Goal: Contribute content: Contribute content

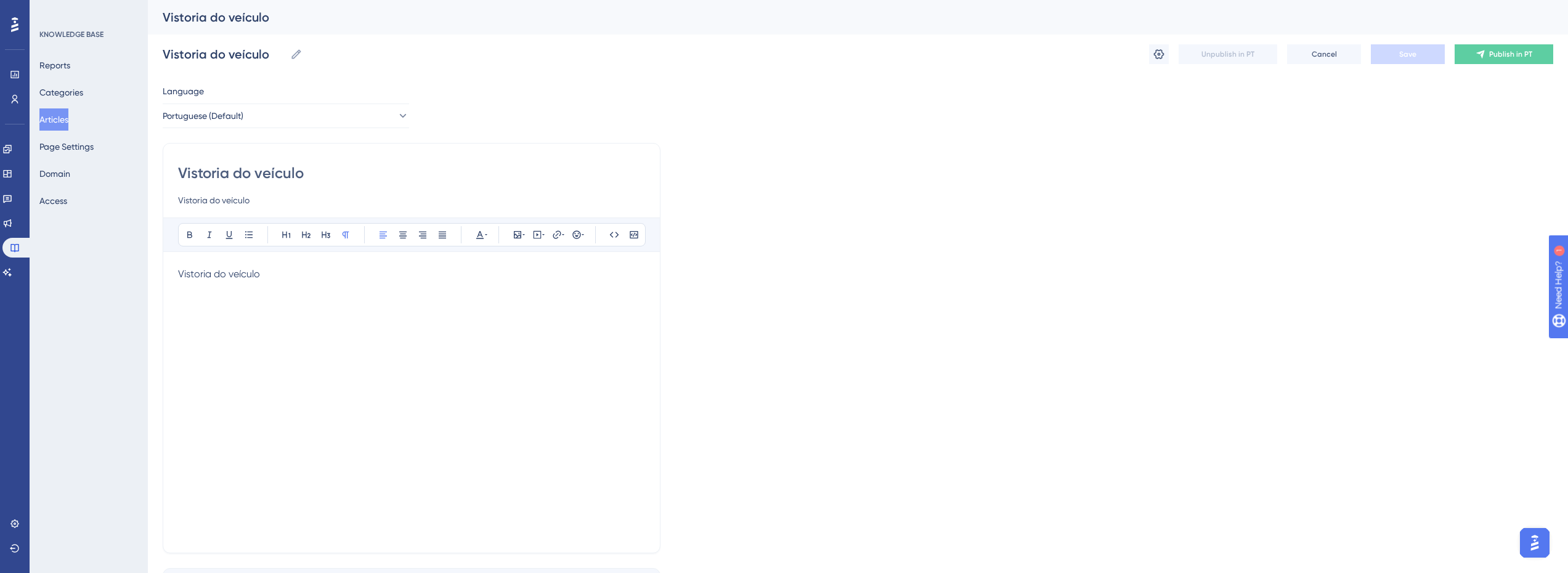
click at [59, 115] on button "Articles" at bounding box center [54, 119] width 29 height 22
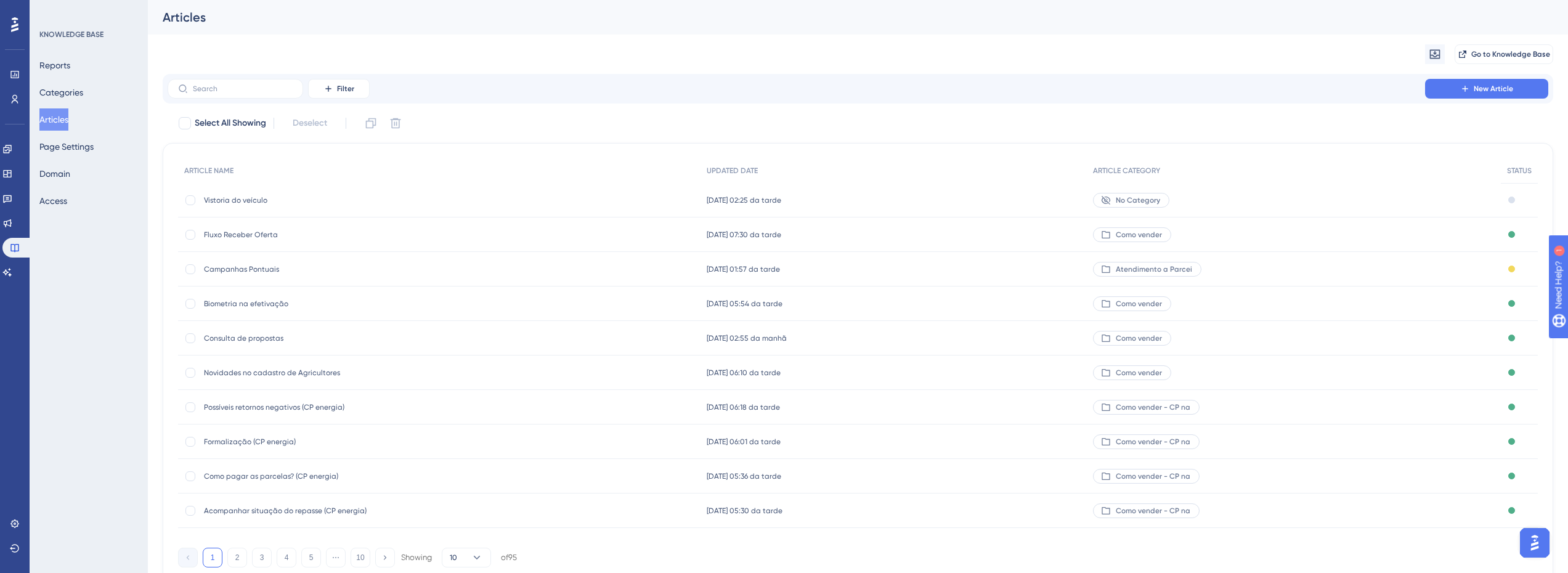
click at [239, 78] on div "Filter New Article" at bounding box center [858, 89] width 1391 height 30
click at [237, 92] on input "text" at bounding box center [243, 88] width 100 height 8
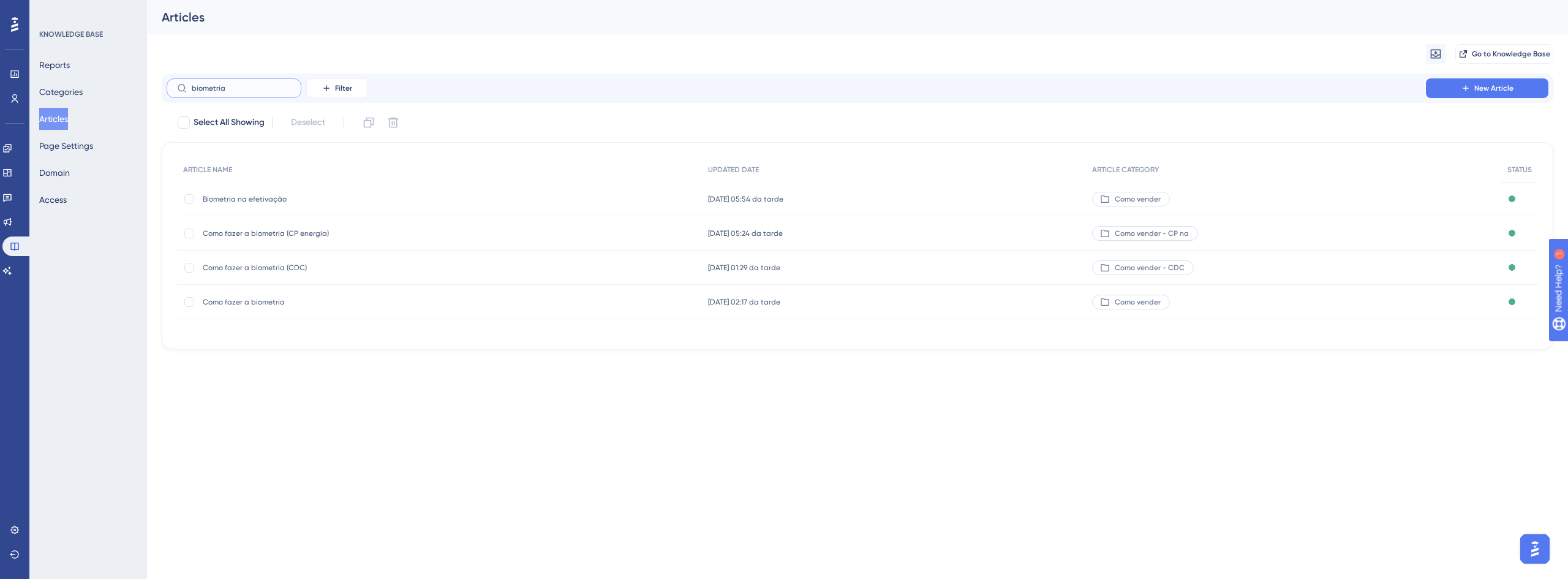
type input "biometria"
click at [240, 200] on span "Biometria na efetivação" at bounding box center [301, 199] width 196 height 10
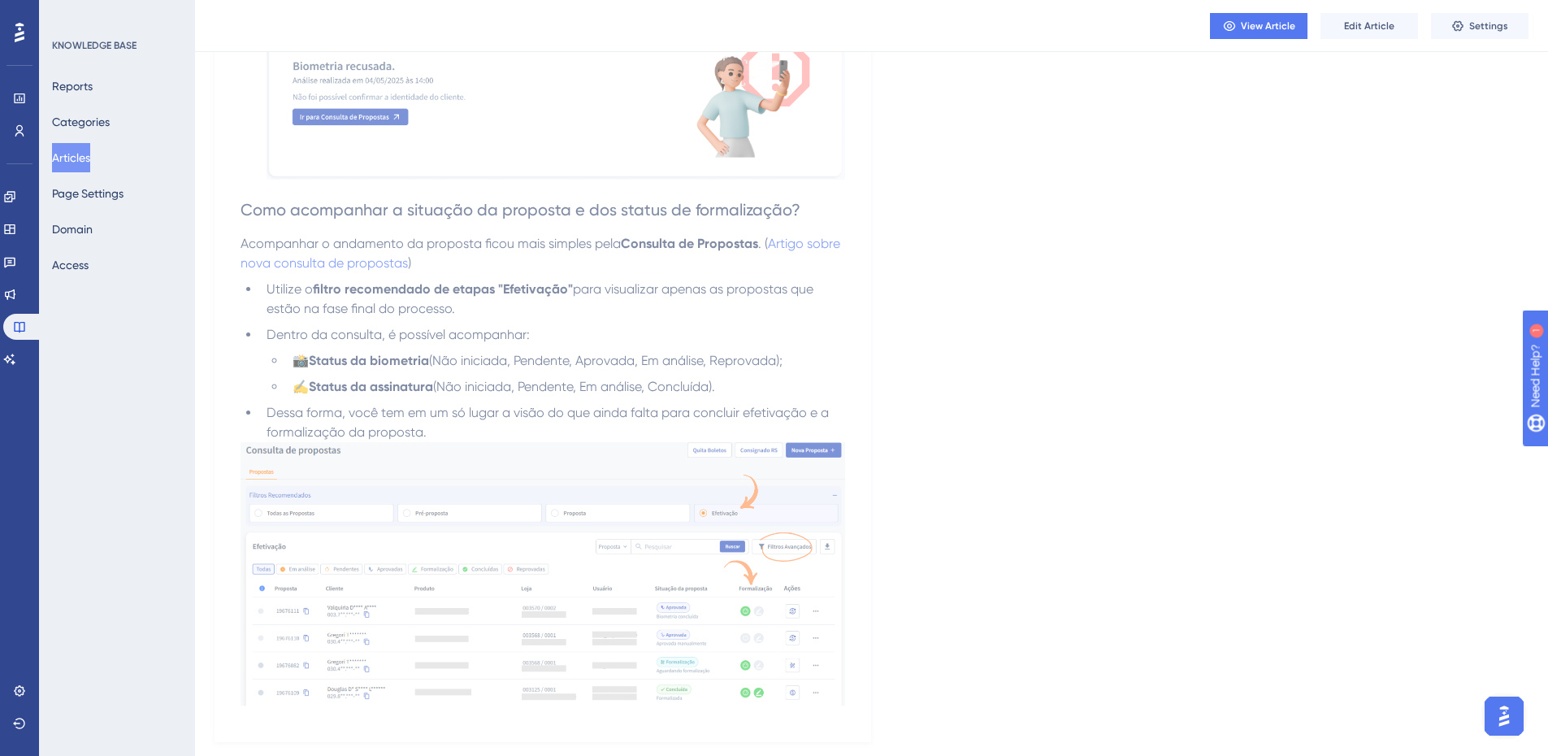
scroll to position [3696, 0]
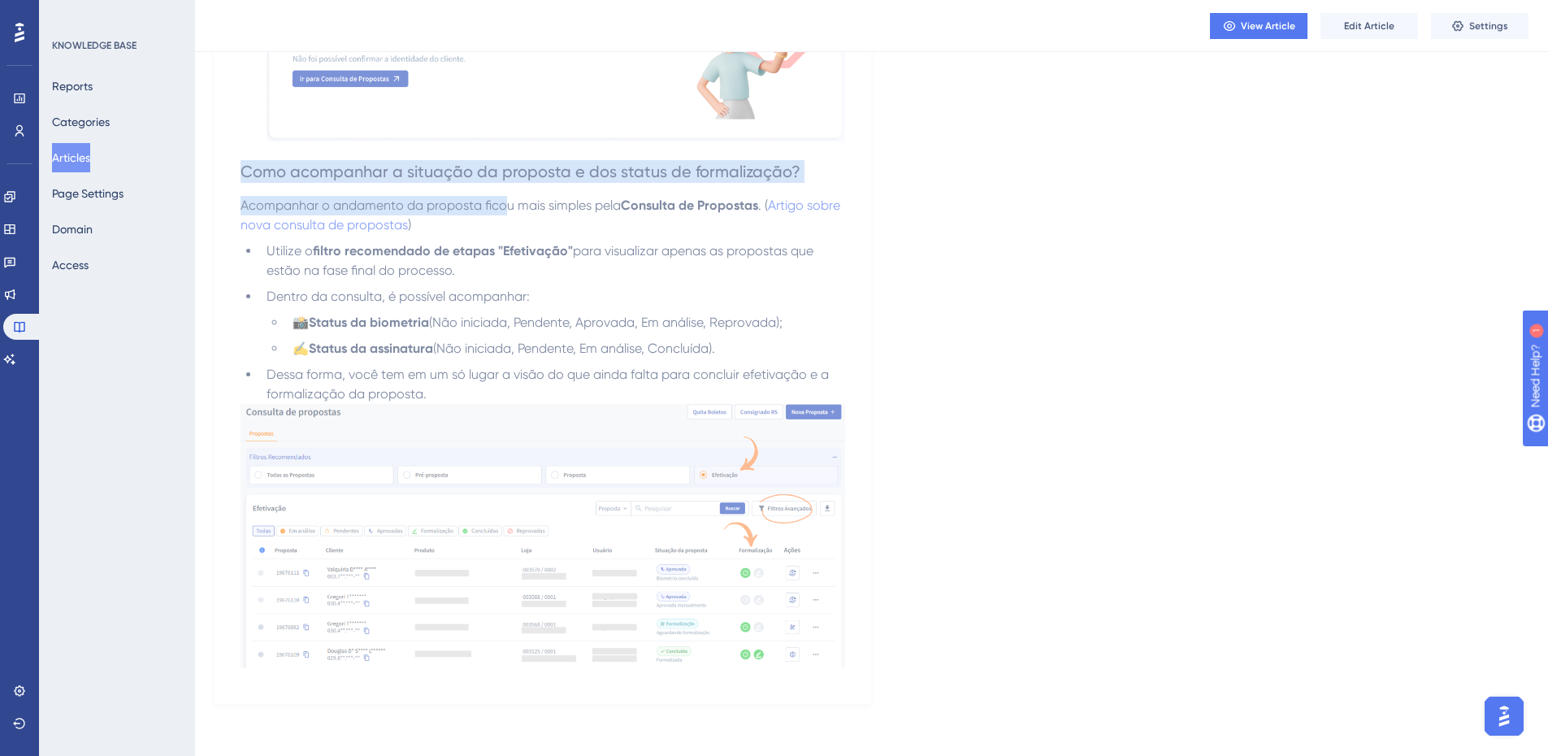
drag, startPoint x: 228, startPoint y: 174, endPoint x: 506, endPoint y: 208, distance: 280.1
click at [506, 209] on span "Acompanhar o andamento da proposta ficou mais simples pela" at bounding box center [431, 204] width 380 height 15
drag, startPoint x: 231, startPoint y: 172, endPoint x: 571, endPoint y: 197, distance: 341.4
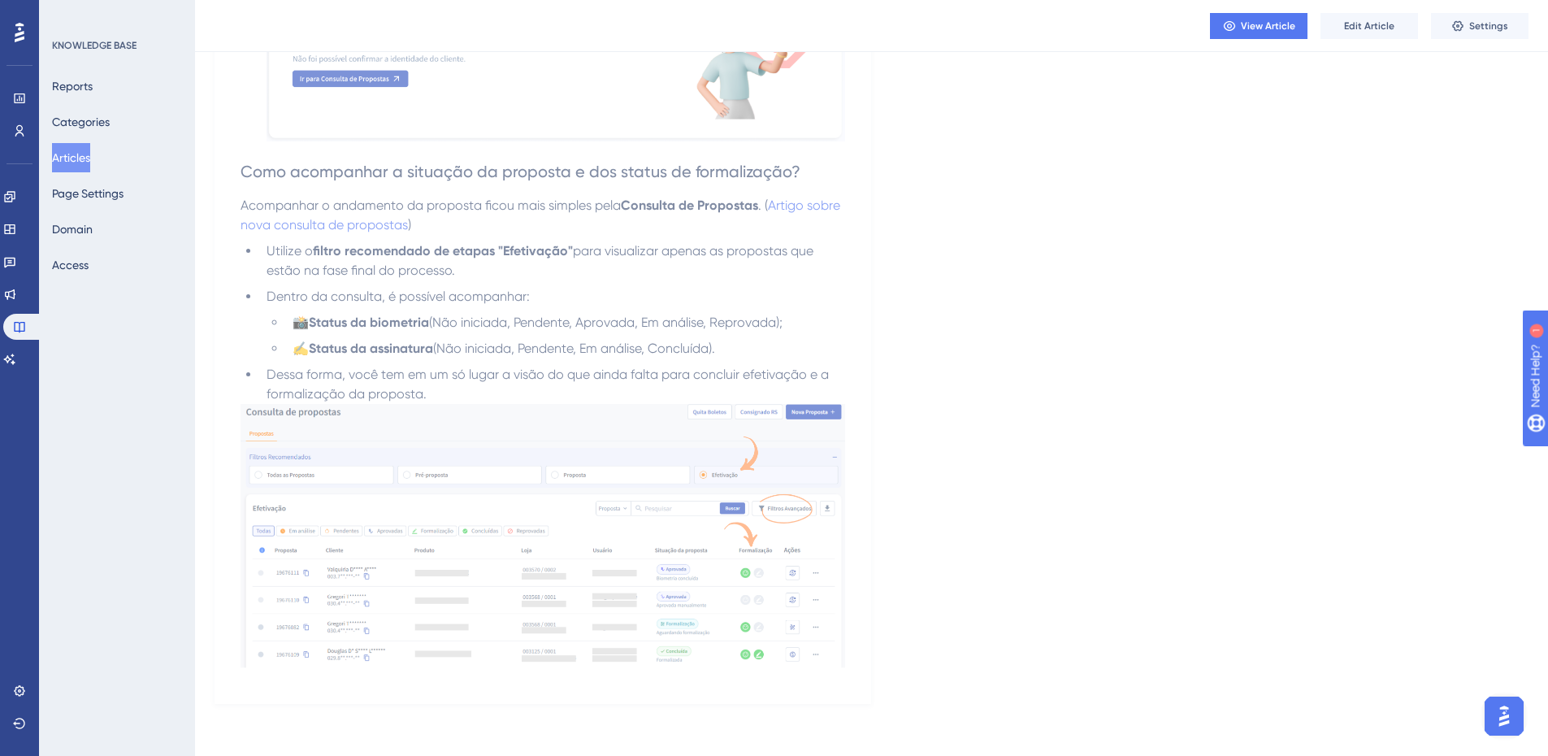
click at [570, 197] on span "Acompanhar o andamento da proposta ficou mais simples pela" at bounding box center [431, 204] width 380 height 15
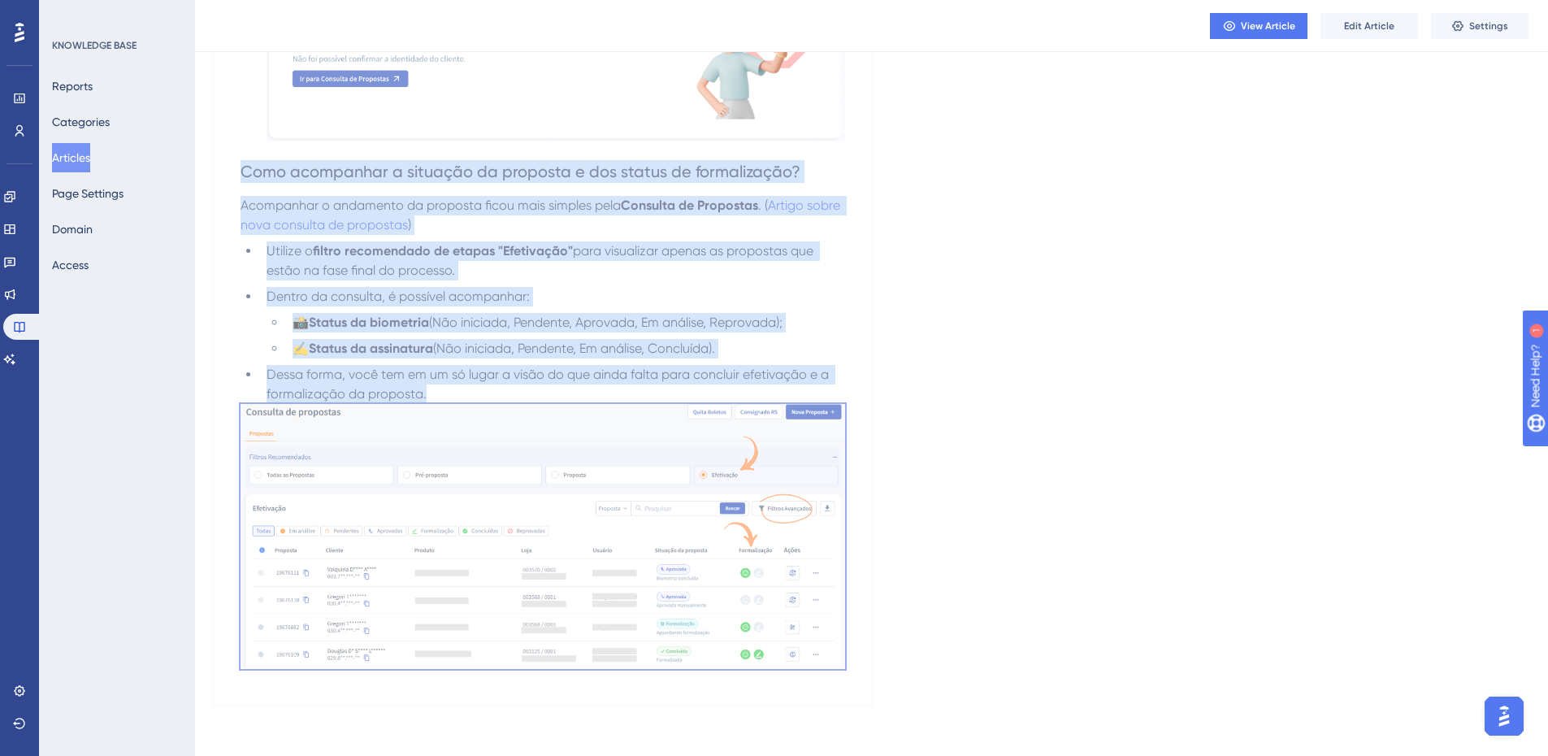
drag, startPoint x: 237, startPoint y: 175, endPoint x: 826, endPoint y: 460, distance: 654.7
copy div "Como acompanhar a situação da proposta e dos status de formalização? Acompanhar…"
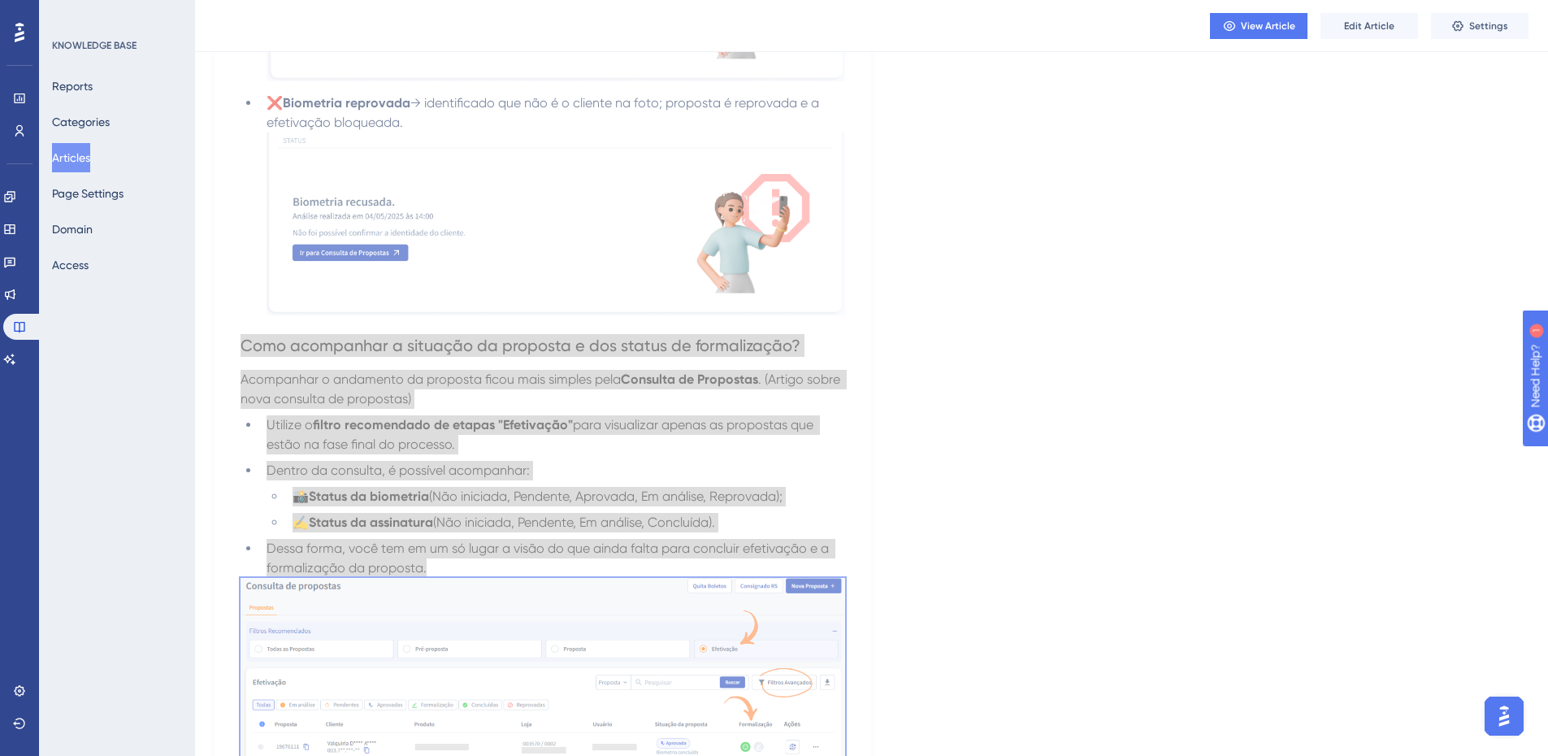
scroll to position [3289, 0]
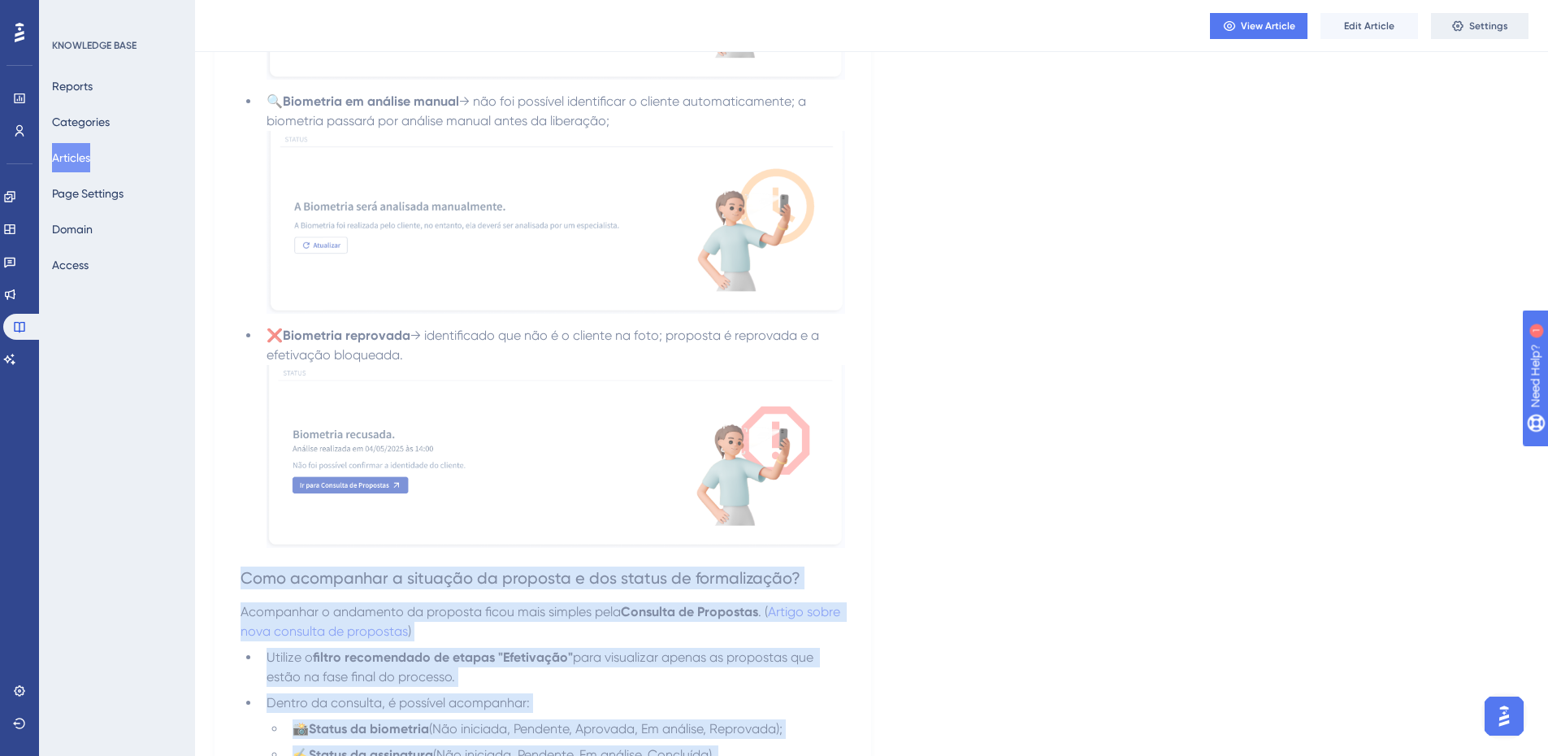
click at [1461, 31] on icon at bounding box center [1458, 26] width 13 height 13
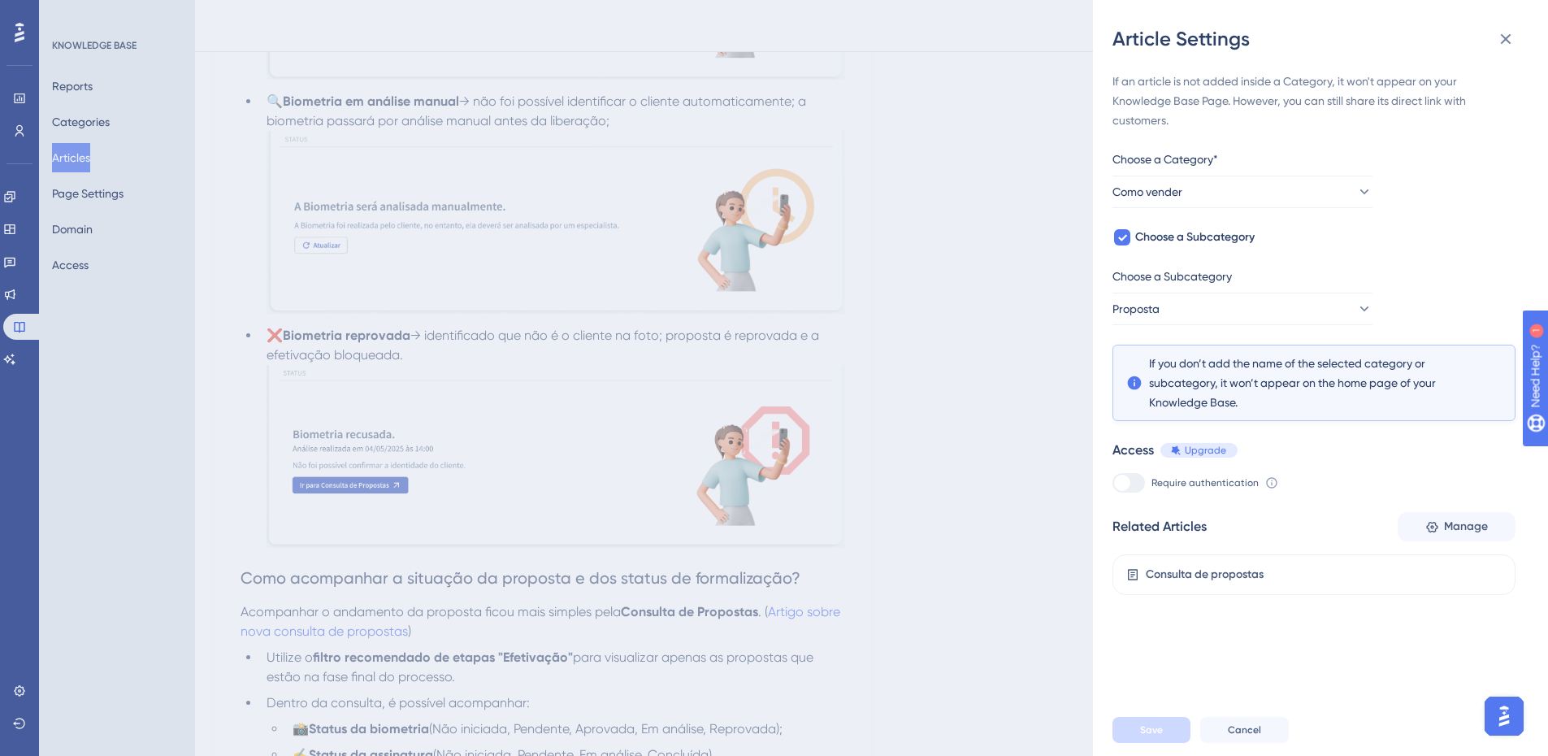
drag, startPoint x: 915, startPoint y: 402, endPoint x: 1110, endPoint y: 347, distance: 202.7
click at [915, 402] on div "Article Settings If an article is not added inside a Category, it won't appear …" at bounding box center [774, 378] width 1548 height 756
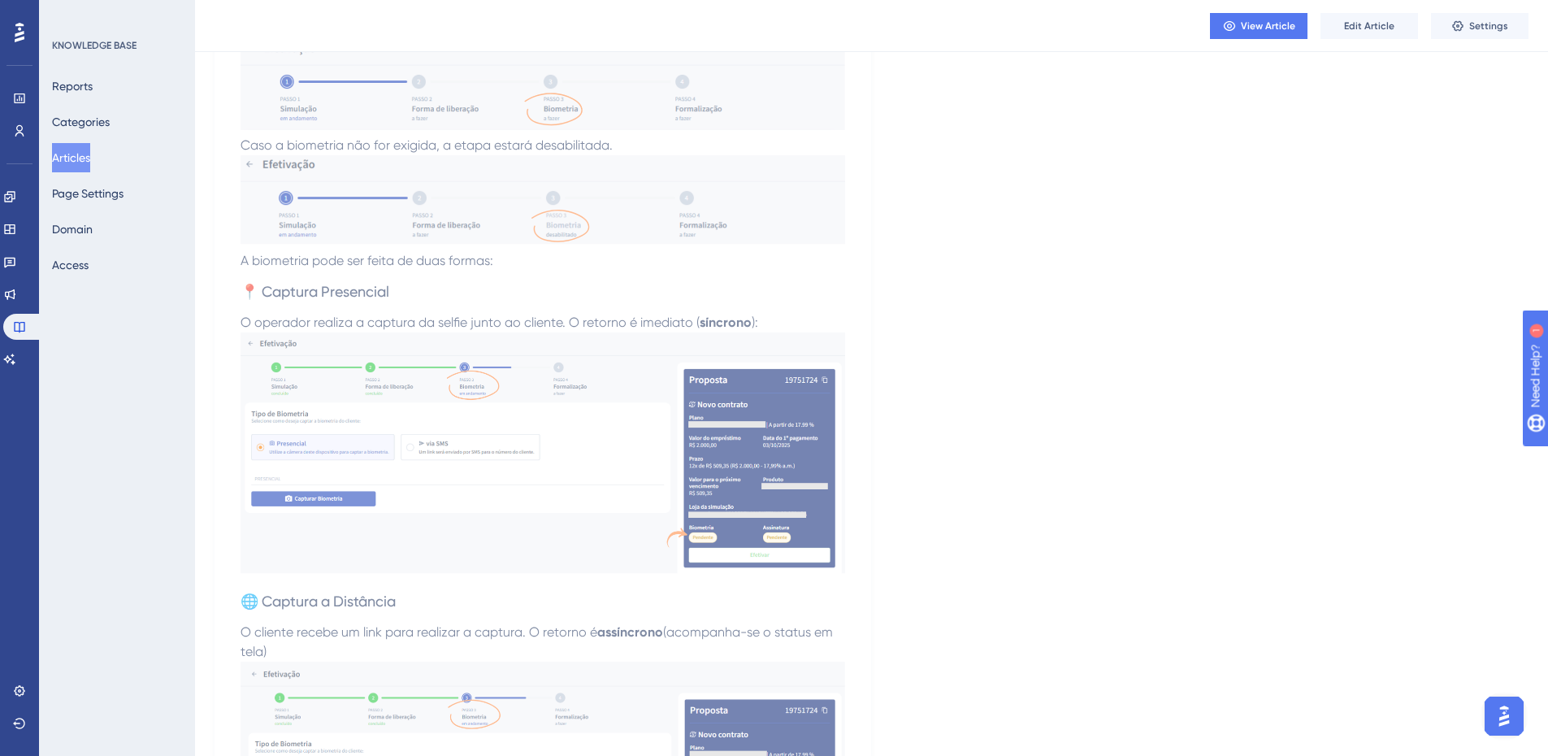
scroll to position [1095, 0]
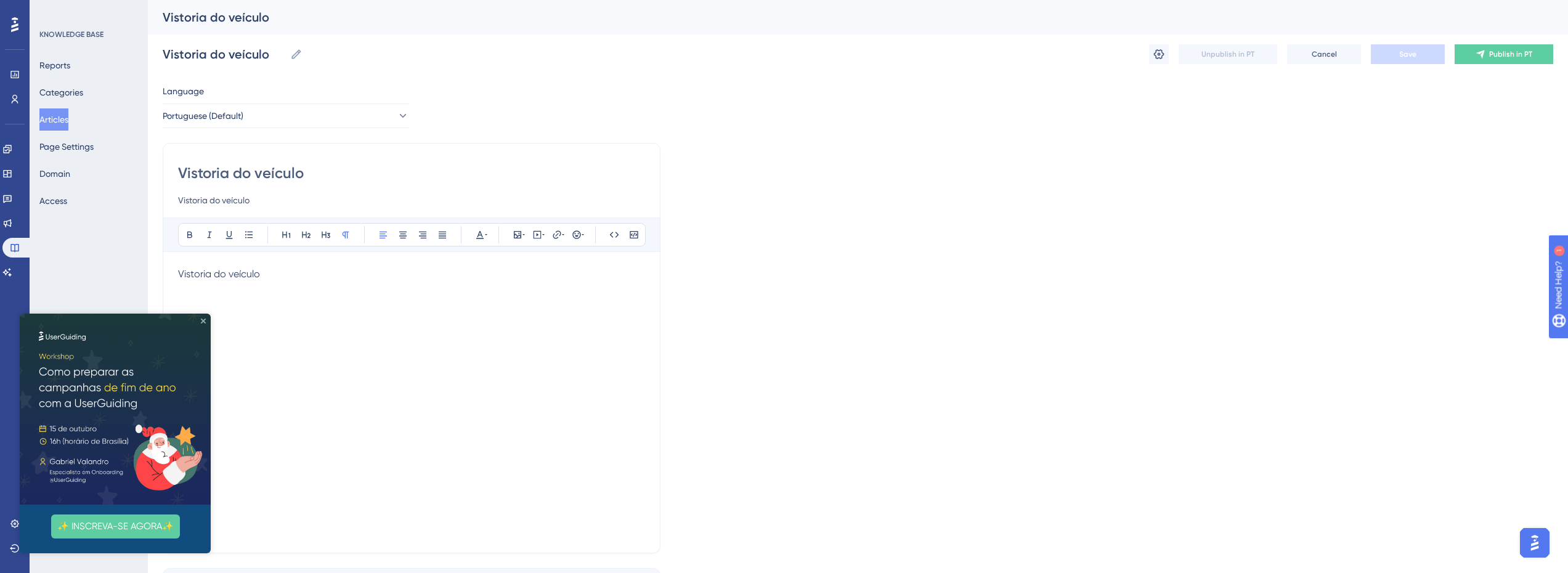
click at [205, 321] on icon "Close Preview" at bounding box center [203, 321] width 5 height 5
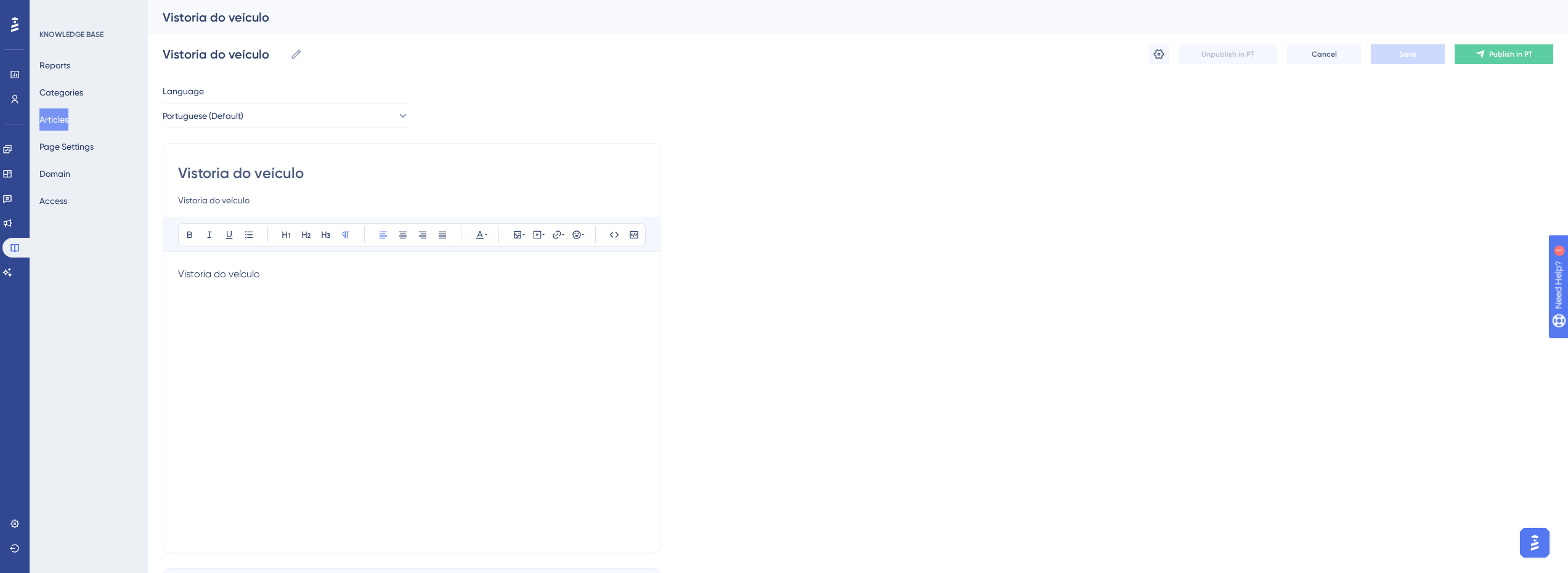
click at [394, 311] on div "Vistoria do veículo" at bounding box center [412, 402] width 467 height 271
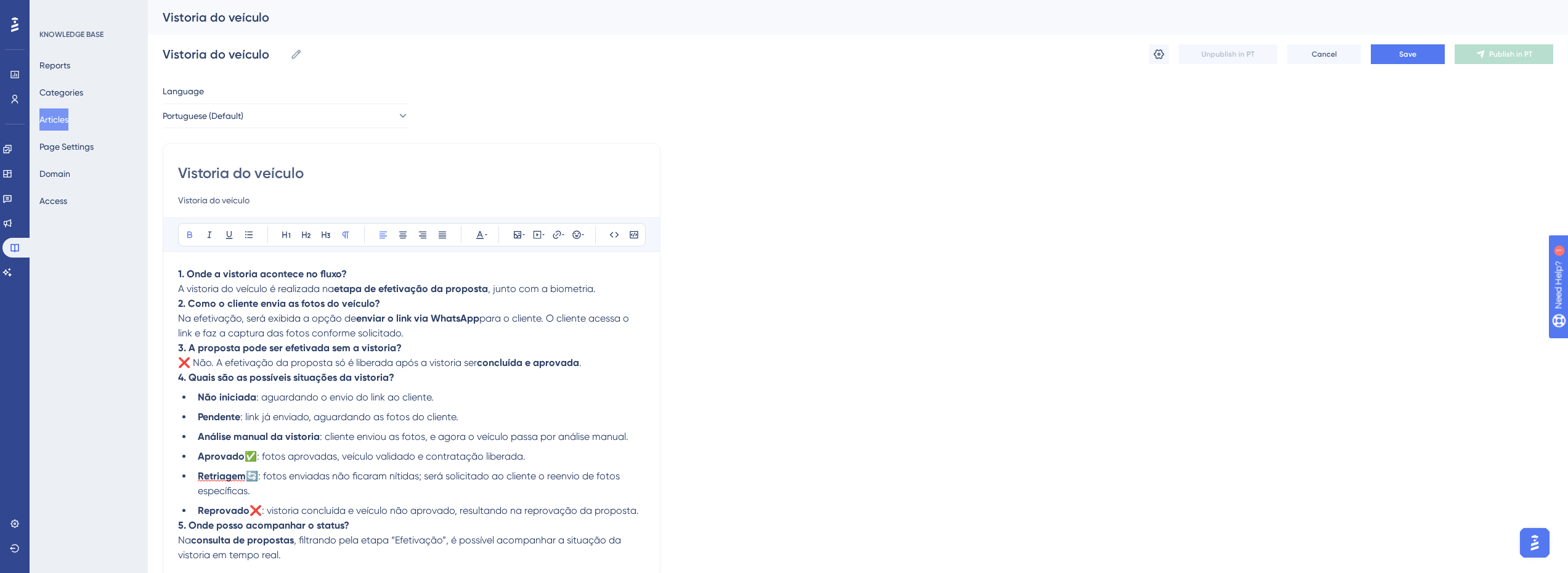
click at [397, 278] on p "1. Onde a vistoria acontece no fluxo? A vistoria do veículo é realizada na etap…" at bounding box center [412, 281] width 467 height 30
click at [387, 274] on p "1. Onde a vistoria acontece no fluxo? A vistoria do veículo é realizada na etap…" at bounding box center [412, 281] width 467 height 30
click at [311, 239] on icon at bounding box center [306, 234] width 10 height 10
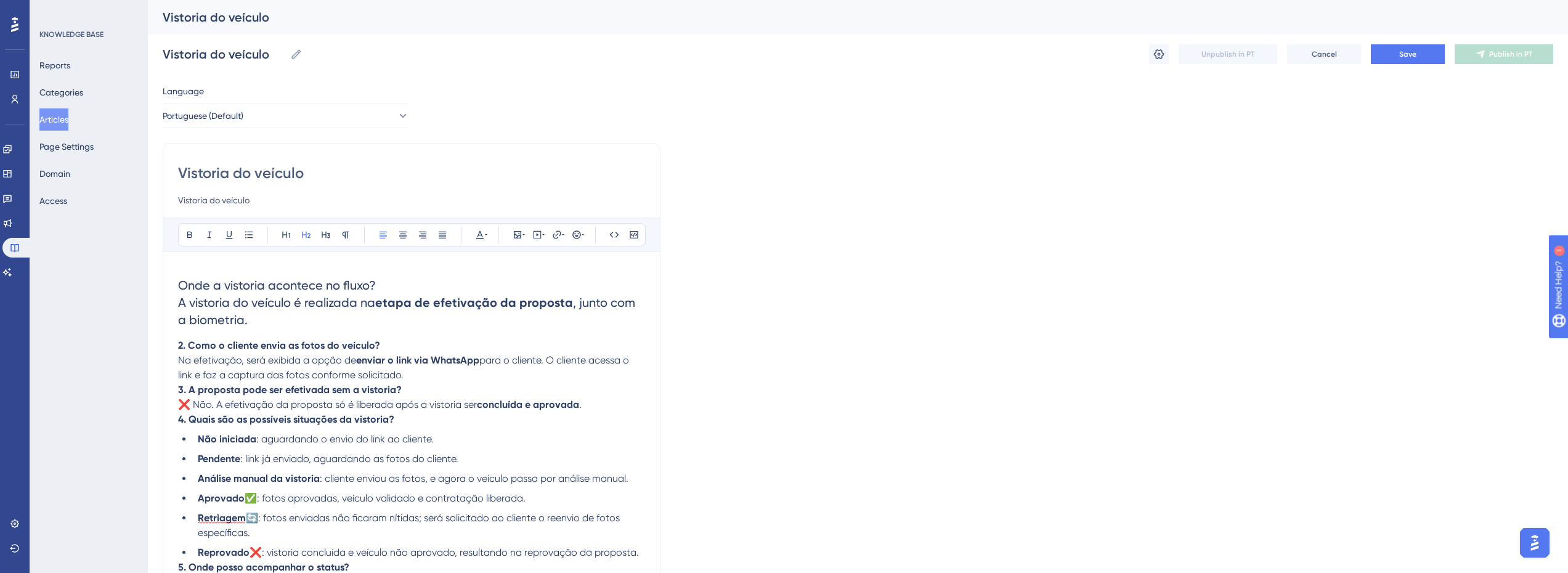
click at [360, 284] on span "Onde a vistoria acontece no fluxo?" at bounding box center [277, 286] width 198 height 15
click at [379, 284] on h2 "Onde a vistoria acontece no fluxo? A vistoria do veículo é realizada na etapa d…" at bounding box center [412, 302] width 467 height 71
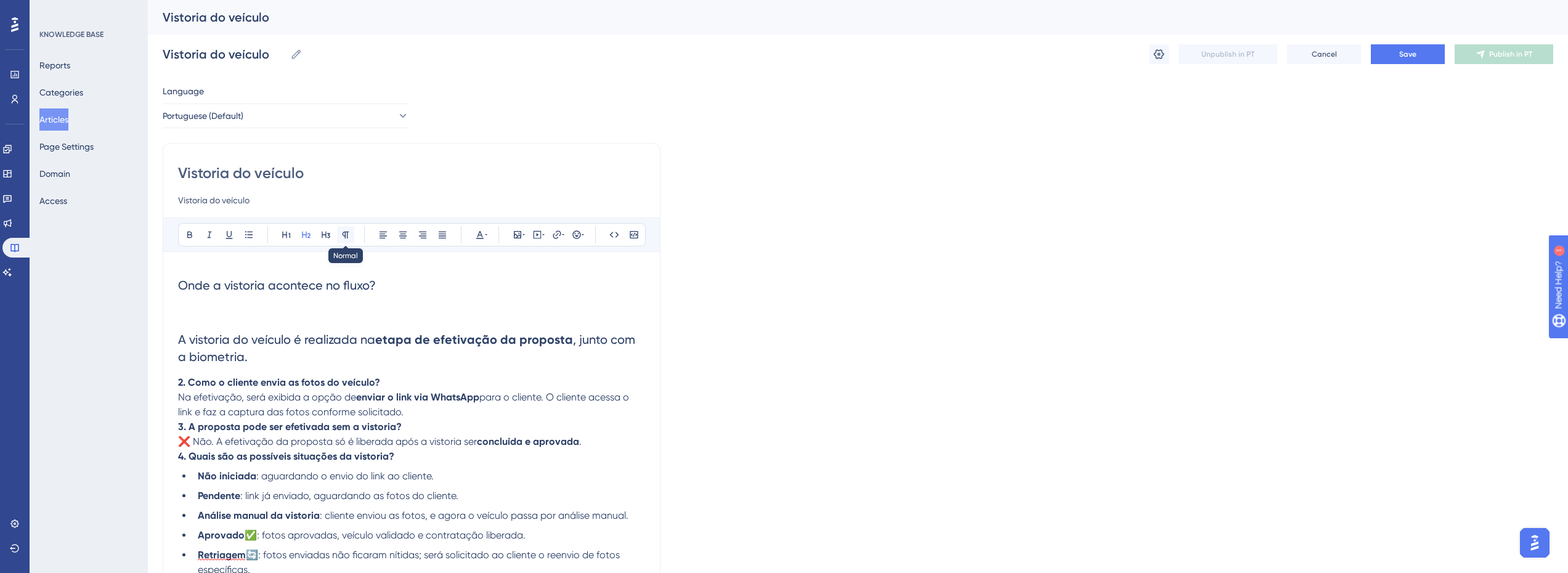
click at [343, 232] on icon at bounding box center [346, 235] width 7 height 7
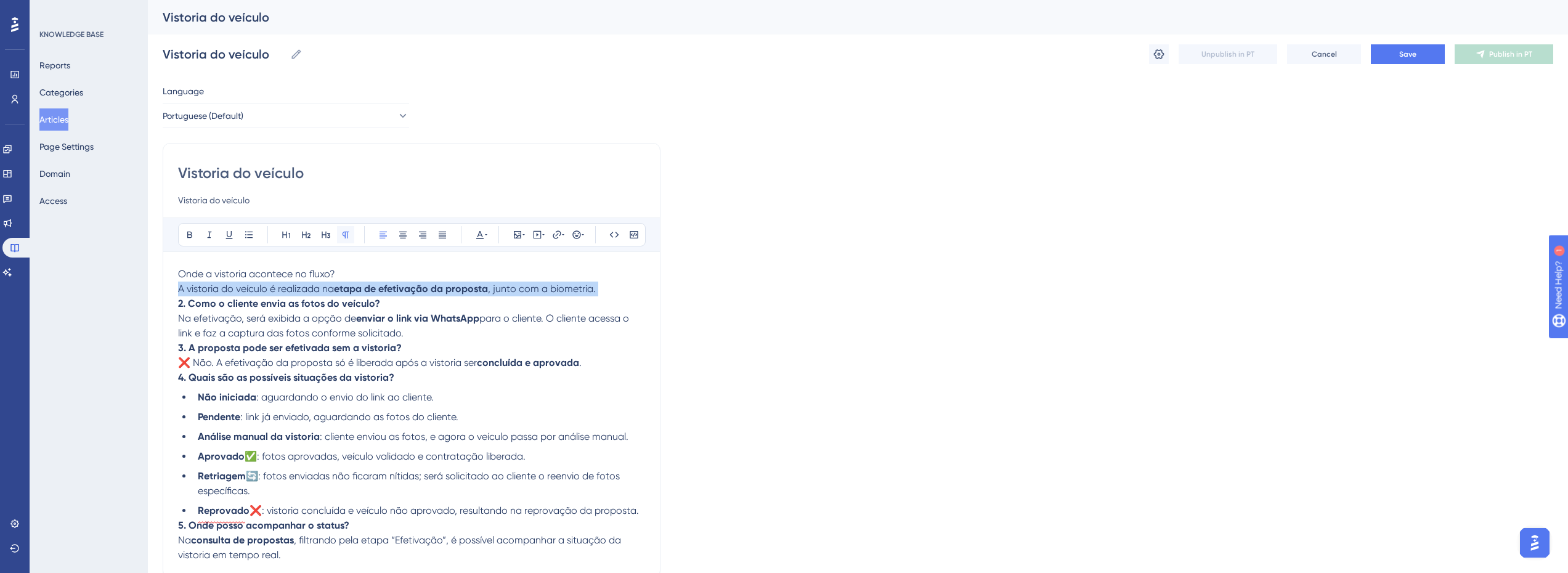
click at [343, 232] on icon at bounding box center [346, 235] width 7 height 7
click at [338, 294] on strong "etapa de efetivação da proposta" at bounding box center [411, 288] width 154 height 11
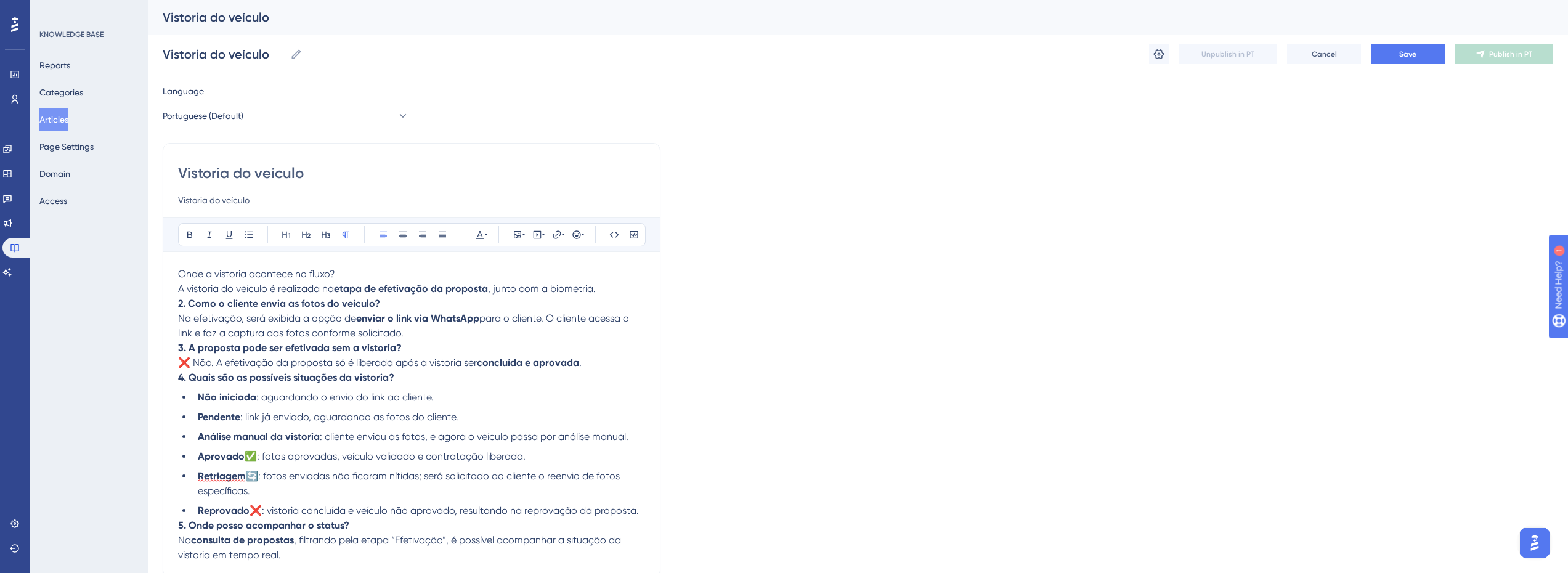
click at [380, 275] on p "Onde a vistoria acontece no fluxo? A vistoria do veículo é realizada na etapa d…" at bounding box center [412, 281] width 467 height 30
click at [301, 237] on button at bounding box center [306, 234] width 17 height 17
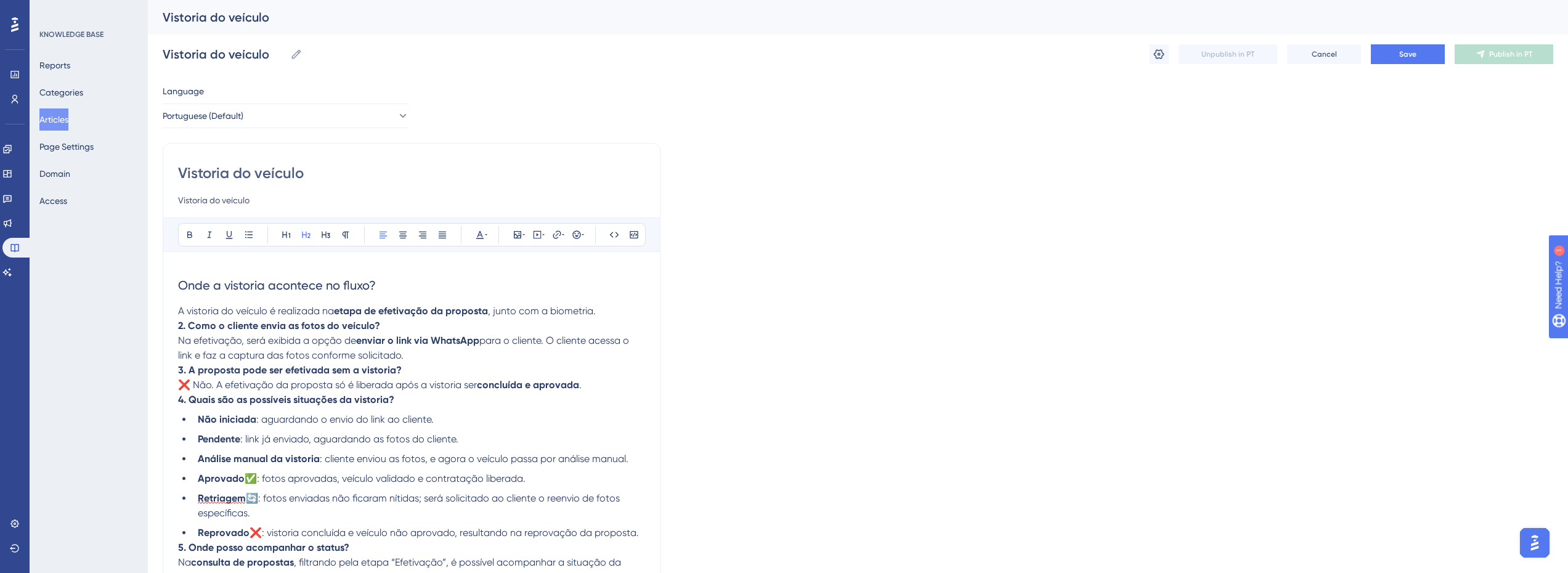
click at [374, 317] on p "A vistoria do veículo é realizada na etapa de efetivação da proposta , junto co…" at bounding box center [412, 312] width 467 height 15
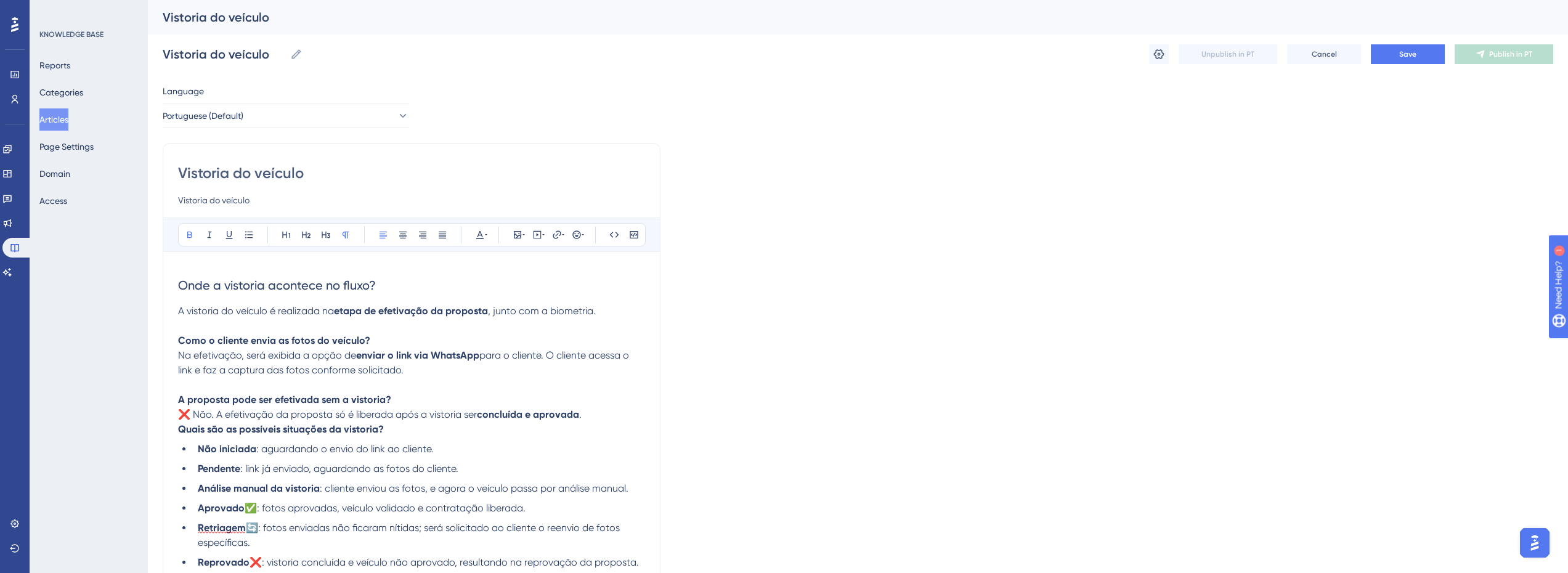
click at [335, 343] on strong "Como o cliente envia as fotos do veículo?" at bounding box center [274, 340] width 193 height 11
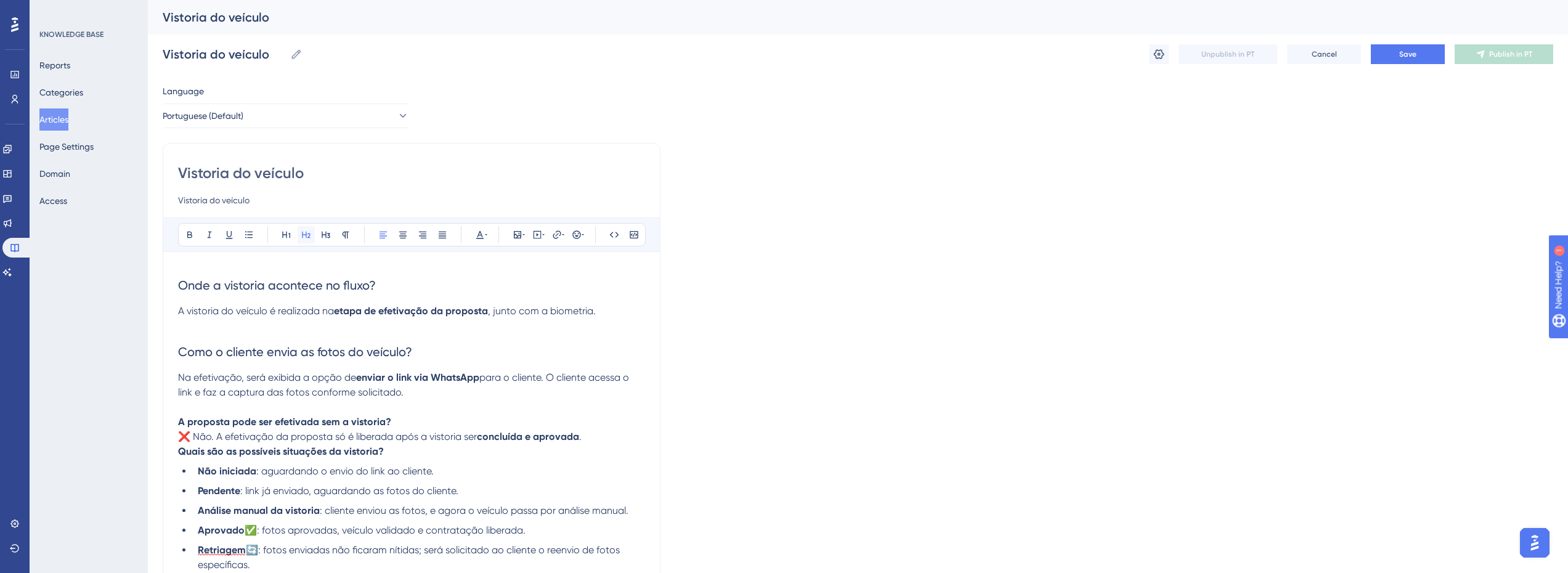
click at [308, 235] on icon at bounding box center [306, 234] width 10 height 10
click at [320, 351] on span "Como o cliente envia as fotos do veículo?" at bounding box center [295, 352] width 234 height 15
drag, startPoint x: 293, startPoint y: 377, endPoint x: 340, endPoint y: 377, distance: 47.0
click at [337, 377] on span "Na efetivação, será exibida a opção de" at bounding box center [267, 377] width 178 height 11
click at [377, 377] on strong "enviar o link via WhatsApp" at bounding box center [418, 377] width 124 height 11
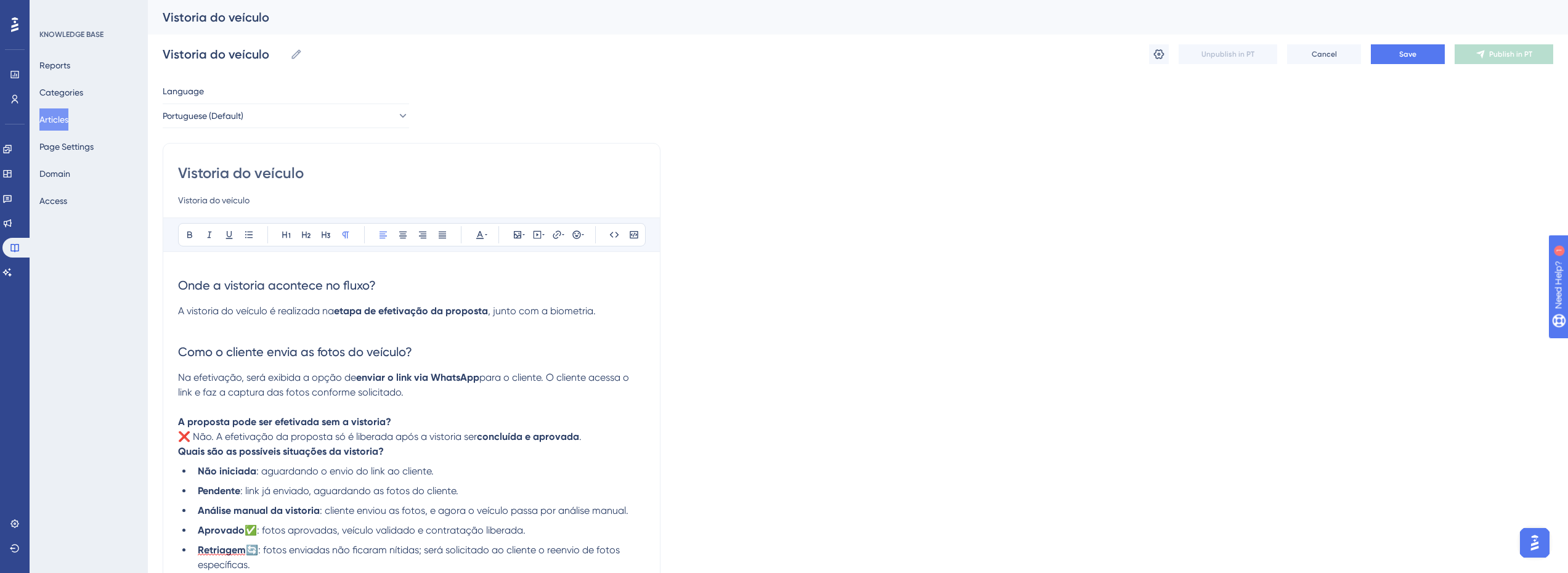
click at [499, 377] on span "para o cliente. O cliente acessa o link e faz a captura das fotos conforme soli…" at bounding box center [405, 384] width 453 height 27
click at [421, 390] on p "Na efetivação, será exibida a opção de enviar o link via WhatsApp para o client…" at bounding box center [412, 384] width 467 height 30
click at [239, 378] on span "Na efetivação, será exibida a opção de" at bounding box center [267, 377] width 178 height 11
click at [399, 391] on span "para o cliente. O cliente acessa o link e faz a captura das fotos conforme soli…" at bounding box center [409, 384] width 461 height 27
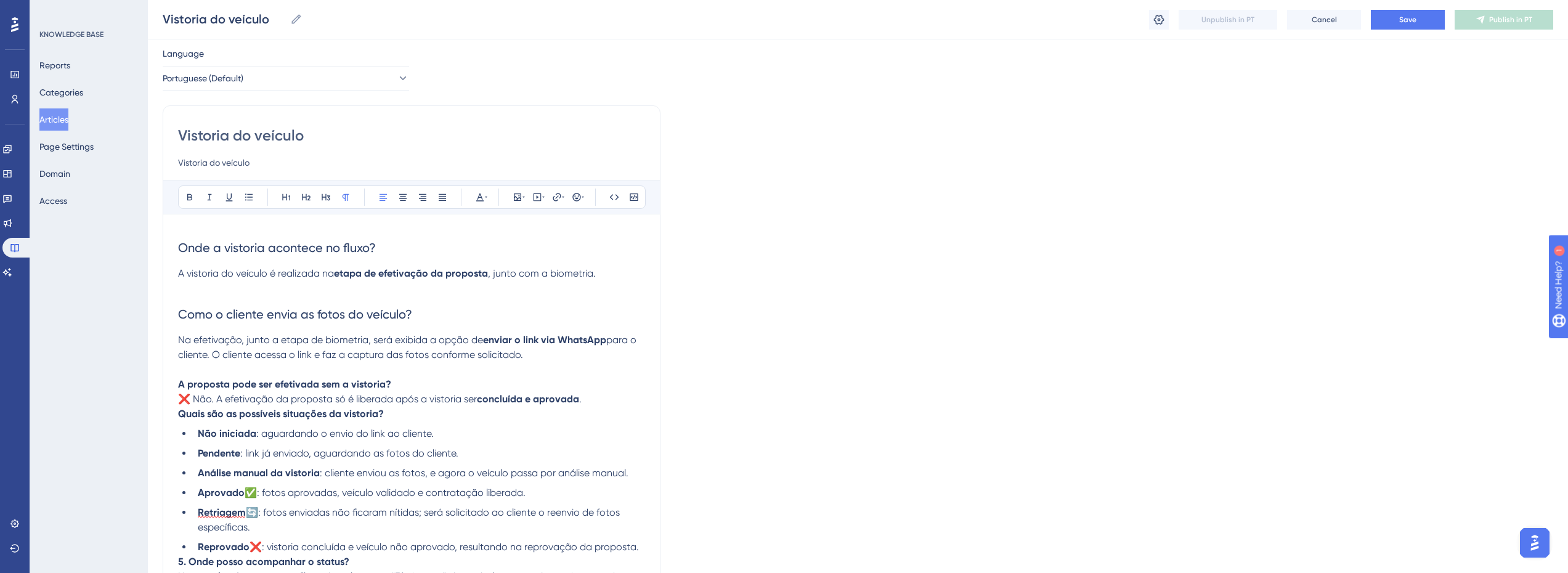
scroll to position [61, 0]
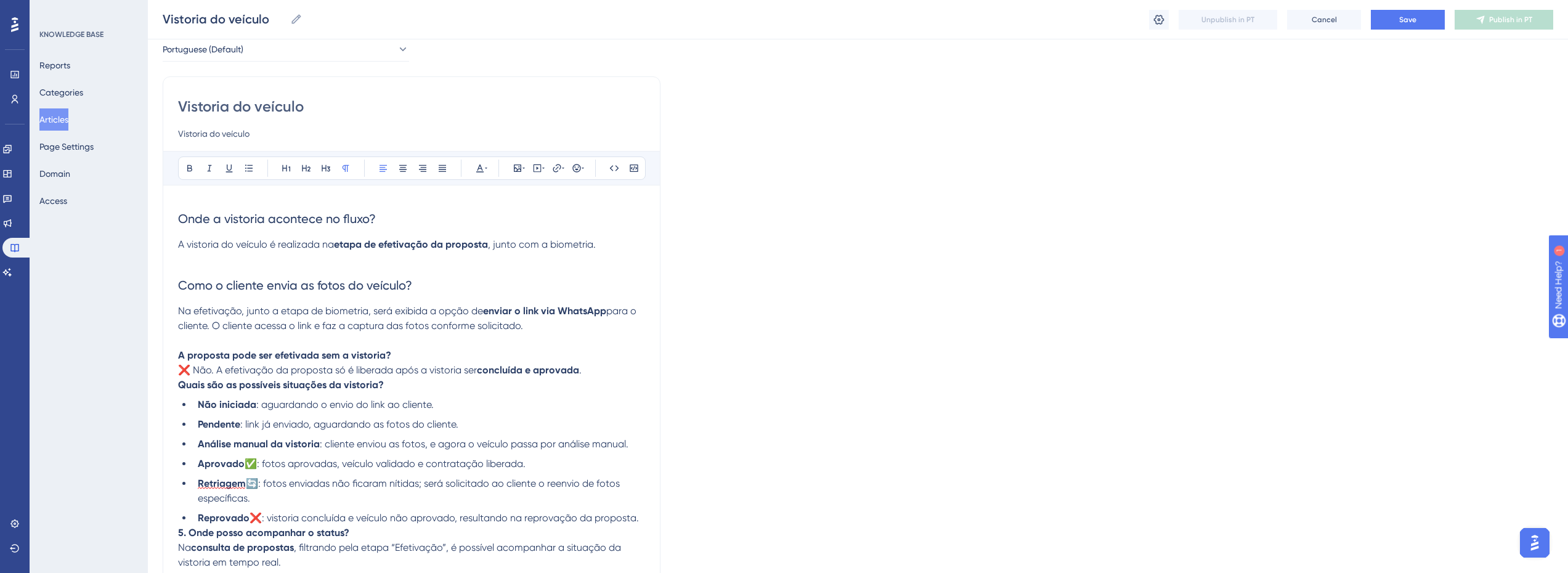
click at [417, 355] on p "A proposta pode ser efetivada sem a vistoria?" at bounding box center [412, 355] width 467 height 15
click at [305, 167] on icon at bounding box center [306, 168] width 10 height 10
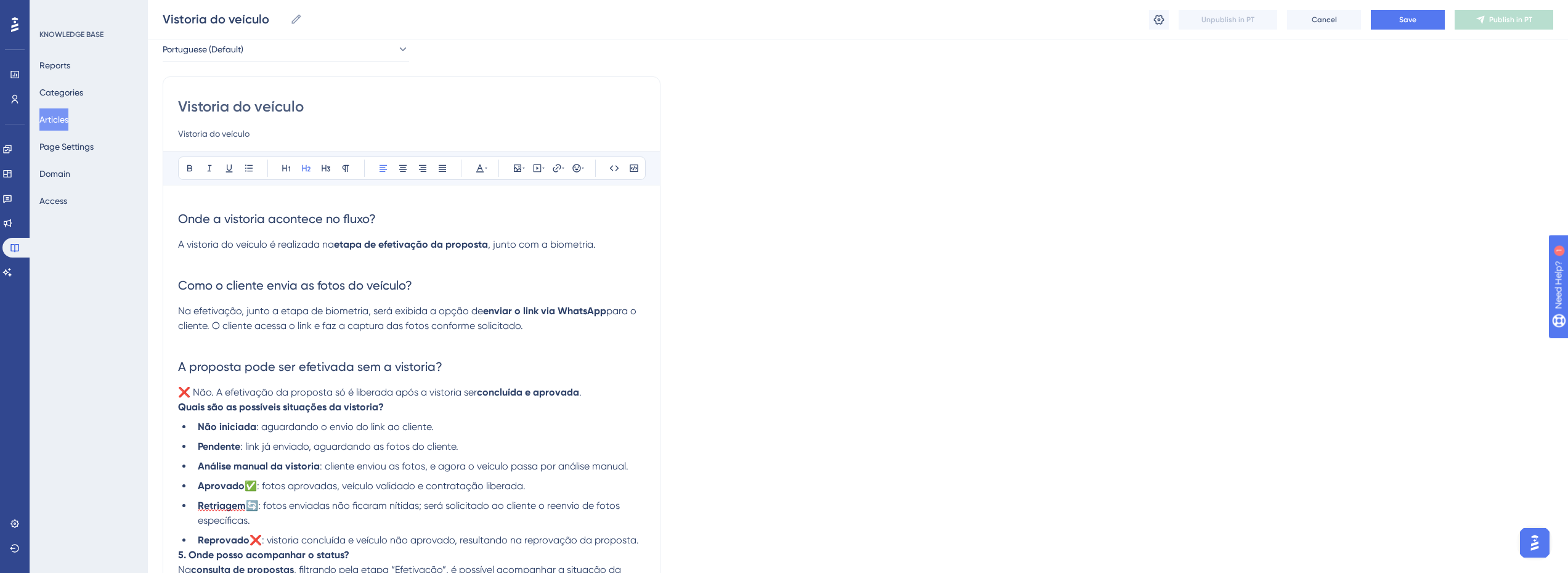
click at [296, 393] on span "❌ Não. A efetivação da proposta só é liberada após a vistoria ser" at bounding box center [328, 392] width 299 height 11
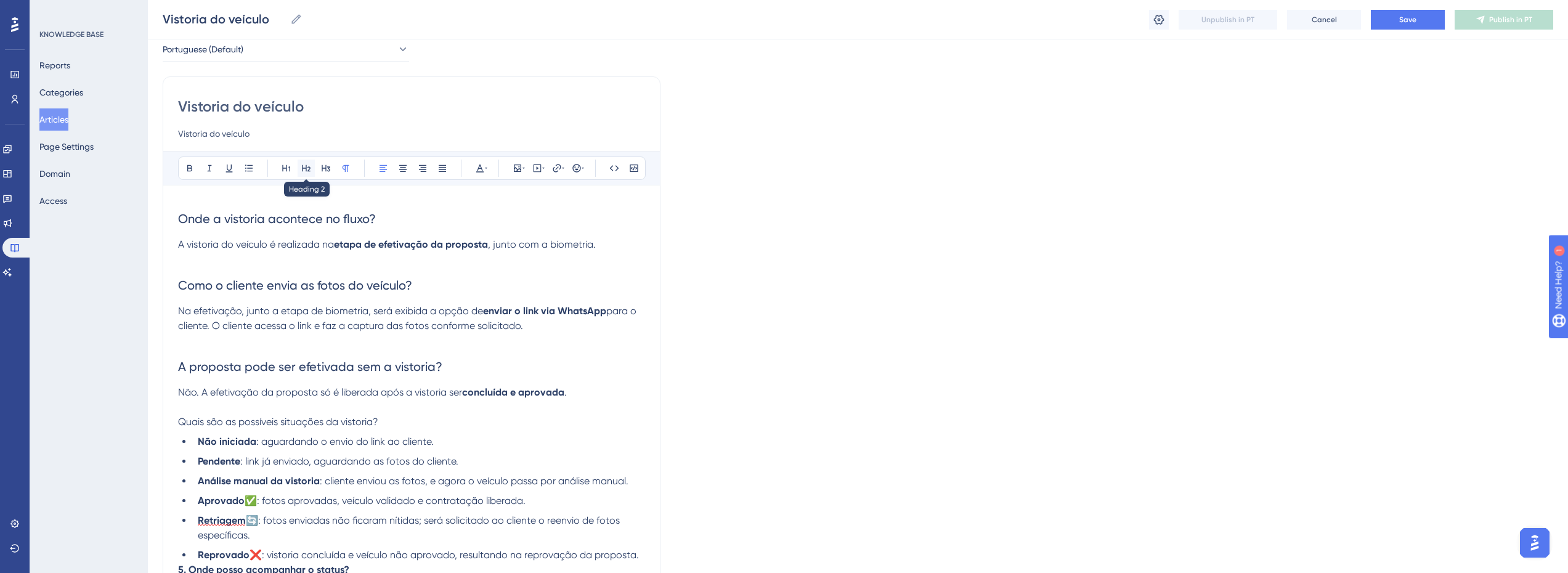
click at [305, 167] on icon at bounding box center [306, 168] width 10 height 10
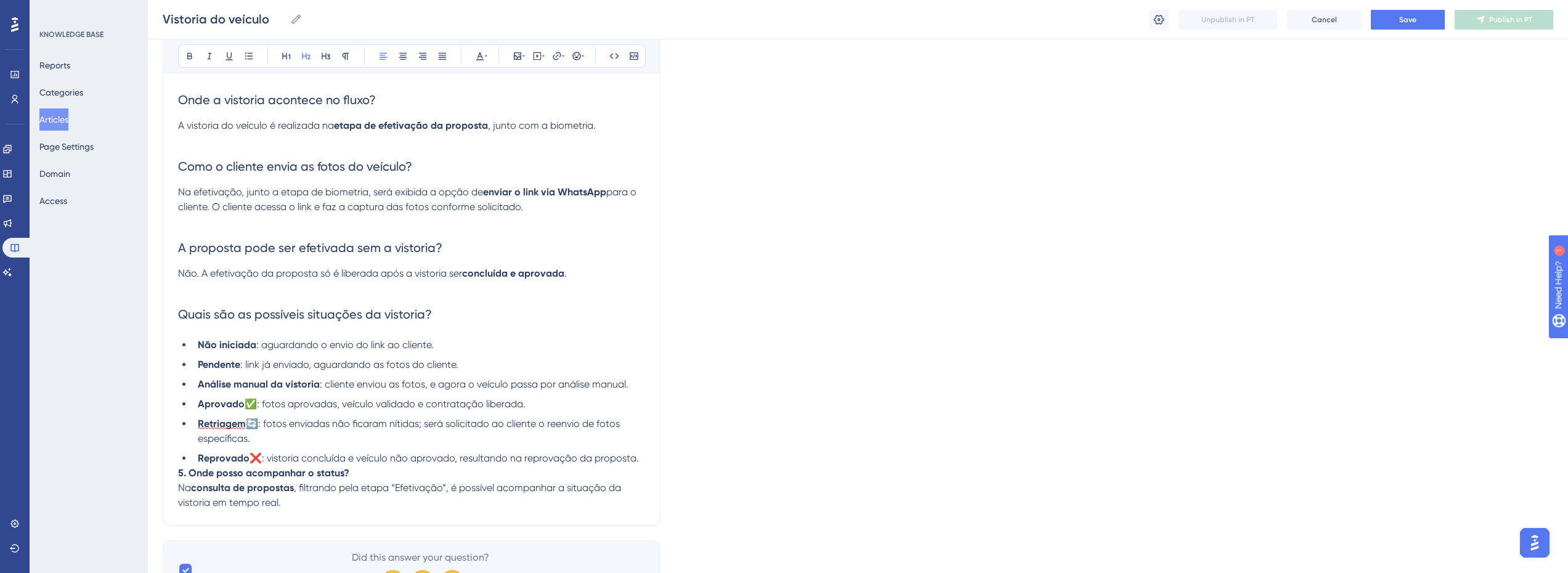
scroll to position [185, 0]
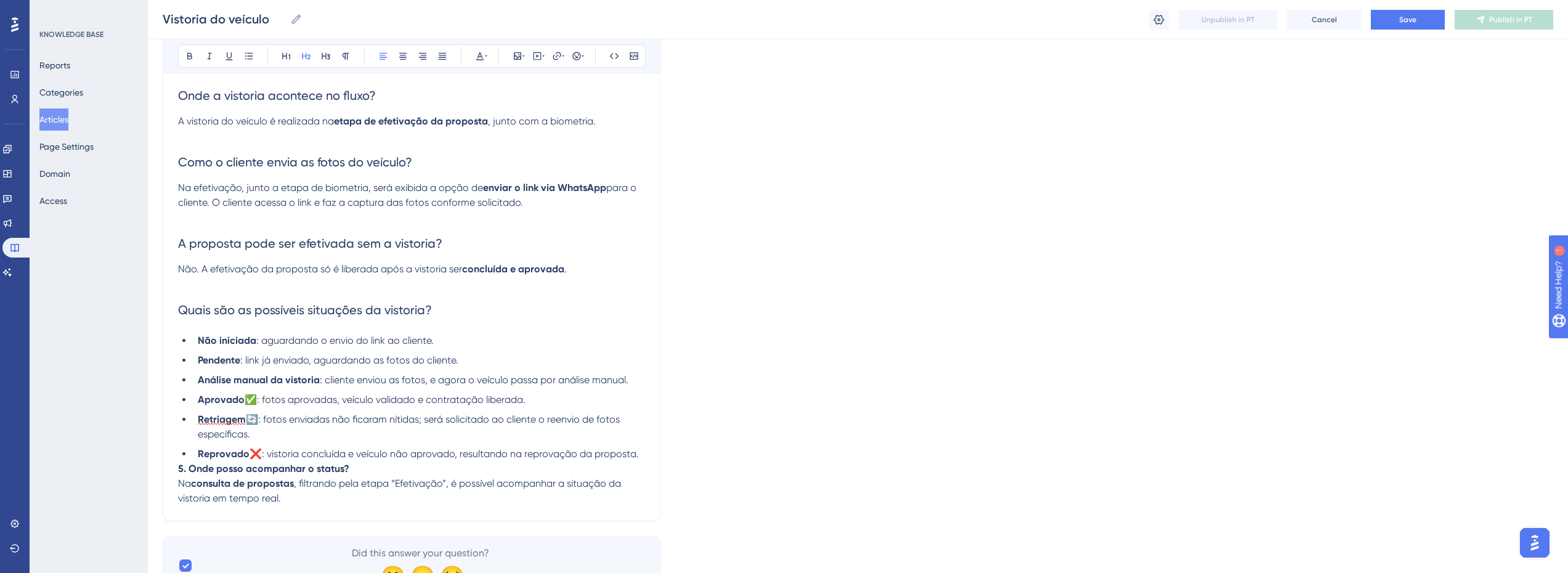
click at [259, 288] on p at bounding box center [412, 284] width 467 height 15
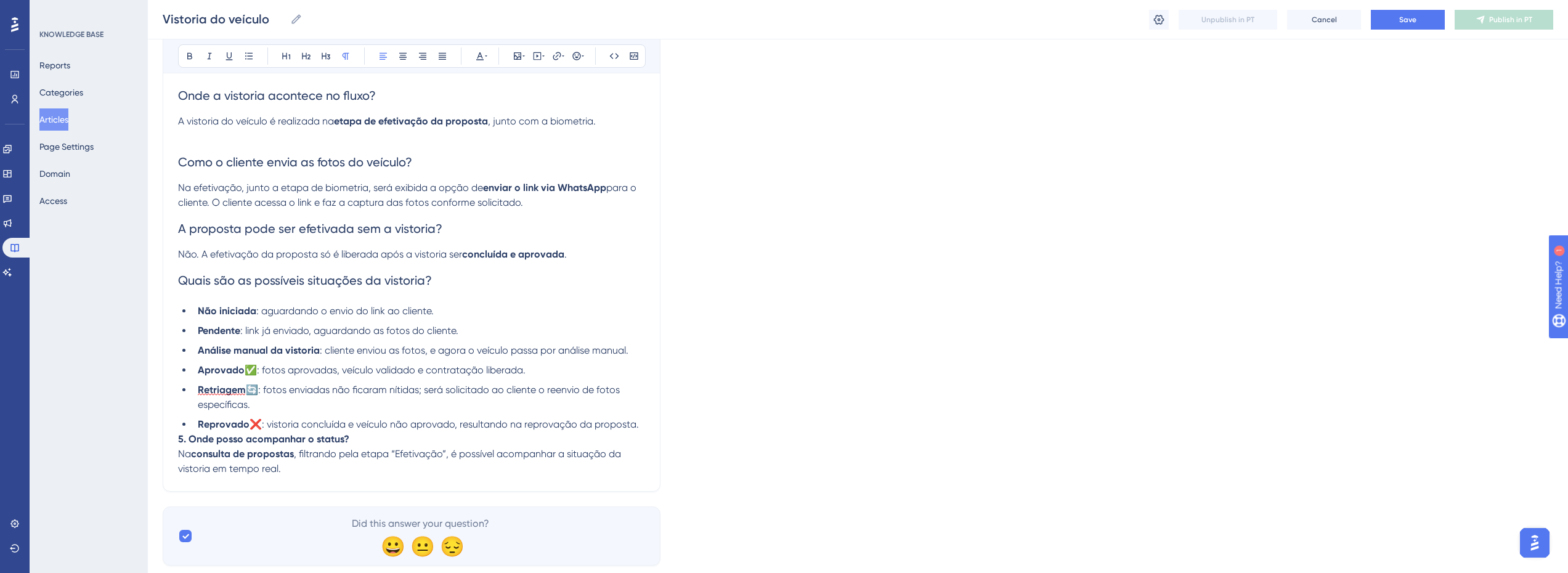
click at [308, 281] on span "Quais são as possíveis situações da vistoria?" at bounding box center [305, 280] width 254 height 15
click at [315, 318] on li "Não iniciada : aguardando o envio do link ao cliente." at bounding box center [419, 312] width 453 height 15
click at [316, 302] on div "Onde a vistoria acontece no fluxo? A vistoria do veículo é realizada na etapa d…" at bounding box center [412, 277] width 467 height 399
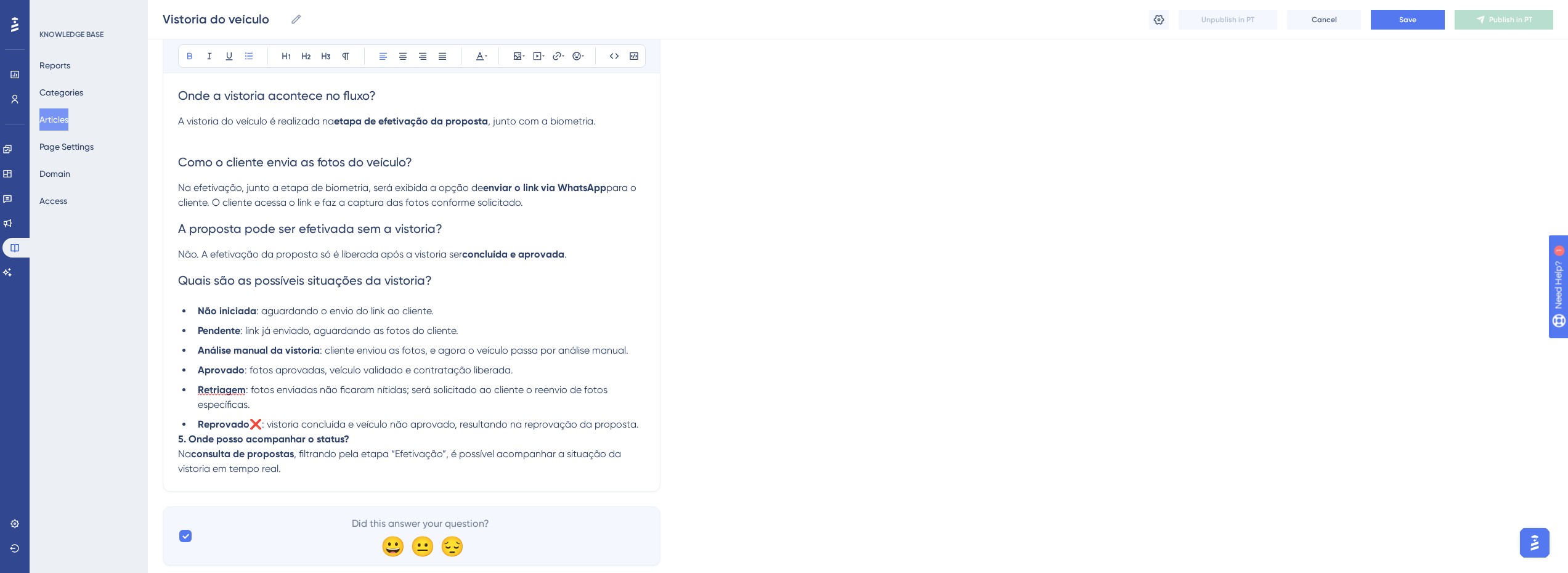
click at [466, 391] on span ": fotos enviadas não ficaram nítidas; será solicitado ao cliente o reenvio de f…" at bounding box center [404, 396] width 412 height 27
click at [390, 402] on li "Retriagem : fotos enviadas não ficaram nítidas; será solicitado ao cliente o re…" at bounding box center [419, 397] width 453 height 30
click at [278, 417] on li "Reprovado ❌: vistoria concluída e veículo não aprovado, resultando na reprovaçã…" at bounding box center [419, 424] width 453 height 15
click at [560, 426] on span ": vistoria concluída e veículo não aprovado, resultando na reprovação da propos…" at bounding box center [437, 424] width 377 height 11
click at [640, 424] on li "Reprovado : vistoria concluída e veículo não aprovado, resultando na reprovação…" at bounding box center [419, 424] width 453 height 15
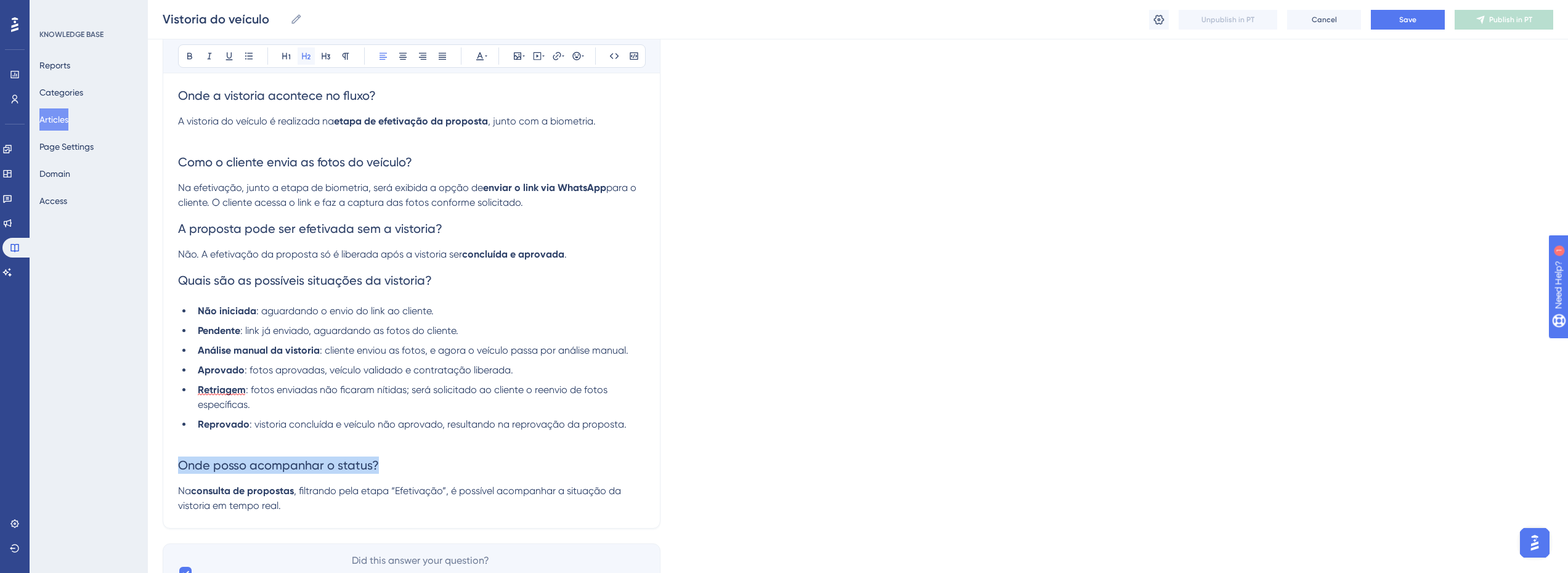
click at [303, 55] on icon at bounding box center [306, 55] width 10 height 10
click at [284, 495] on strong "consulta de propostas" at bounding box center [243, 490] width 103 height 11
click at [337, 505] on p "Na consulta de propostas , filtrando pela etapa “Efetivação”, é possível acompa…" at bounding box center [412, 498] width 467 height 30
click at [340, 512] on p "Na consulta de propostas , filtrando pela etapa “Efetivação”, é possível acompa…" at bounding box center [412, 498] width 467 height 30
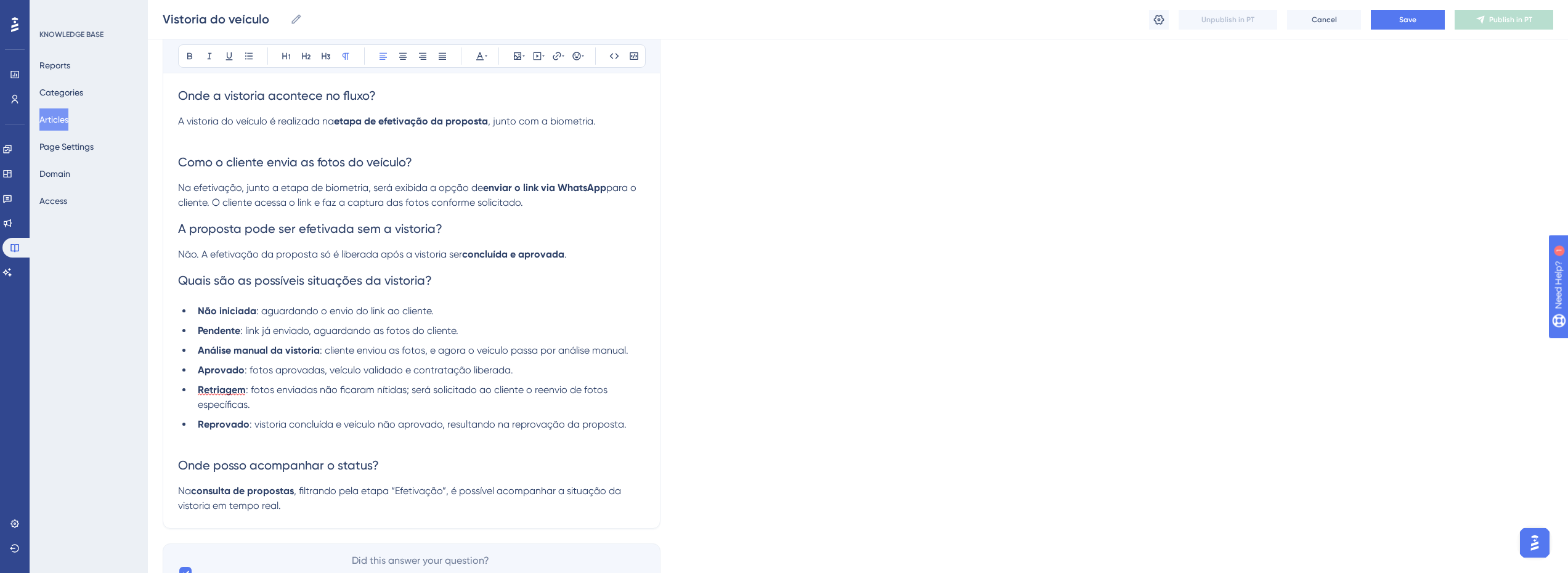
click at [814, 362] on div "Language Portuguese (Default) Vistoria do veículo Vistoria do veículo Bold Ital…" at bounding box center [858, 248] width 1391 height 709
click at [1131, 348] on div "Language Portuguese (Default) Vistoria do veículo Vistoria do veículo Bold Ital…" at bounding box center [858, 248] width 1391 height 709
click at [413, 154] on h2 "Como o cliente envia as fotos do veículo?" at bounding box center [412, 161] width 467 height 37
click at [467, 132] on p at bounding box center [412, 136] width 467 height 15
click at [522, 58] on icon at bounding box center [517, 55] width 10 height 10
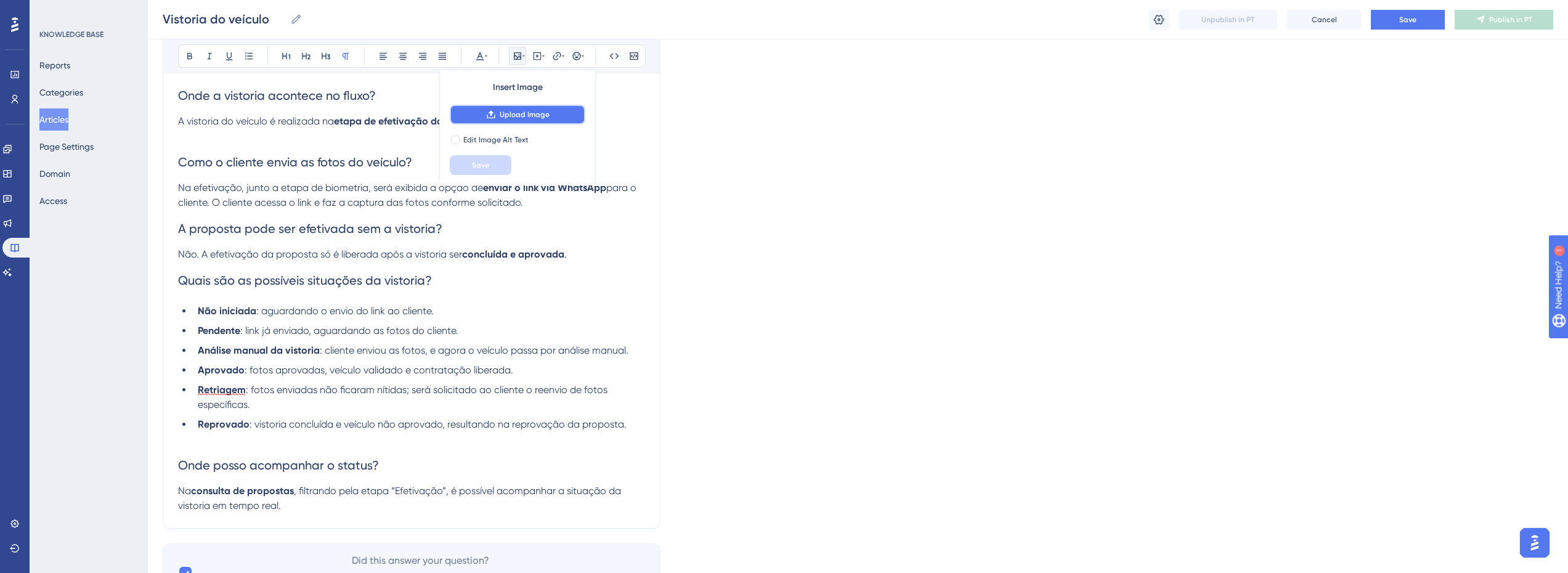
click at [530, 112] on span "Upload Image" at bounding box center [525, 114] width 50 height 10
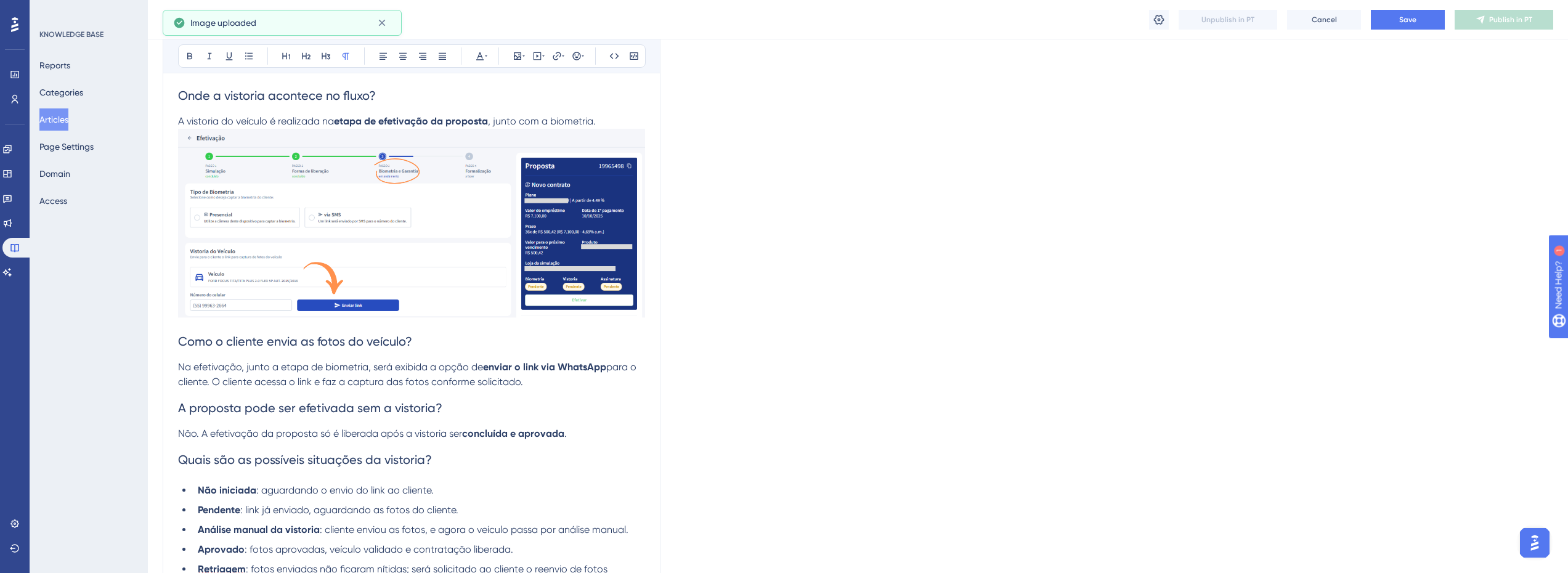
click at [288, 330] on h2 "Como o cliente envia as fotos do veículo?" at bounding box center [412, 341] width 467 height 37
click at [285, 371] on span "Na efetivação, junto a etapa de biometria, será exibida a opção de" at bounding box center [331, 366] width 305 height 11
click at [354, 371] on span "Na efetivação, junto a etapa de biometria, será exibida a opção de" at bounding box center [331, 366] width 305 height 11
click at [532, 372] on strong "enviar o link via WhatsApp" at bounding box center [544, 366] width 124 height 11
click at [347, 180] on img at bounding box center [412, 224] width 467 height 189
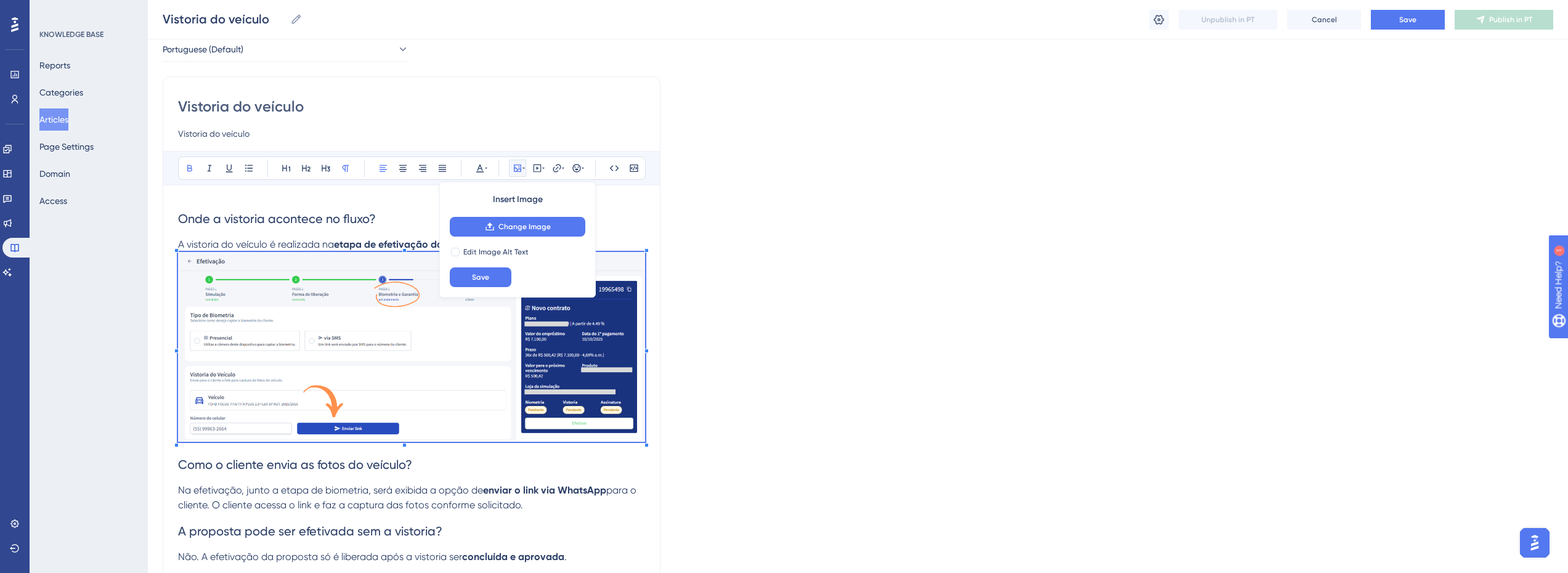
scroll to position [124, 0]
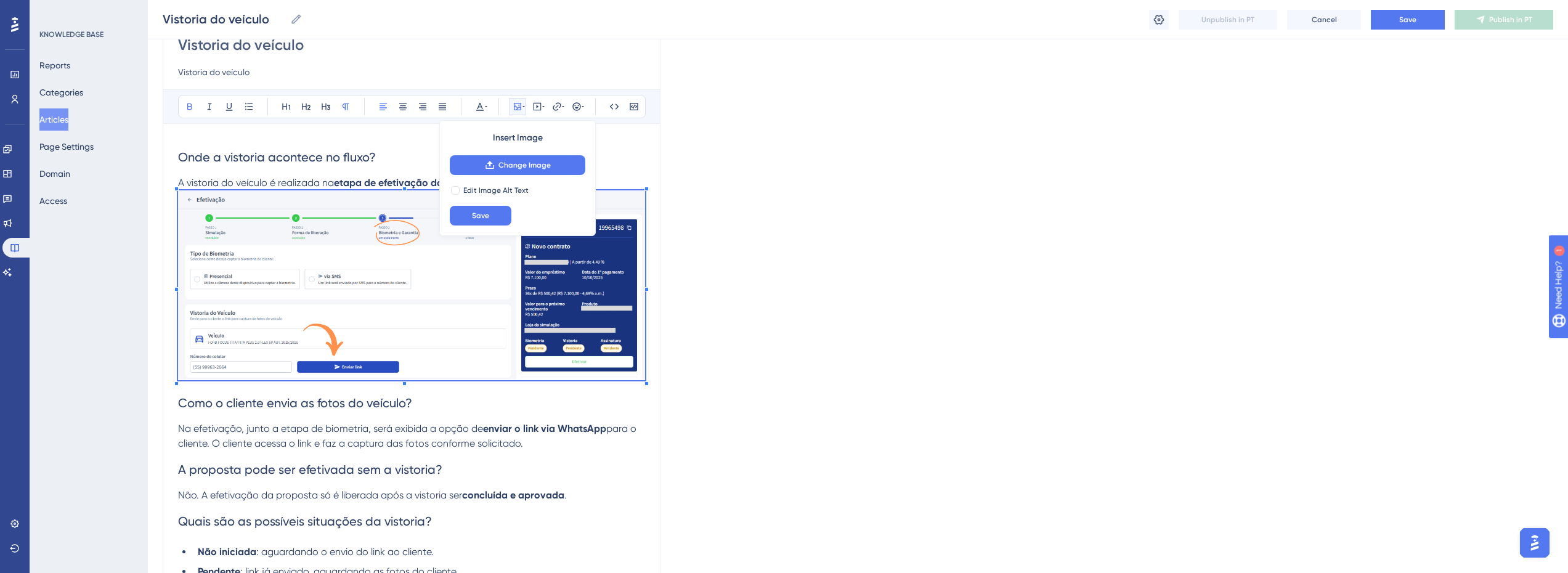
click at [405, 433] on span "Na efetivação, junto a etapa de biometria, será exibida a opção de" at bounding box center [331, 428] width 305 height 11
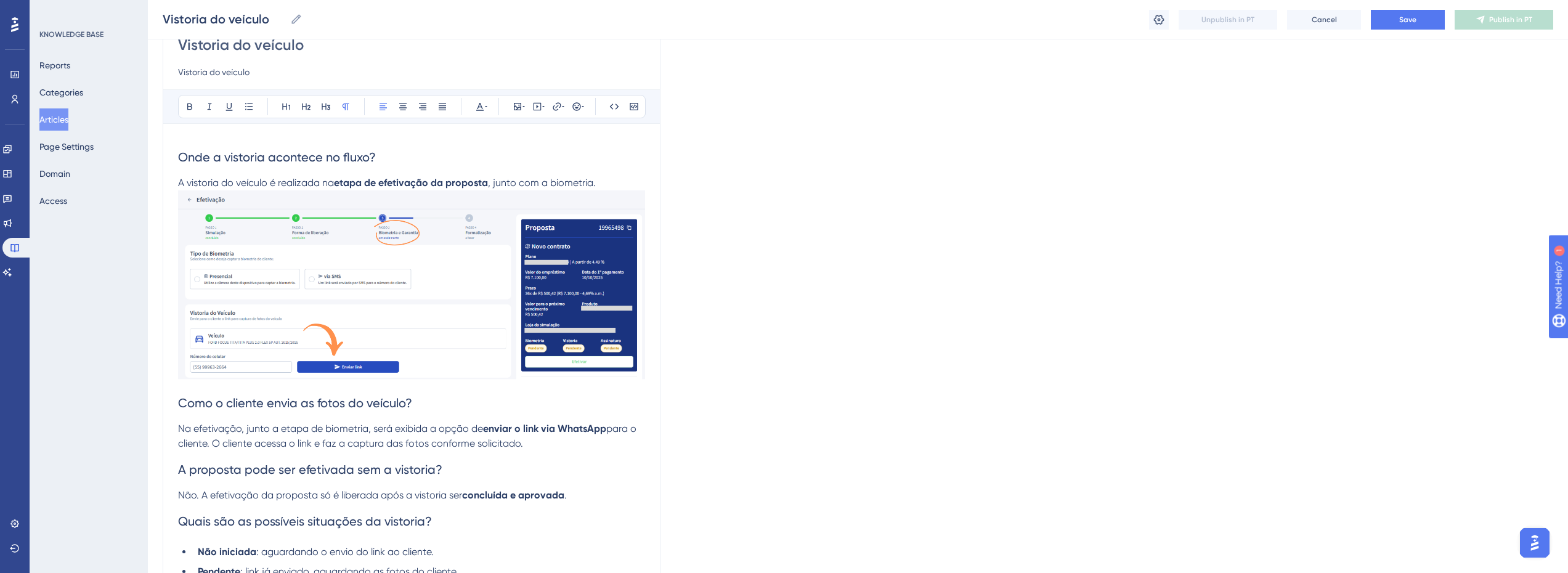
click at [474, 321] on img at bounding box center [412, 285] width 467 height 189
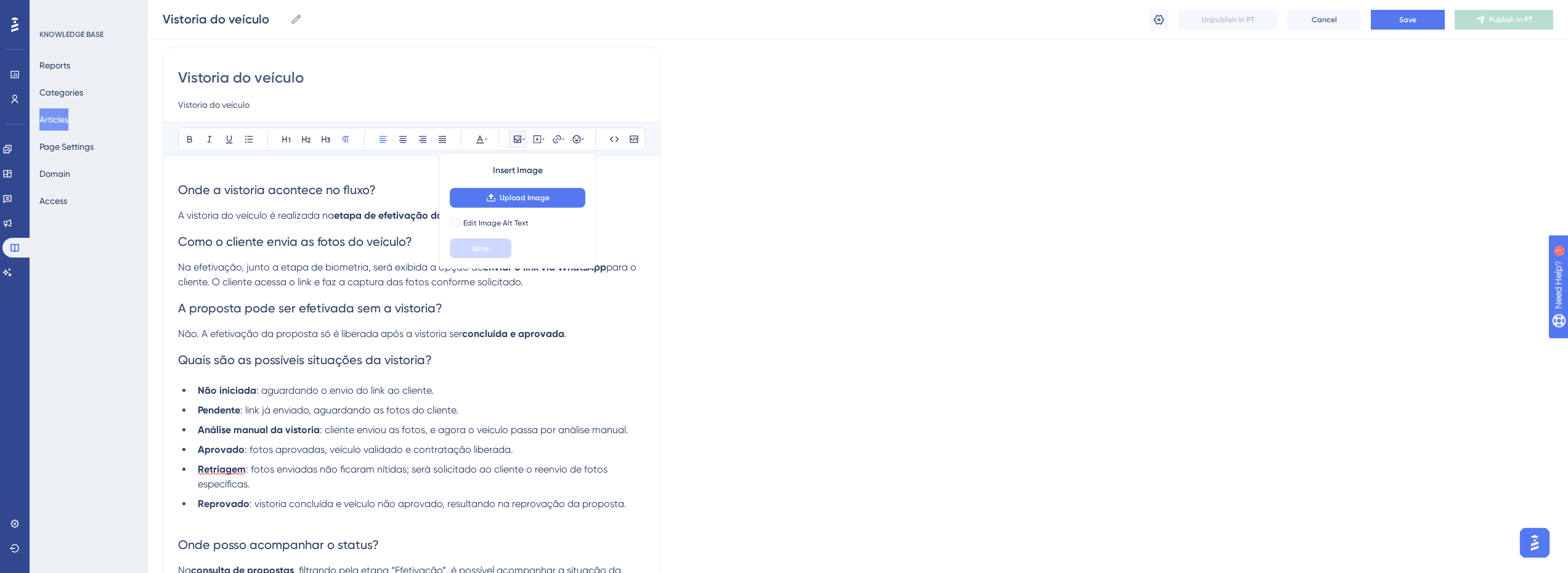
scroll to position [61, 0]
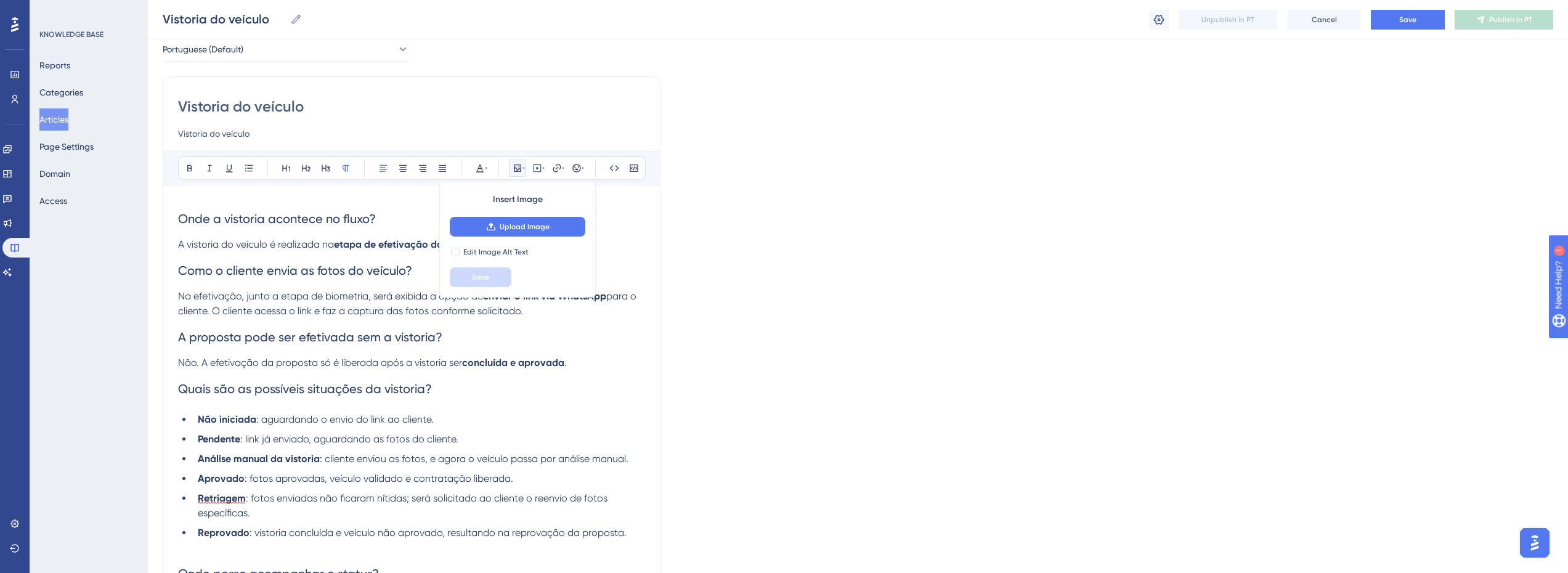
drag, startPoint x: 297, startPoint y: 286, endPoint x: 299, endPoint y: 293, distance: 7.3
click at [298, 288] on h2 "Como o cliente envia as fotos do veículo?" at bounding box center [412, 270] width 467 height 37
click at [529, 312] on p "Na efetivação, junto a etapa de biometria, será exibida a opção de enviar o lin…" at bounding box center [412, 303] width 467 height 30
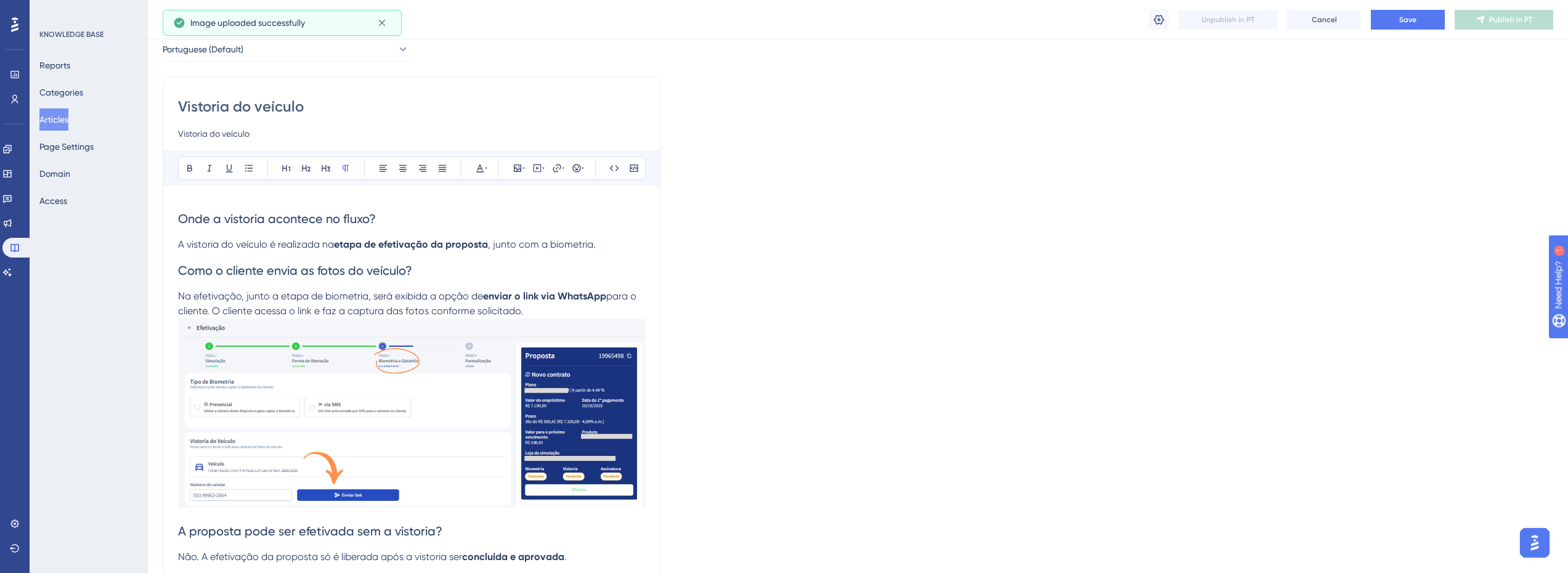
scroll to position [124, 0]
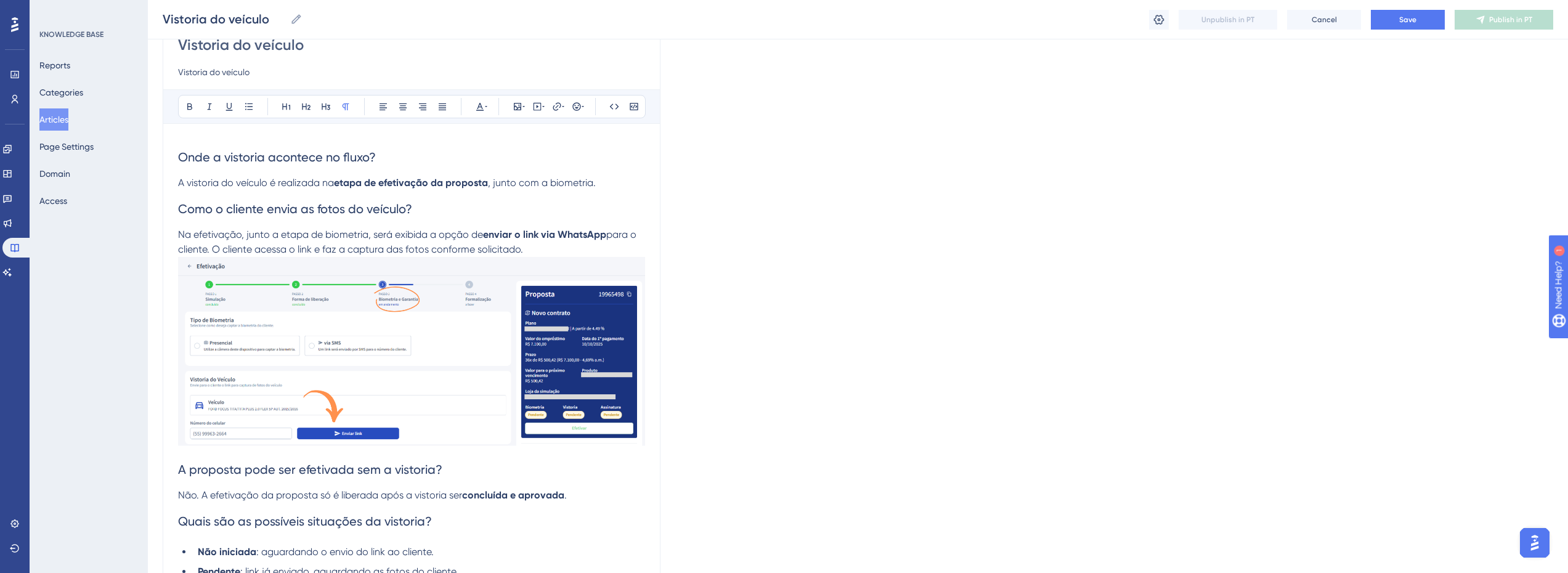
click at [331, 330] on img at bounding box center [412, 352] width 467 height 189
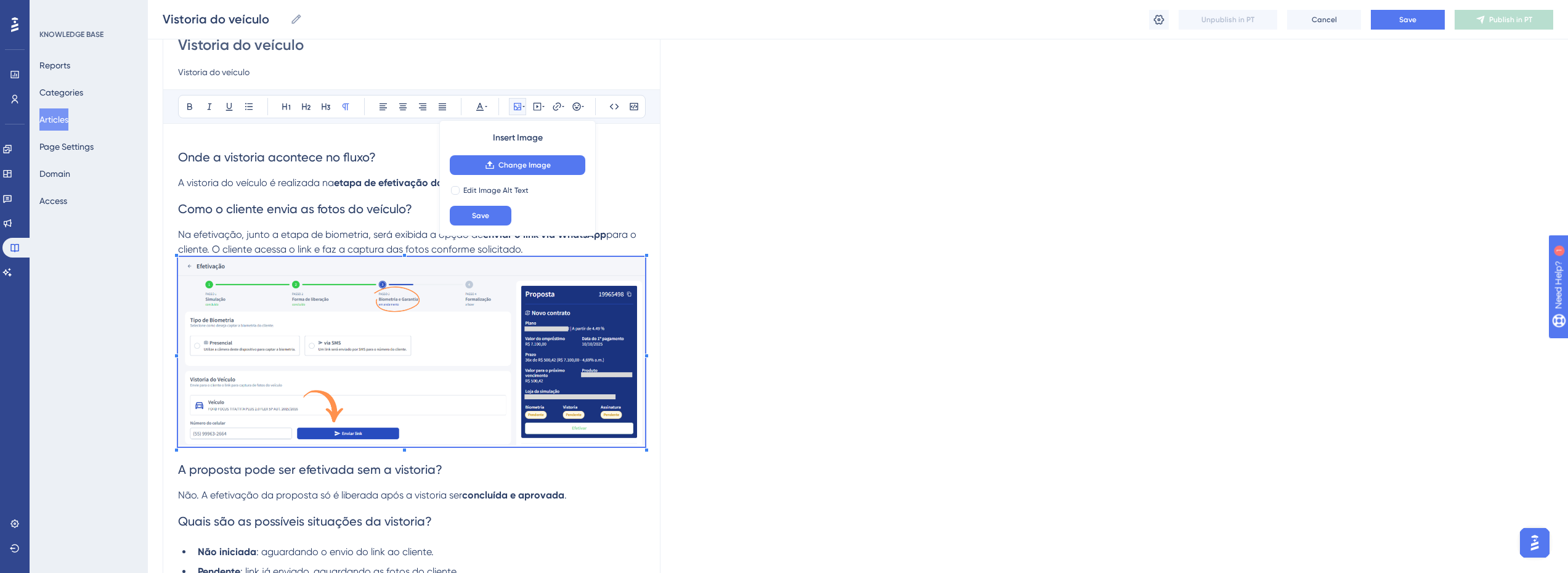
click at [814, 321] on div "Language Portuguese (Default) Vistoria do veículo Vistoria do veículo Bold Ital…" at bounding box center [858, 399] width 1391 height 888
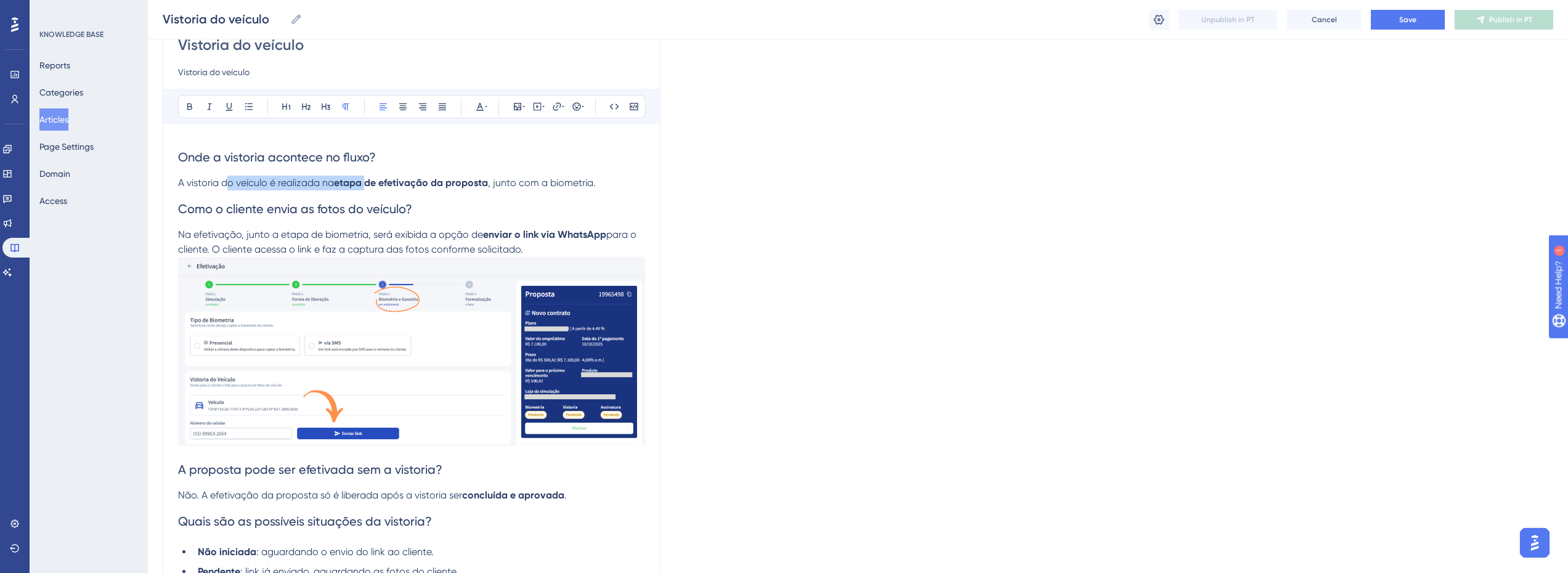
drag, startPoint x: 229, startPoint y: 183, endPoint x: 368, endPoint y: 183, distance: 139.0
click at [368, 183] on p "A vistoria do veículo é realizada na etapa de efetivação da proposta , junto co…" at bounding box center [412, 183] width 467 height 15
click at [369, 183] on strong "etapa de efetivação da proposta" at bounding box center [411, 182] width 154 height 11
click at [382, 219] on h2 "Como o cliente envia as fotos do veículo?" at bounding box center [412, 208] width 467 height 37
click at [248, 237] on span "Na efetivação, junto a etapa de biometria, será exibida a opção de" at bounding box center [331, 234] width 305 height 11
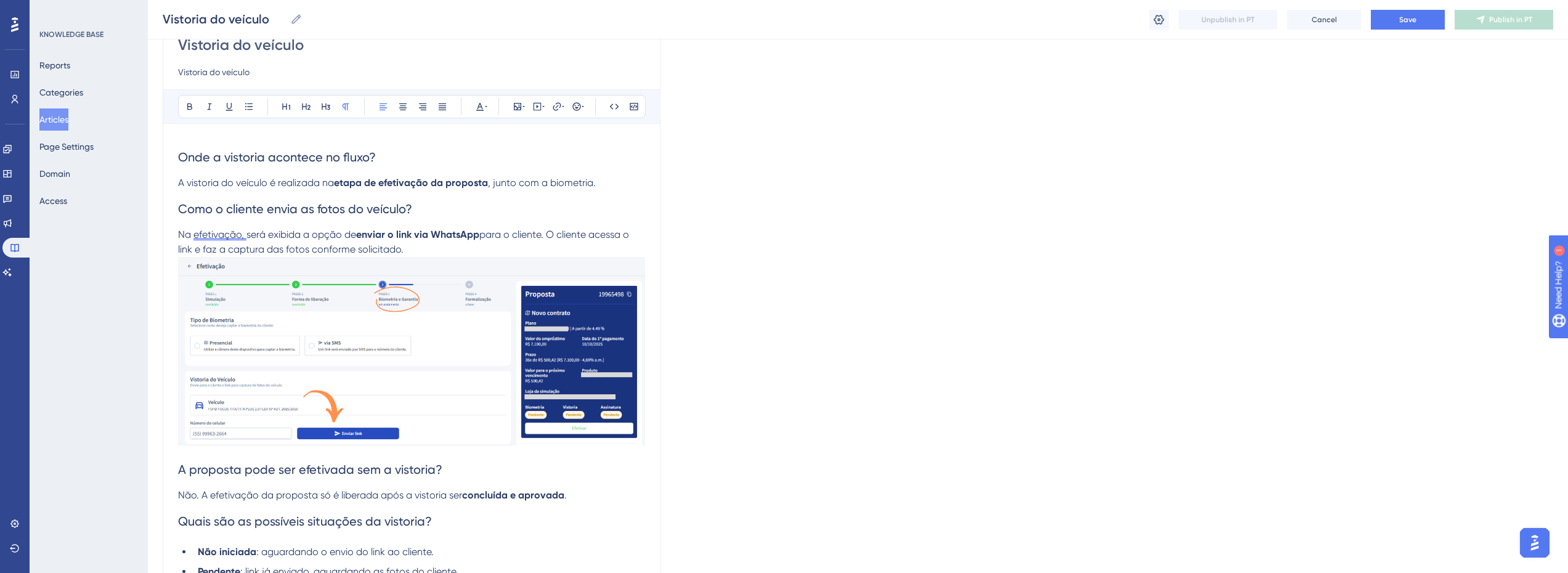
click at [751, 367] on div "Language Portuguese (Default) Vistoria do veículo Vistoria do veículo Bold Ital…" at bounding box center [858, 399] width 1391 height 888
click at [514, 362] on img at bounding box center [412, 352] width 467 height 189
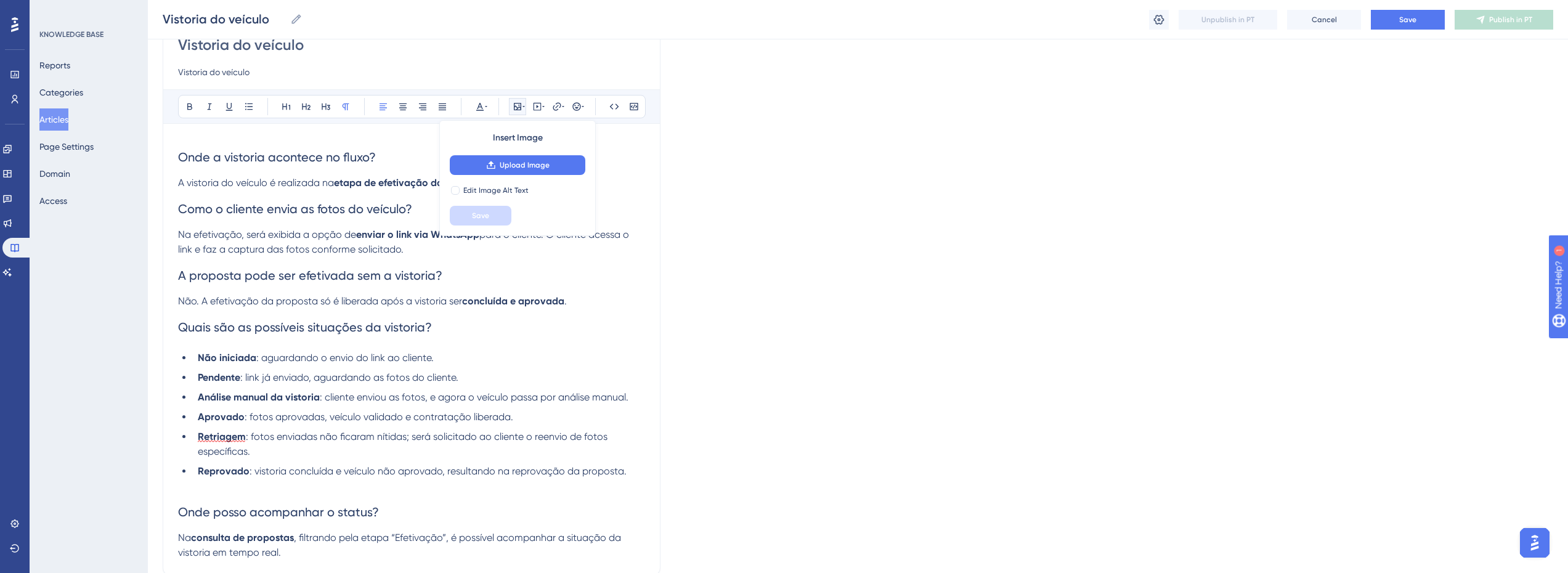
click at [398, 196] on h2 "Como o cliente envia as fotos do veículo?" at bounding box center [412, 208] width 467 height 37
click at [410, 186] on strong "etapa de efetivação da proposta" at bounding box center [411, 182] width 154 height 11
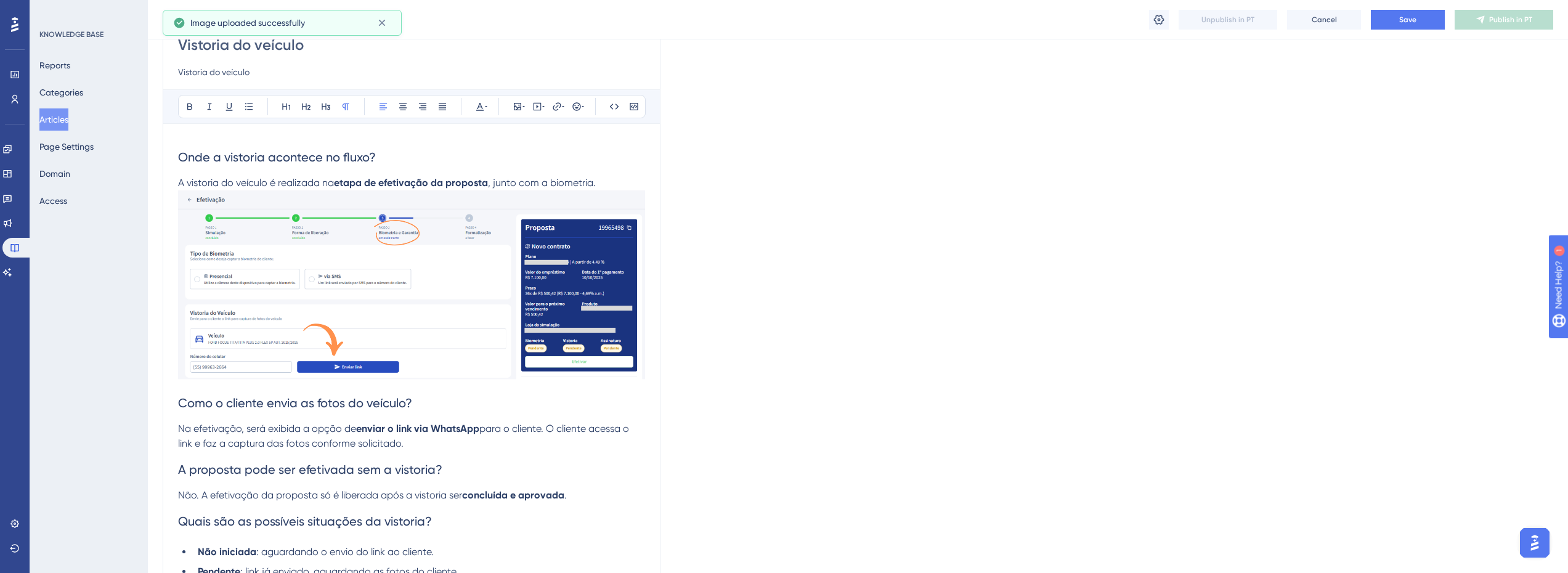
click at [607, 182] on p "A vistoria do veículo é realizada na etapa de efetivação da proposta , junto co…" at bounding box center [412, 280] width 467 height 209
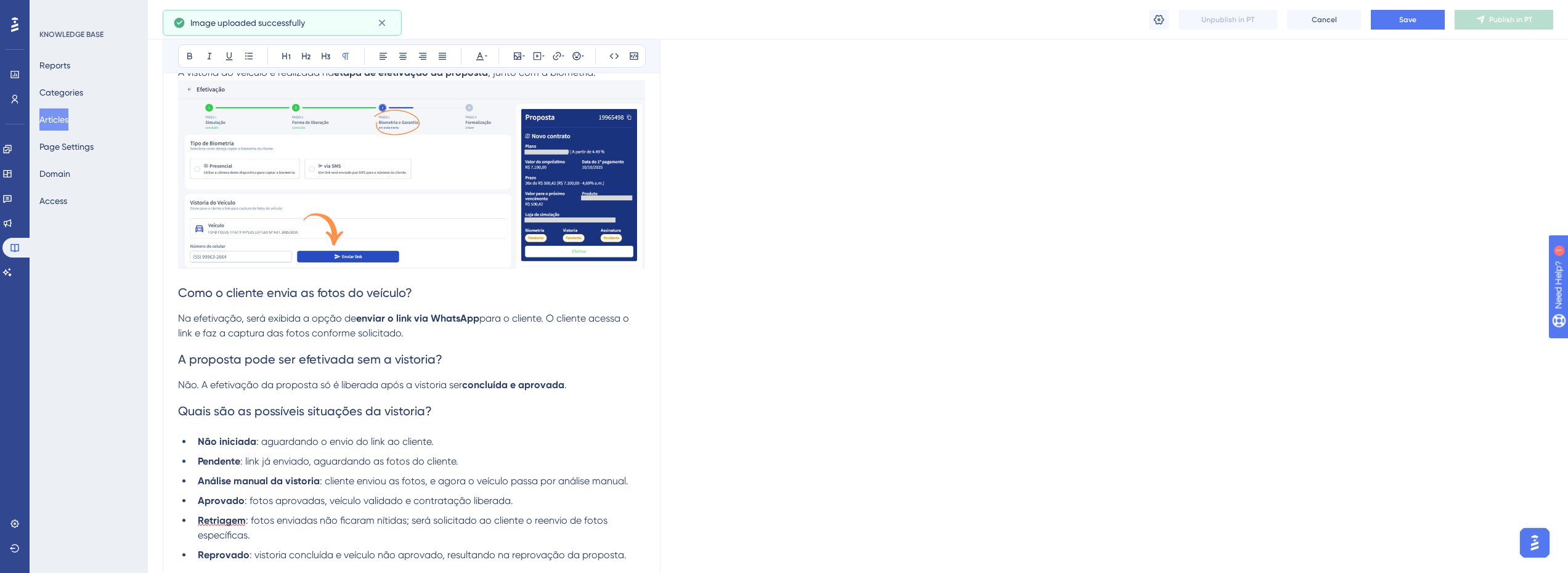
scroll to position [246, 0]
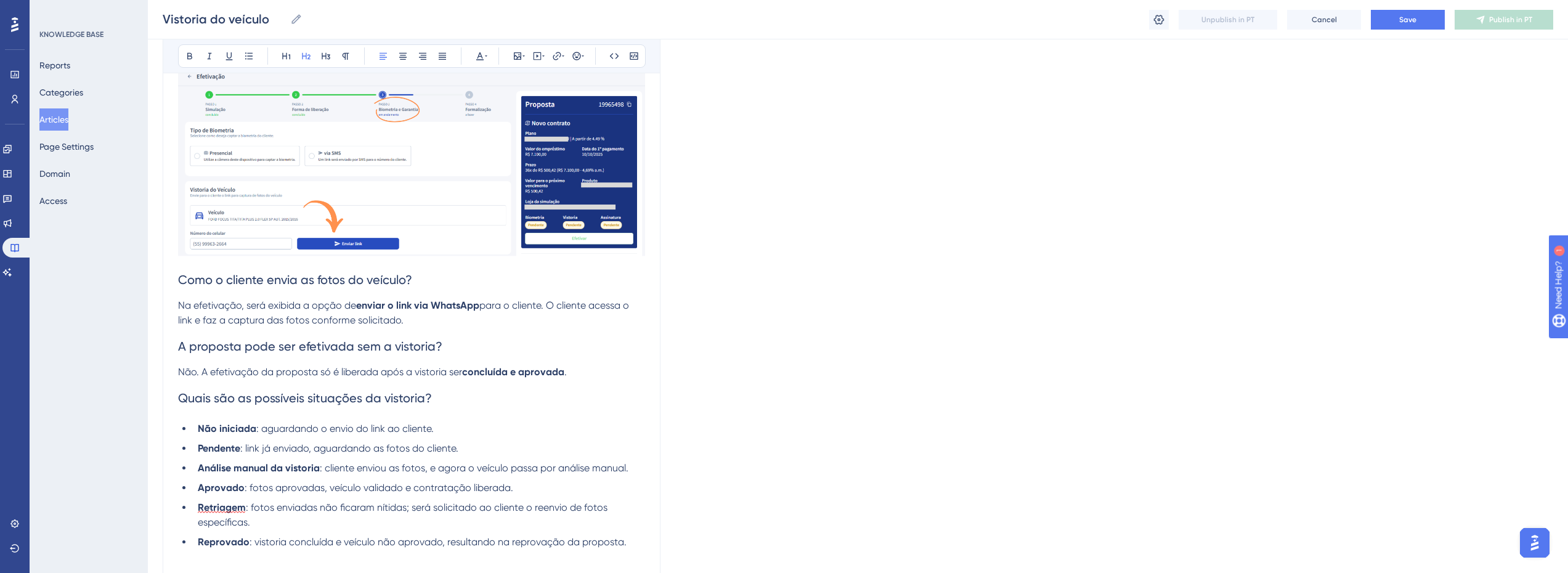
click at [283, 290] on h2 "Como o cliente envia as fotos do veículo?" at bounding box center [412, 280] width 467 height 37
click at [336, 219] on img at bounding box center [412, 162] width 467 height 189
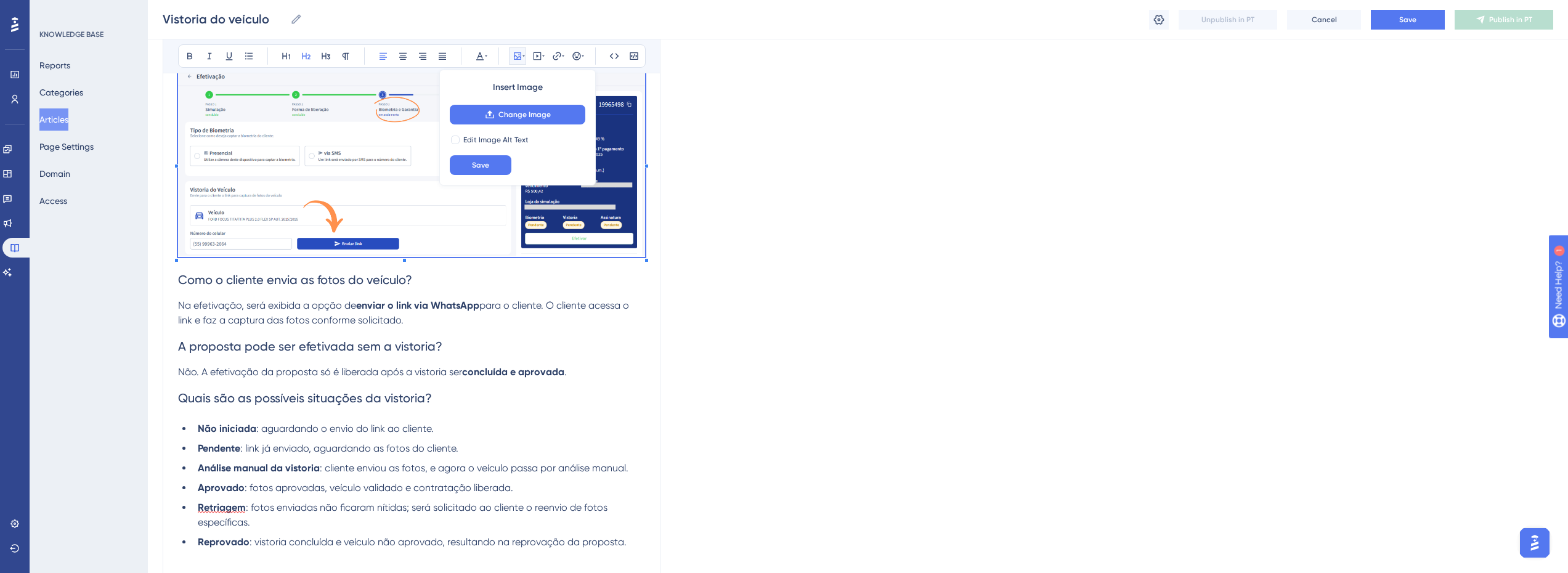
scroll to position [290, 0]
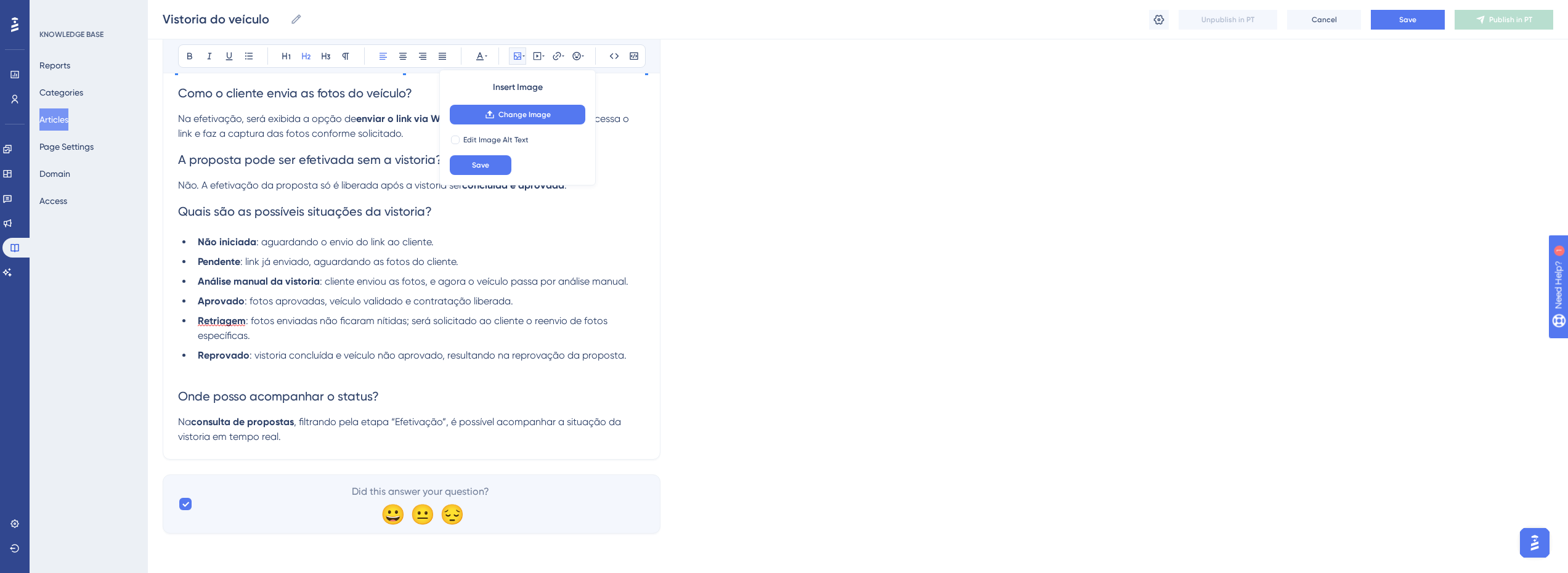
drag, startPoint x: 860, startPoint y: 227, endPoint x: 867, endPoint y: 271, distance: 44.6
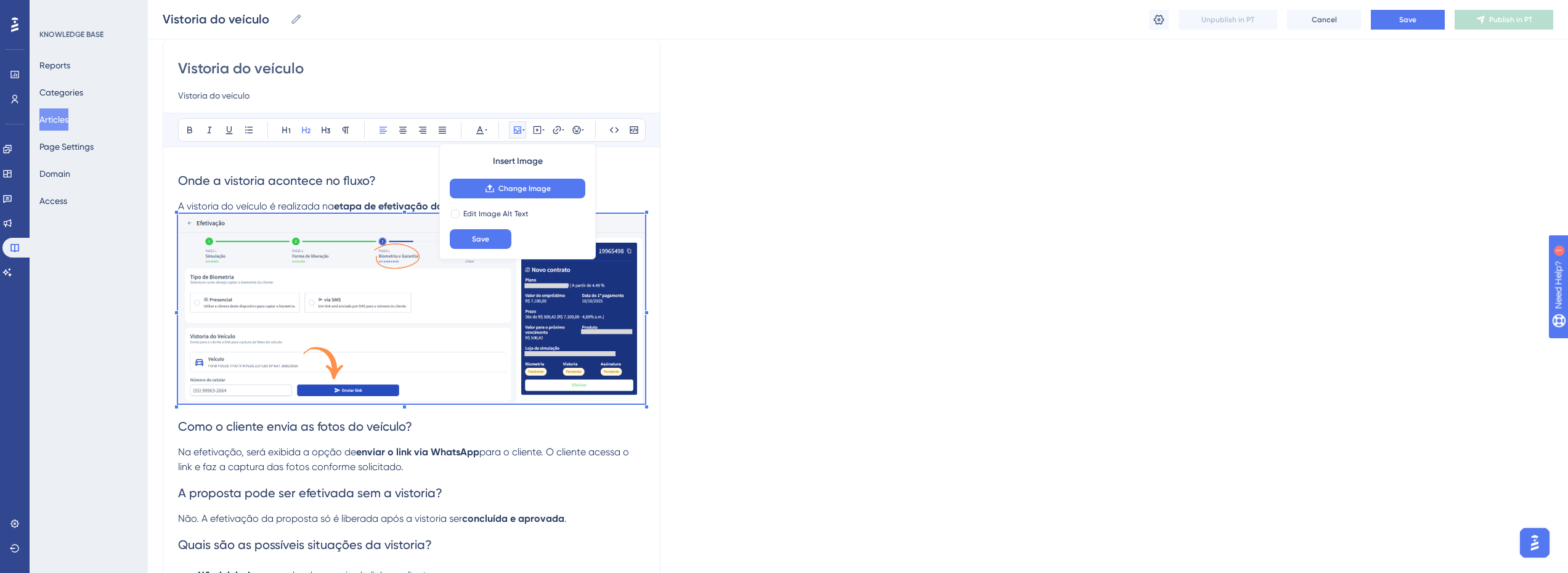
scroll to position [2, 5]
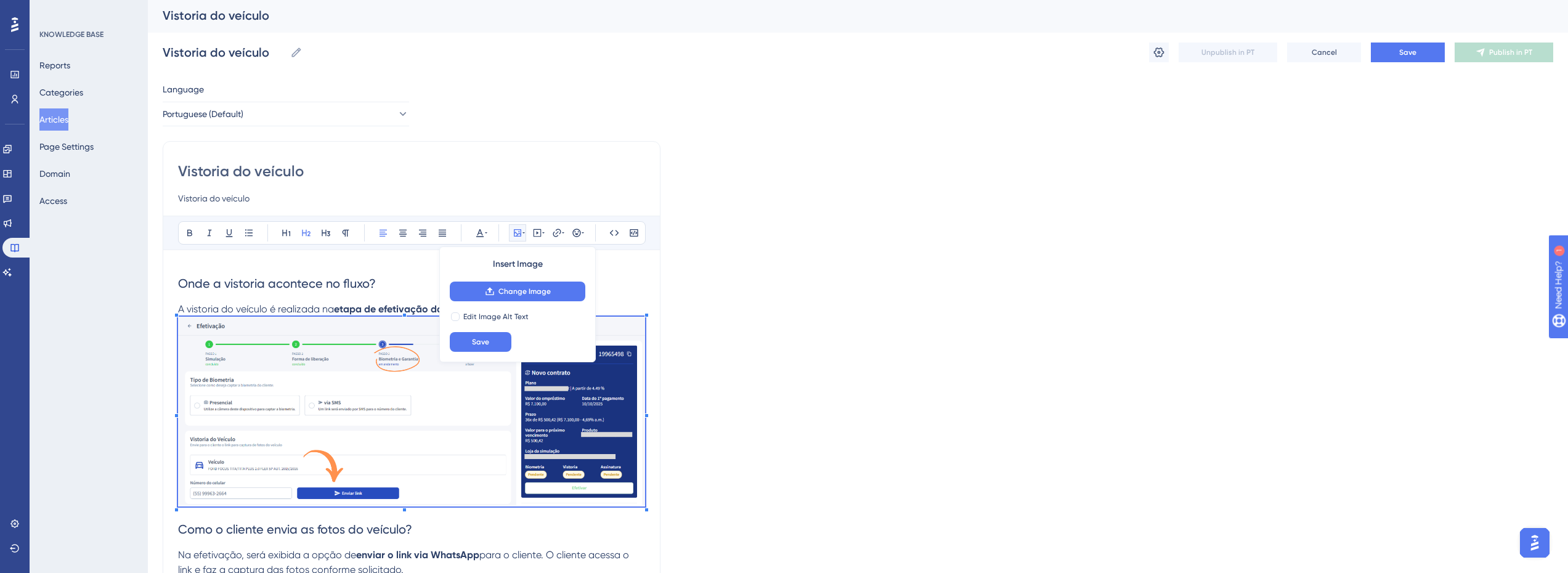
drag, startPoint x: 679, startPoint y: 283, endPoint x: 657, endPoint y: 367, distance: 86.8
click at [681, 285] on div "Language Portuguese (Default) Vistoria do veículo Vistoria do veículo Bold Ital…" at bounding box center [858, 525] width 1391 height 888
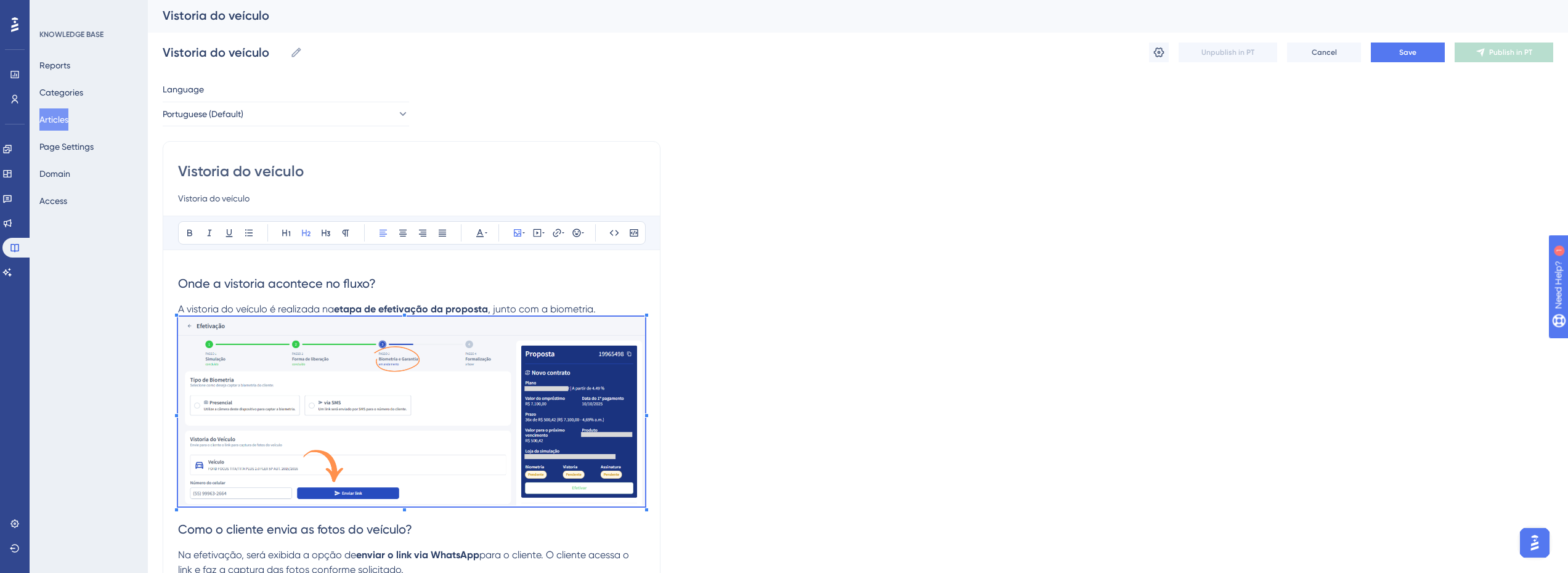
click at [350, 359] on img at bounding box center [412, 412] width 467 height 189
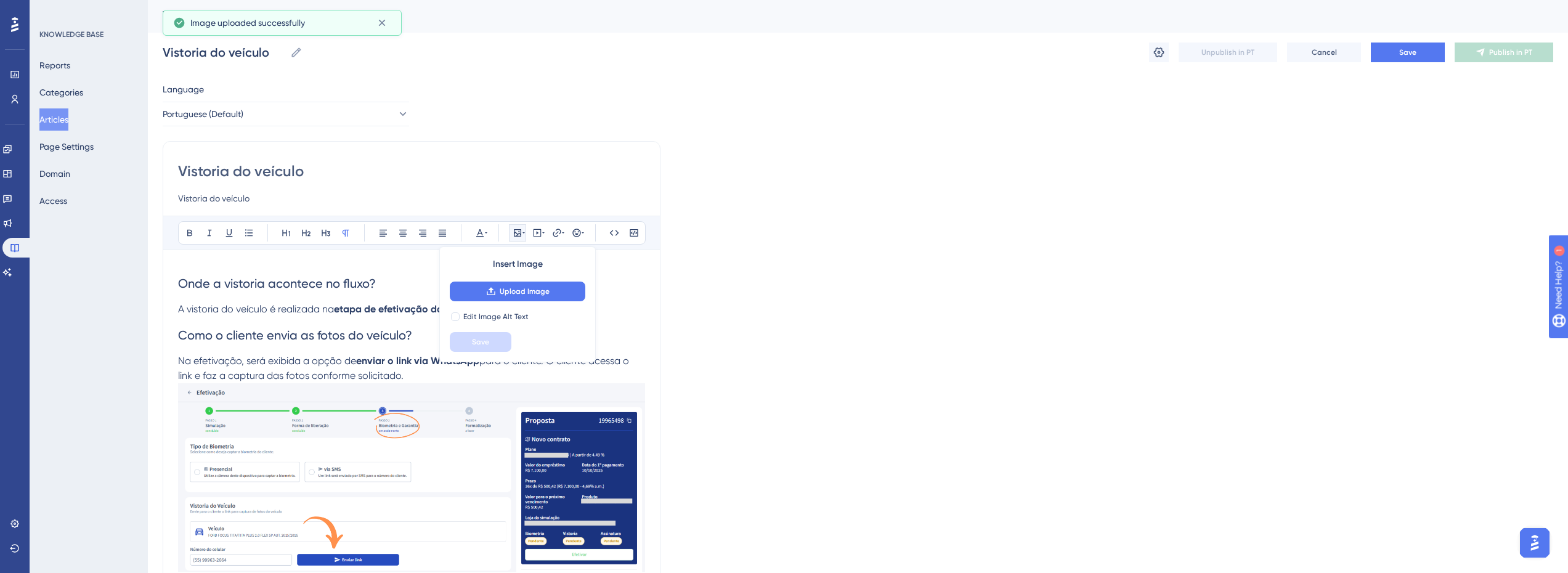
click at [876, 330] on div "Language Portuguese (Default) Vistoria do veículo Vistoria do veículo Bold Ital…" at bounding box center [858, 525] width 1391 height 888
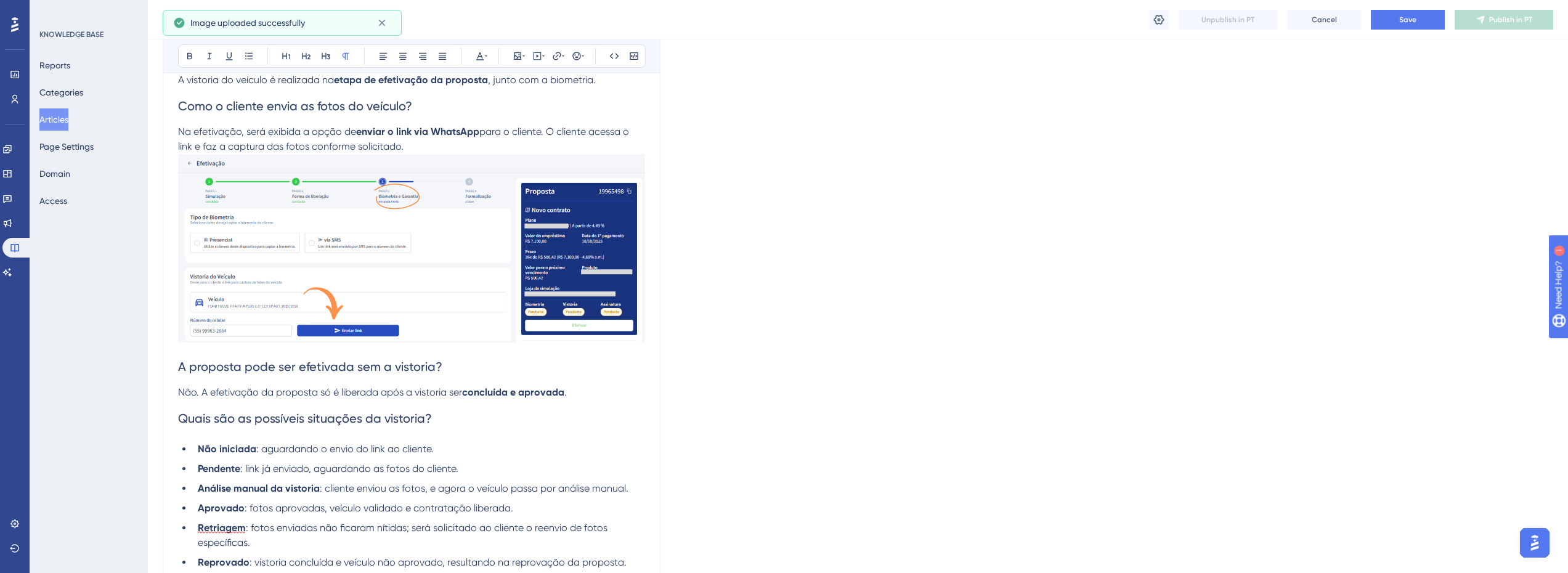
scroll to position [249, 5]
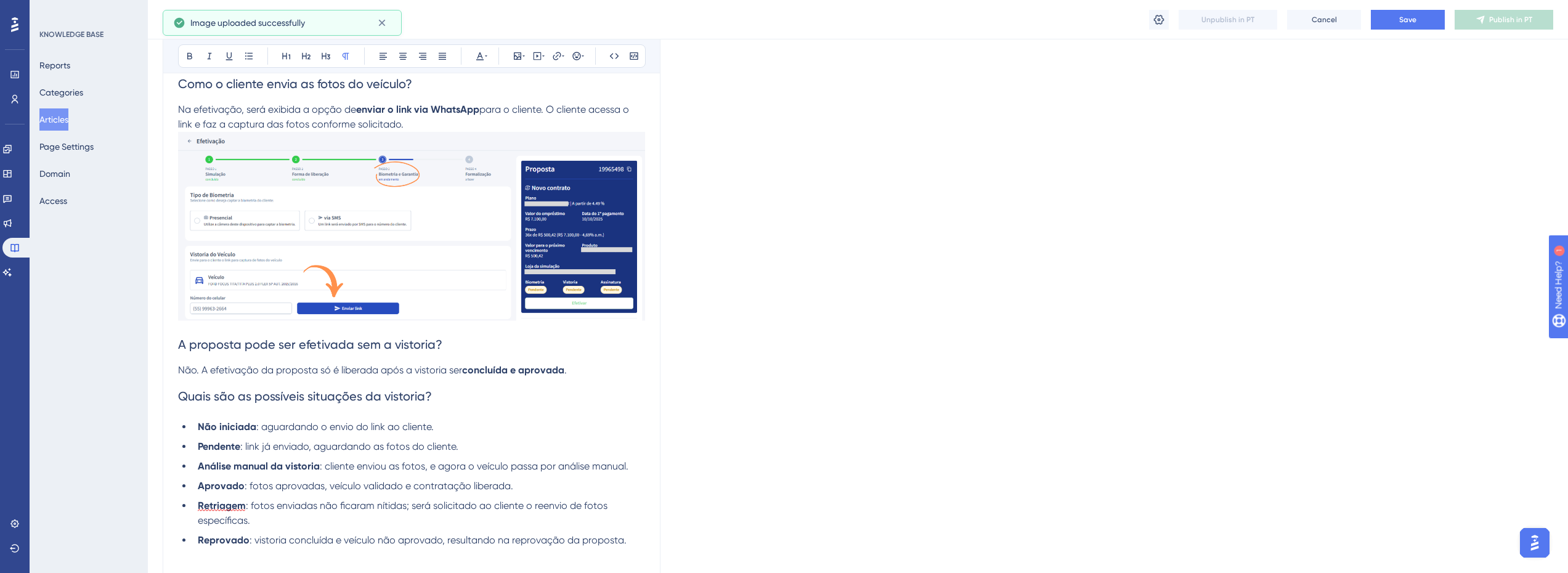
click at [463, 337] on h2 "A proposta pode ser efetivada sem a vistoria?" at bounding box center [412, 344] width 467 height 37
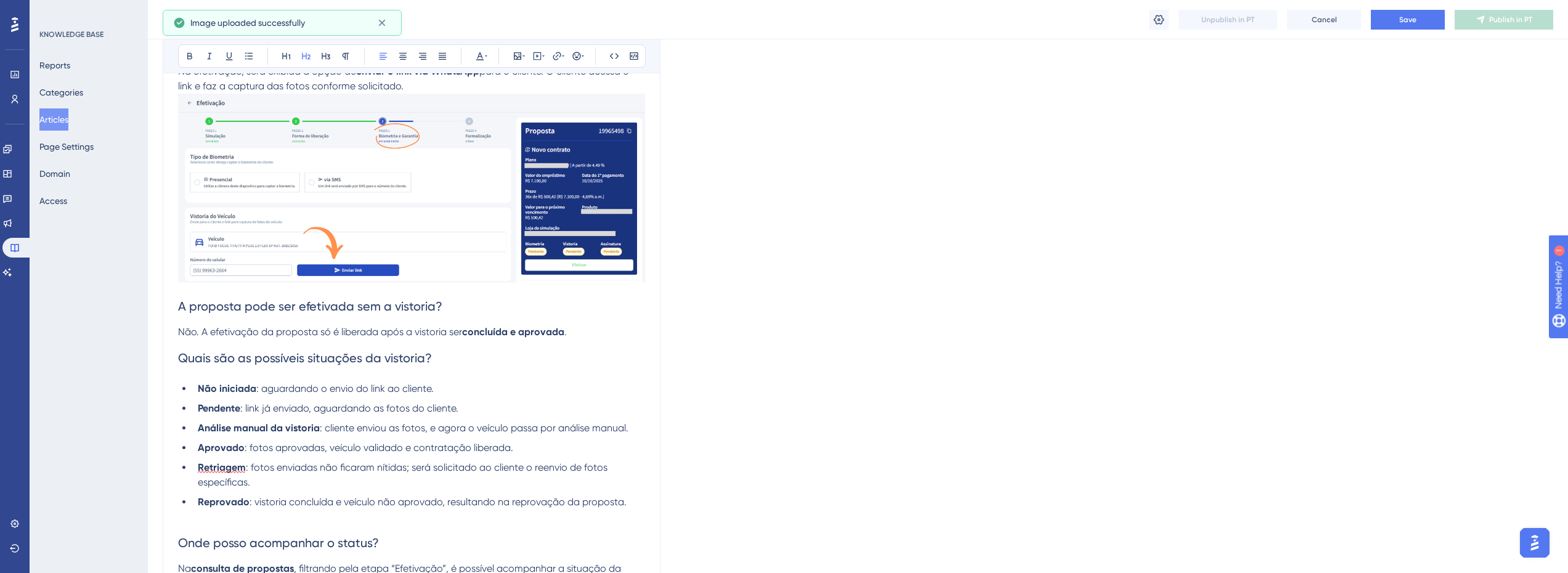
scroll to position [371, 5]
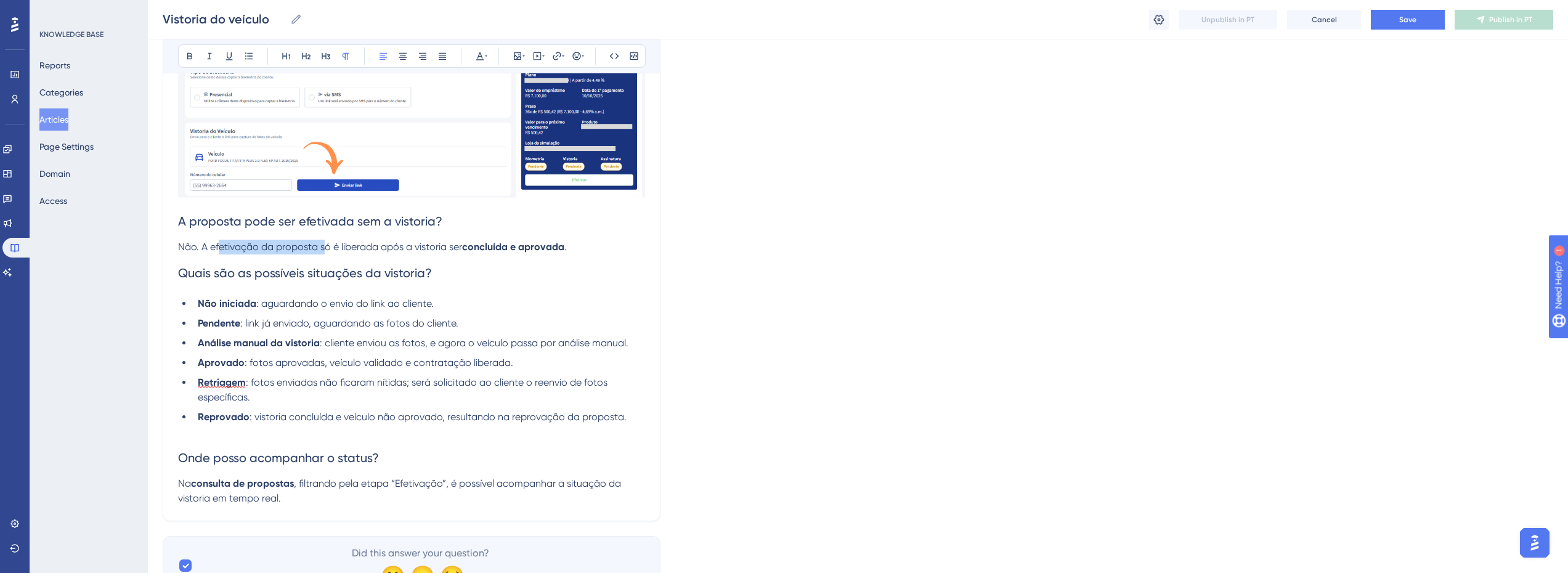
drag, startPoint x: 264, startPoint y: 246, endPoint x: 359, endPoint y: 246, distance: 95.0
click at [359, 246] on span "Não. A efetivação da proposta só é liberada após a vistoria ser" at bounding box center [320, 246] width 284 height 11
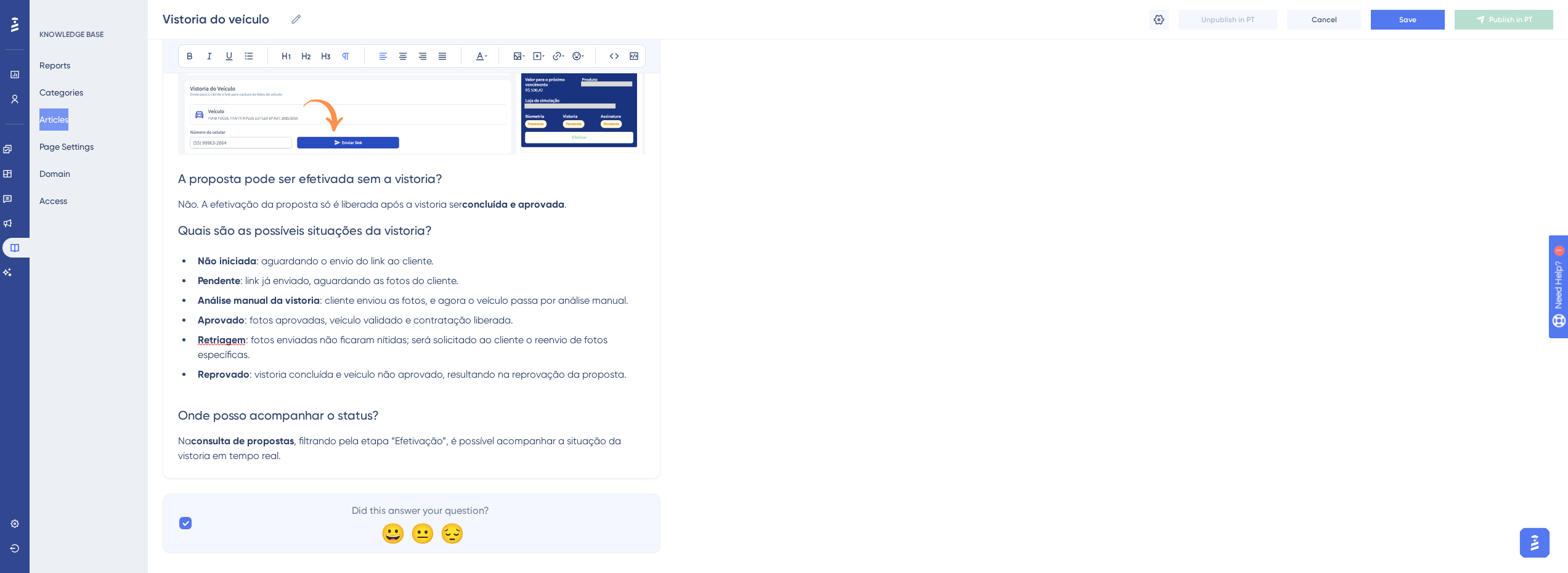
scroll to position [433, 5]
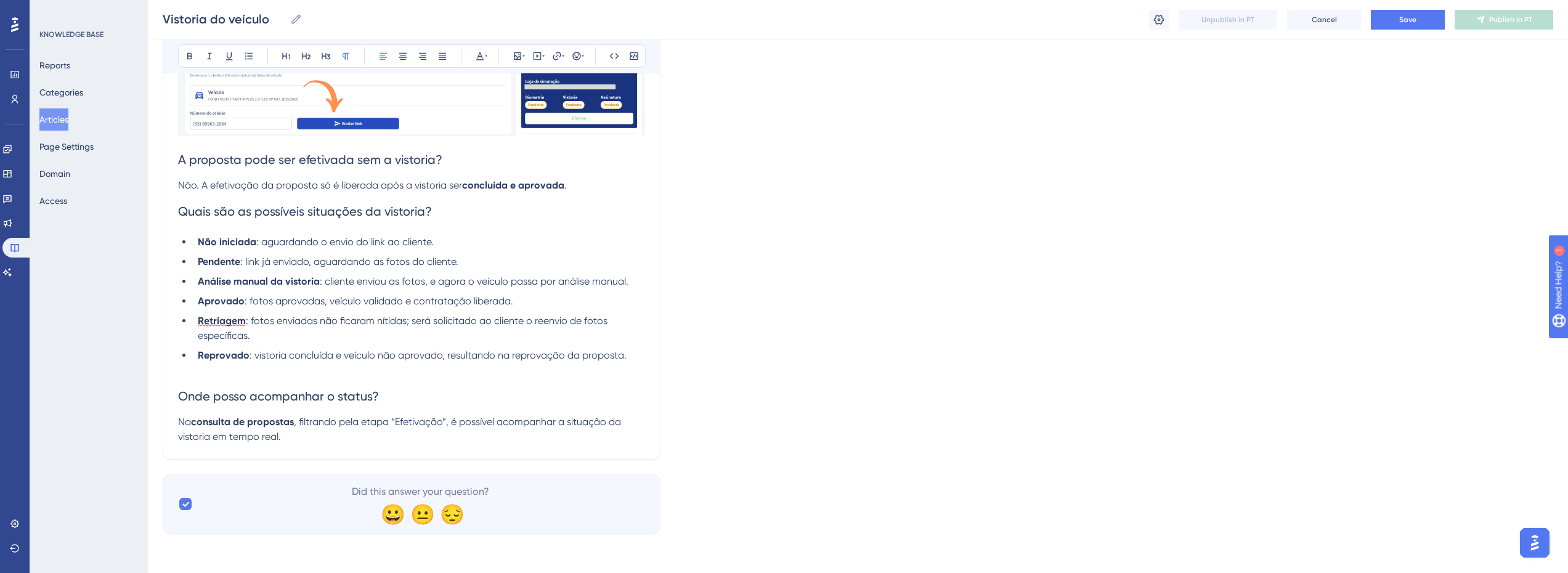
click at [461, 257] on li "Pendente : link já enviado, aguardando as fotos do cliente." at bounding box center [419, 262] width 453 height 15
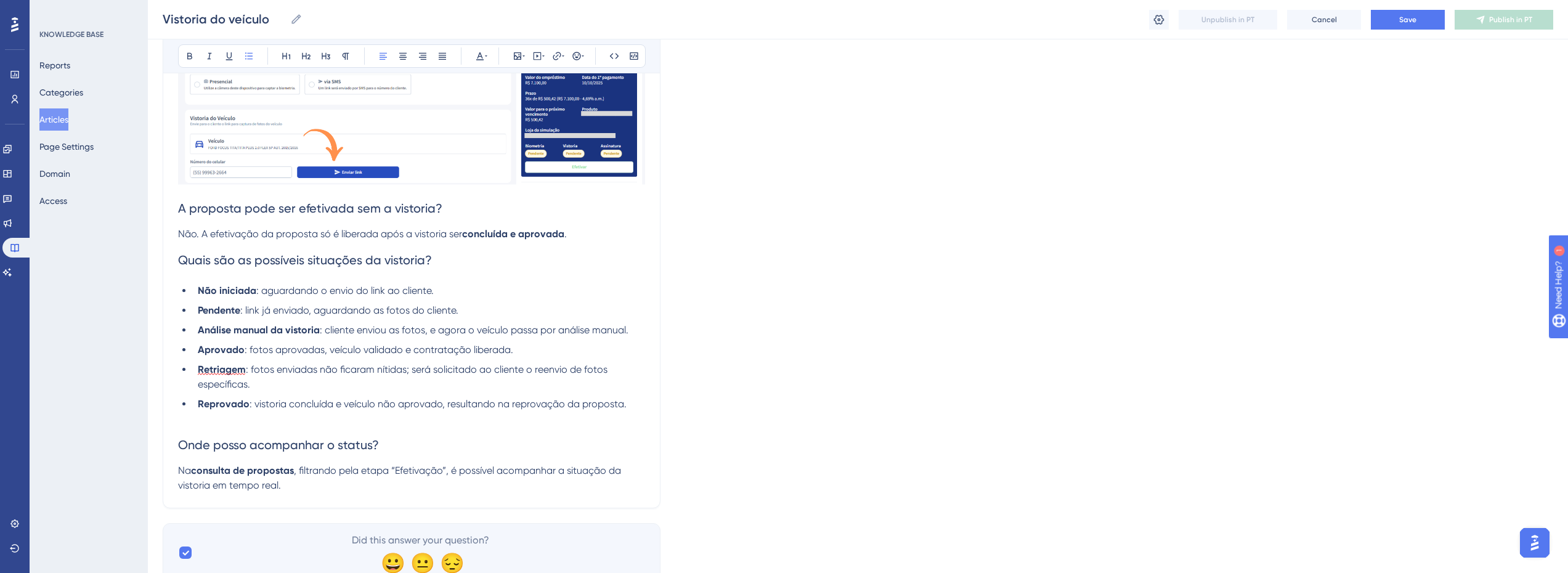
scroll to position [310, 5]
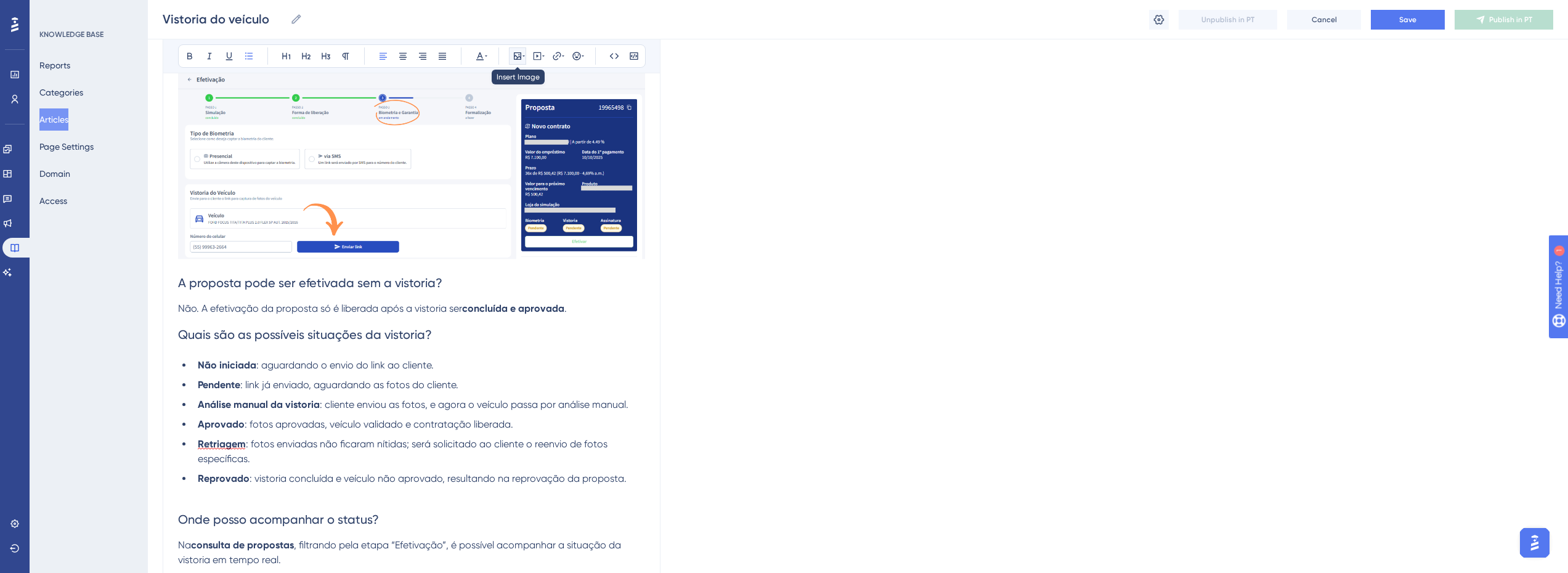
click at [515, 58] on icon at bounding box center [517, 55] width 10 height 10
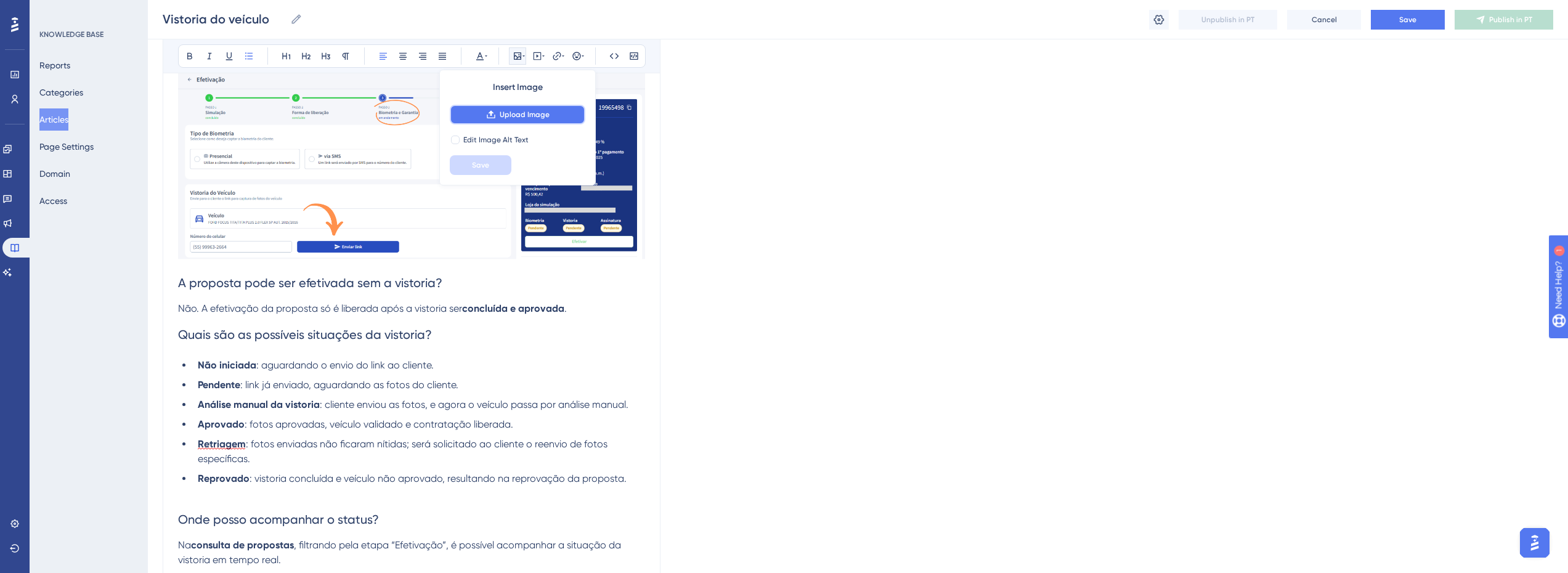
click at [503, 117] on span "Upload Image" at bounding box center [525, 114] width 50 height 10
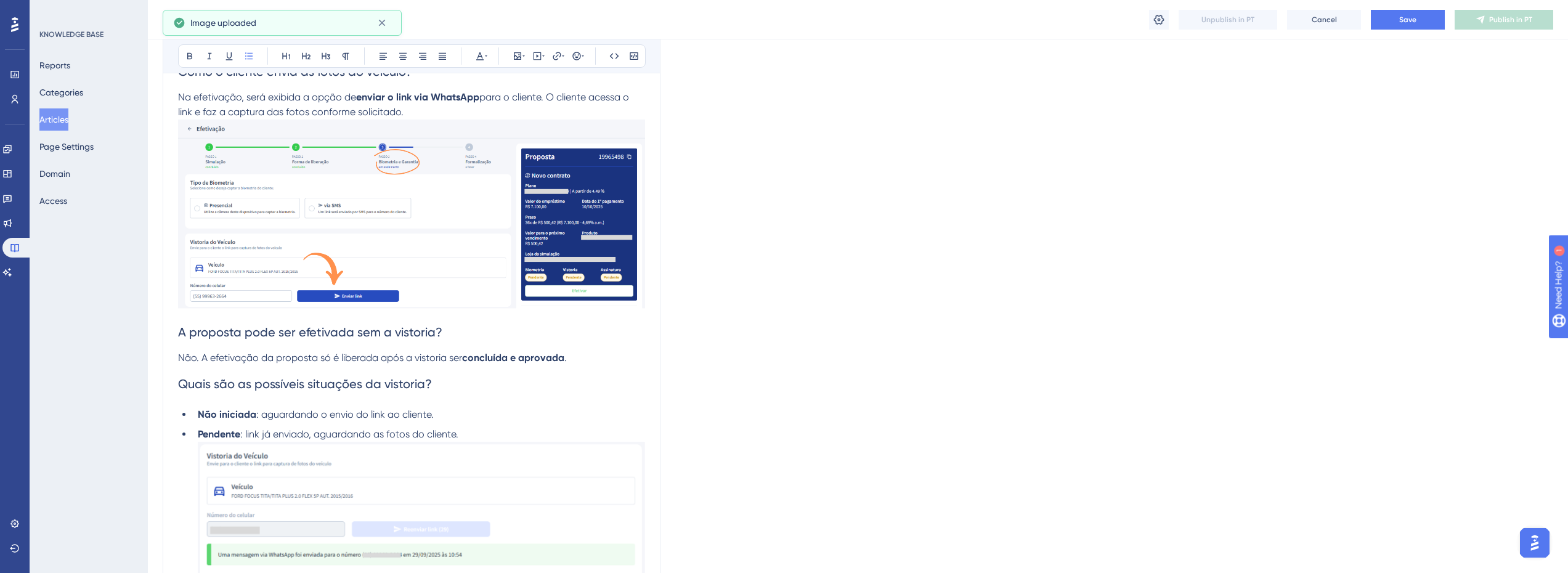
scroll to position [249, 5]
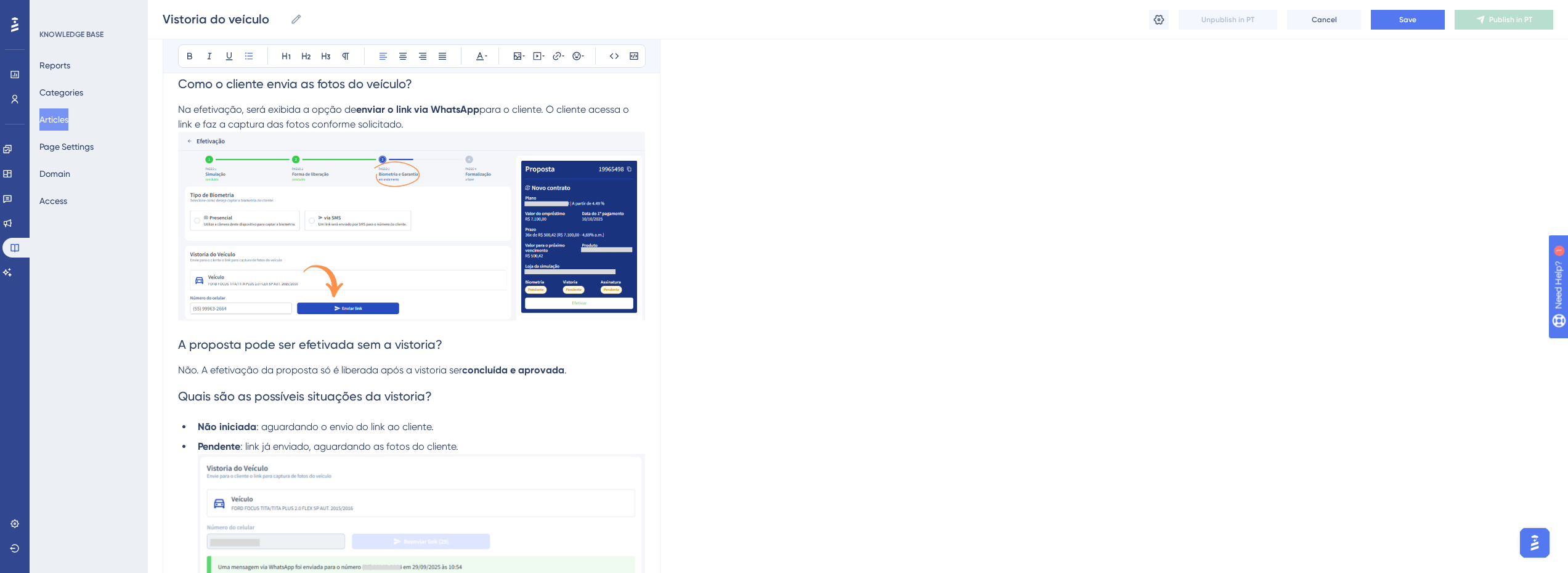
click at [462, 427] on li "Não iniciada : aguardando o envio do link ao cliente." at bounding box center [419, 427] width 453 height 15
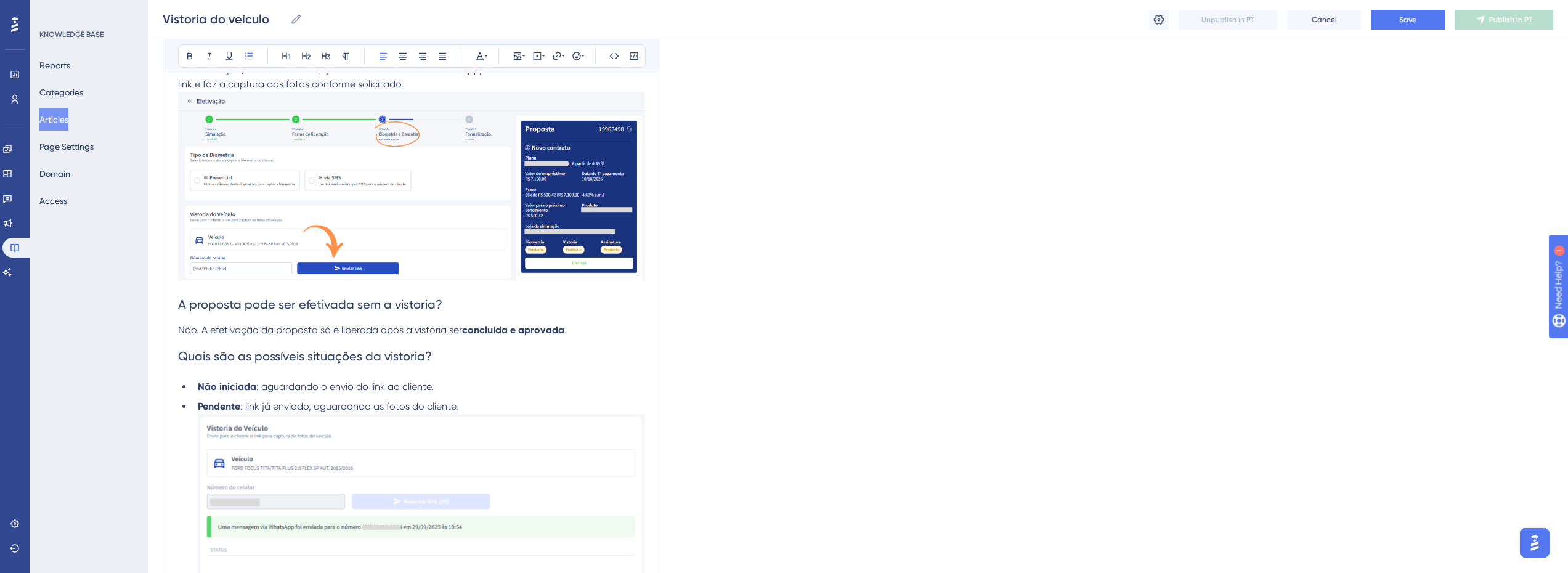
scroll to position [310, 5]
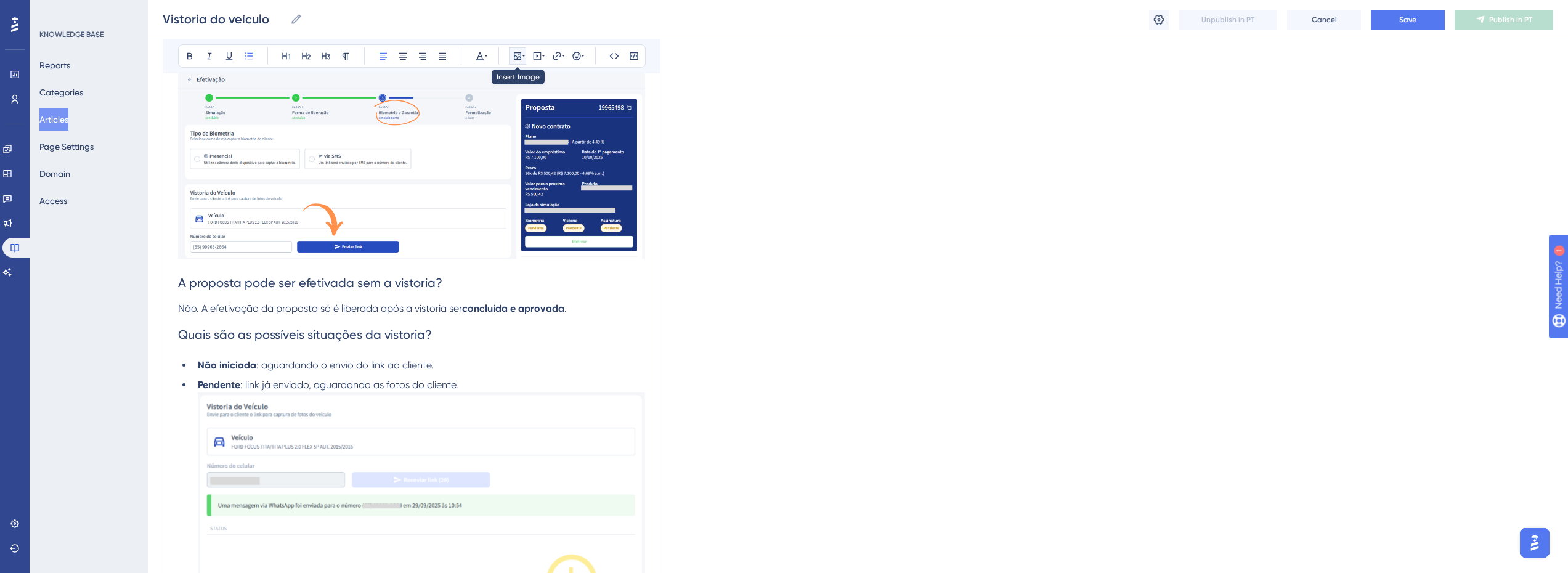
click at [513, 55] on icon at bounding box center [517, 55] width 10 height 10
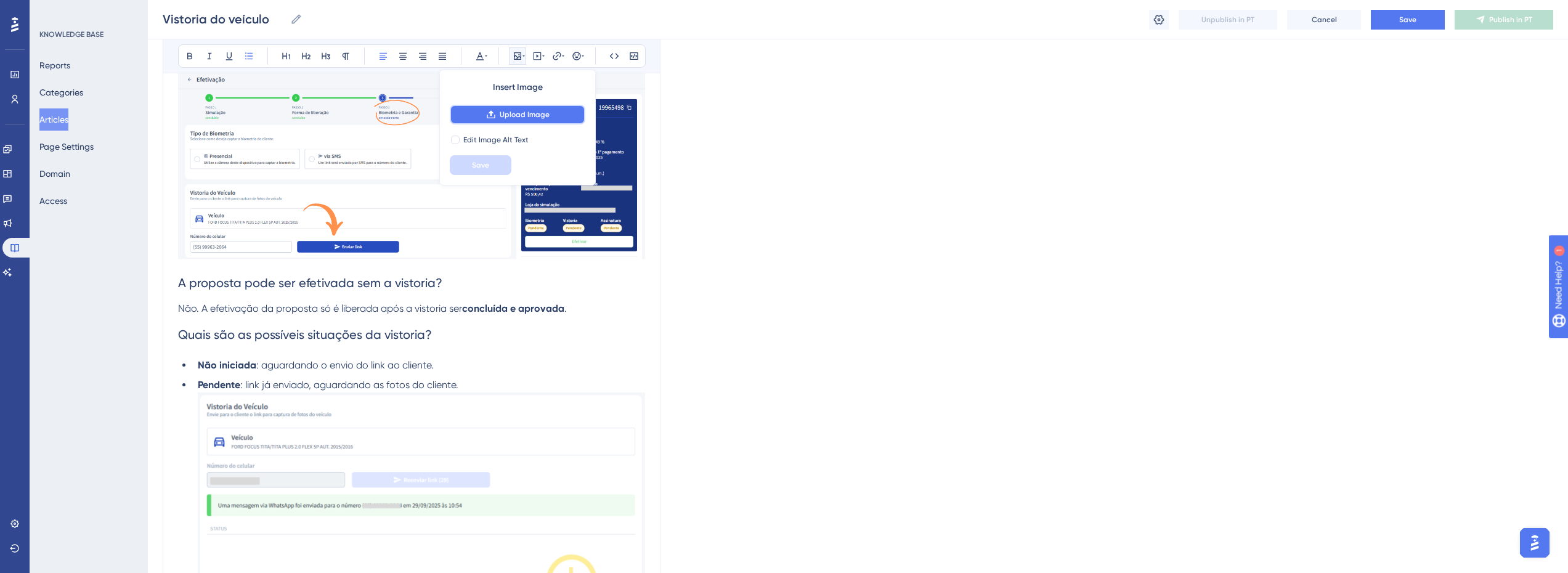
click at [500, 118] on span "Upload Image" at bounding box center [525, 114] width 50 height 10
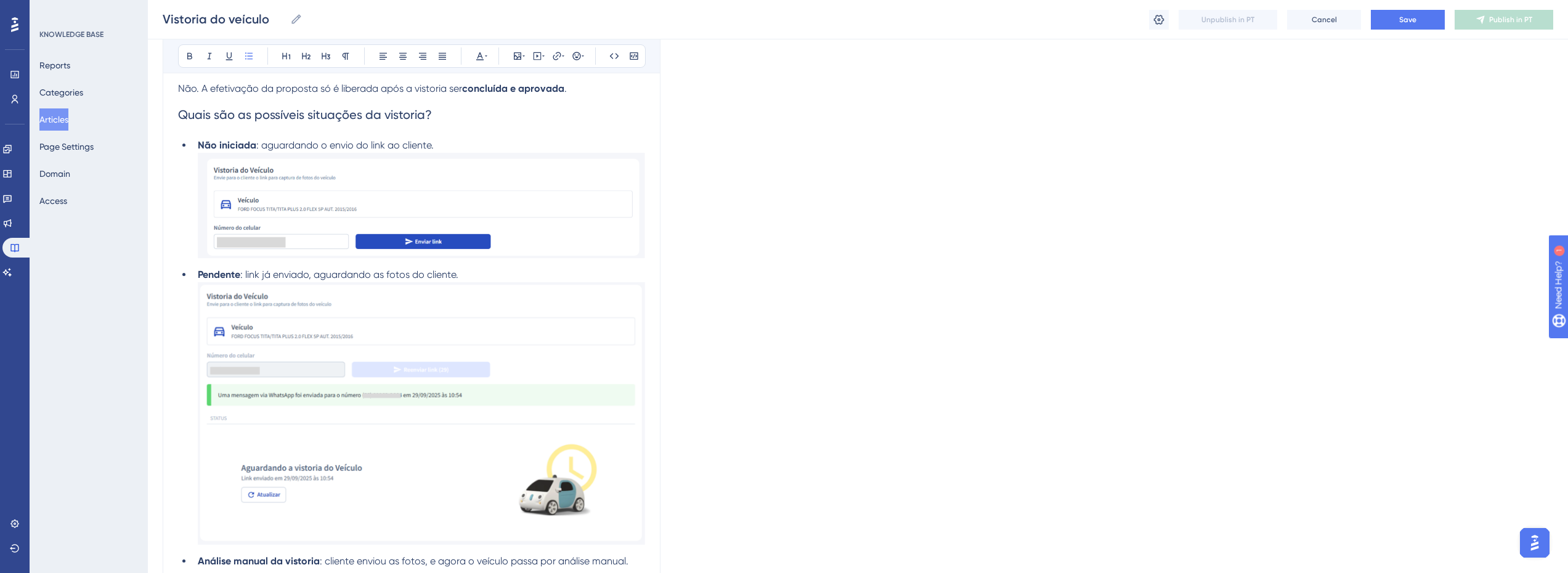
scroll to position [495, 5]
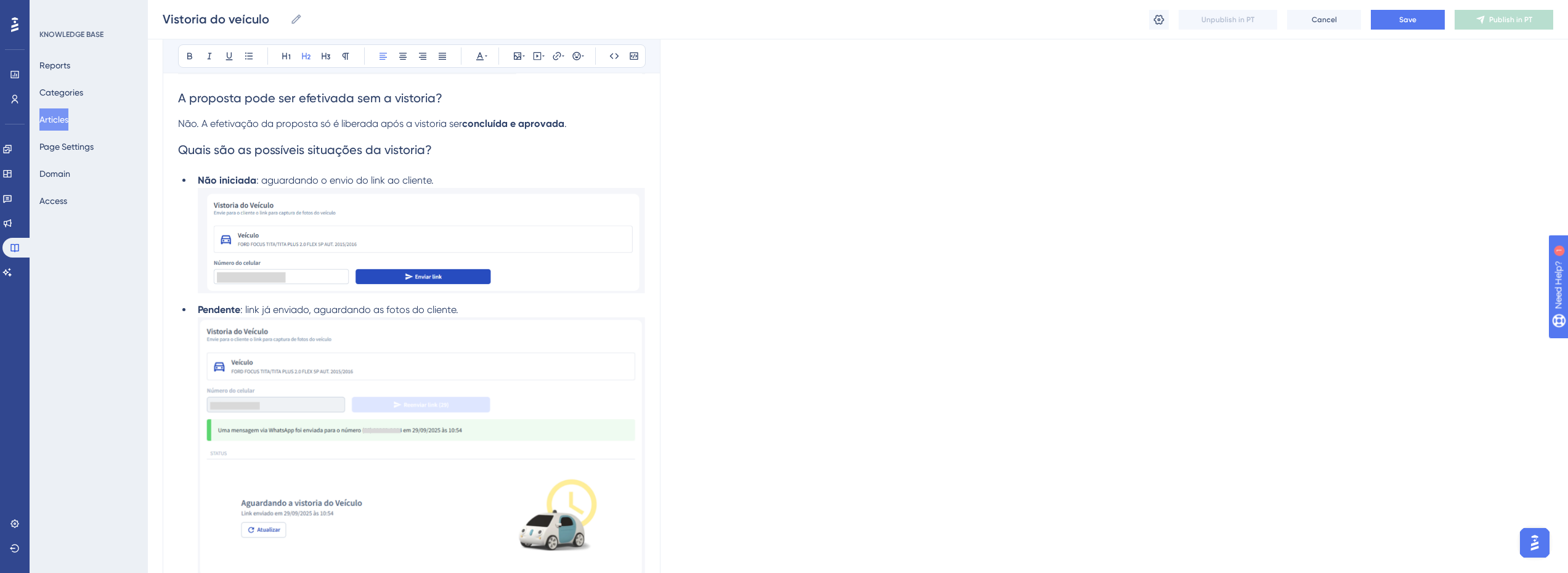
click at [315, 150] on span "Quais são as possíveis situações da vistoria?" at bounding box center [305, 150] width 254 height 15
click at [315, 150] on span "Quais são as possíveis situações da vistoria?" at bounding box center [305, 150] width 254 height 15
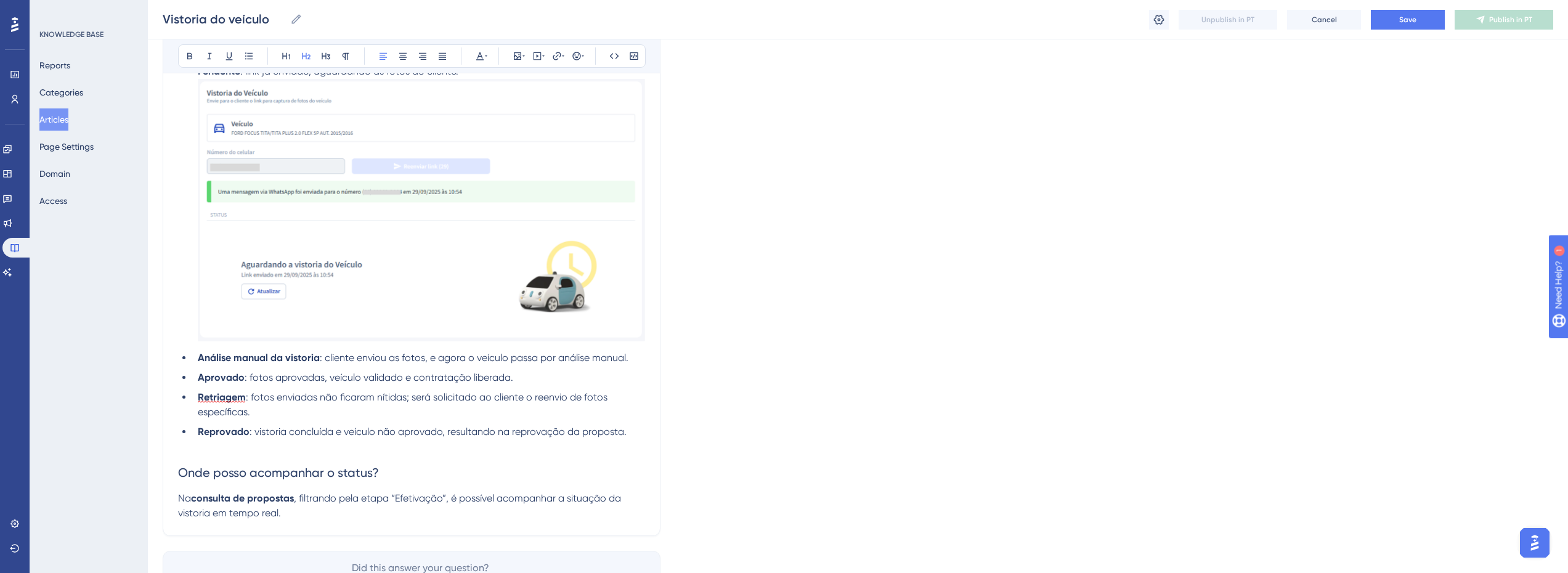
scroll to position [741, 5]
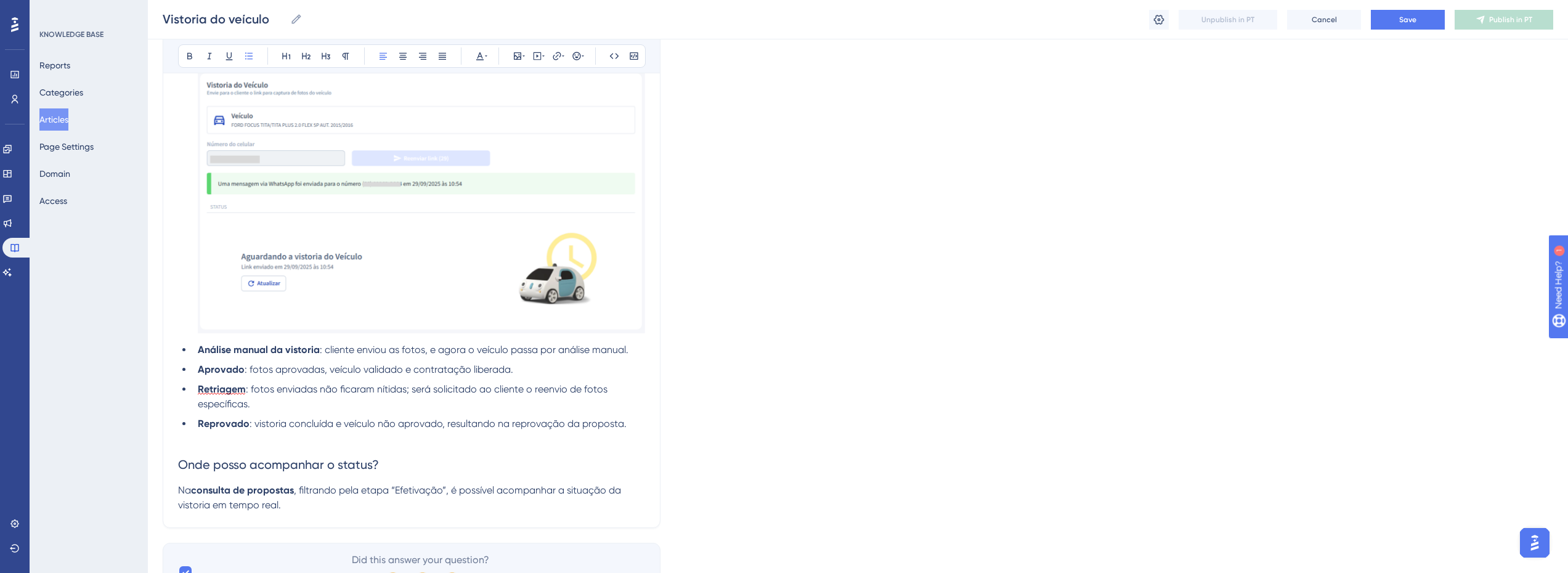
click at [633, 348] on li "Análise manual da vistoria : cliente enviou as fotos, e agora o veículo passa p…" at bounding box center [419, 350] width 453 height 15
click at [514, 55] on icon at bounding box center [518, 56] width 8 height 8
click at [522, 120] on button "Upload Image" at bounding box center [517, 114] width 136 height 20
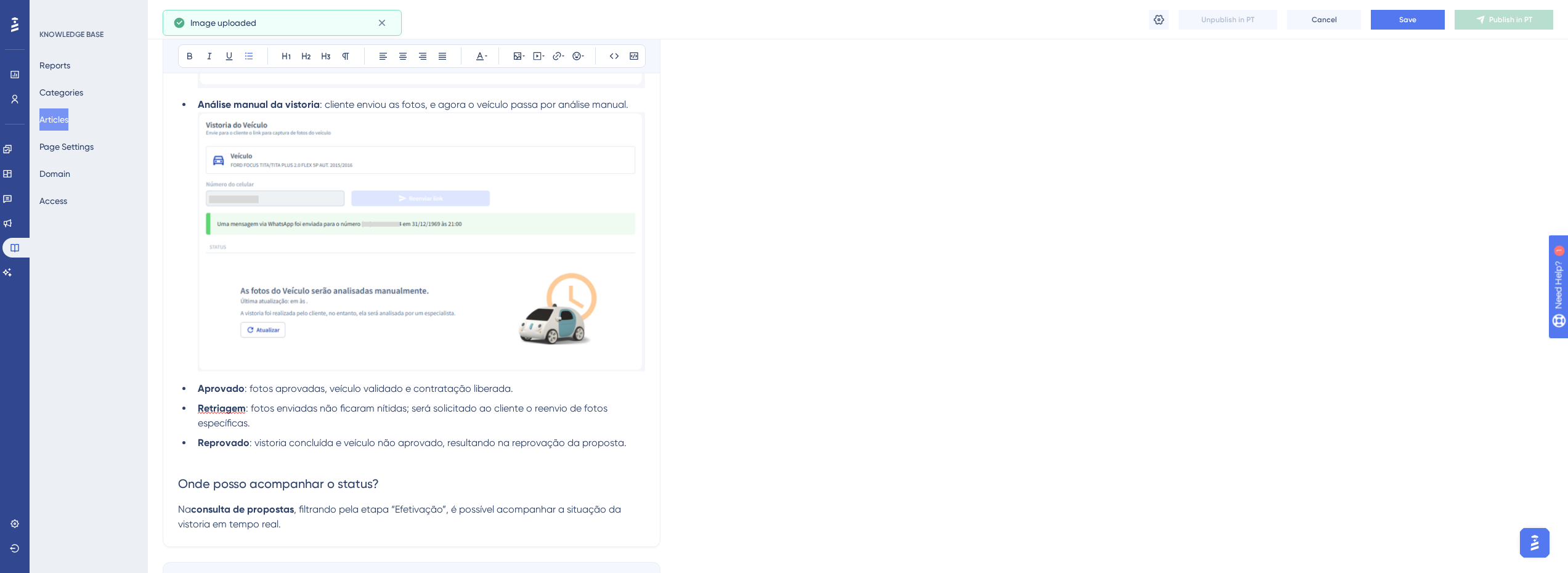
scroll to position [988, 5]
click at [528, 392] on li "Aprovado : fotos aprovadas, veículo validado e contratação liberada." at bounding box center [419, 387] width 453 height 15
click at [527, 391] on li "Aprovado : fotos aprovadas, veículo validado e contratação liberada." at bounding box center [419, 387] width 453 height 15
click at [514, 55] on icon at bounding box center [518, 56] width 8 height 8
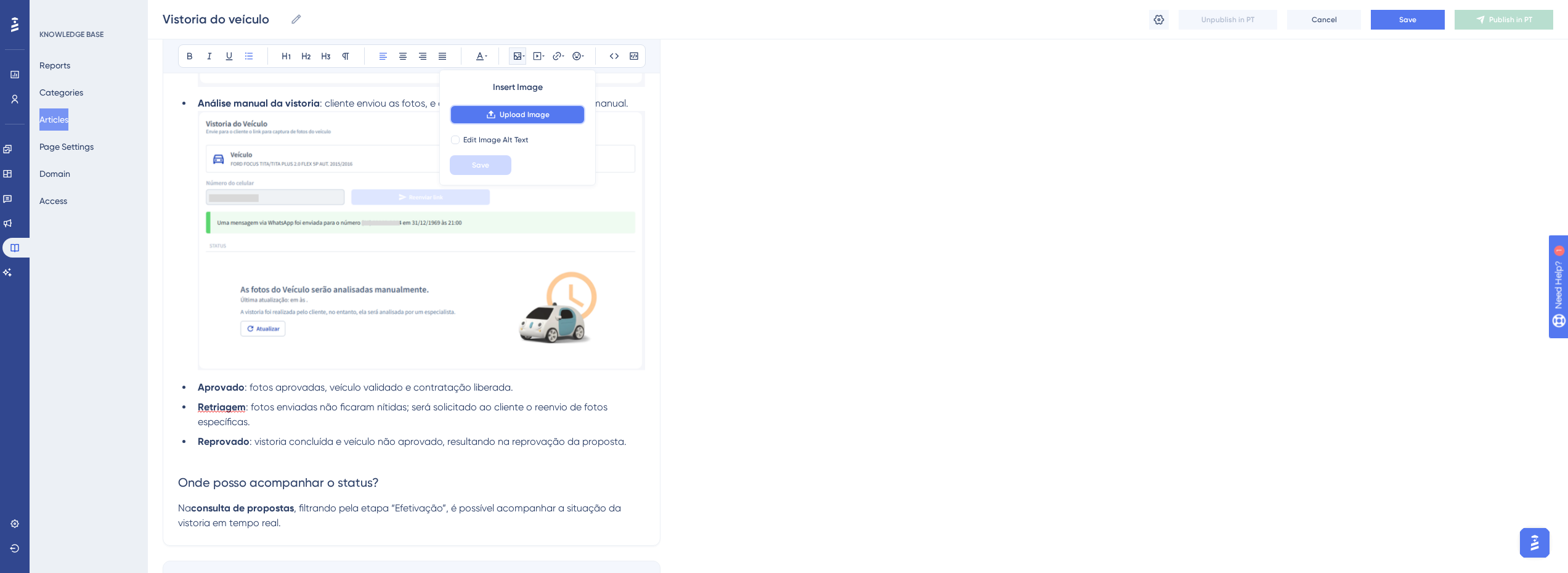
click at [510, 111] on span "Upload Image" at bounding box center [525, 114] width 50 height 10
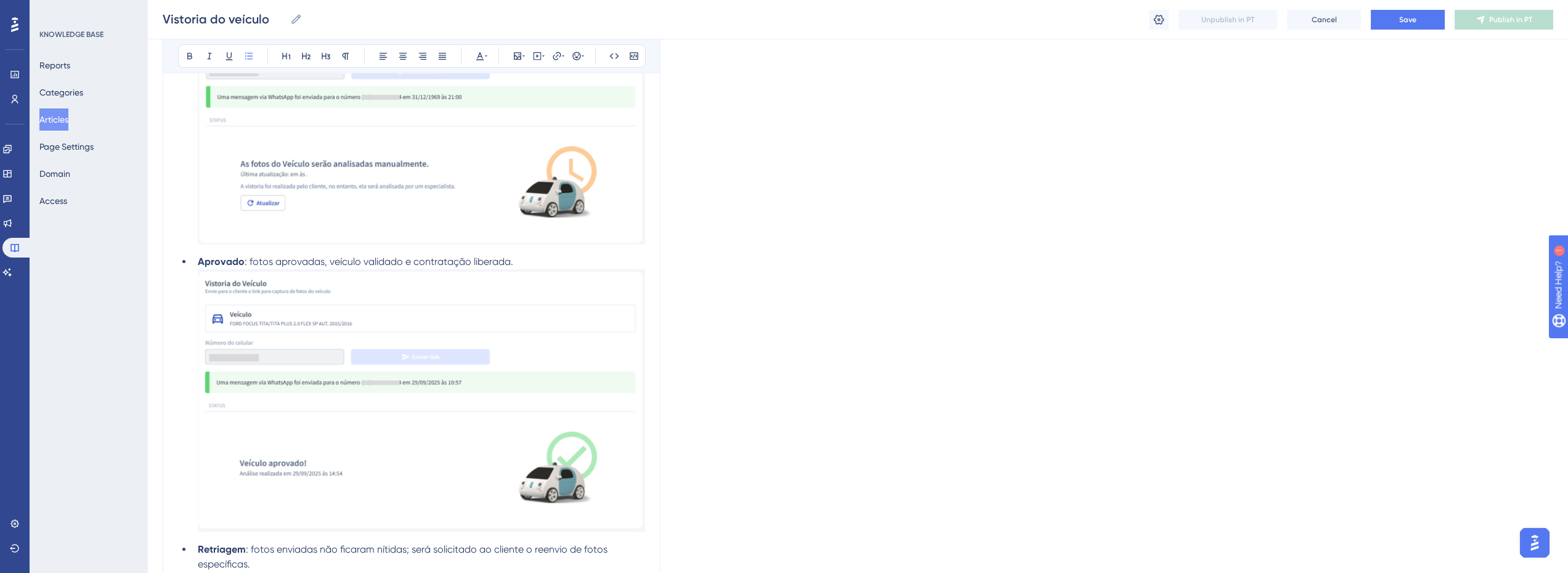
scroll to position [1234, 5]
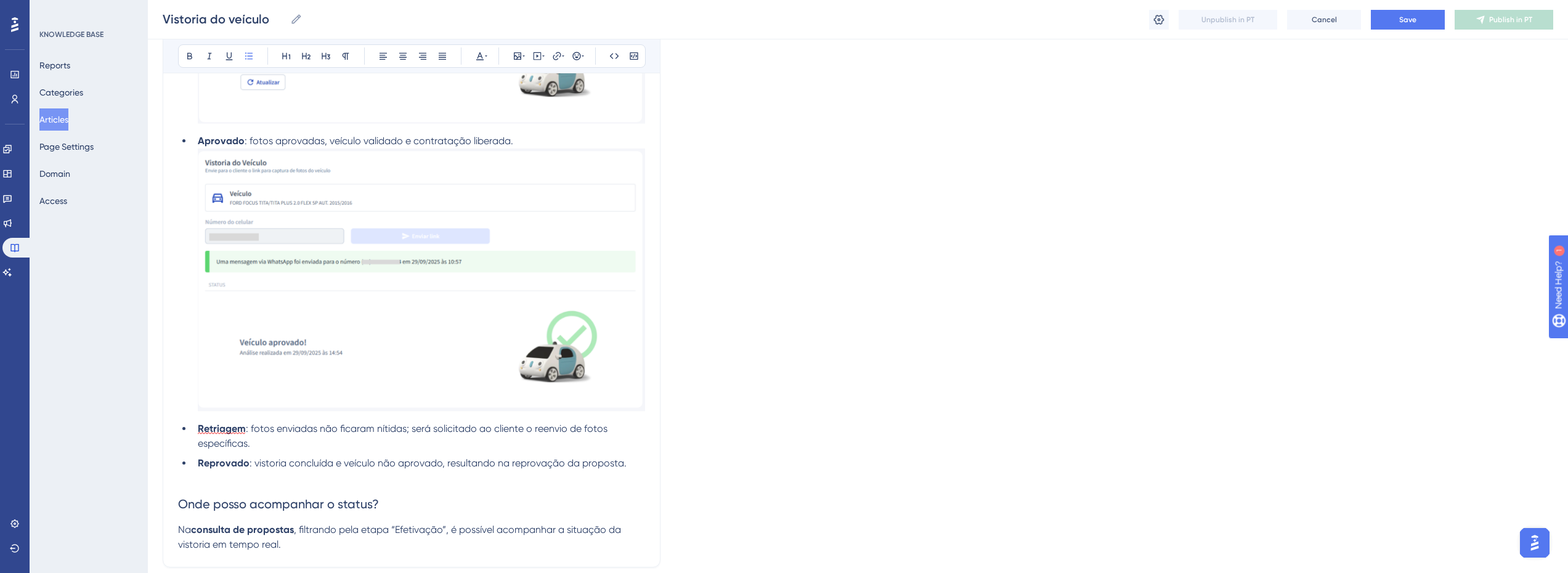
click at [315, 426] on span ": fotos enviadas não ficaram nítidas; será solicitado ao cliente o reenvio de f…" at bounding box center [404, 436] width 412 height 27
click at [415, 429] on span ": fotos enviadas não ficaram nítidas; O analista envia um novo link ao cliente …" at bounding box center [411, 436] width 427 height 27
click at [449, 439] on li "Retriagem : fotos enviadas não ficaram nítidas; o analista envia um novo link a…" at bounding box center [419, 436] width 453 height 30
click at [466, 430] on span ": fotos enviadas não ficaram nítidas; o analista envia um novo link ao cliente …" at bounding box center [406, 436] width 416 height 27
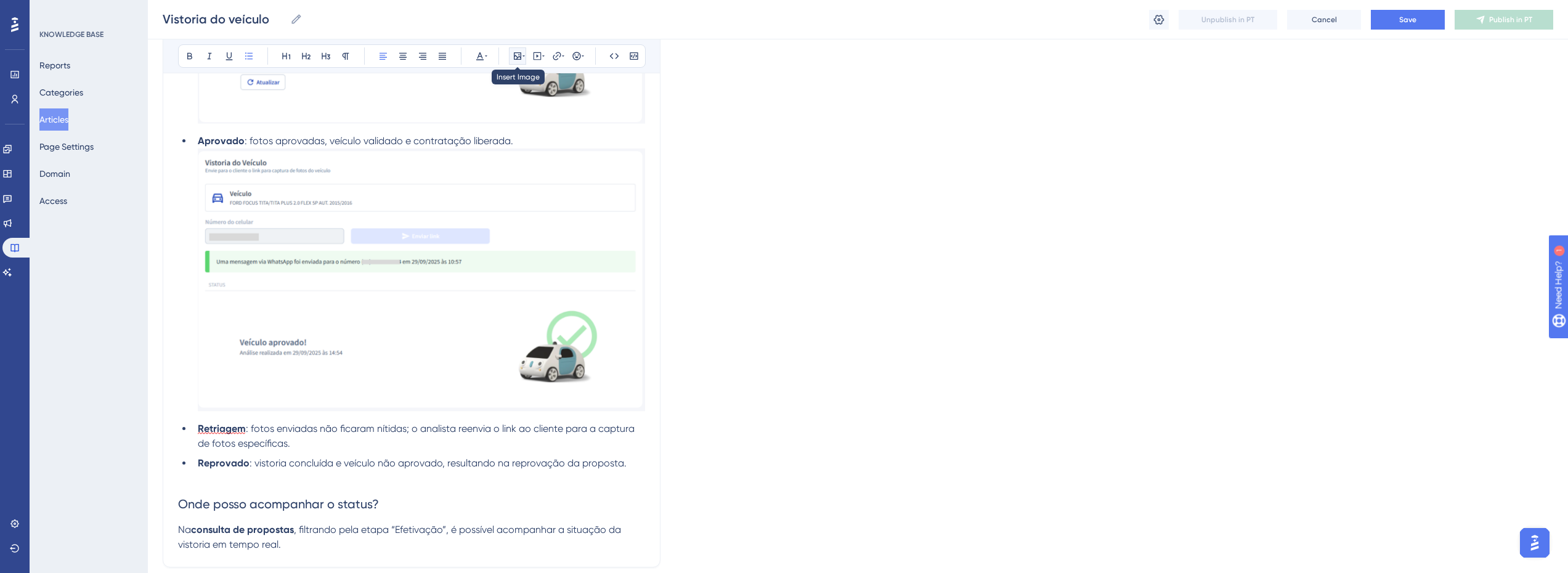
click at [517, 56] on icon at bounding box center [518, 56] width 8 height 8
click at [500, 114] on span "Upload Image" at bounding box center [525, 114] width 50 height 10
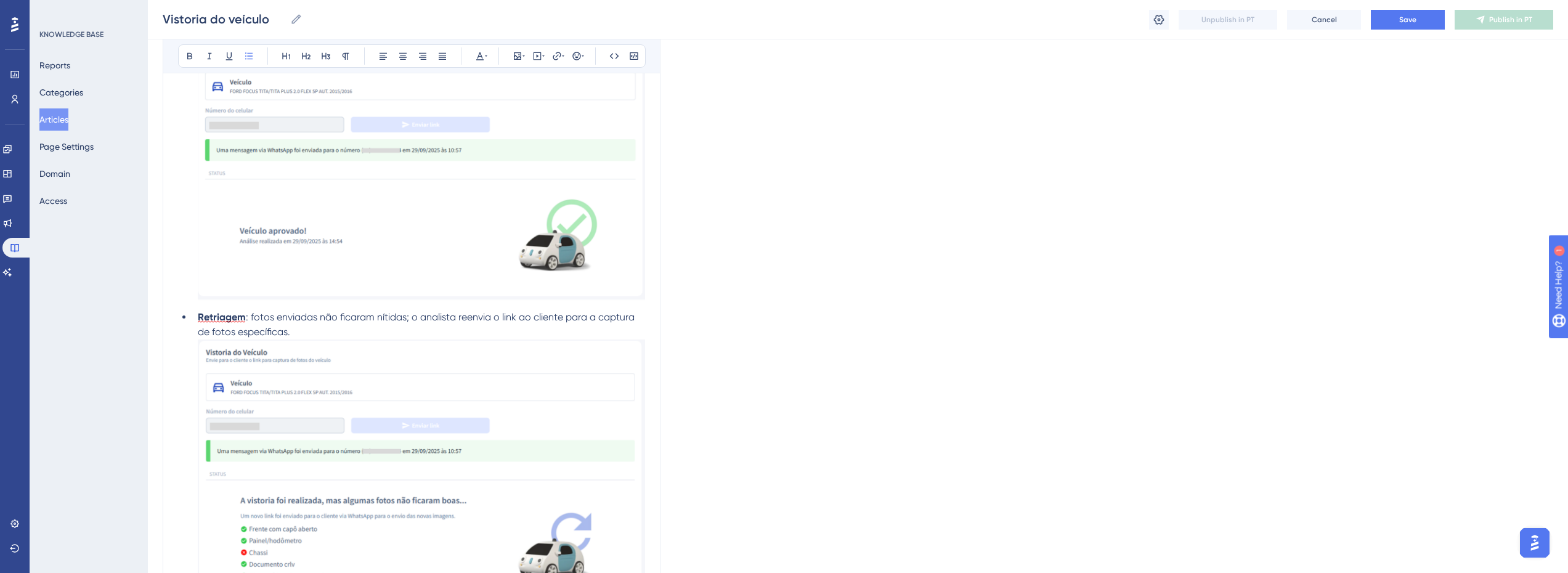
scroll to position [1588, 5]
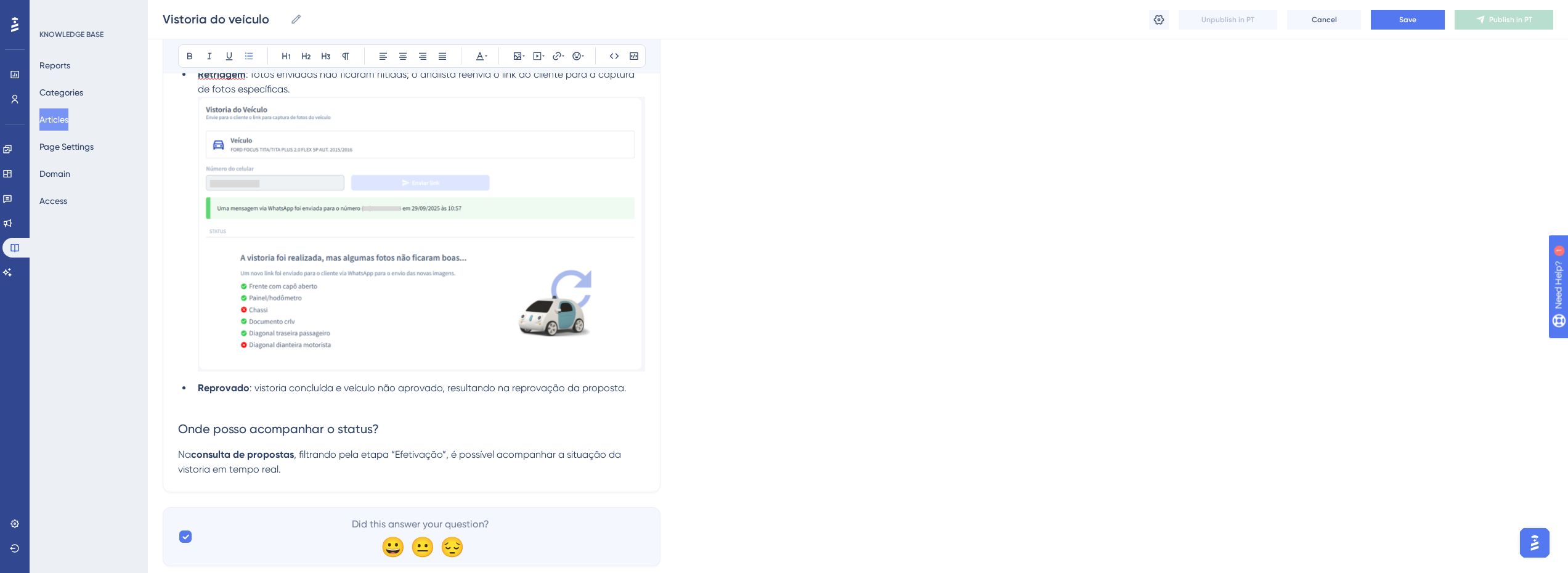
drag, startPoint x: 630, startPoint y: 392, endPoint x: 674, endPoint y: 382, distance: 45.1
click at [631, 392] on li "Reprovado : vistoria concluída e veículo não aprovado, resultando na reprovação…" at bounding box center [419, 388] width 453 height 15
click at [522, 59] on icon at bounding box center [523, 55] width 2 height 10
click at [533, 118] on span "Upload Image" at bounding box center [525, 114] width 50 height 10
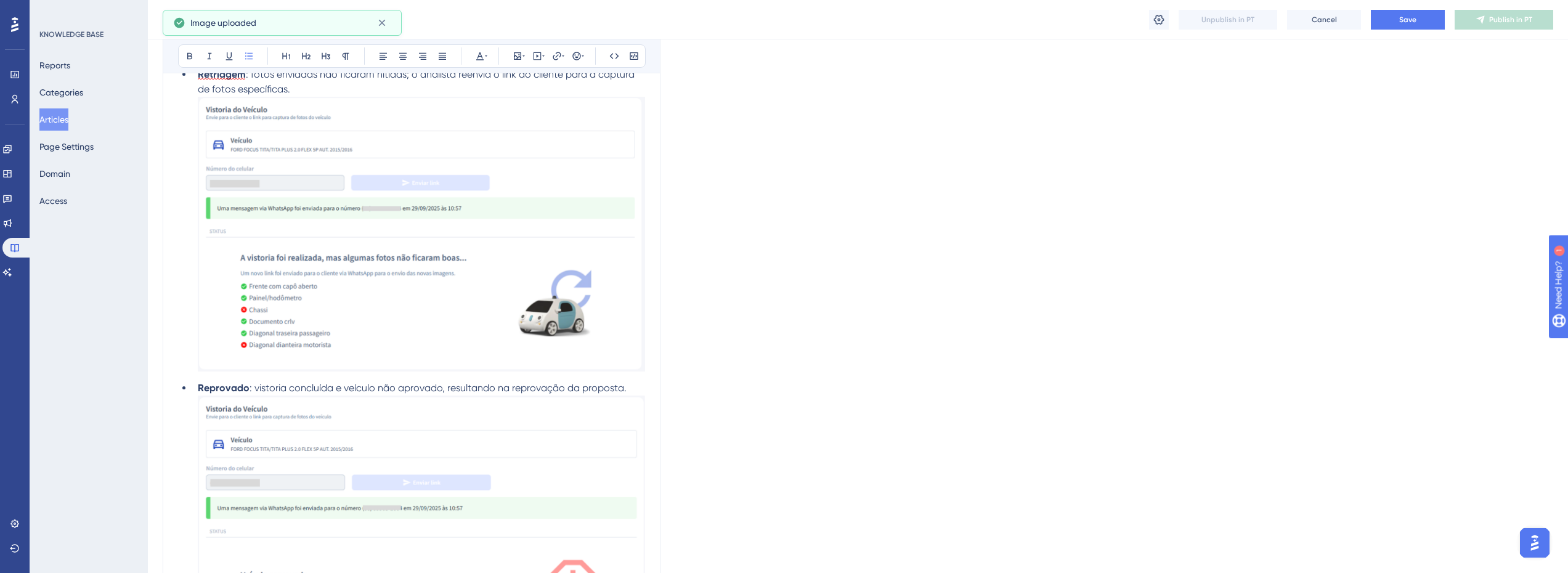
click at [344, 476] on img at bounding box center [422, 527] width 447 height 262
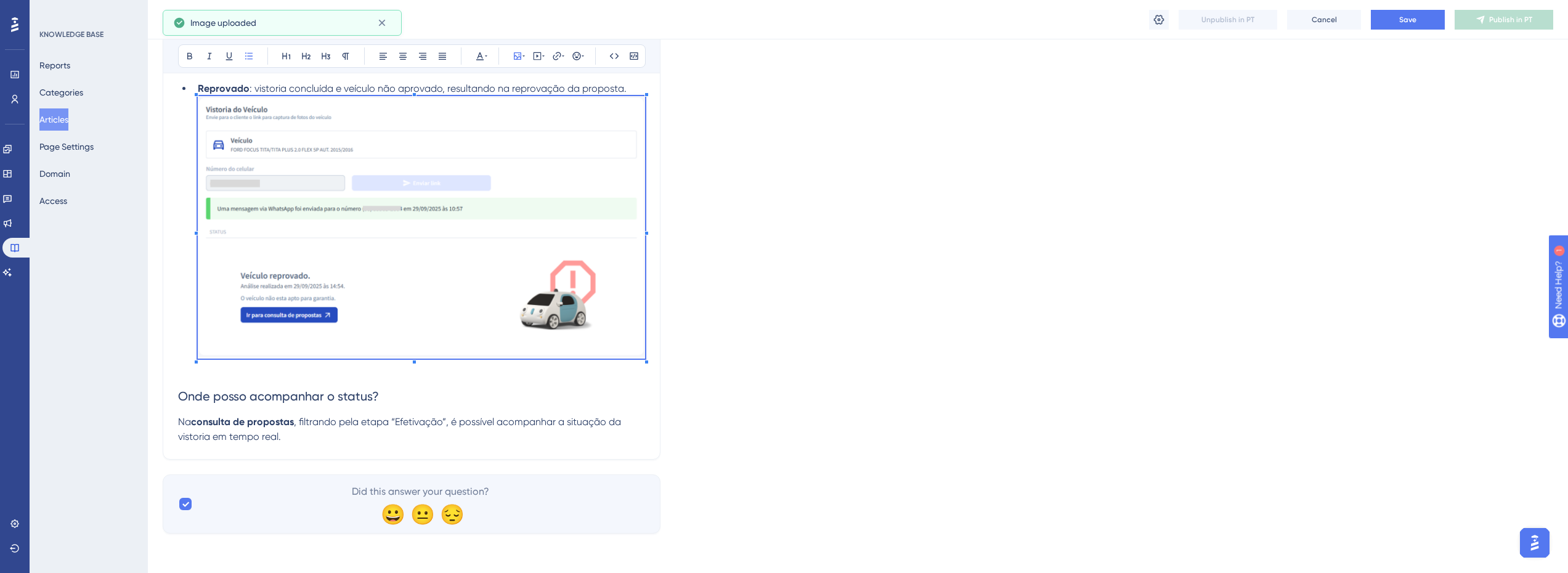
click at [375, 433] on p "Na consulta de propostas , filtrando pela etapa “Efetivação”, é possível acompa…" at bounding box center [412, 429] width 467 height 30
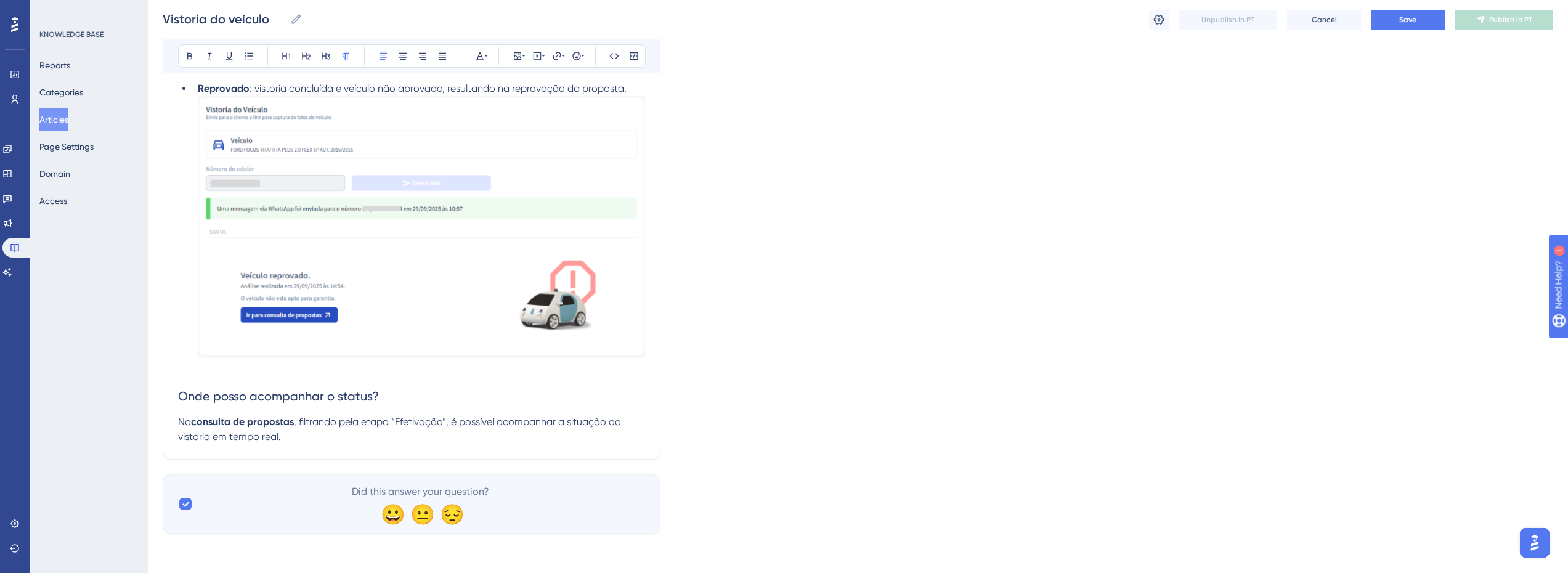
click at [293, 436] on p "Na consulta de propostas , filtrando pela etapa “Efetivação”, é possível acompa…" at bounding box center [412, 429] width 467 height 30
click at [514, 52] on icon at bounding box center [518, 56] width 8 height 8
click at [507, 108] on button "Upload Image" at bounding box center [517, 114] width 136 height 20
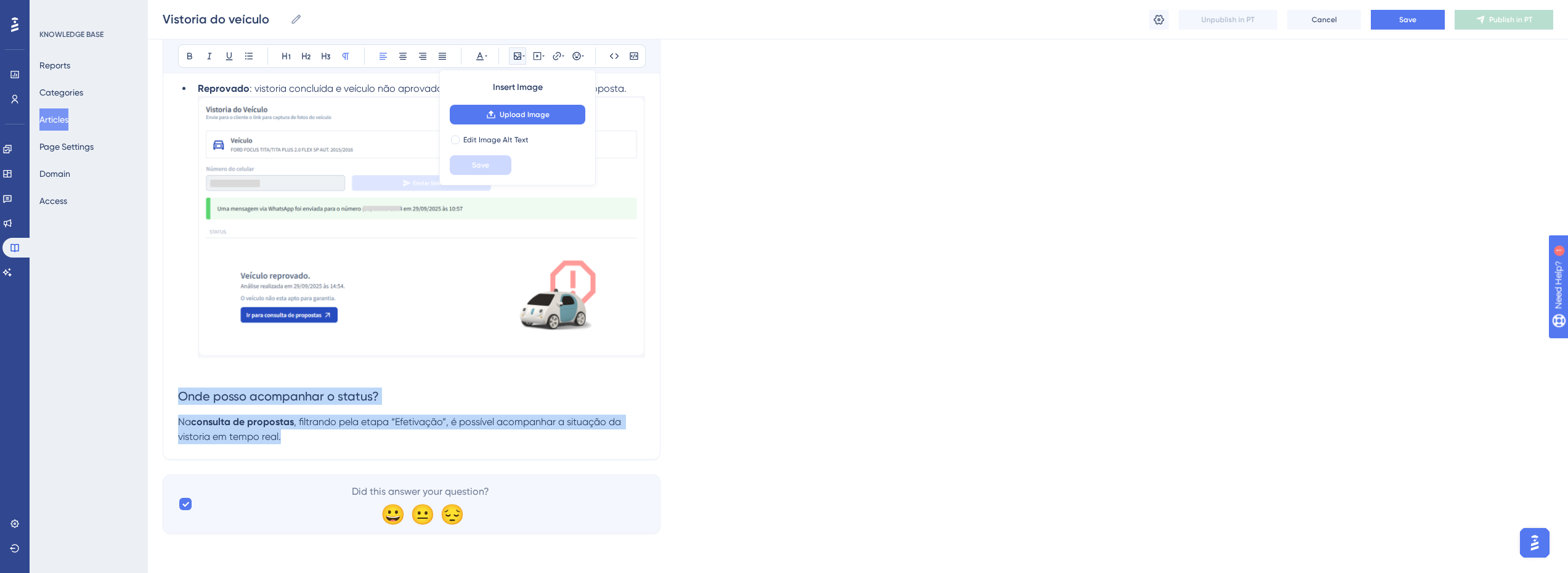
drag, startPoint x: 302, startPoint y: 434, endPoint x: 170, endPoint y: 404, distance: 135.4
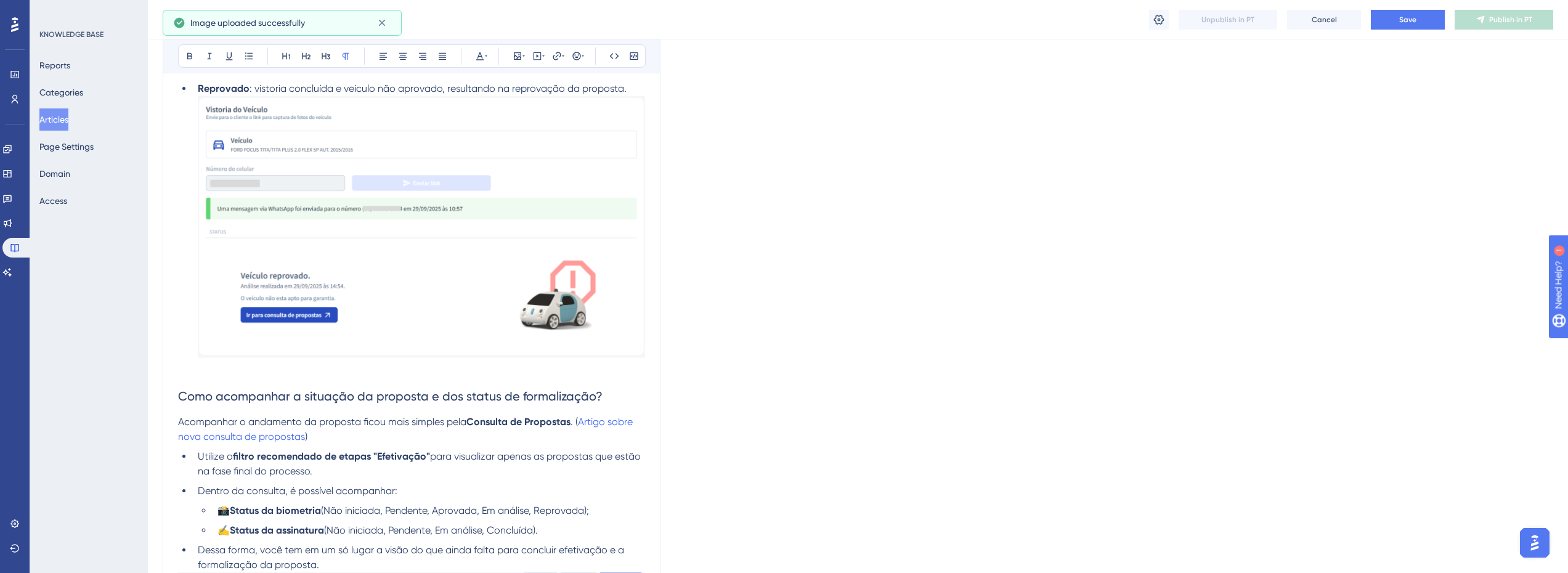
scroll to position [1890, 5]
click at [469, 376] on h2 "Como acompanhar a situação da proposta e dos status de formalização?" at bounding box center [412, 393] width 467 height 37
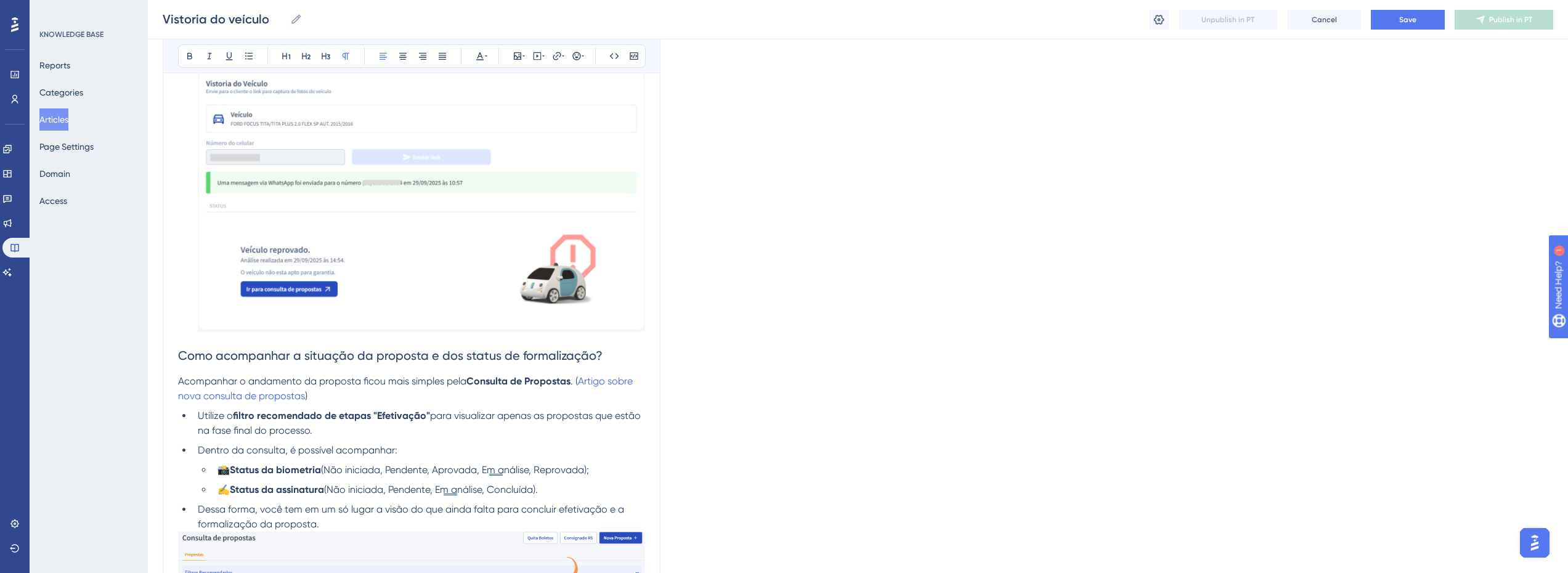
scroll to position [1952, 5]
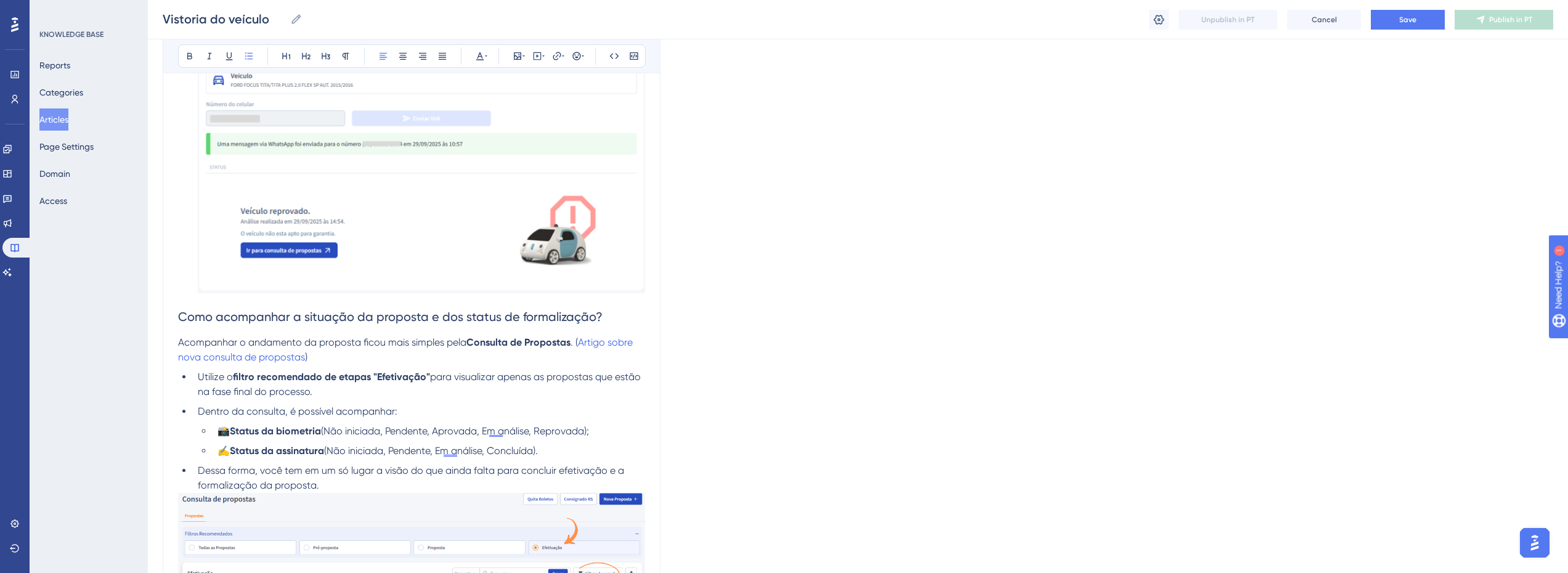
drag, startPoint x: 289, startPoint y: 405, endPoint x: 344, endPoint y: 412, distance: 55.4
click at [292, 404] on li "Dentro da consulta, é possível acompanhar:" at bounding box center [419, 412] width 453 height 15
drag, startPoint x: 358, startPoint y: 412, endPoint x: 302, endPoint y: 426, distance: 57.7
click at [359, 412] on span "Dentro da consulta, é possível acompanhar:" at bounding box center [297, 411] width 199 height 11
drag, startPoint x: 388, startPoint y: 430, endPoint x: 412, endPoint y: 430, distance: 24.0
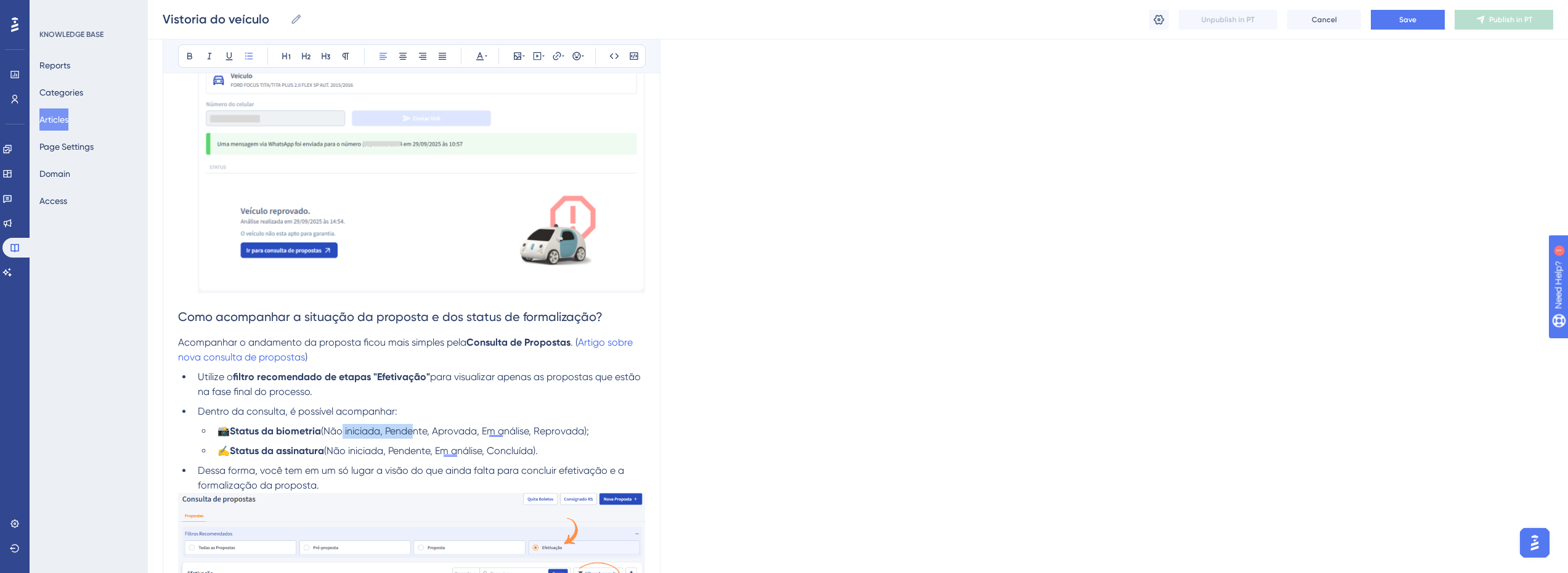
click at [409, 430] on span "(Não iniciada, Pendente, Aprovada, Em análise, Reprovada);" at bounding box center [455, 431] width 268 height 11
drag, startPoint x: 412, startPoint y: 430, endPoint x: 597, endPoint y: 430, distance: 185.0
click at [413, 430] on span "(Não iniciada, Pendente, Aprovada, Em análise, Reprovada);" at bounding box center [455, 431] width 268 height 11
click at [624, 430] on li "📸 Status da biometria (Não iniciada, Pendente, Aprovada, Em análise, Reprovada);" at bounding box center [428, 431] width 433 height 15
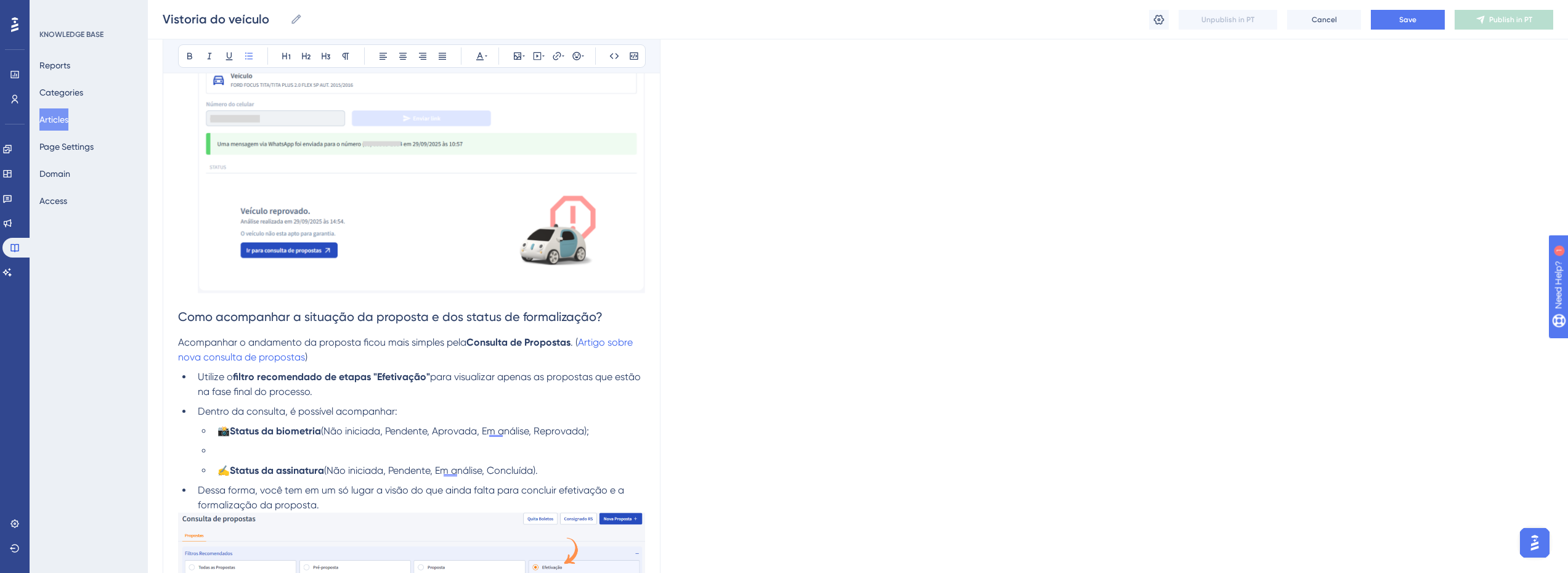
click at [230, 459] on li at bounding box center [428, 451] width 433 height 15
click at [233, 449] on li at bounding box center [428, 451] width 433 height 15
click at [572, 56] on icon at bounding box center [576, 55] width 10 height 10
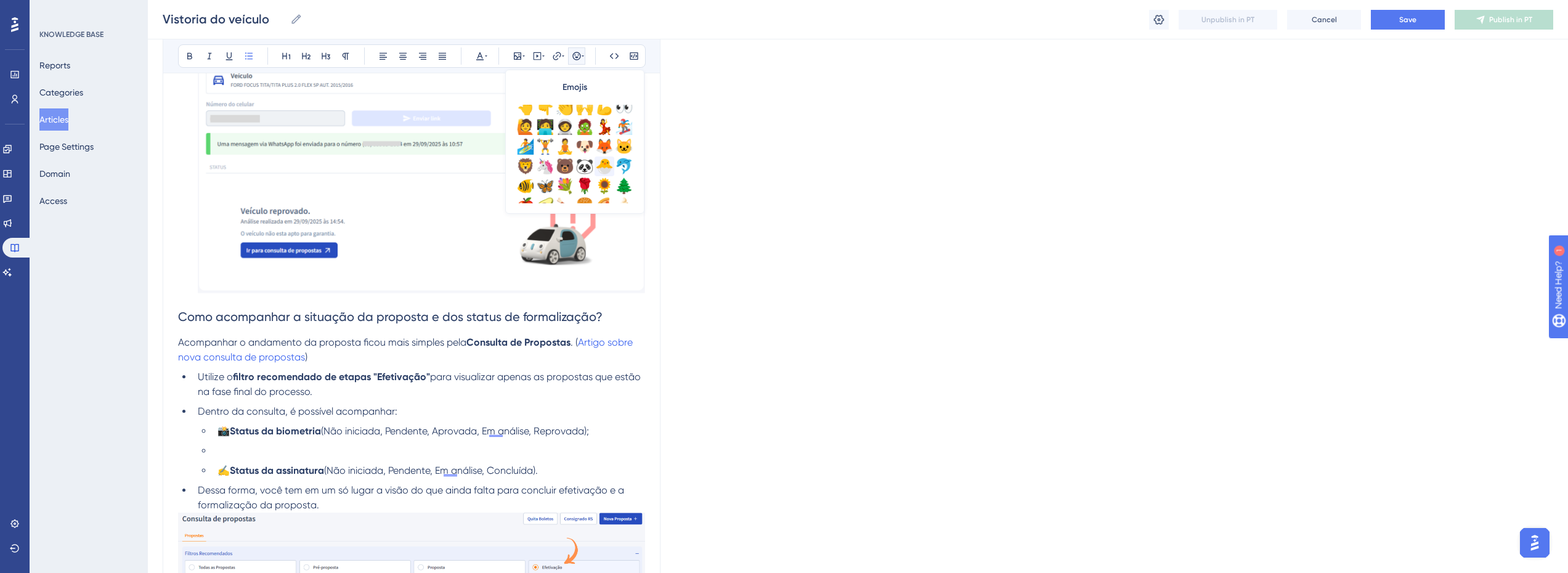
scroll to position [246, 0]
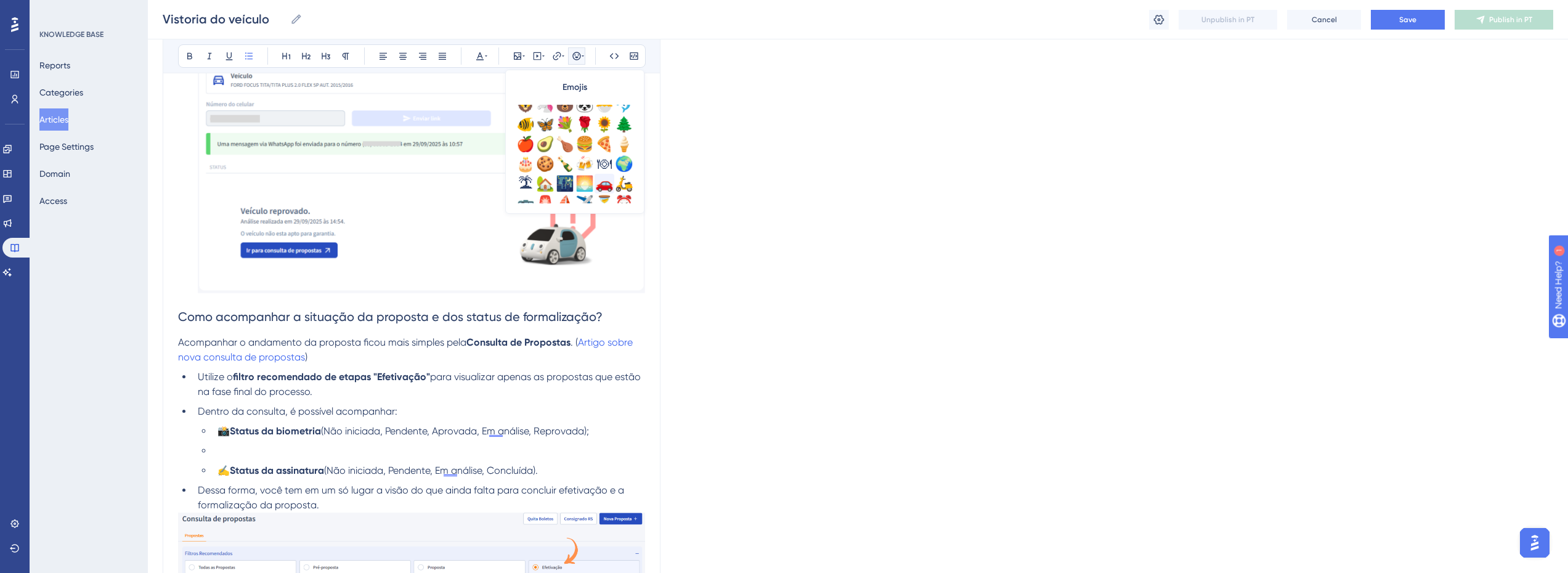
click at [601, 188] on div "🚗" at bounding box center [604, 183] width 20 height 20
click at [340, 458] on li "🚗 Status da vistoria" at bounding box center [428, 451] width 433 height 15
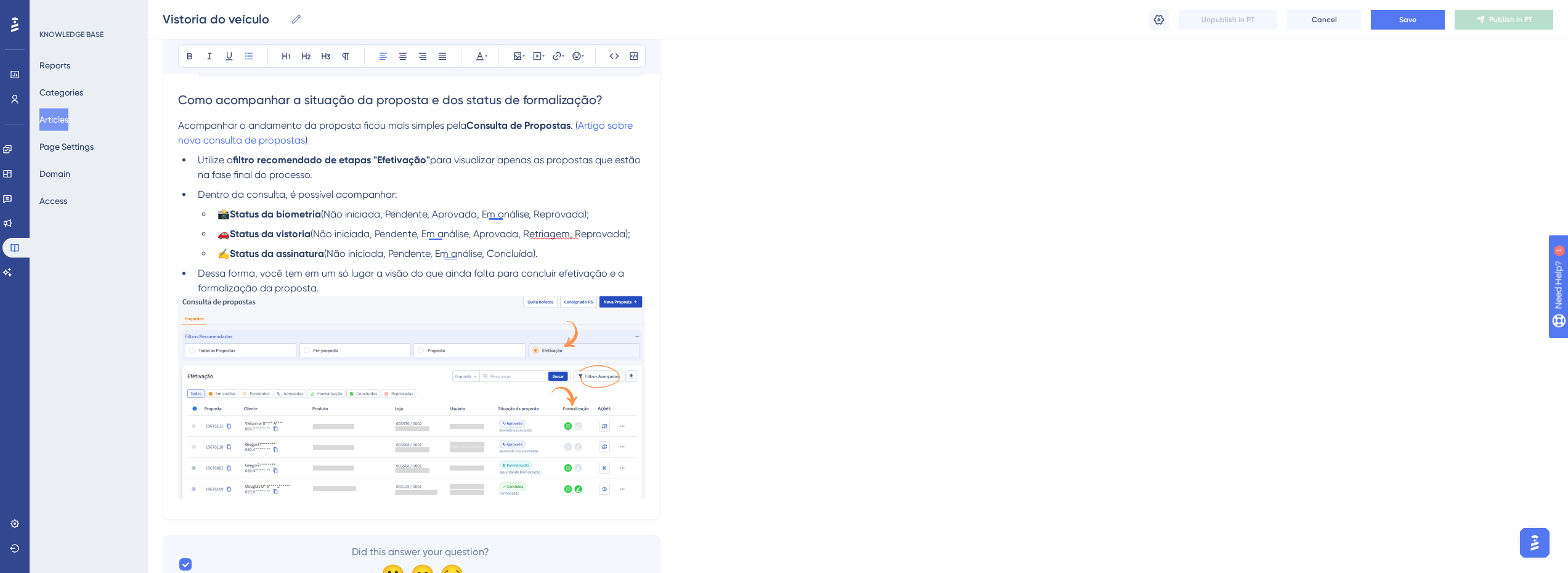
scroll to position [2199, 5]
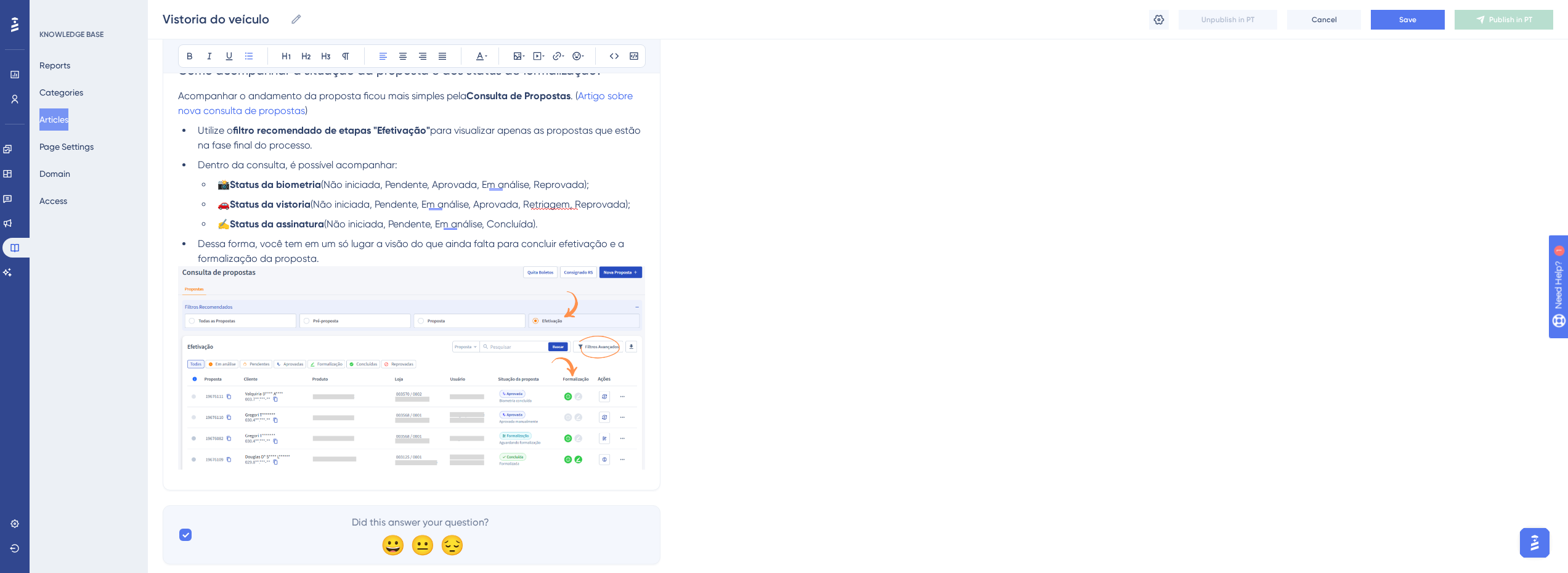
click at [586, 441] on img at bounding box center [412, 368] width 467 height 205
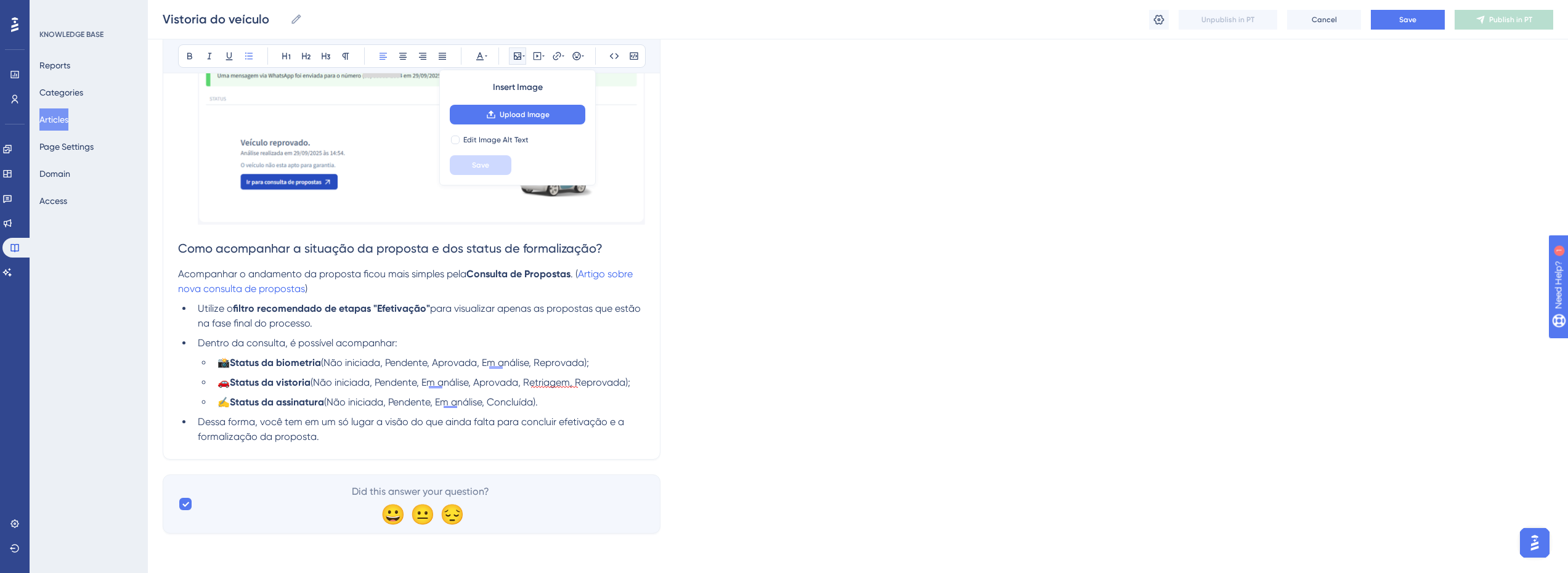
scroll to position [2021, 5]
click at [484, 433] on li "Dessa forma, você tem em um só lugar a visão do que ainda falta para concluir e…" at bounding box center [419, 429] width 453 height 30
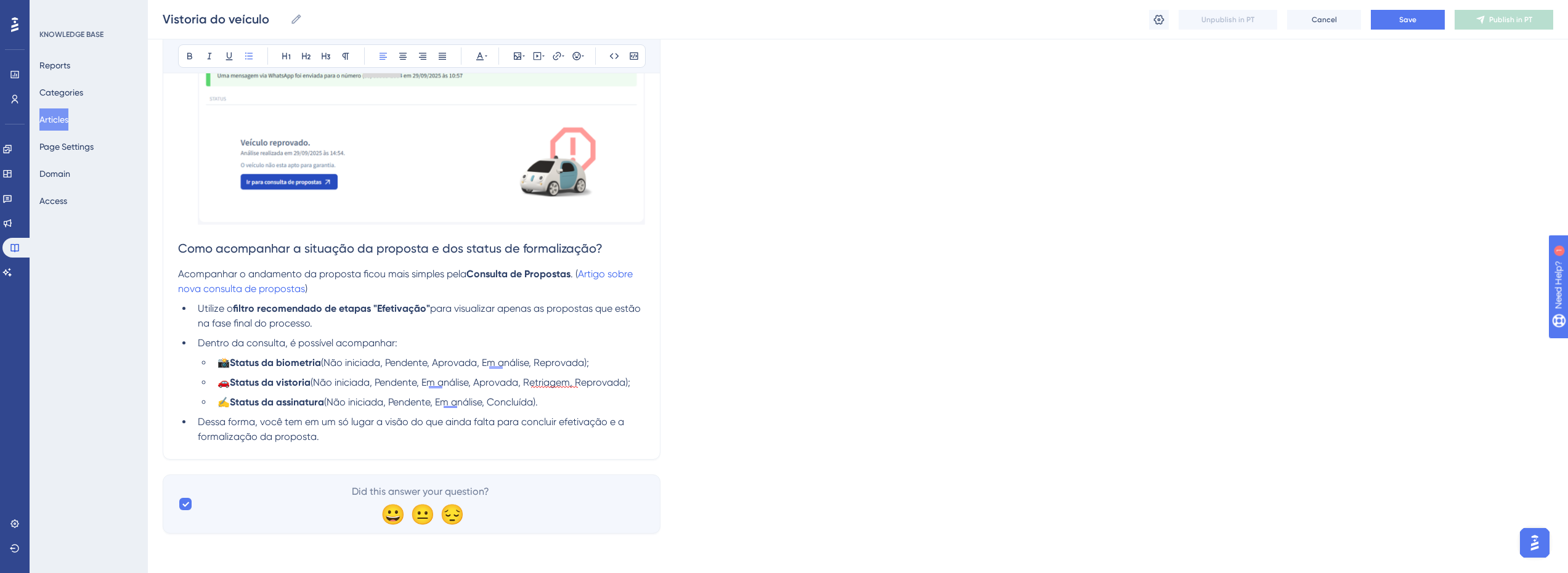
click at [404, 439] on li "Dessa forma, você tem em um só lugar a visão do que ainda falta para concluir e…" at bounding box center [419, 429] width 453 height 30
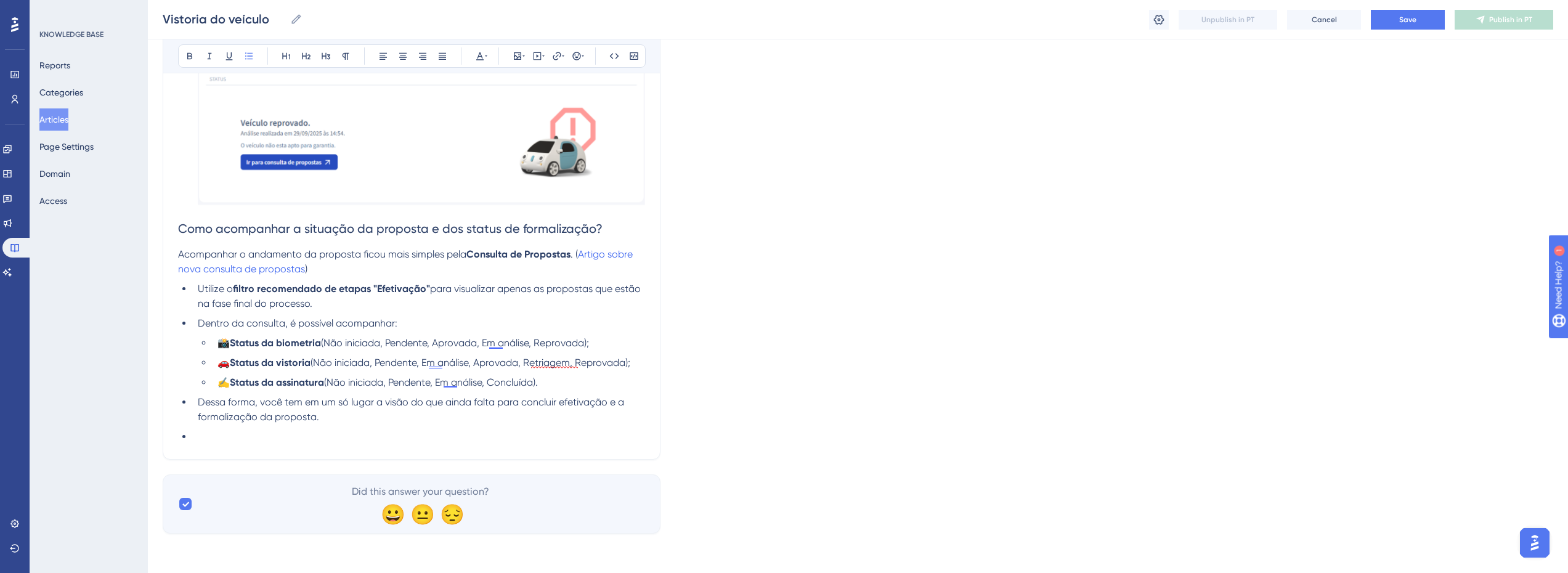
scroll to position [2035, 5]
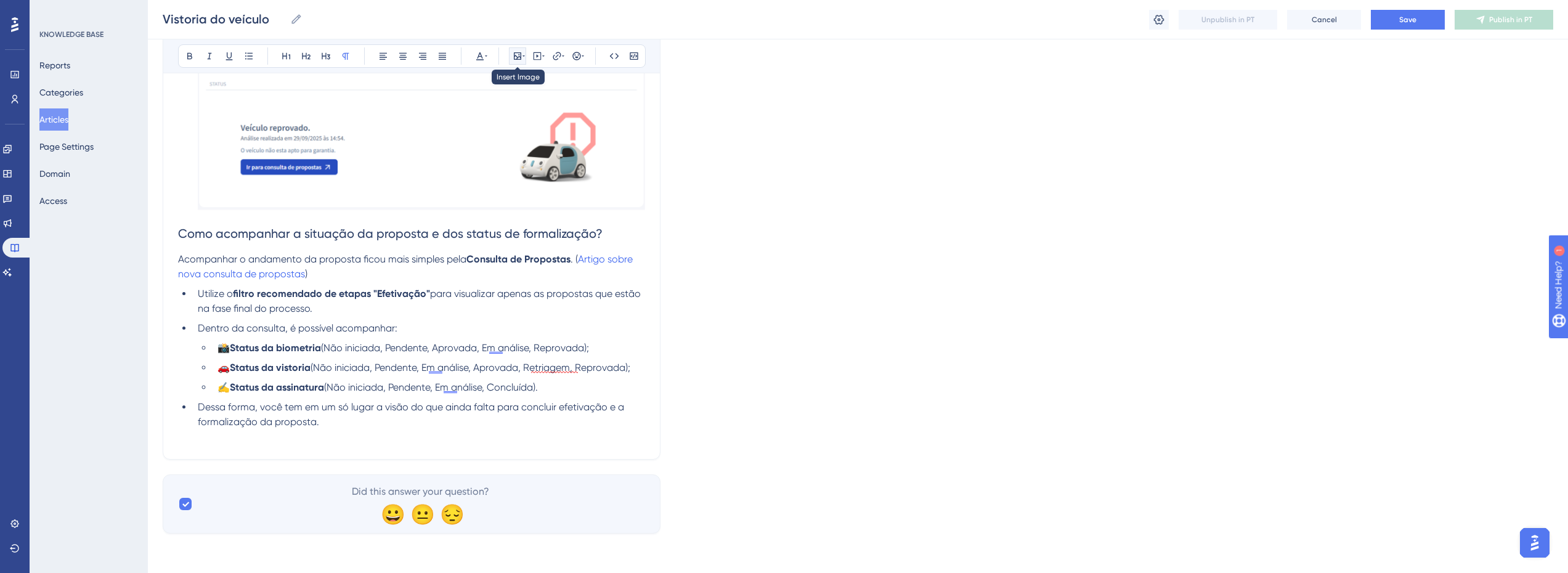
click at [522, 59] on icon at bounding box center [523, 55] width 2 height 10
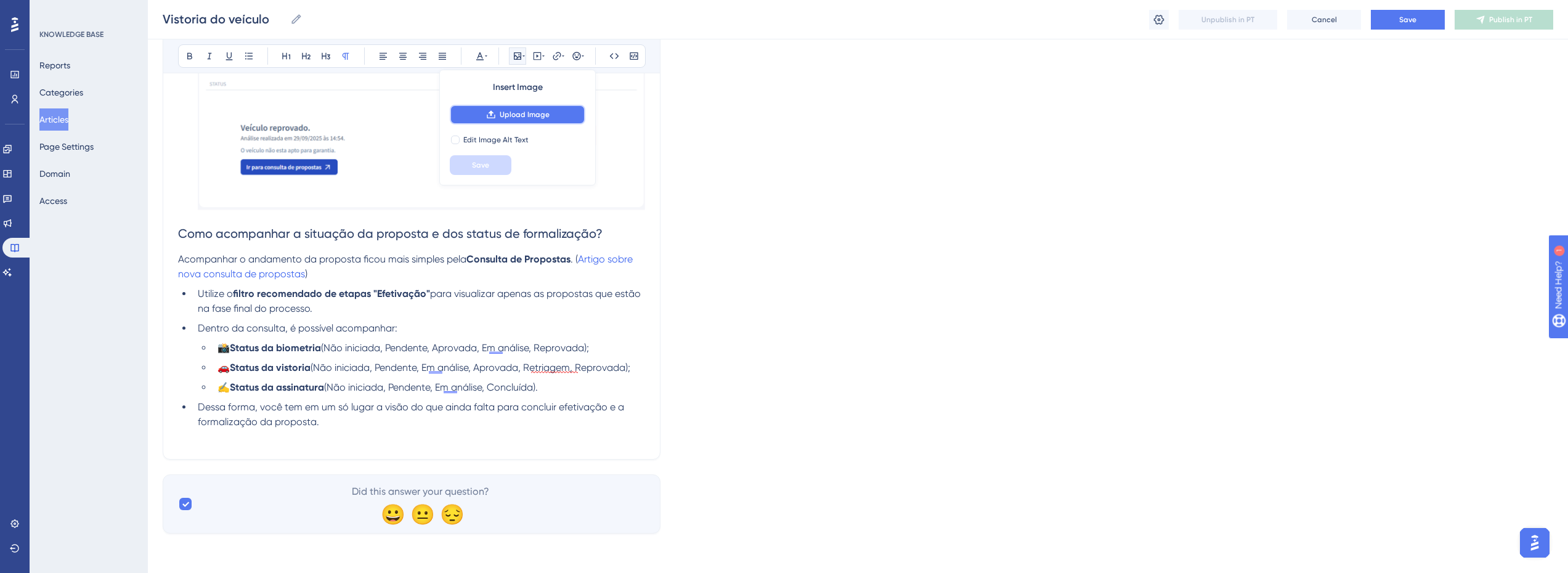
click at [487, 111] on icon at bounding box center [491, 114] width 8 height 8
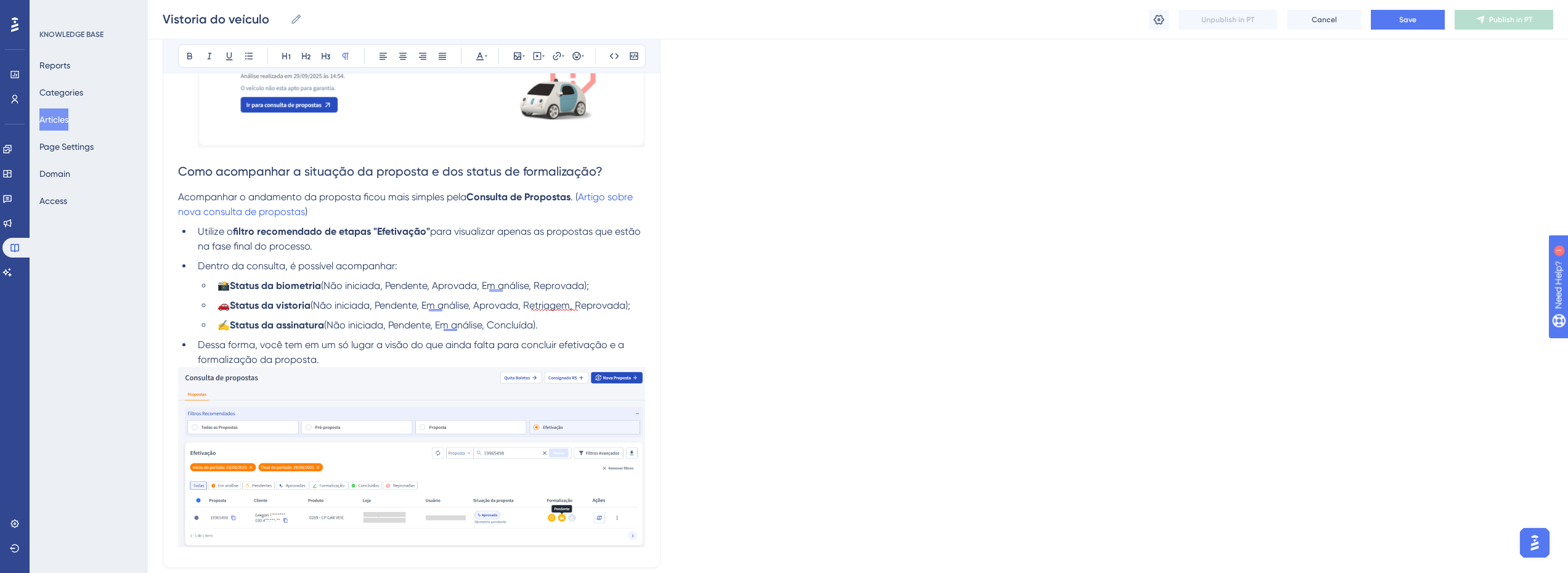
scroll to position [2021, 5]
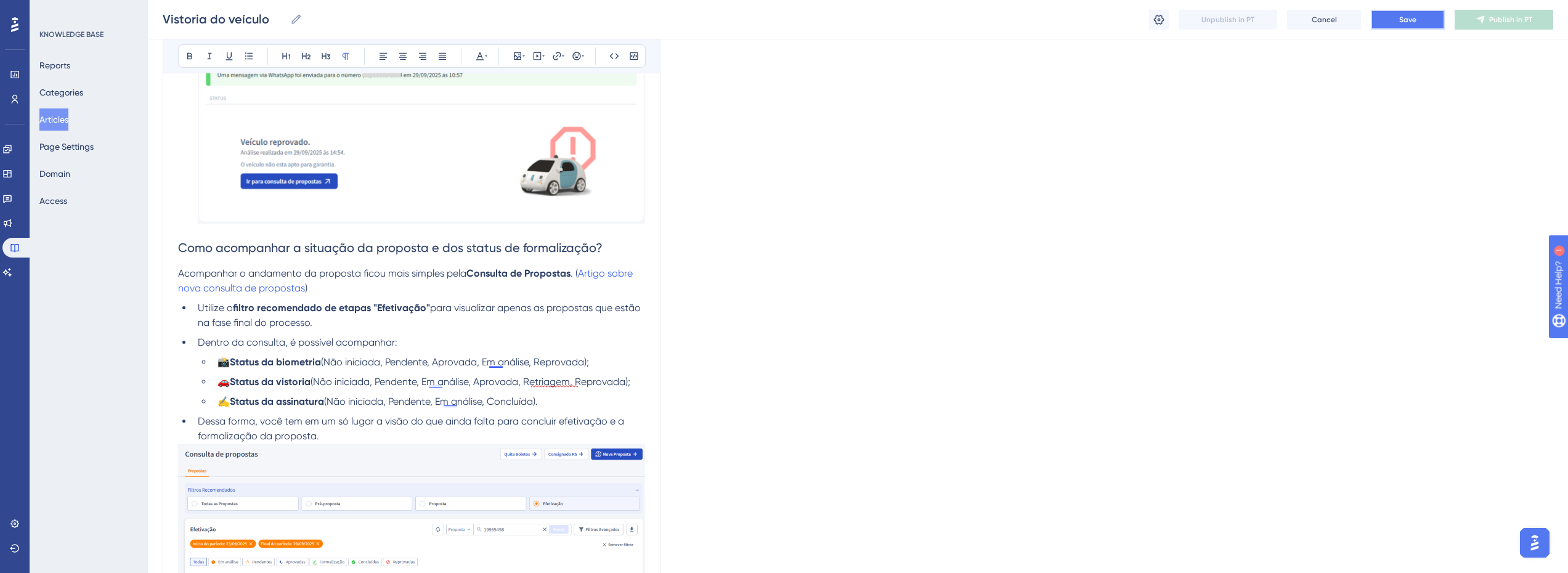
click at [1381, 21] on button "Save" at bounding box center [1408, 20] width 74 height 20
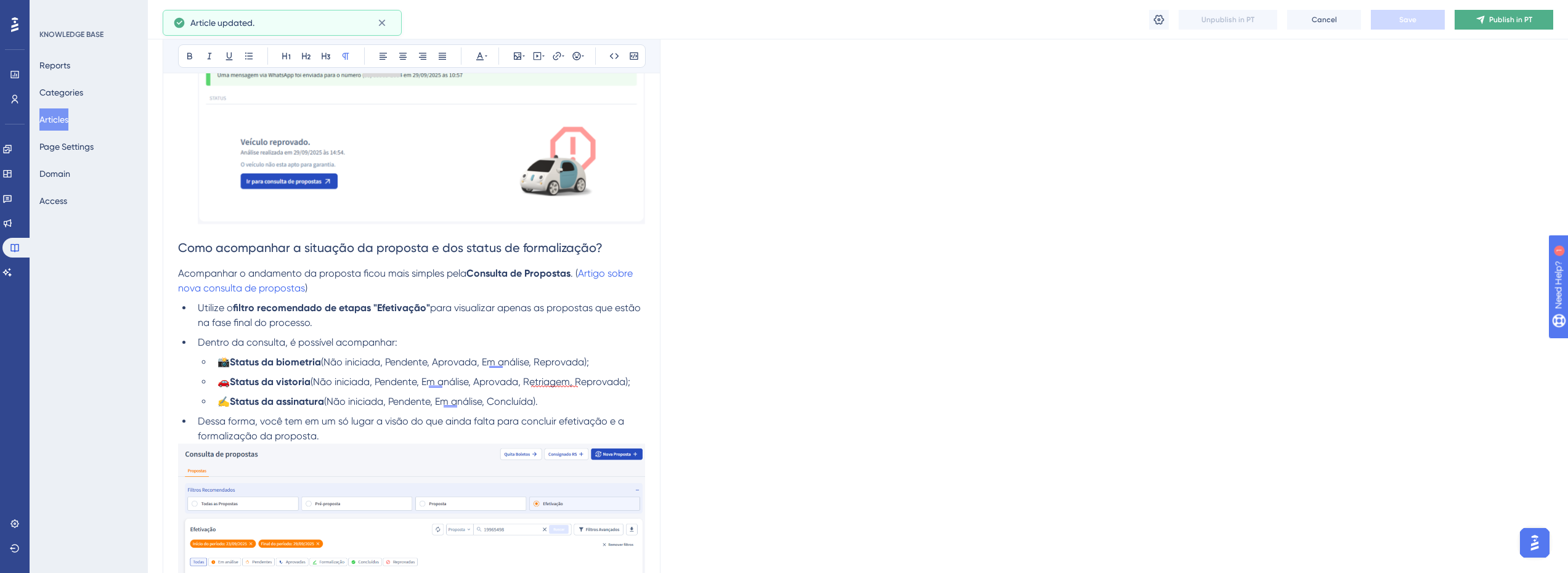
click at [1507, 18] on span "Publish in PT" at bounding box center [1510, 20] width 43 height 10
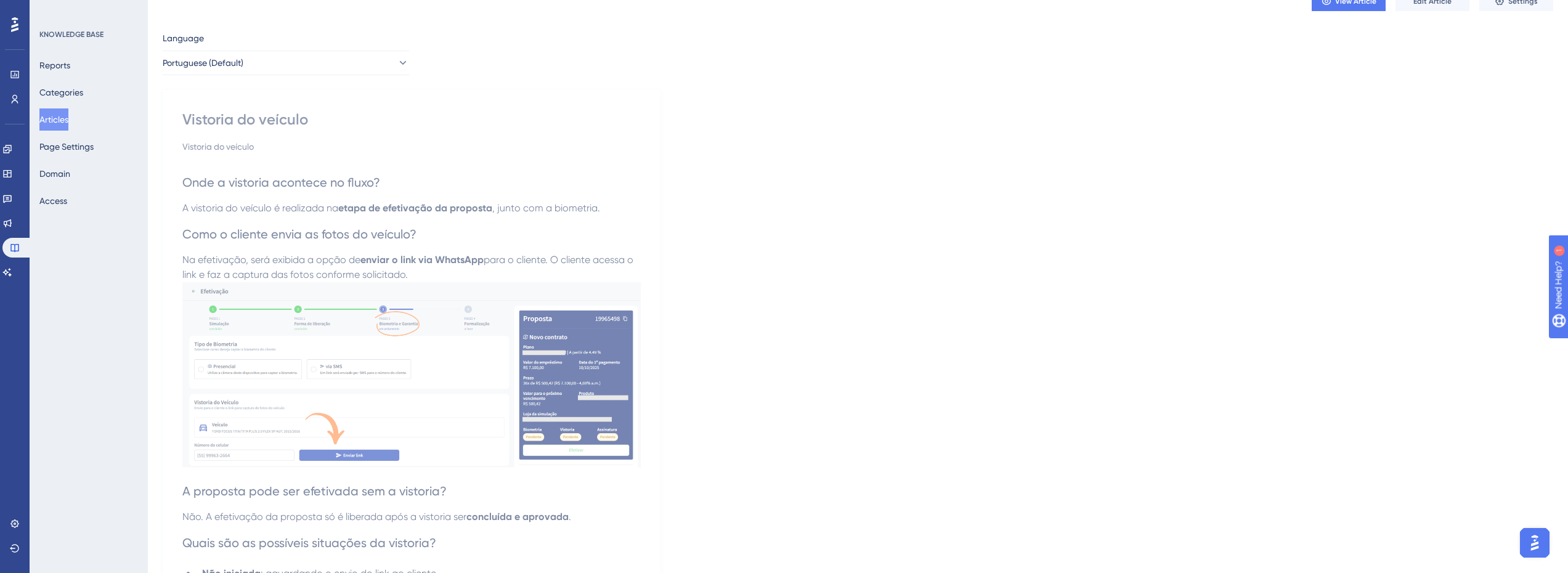
scroll to position [0, 5]
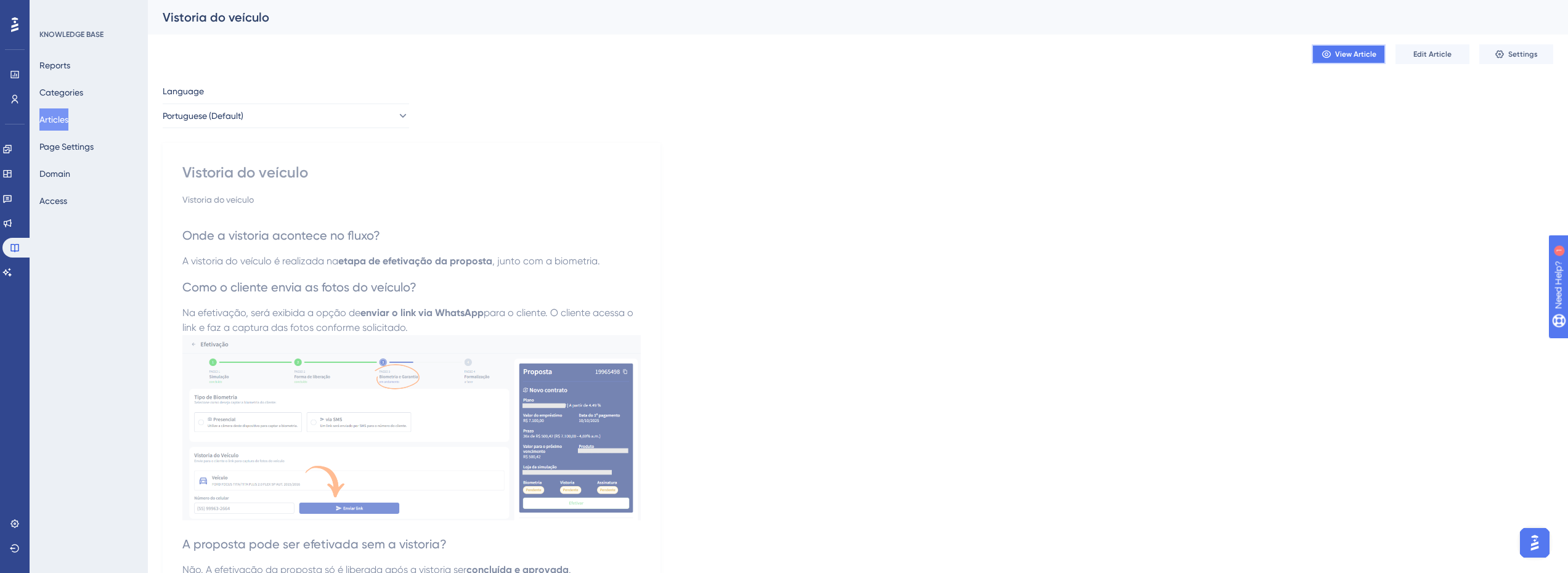
click at [1338, 55] on span "View Article" at bounding box center [1356, 54] width 41 height 10
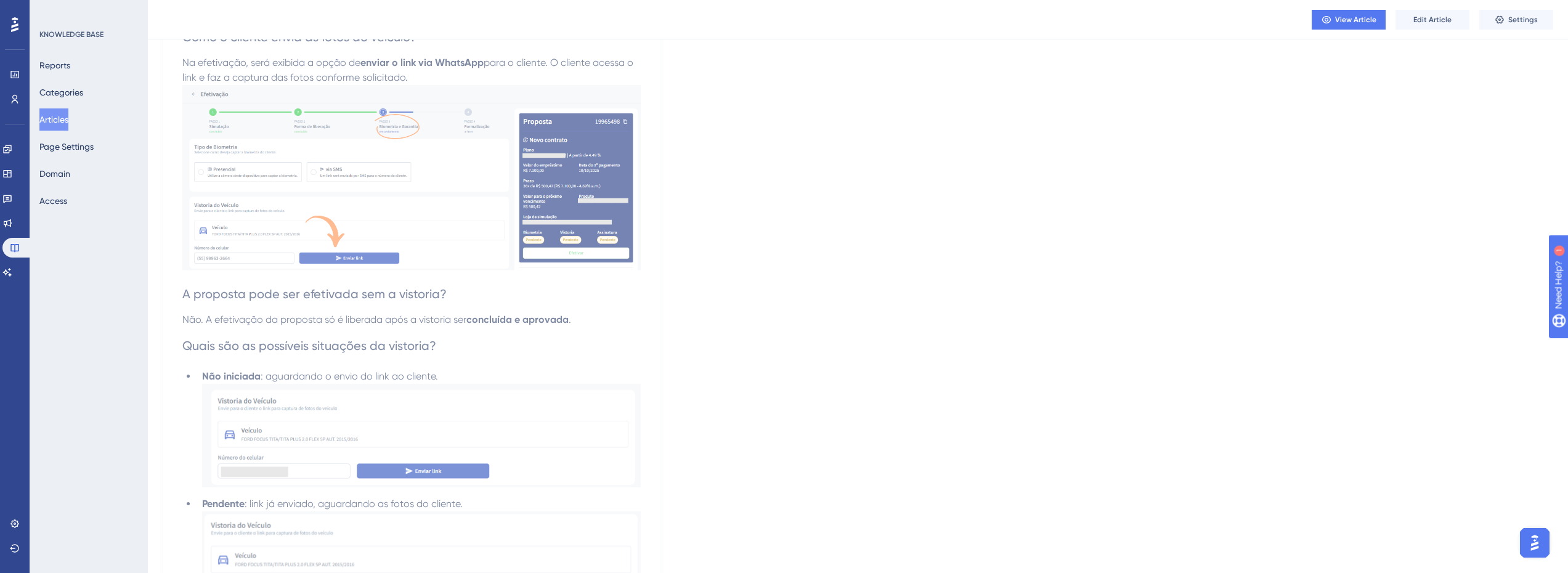
scroll to position [246, 5]
click at [1419, 20] on span "Edit Article" at bounding box center [1432, 20] width 38 height 10
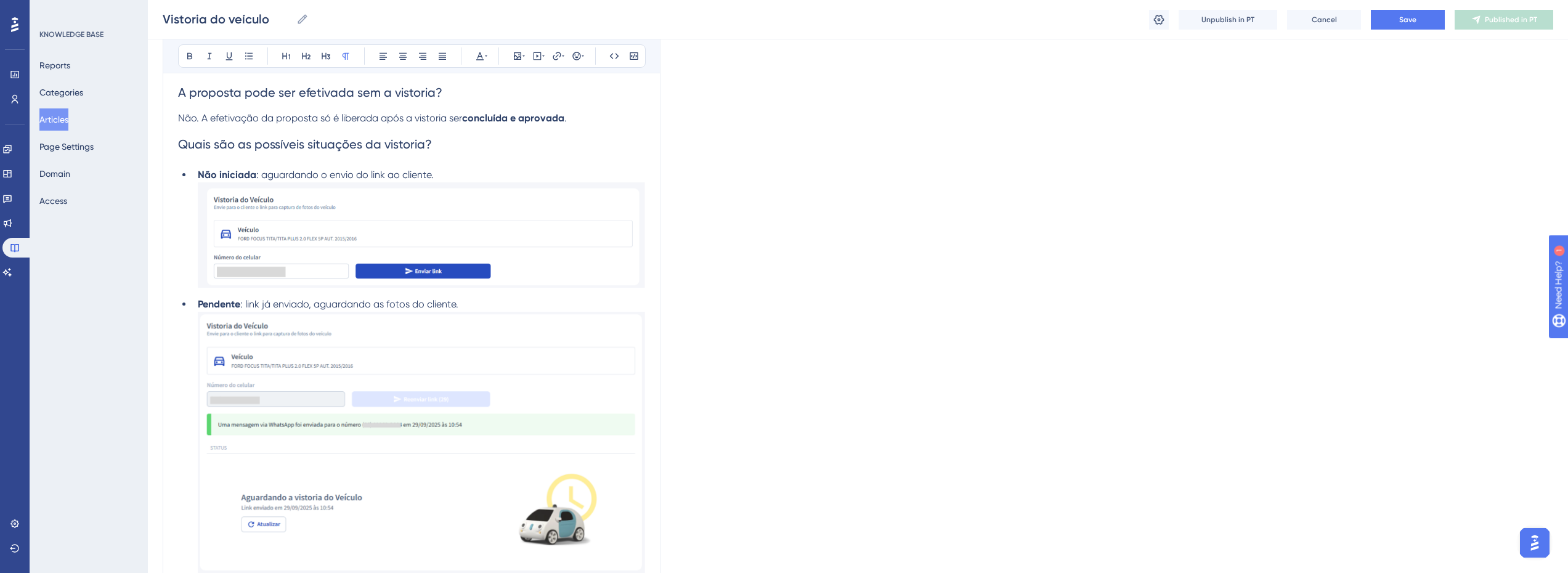
scroll to position [509, 5]
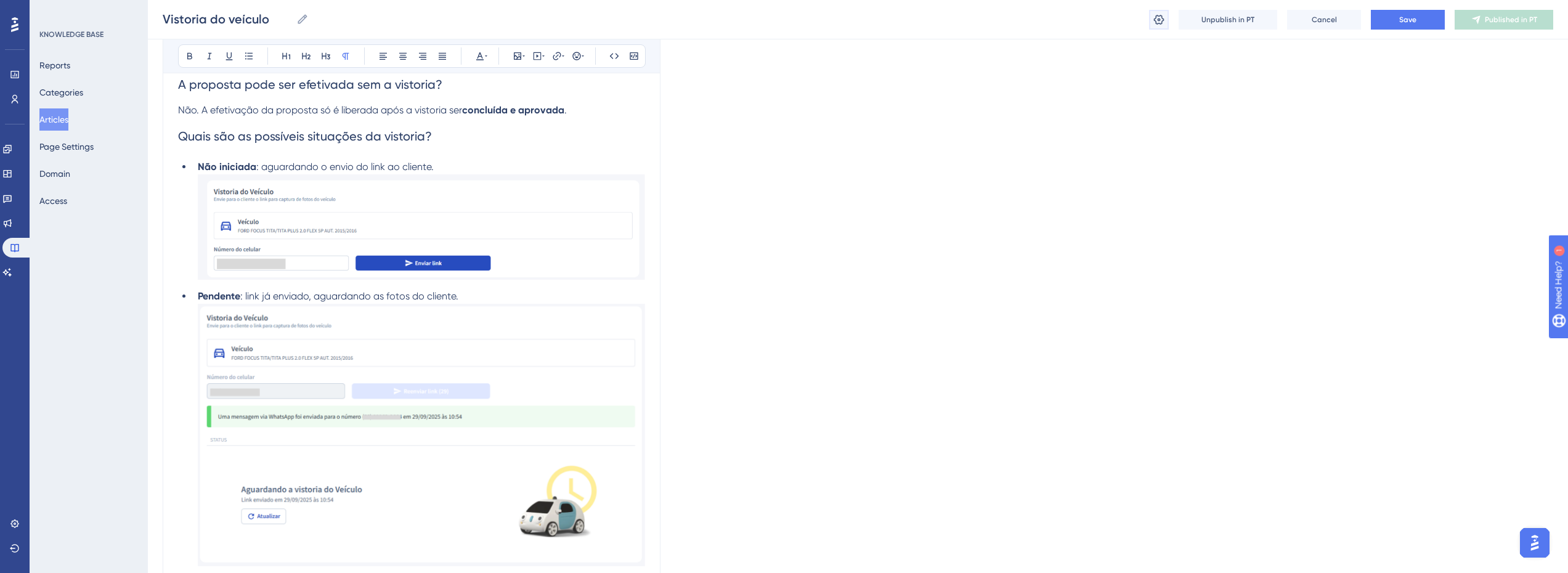
click at [1160, 18] on icon at bounding box center [1159, 20] width 12 height 12
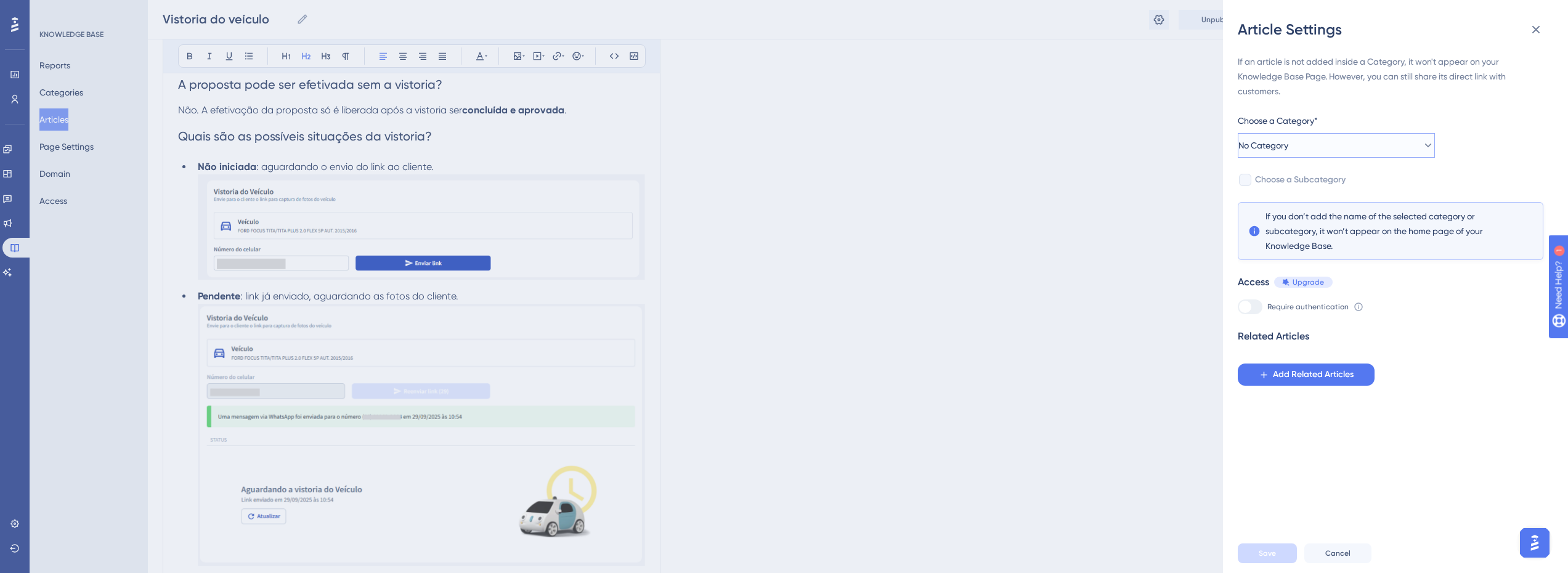
click at [1351, 148] on button "No Category" at bounding box center [1337, 146] width 197 height 25
click at [1238, 133] on button "No Category" at bounding box center [1337, 146] width 197 height 25
click at [1349, 146] on button "No Category" at bounding box center [1337, 146] width 197 height 25
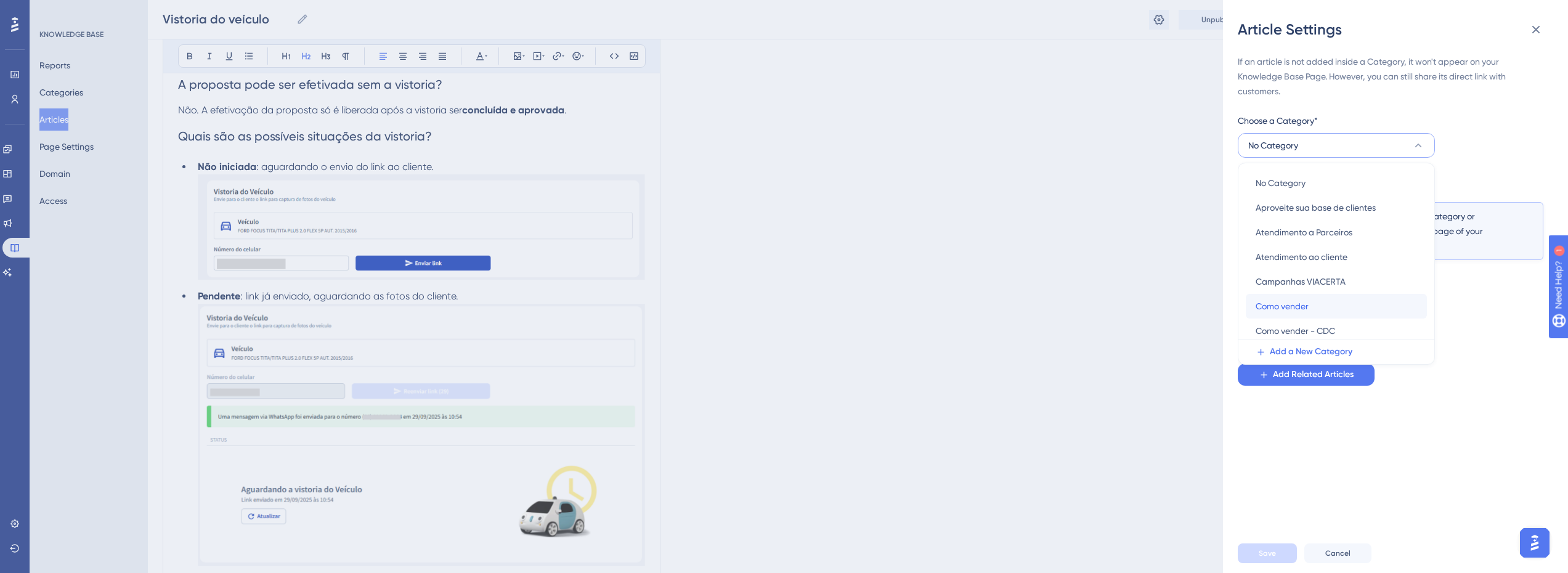
click at [1313, 301] on div "Como vender Como vender" at bounding box center [1336, 306] width 162 height 25
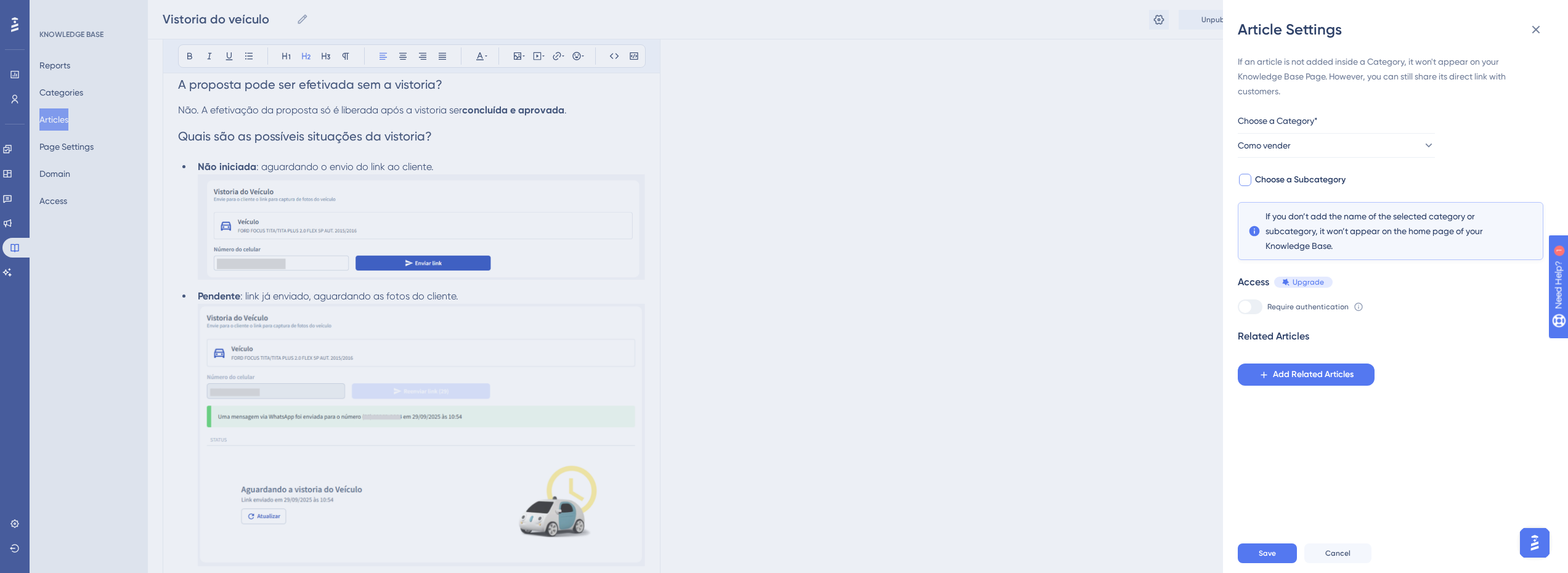
click at [1248, 184] on div at bounding box center [1245, 180] width 12 height 12
checkbox input "true"
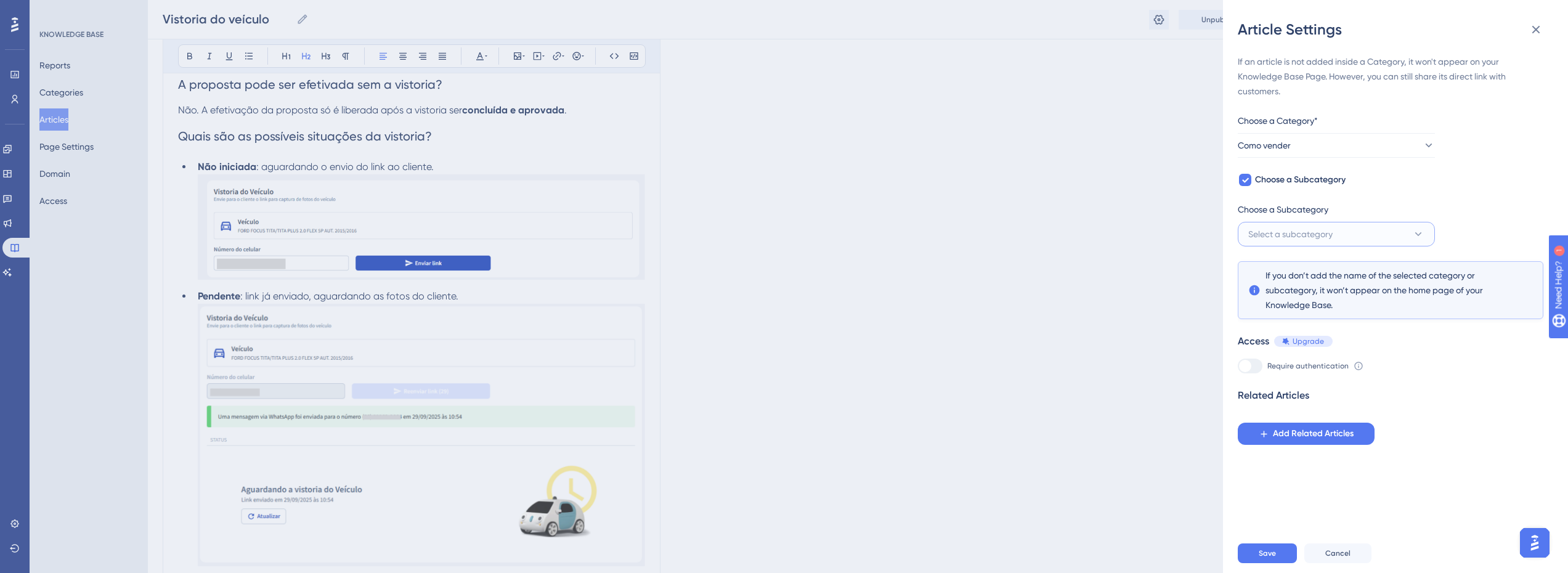
click at [1272, 246] on button "Select a subcategory" at bounding box center [1337, 234] width 197 height 25
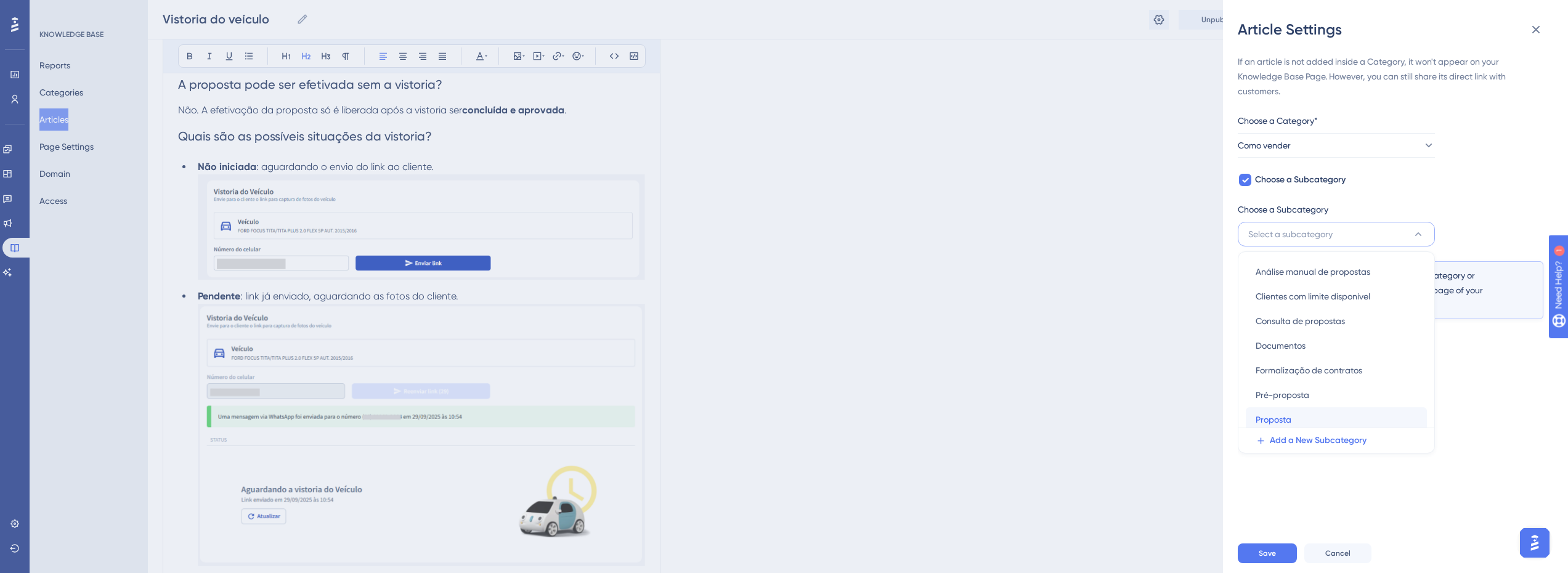
click at [1302, 416] on div "Proposta Proposta" at bounding box center [1336, 419] width 162 height 25
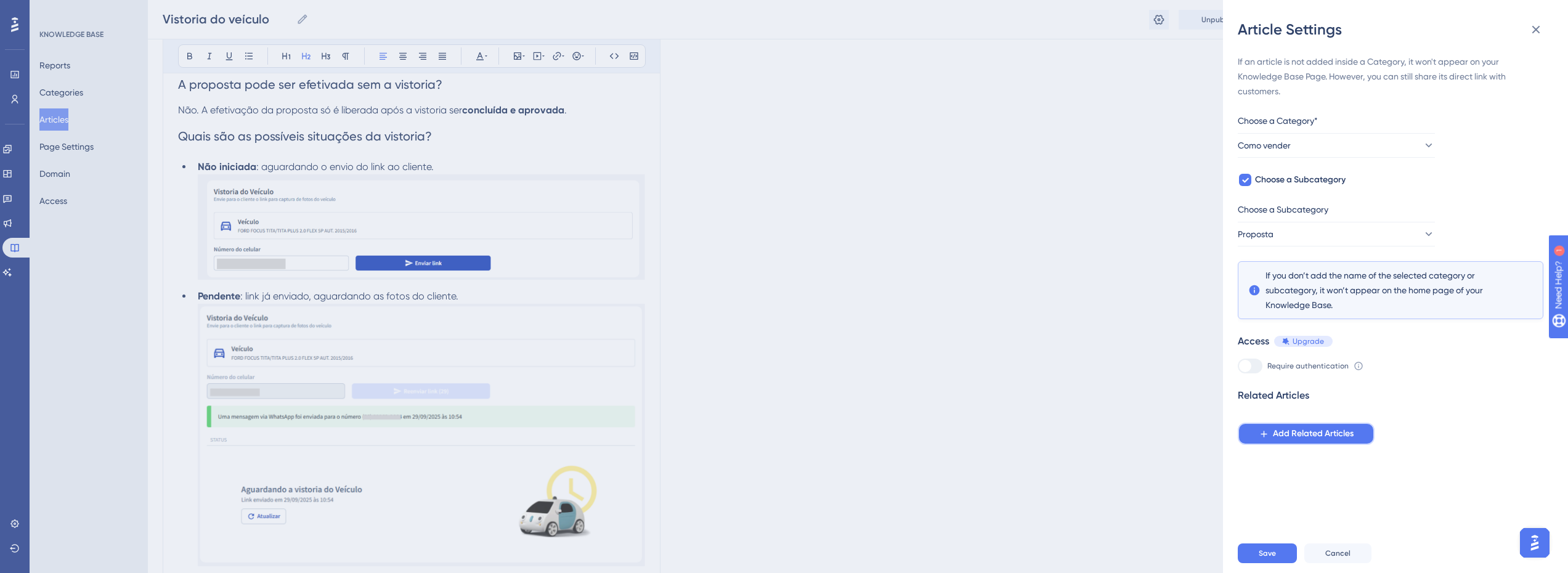
click at [1316, 440] on span "Add Related Articles" at bounding box center [1313, 434] width 80 height 15
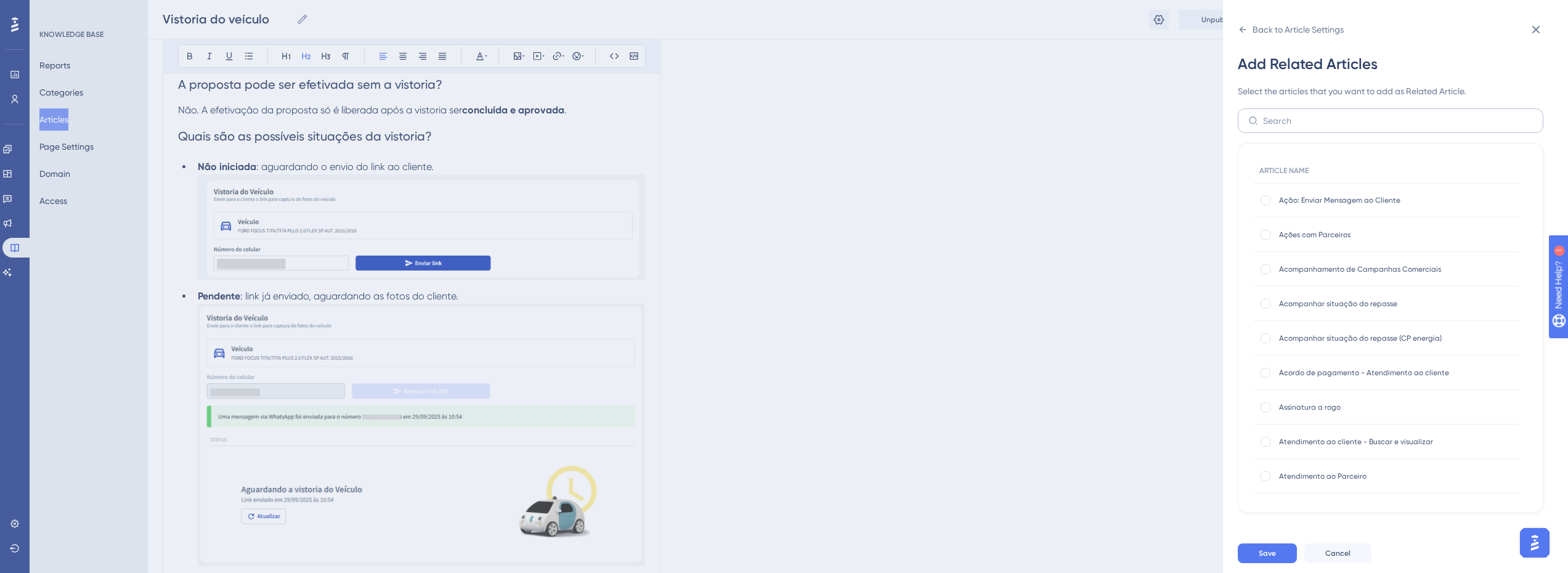
click at [1302, 133] on label at bounding box center [1391, 121] width 306 height 25
click at [1302, 127] on input "text" at bounding box center [1398, 121] width 270 height 14
type input "consulta"
click at [1259, 241] on div "Consulta de propostas Consulta de propostas" at bounding box center [1386, 235] width 266 height 35
click at [1269, 232] on div at bounding box center [1265, 234] width 10 height 10
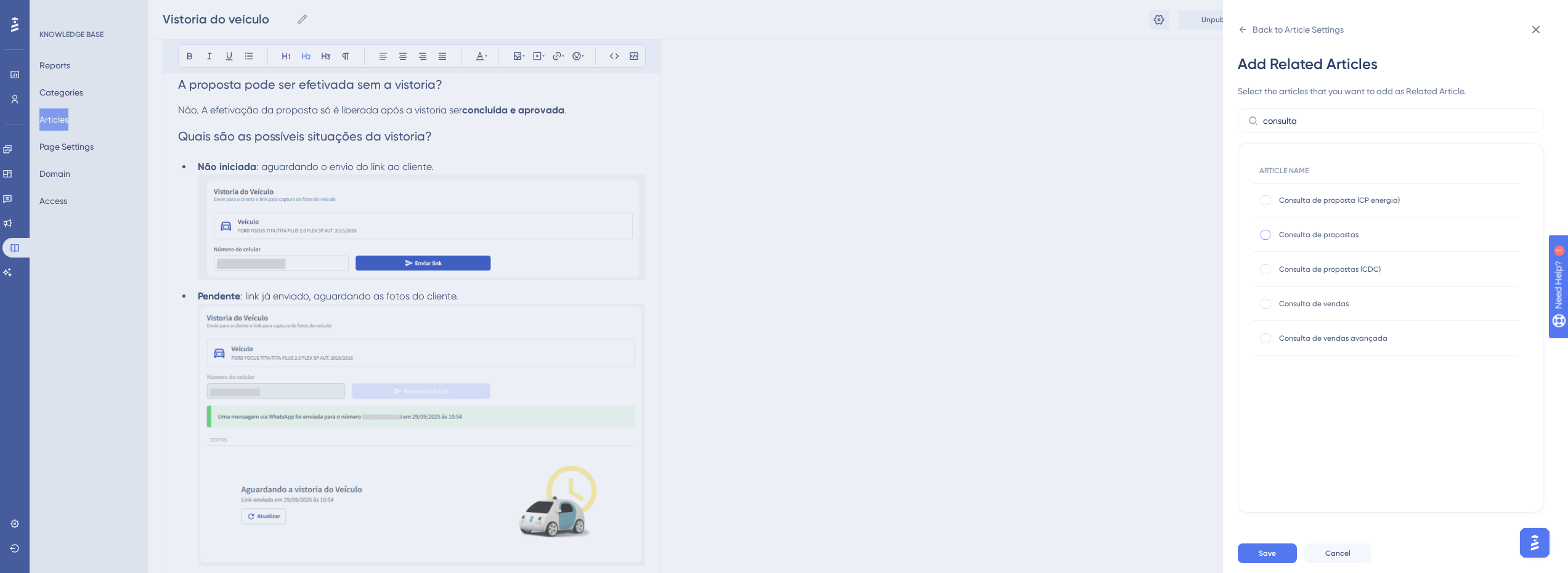
checkbox input "true"
click at [1284, 563] on button "Save" at bounding box center [1268, 553] width 59 height 20
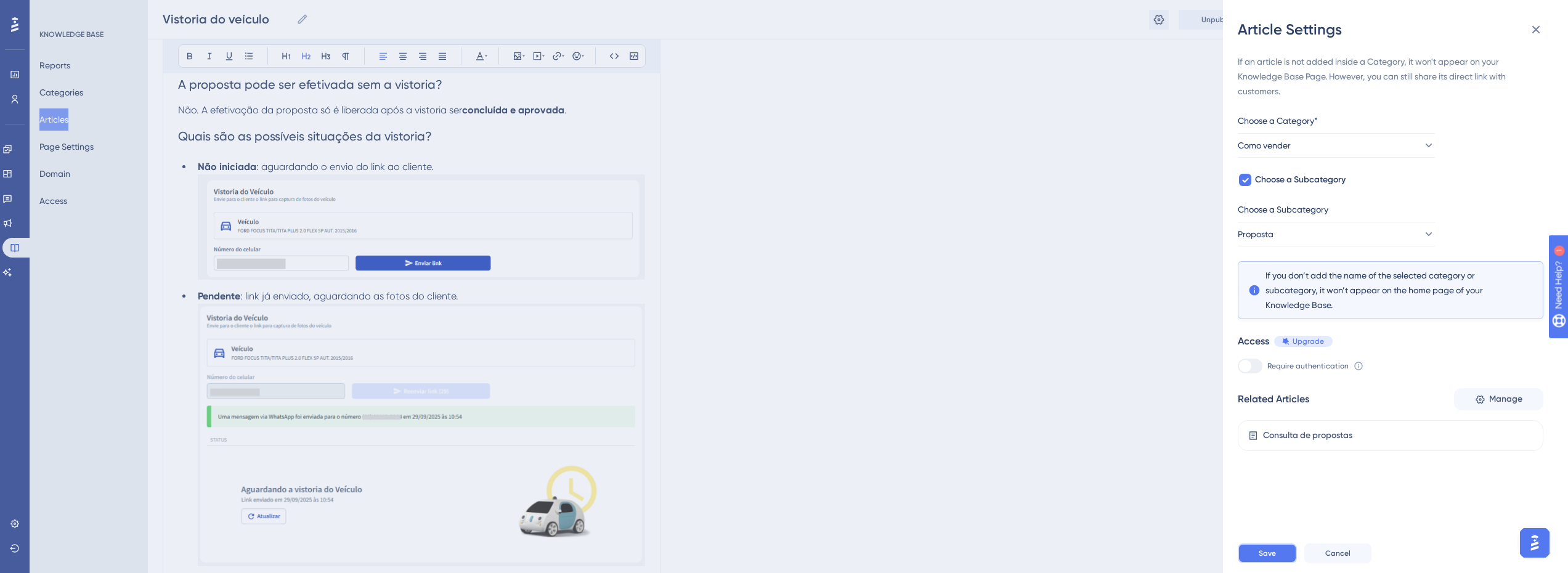
click at [1271, 558] on span "Save" at bounding box center [1267, 553] width 17 height 10
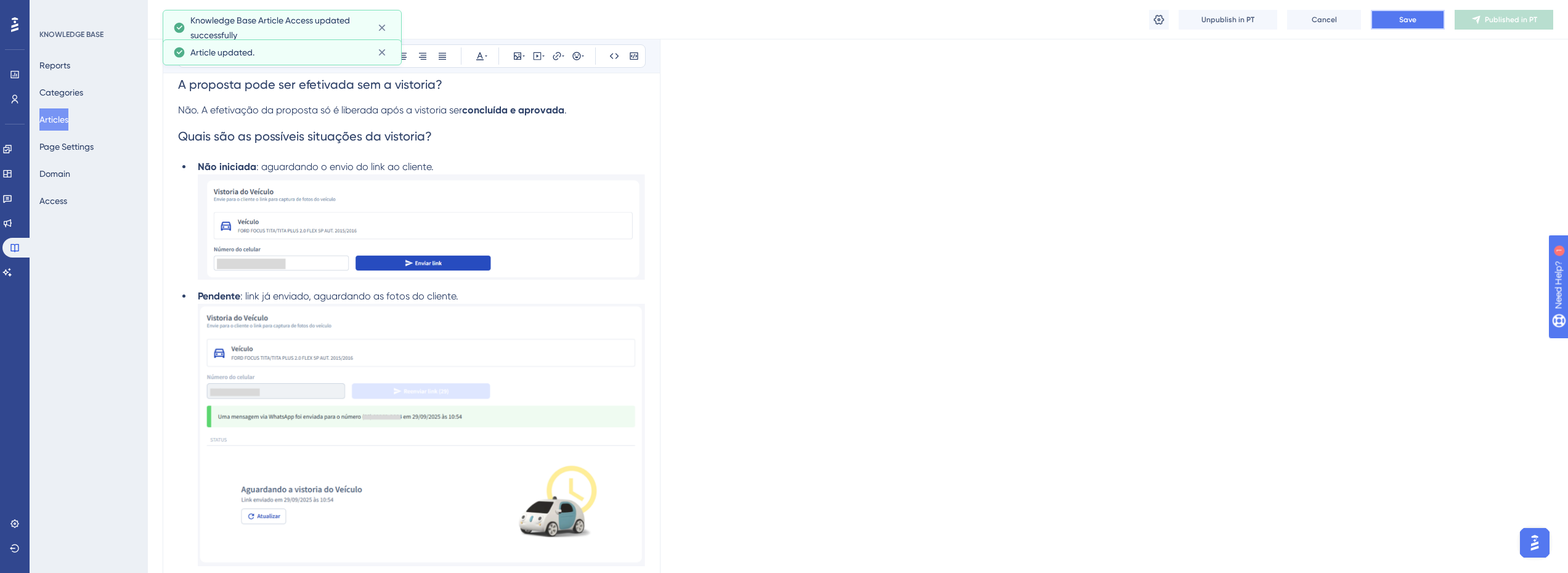
click at [1397, 24] on button "Save" at bounding box center [1408, 20] width 74 height 20
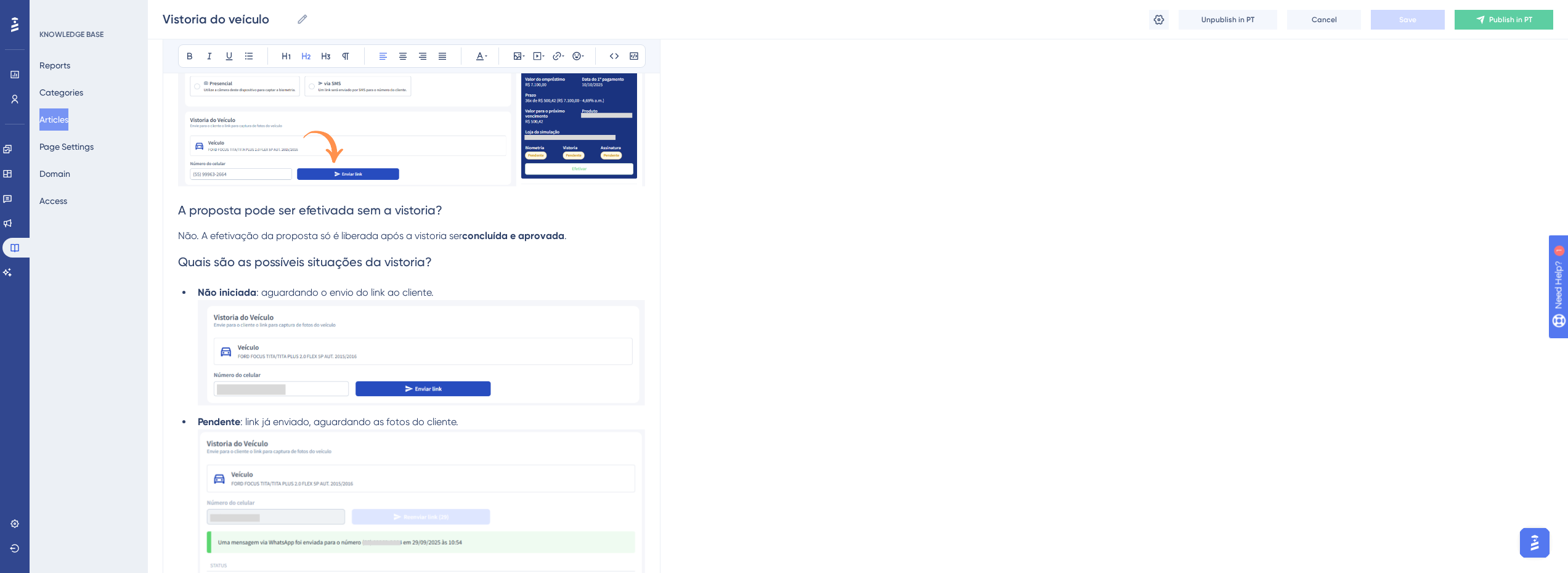
scroll to position [385, 5]
click at [466, 260] on h2 "Quais são as possíveis situações da vistoria?" at bounding box center [412, 259] width 467 height 37
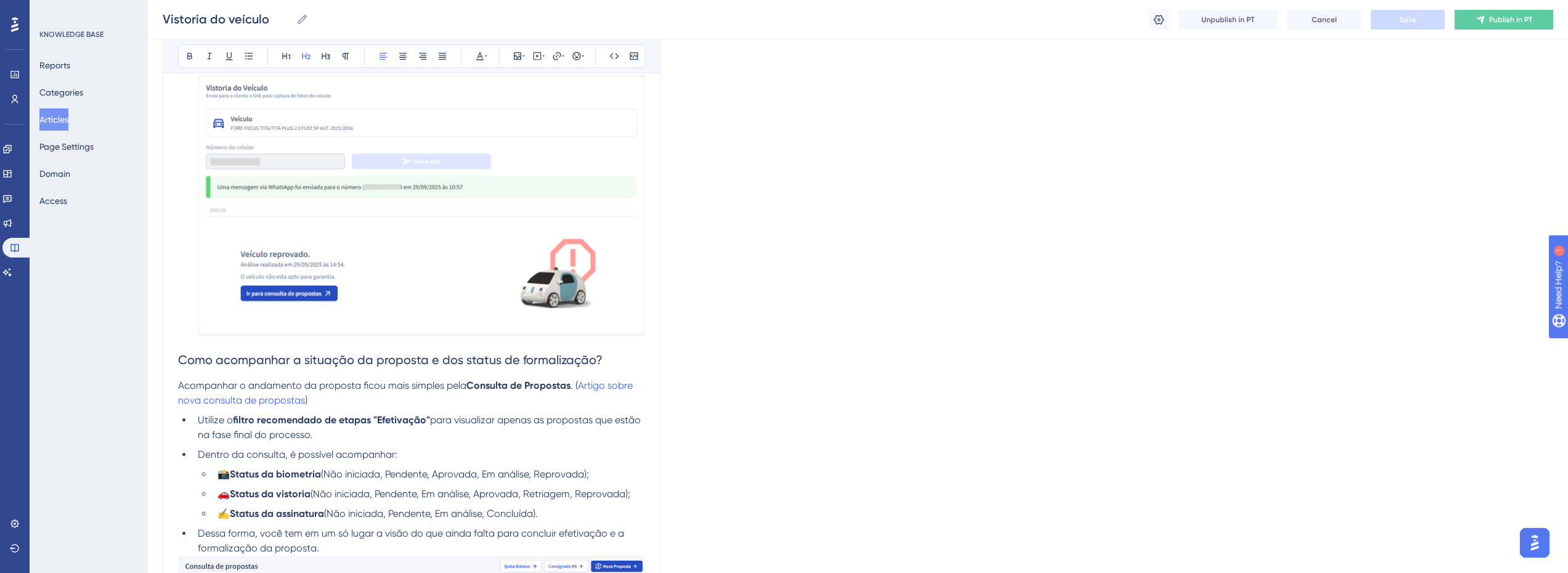
scroll to position [1925, 5]
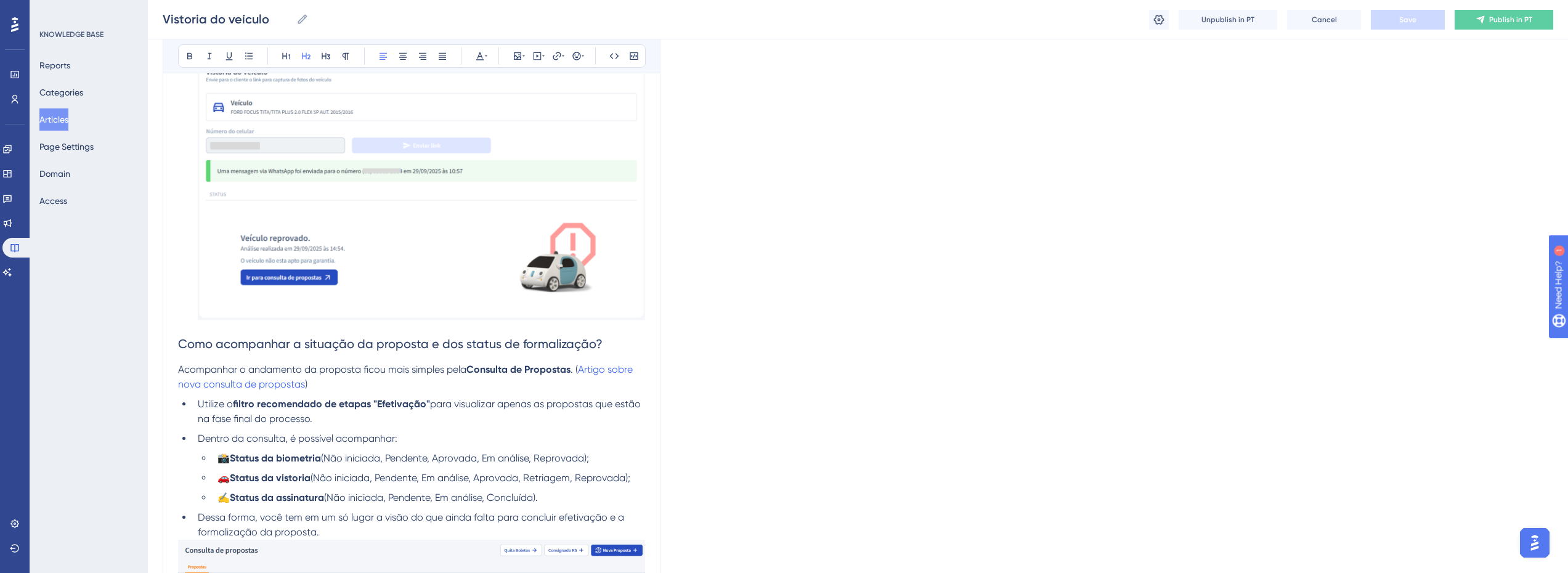
click at [333, 355] on h2 "Como acompanhar a situação da proposta e dos status de formalização?" at bounding box center [412, 343] width 467 height 37
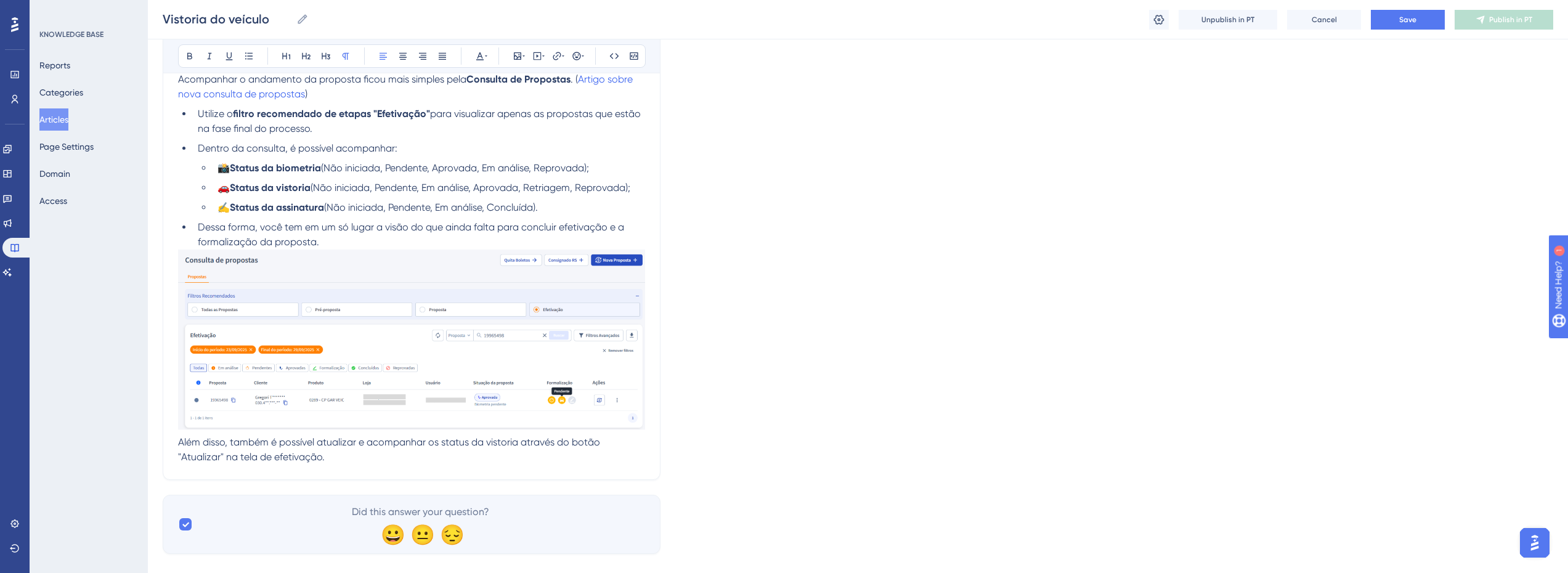
scroll to position [2235, 5]
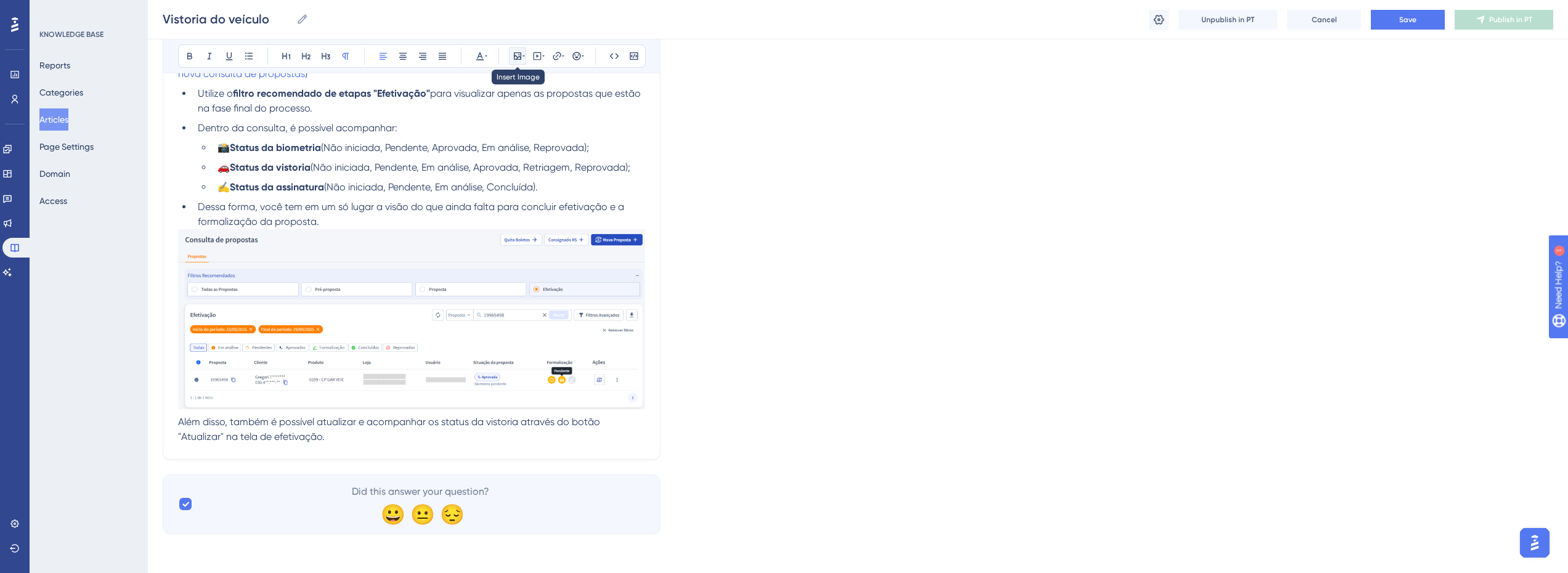
click at [522, 55] on icon at bounding box center [523, 56] width 2 height 2
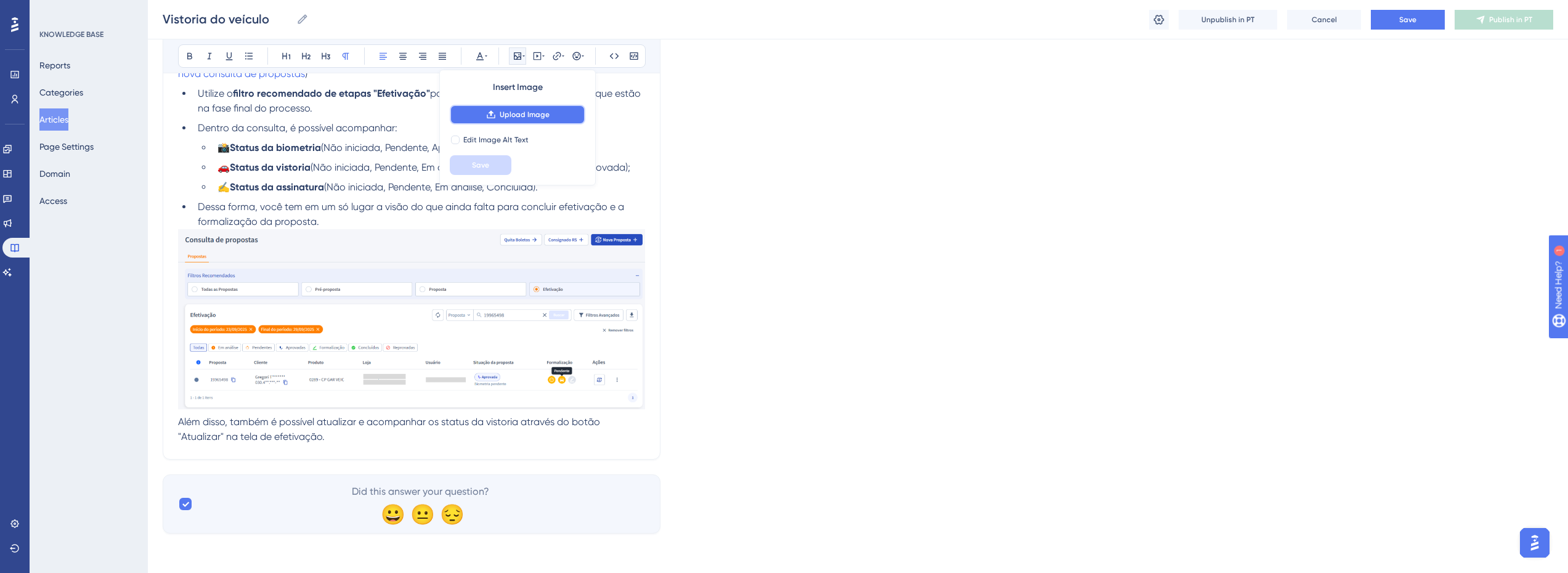
click at [512, 116] on span "Upload Image" at bounding box center [525, 114] width 50 height 10
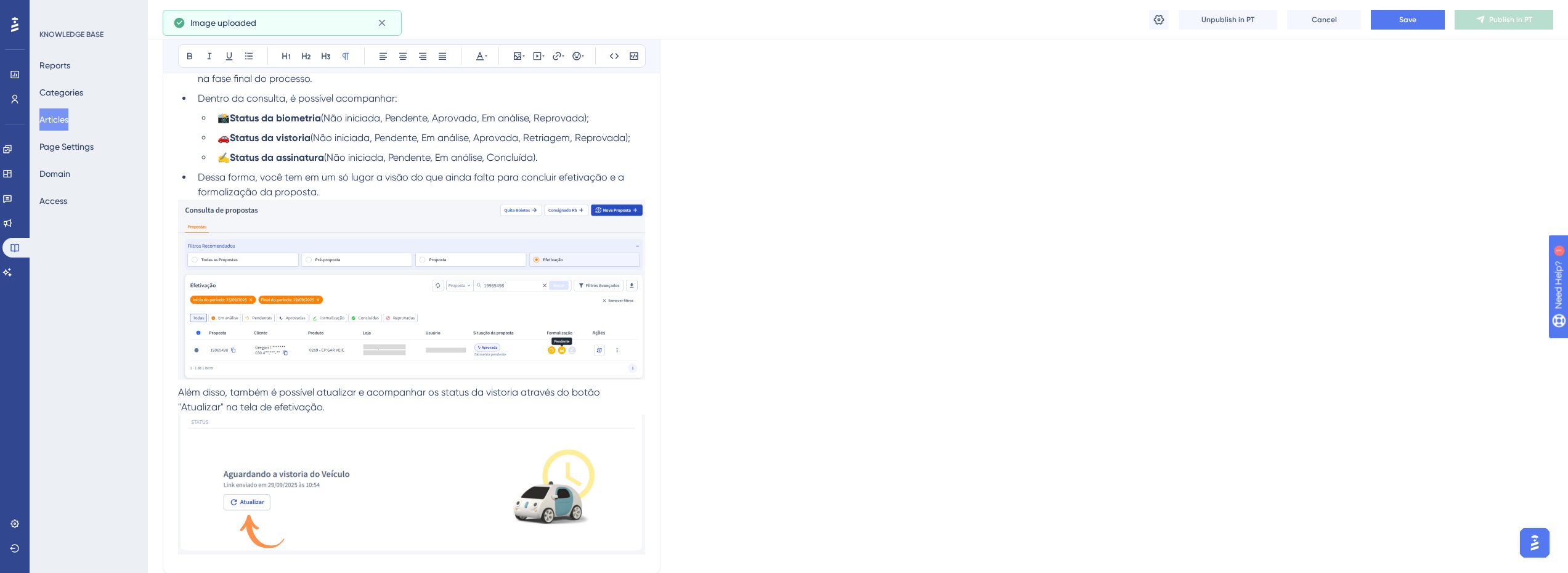
scroll to position [2359, 5]
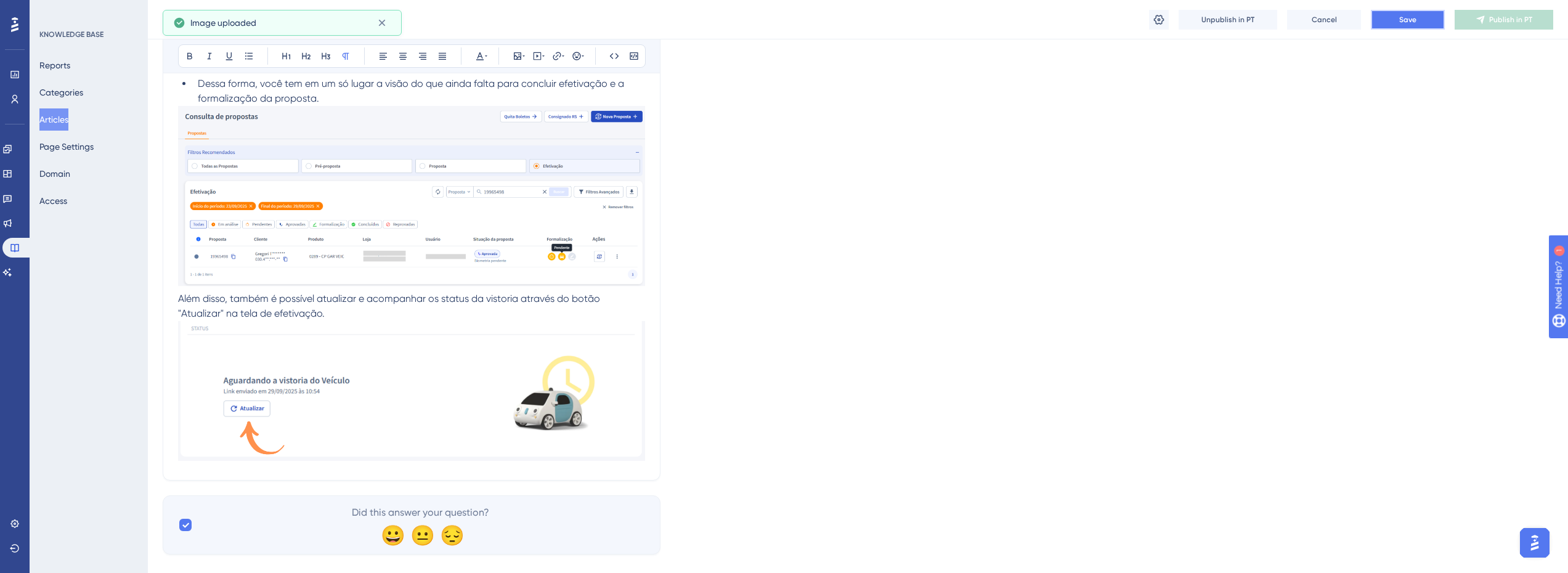
click at [1394, 21] on button "Save" at bounding box center [1408, 20] width 74 height 20
click at [1493, 19] on span "Publish in PT" at bounding box center [1510, 20] width 43 height 10
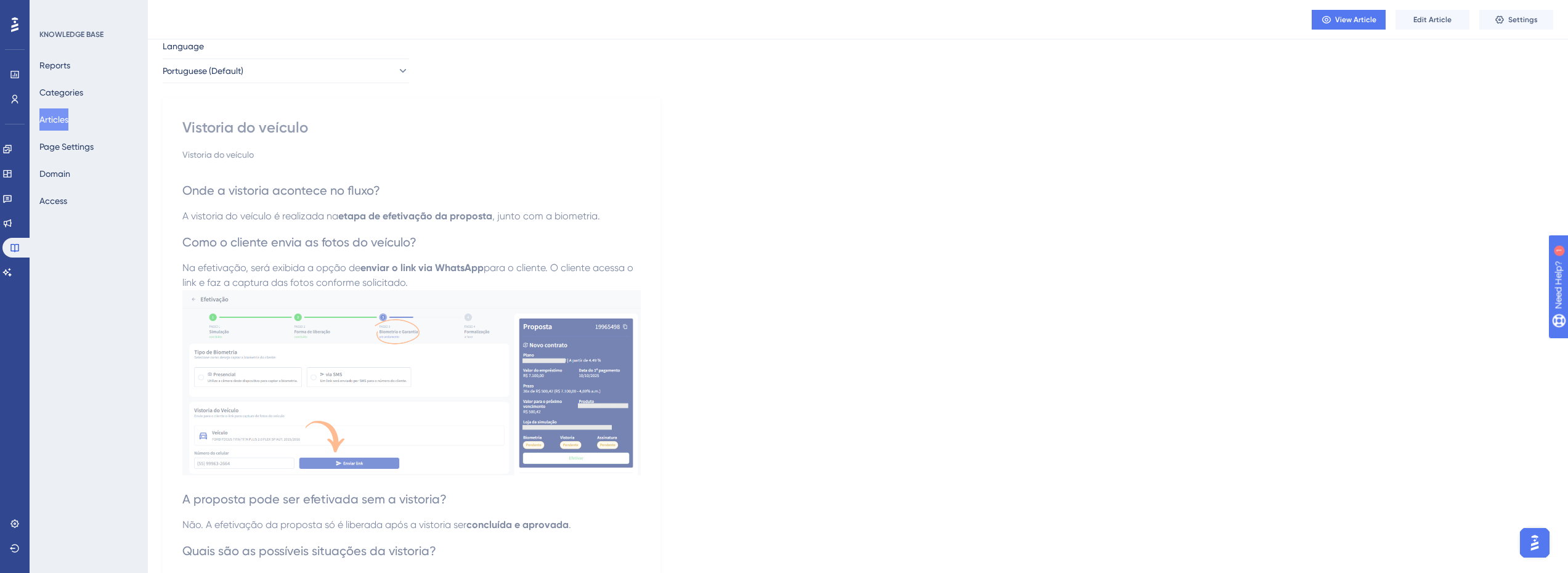
scroll to position [0, 5]
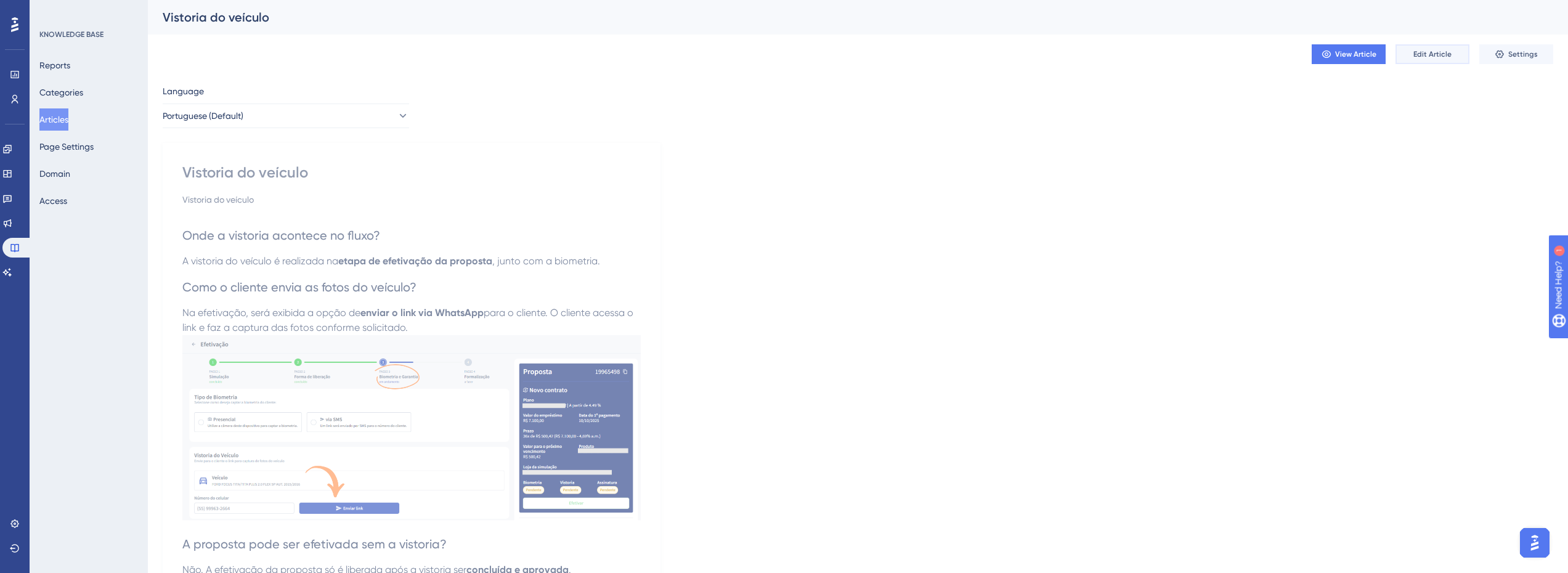
click at [1429, 50] on span "Edit Article" at bounding box center [1432, 54] width 38 height 10
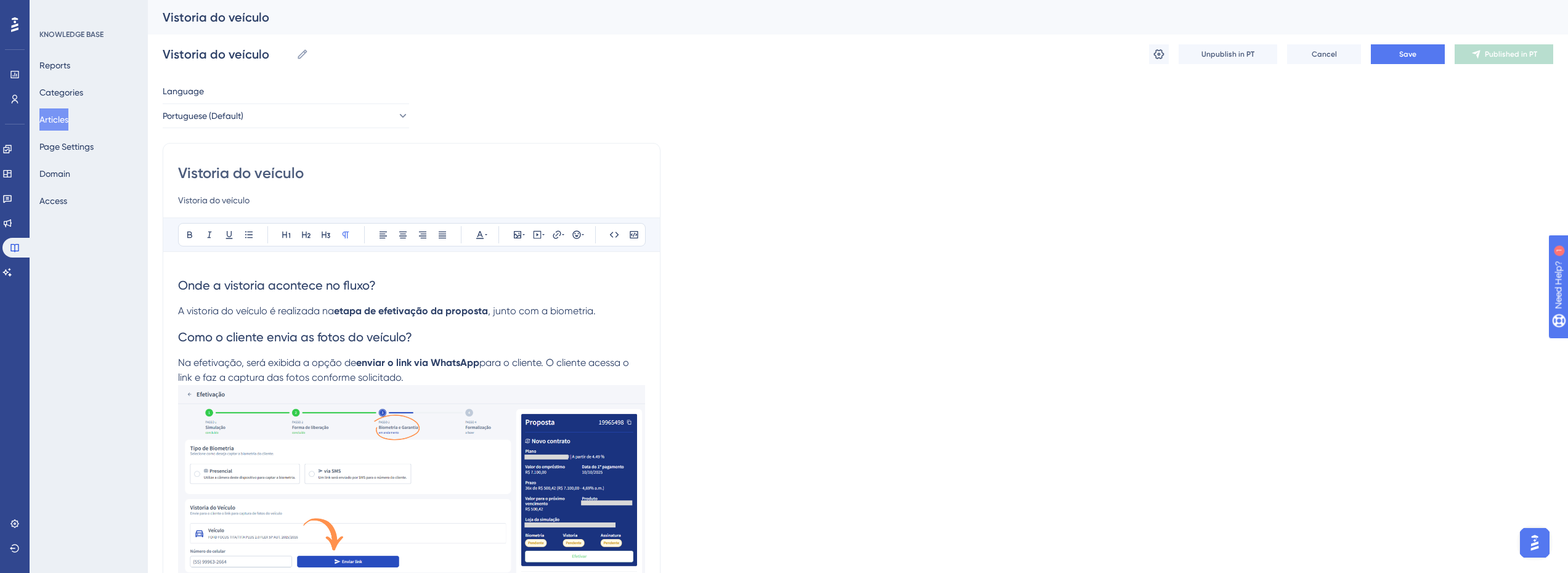
click at [239, 194] on input "Vistoria do veículo" at bounding box center [412, 200] width 467 height 15
paste input "A vistoria do veículo agora é realizada na etapa de efetivação da proposta, via…"
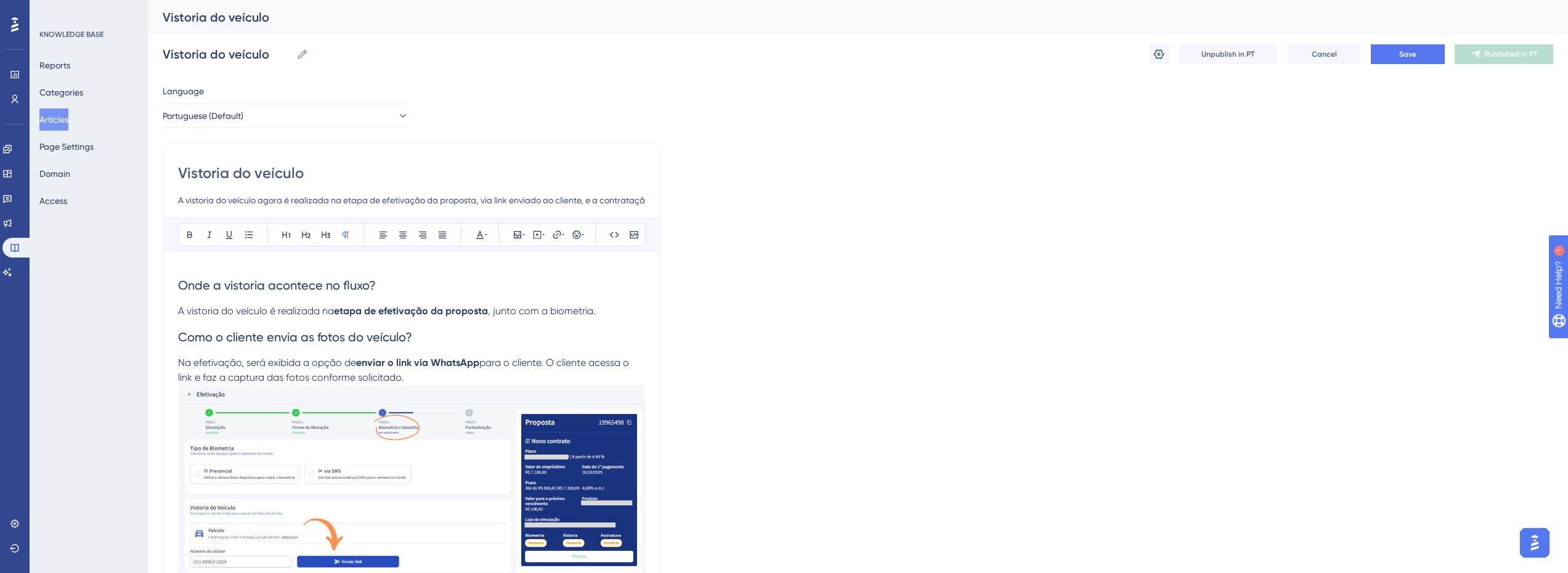
click at [352, 196] on input "A vistoria do veículo agora é realizada na etapa de efetivação da proposta, via…" at bounding box center [412, 200] width 467 height 15
click at [370, 196] on input "A vistoria do veículo agora é realizada na etapa de efetivação da proposta, via…" at bounding box center [412, 200] width 467 height 15
click at [526, 202] on input "A vistoria do veículo agora é realizada na etapa de efetivação da proposta, via…" at bounding box center [412, 200] width 467 height 15
type input "A vistoria do veículo agora é realizada na etapa de efetivação da proposta, via…"
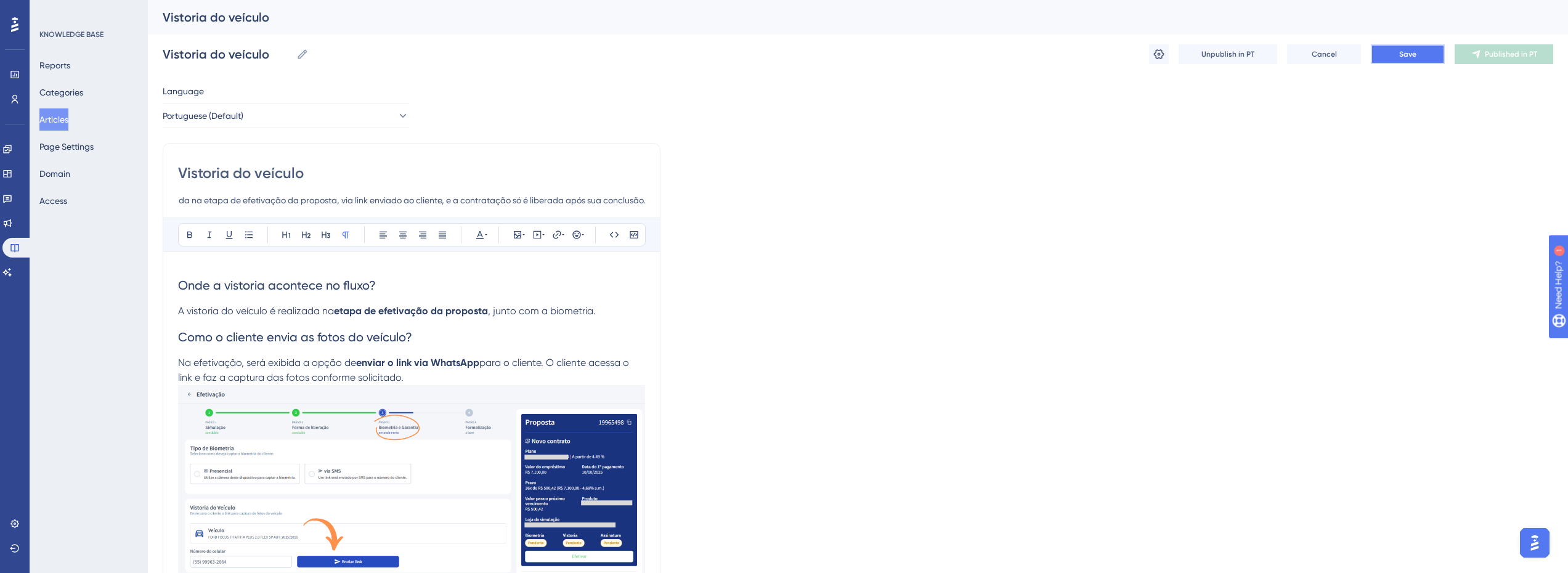
click at [1405, 59] on button "Save" at bounding box center [1408, 55] width 74 height 20
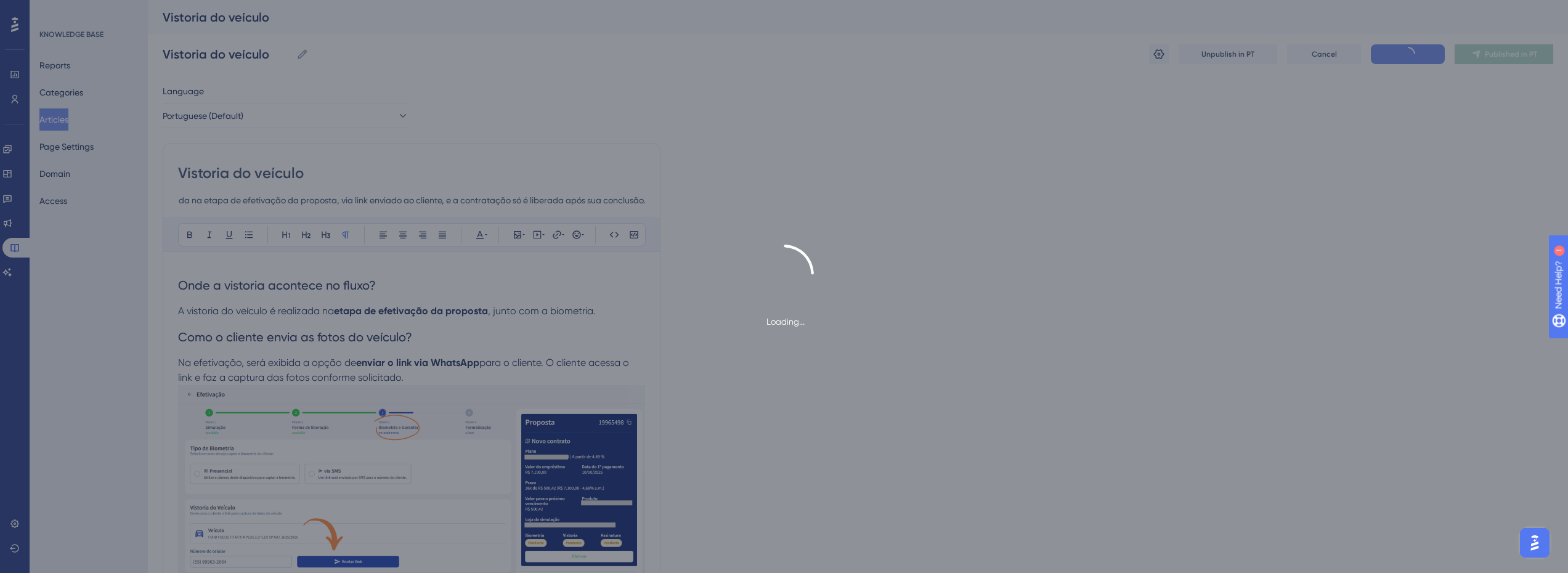
scroll to position [0, 0]
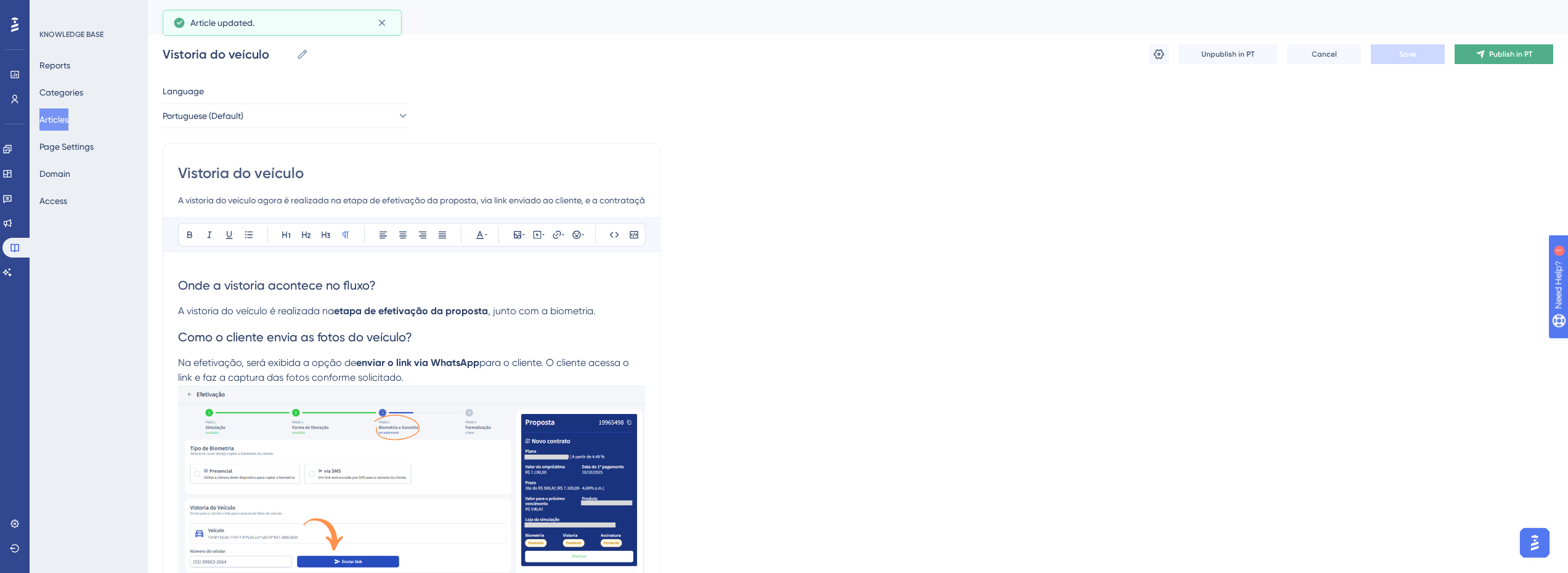
click at [1497, 53] on span "Publish in PT" at bounding box center [1510, 54] width 43 height 10
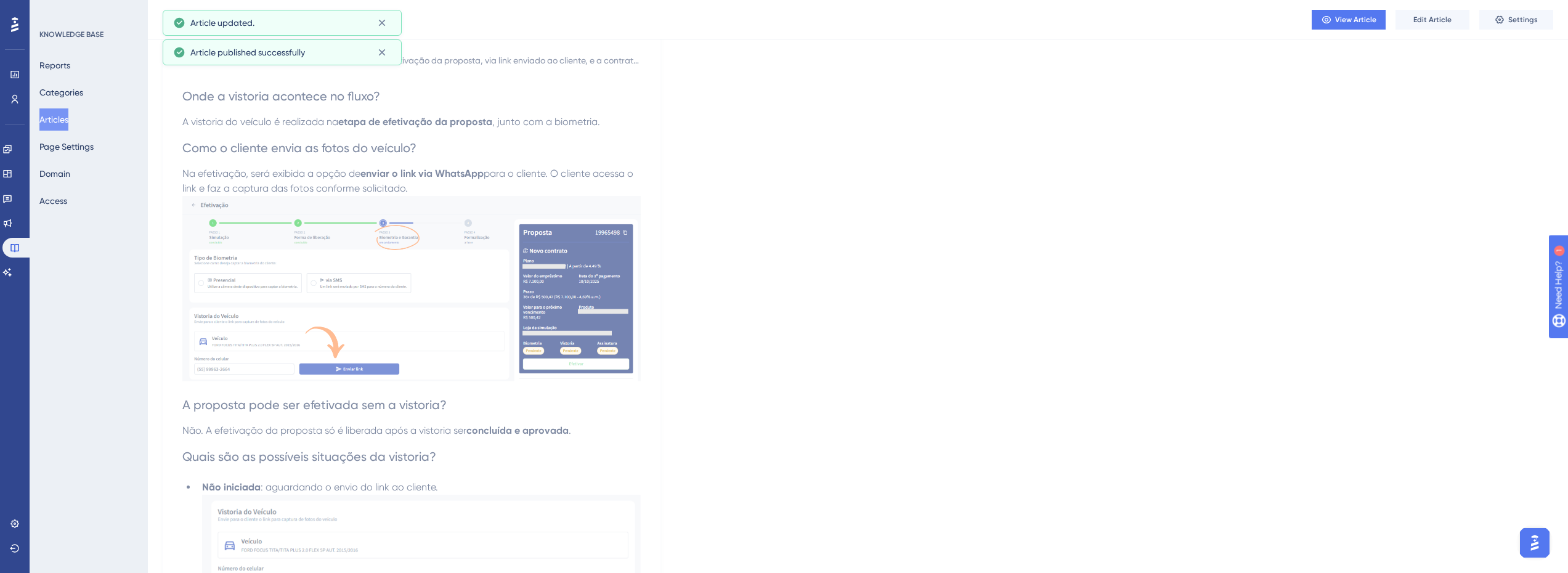
scroll to position [0, 5]
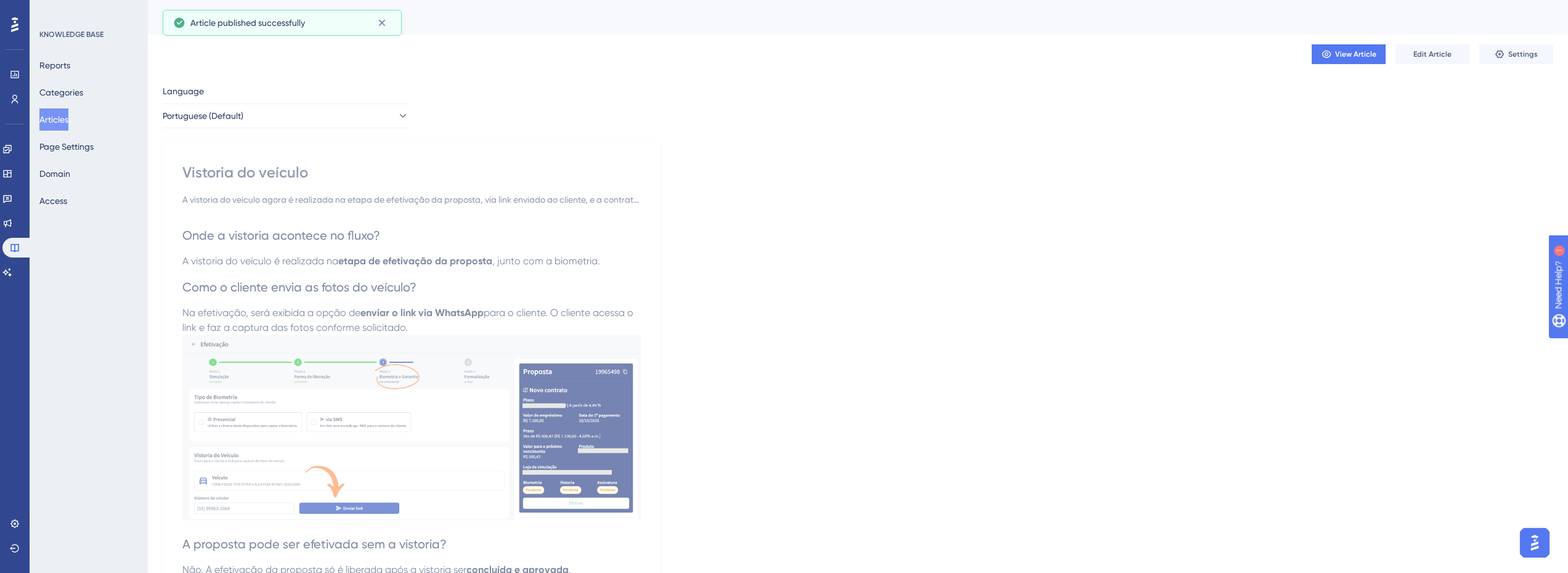
click at [58, 120] on button "Articles" at bounding box center [54, 119] width 29 height 22
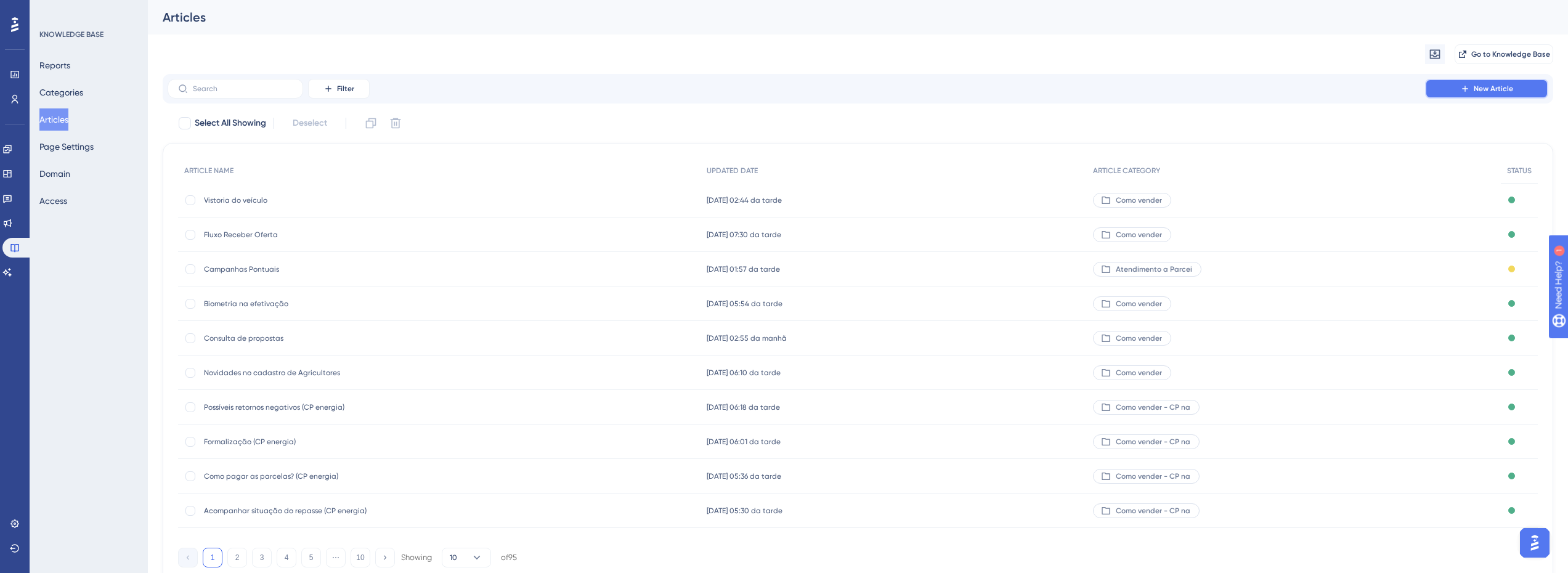
click at [1463, 92] on icon at bounding box center [1465, 89] width 10 height 10
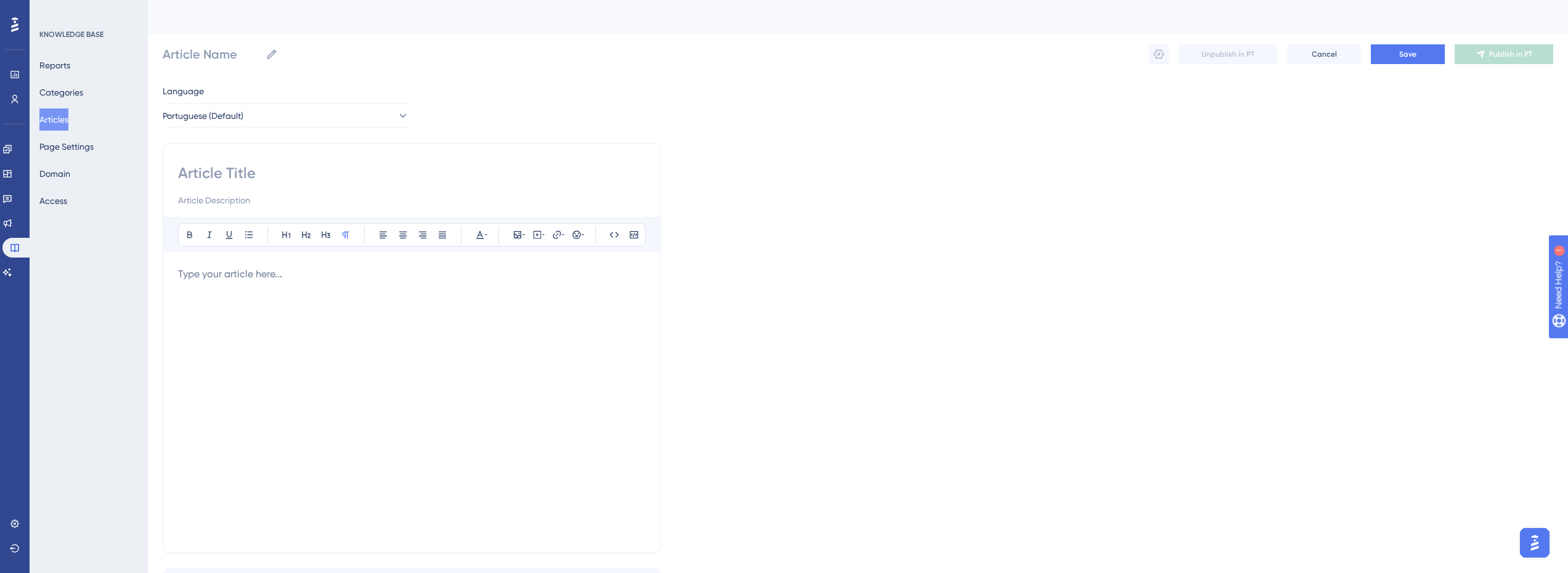
click at [238, 179] on input at bounding box center [412, 173] width 467 height 20
type input "Com"
type input "C"
type input "V"
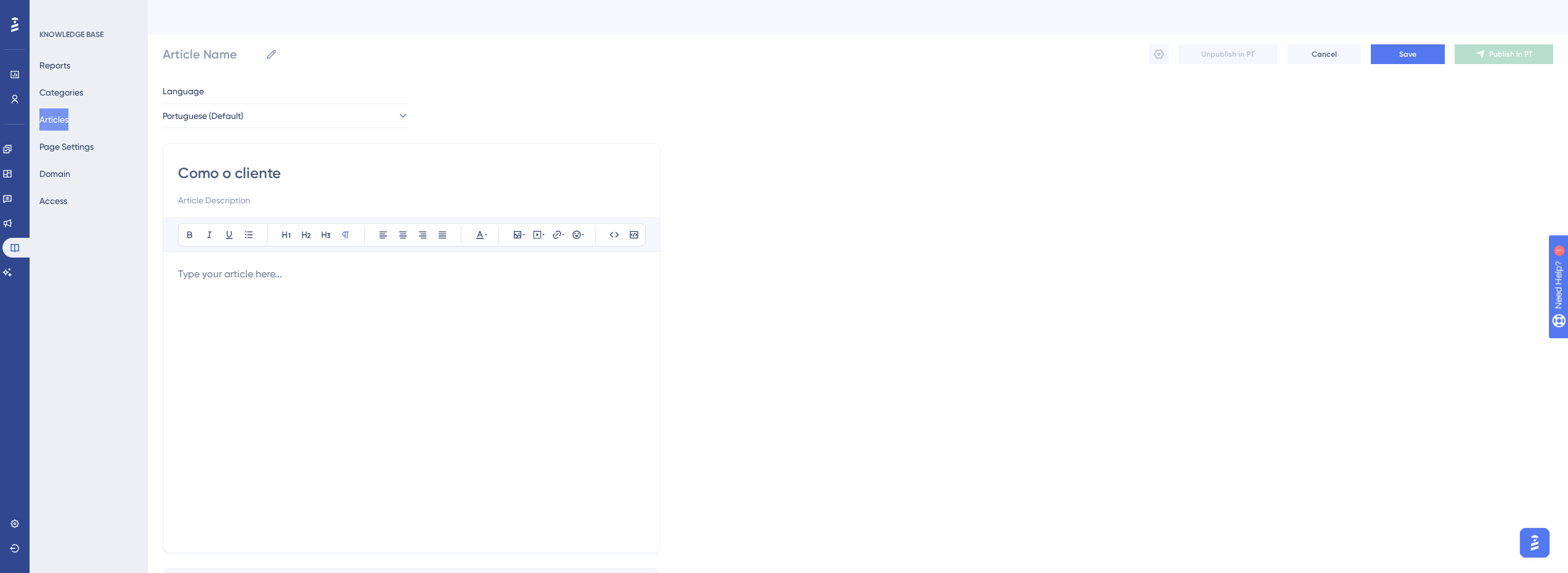
type input "Como o cliente"
type input "Como o cliente realiza"
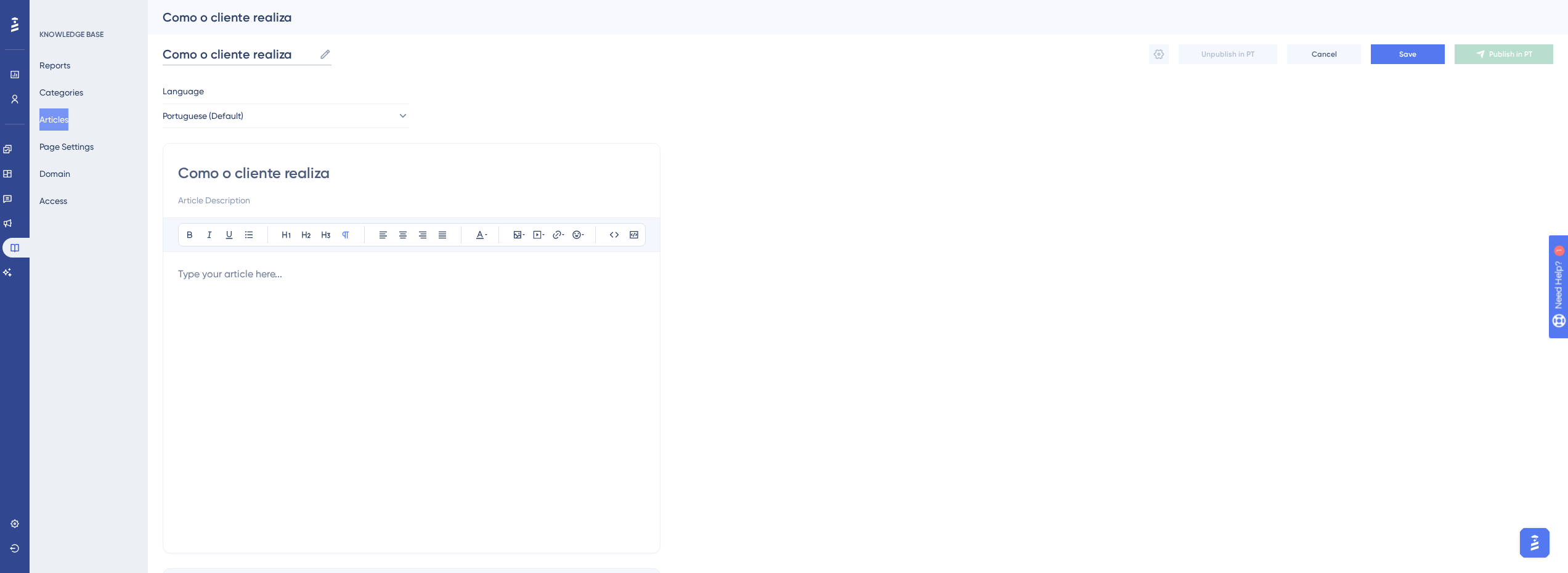
click at [252, 55] on input "Como o cliente realiza" at bounding box center [239, 54] width 152 height 17
paste input "faz a vistoria do veículo"
type input "Como o cliente faz a vistoria do veículo"
click at [340, 173] on input "Como o cliente realiza" at bounding box center [412, 173] width 467 height 20
paste input "faz a vistoria do veículo"
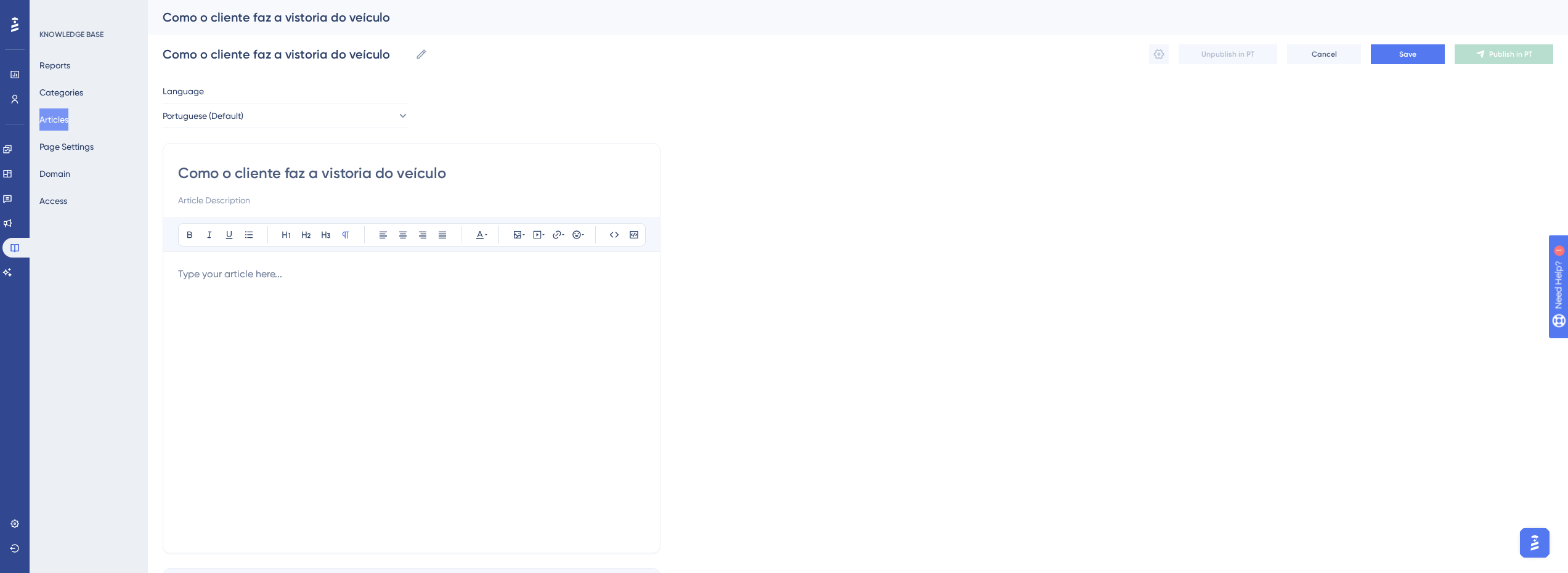
type input "Como o cliente faz a vistoria do veículo"
click at [224, 202] on input at bounding box center [412, 200] width 467 height 15
paste input "A vistoria é realizada pelo cliente diretamente no link enviado via WhatsApp, d…"
type input "A vistoria é realizada pelo cliente diretamente no link enviado via WhatsApp, d…"
click at [288, 276] on p at bounding box center [412, 274] width 467 height 15
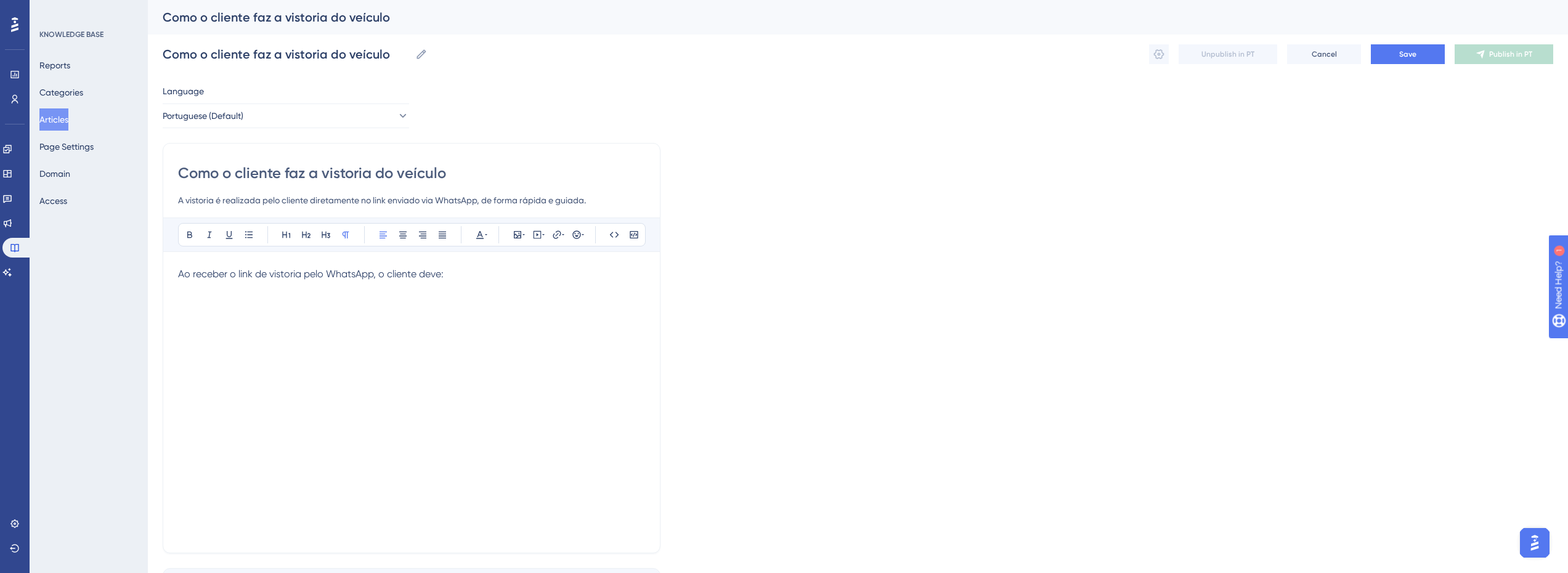
click at [430, 346] on div "Ao receber o link de vistoria pelo WhatsApp, o cliente deve:" at bounding box center [412, 402] width 467 height 271
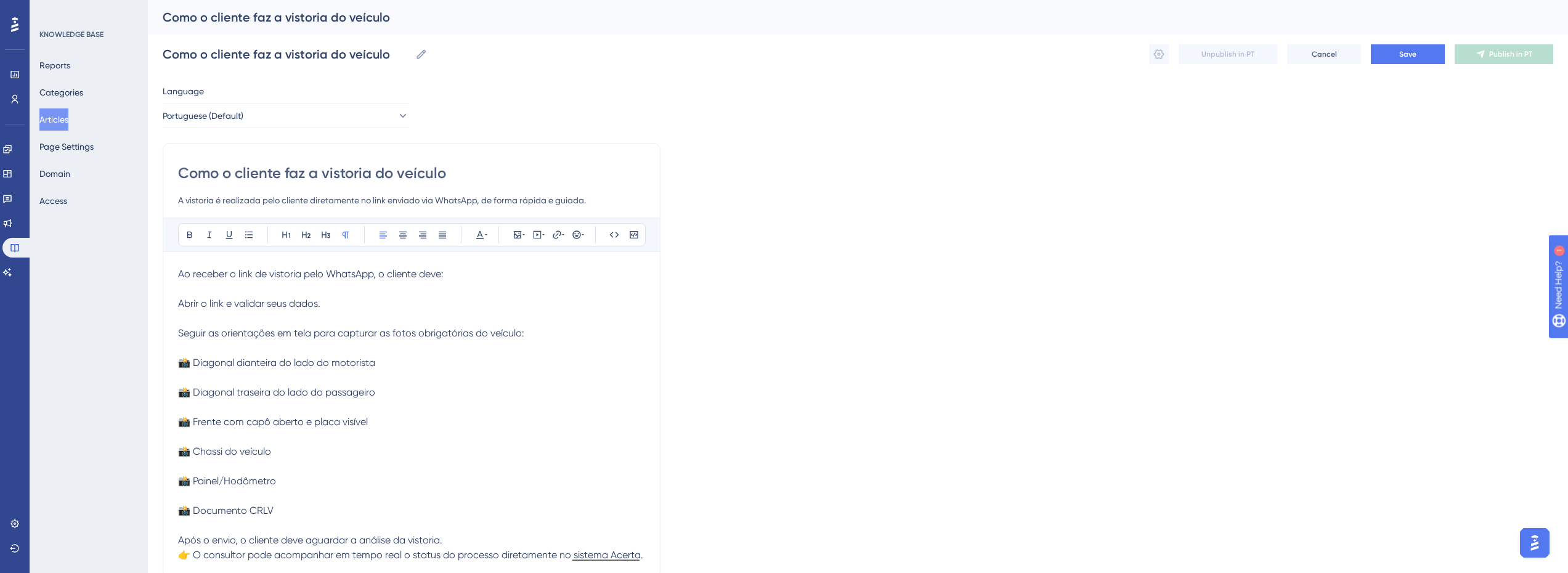
click at [421, 314] on p "Abrir o link e validar seus dados. Seguir as orientações em tela para capturar …" at bounding box center [412, 429] width 467 height 266
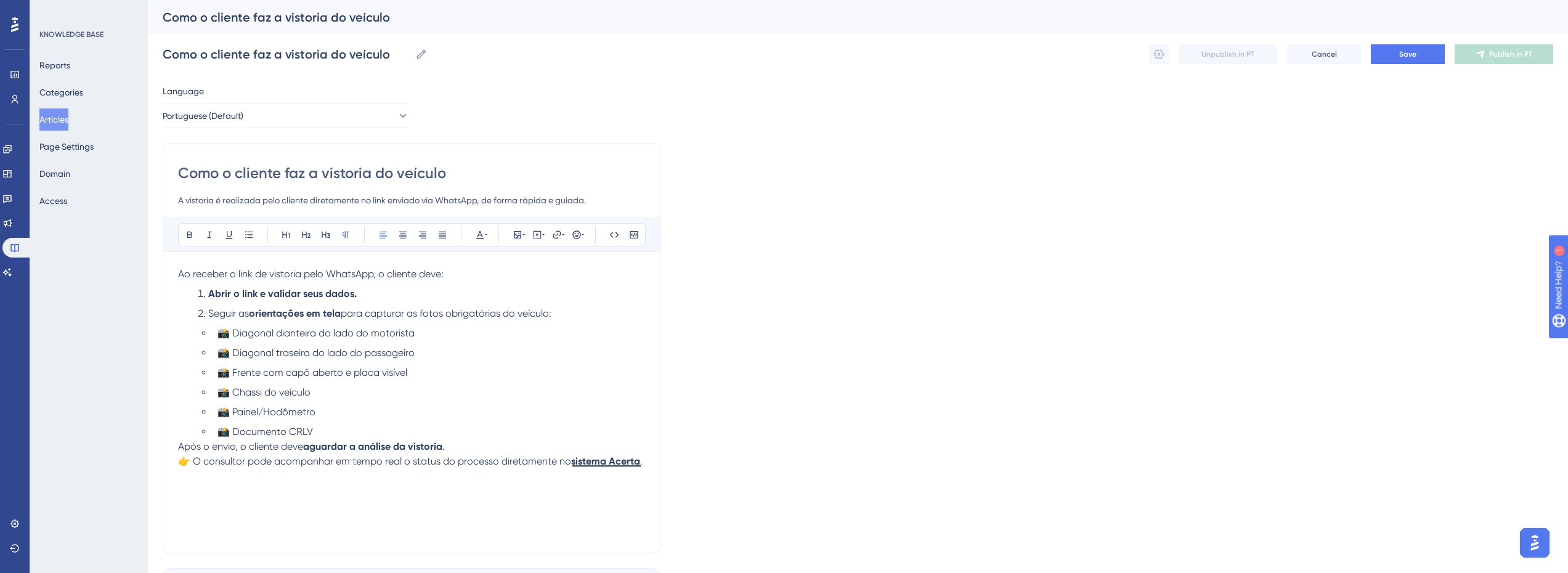
click at [355, 299] on li "Abrir o link e validar seus dados." at bounding box center [419, 294] width 453 height 15
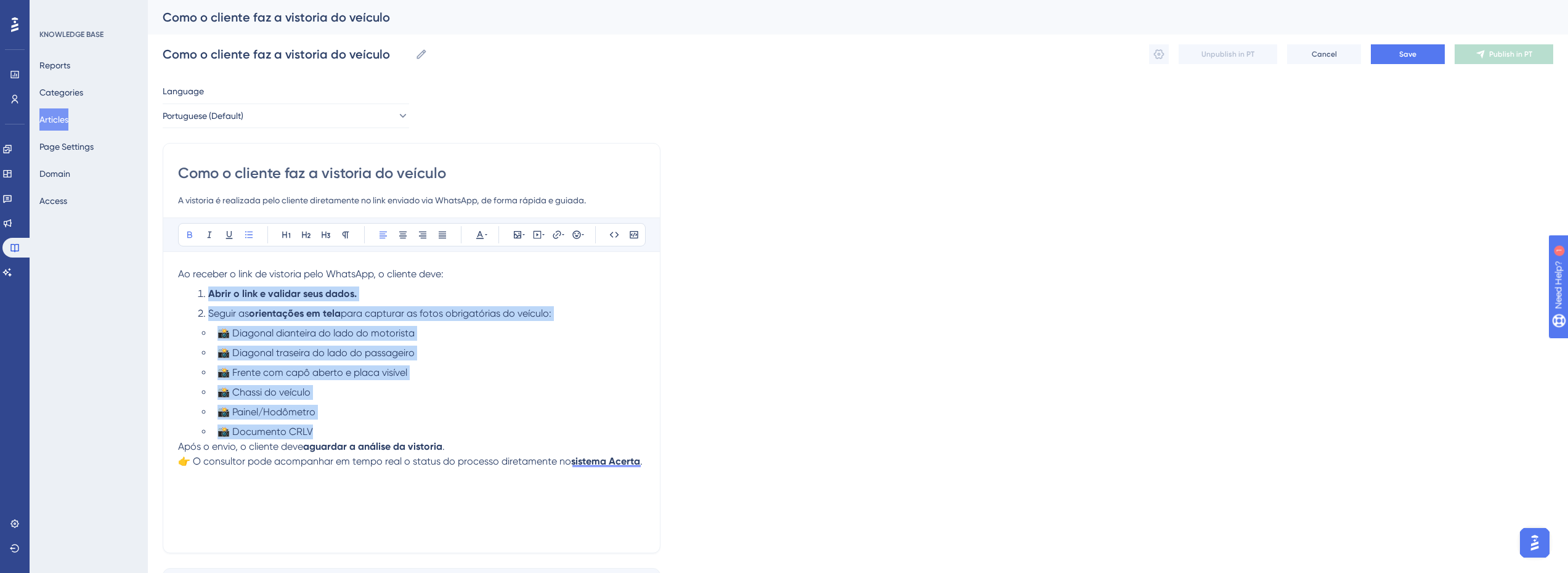
click at [364, 426] on li "📸 Documento CRLV" at bounding box center [428, 432] width 433 height 15
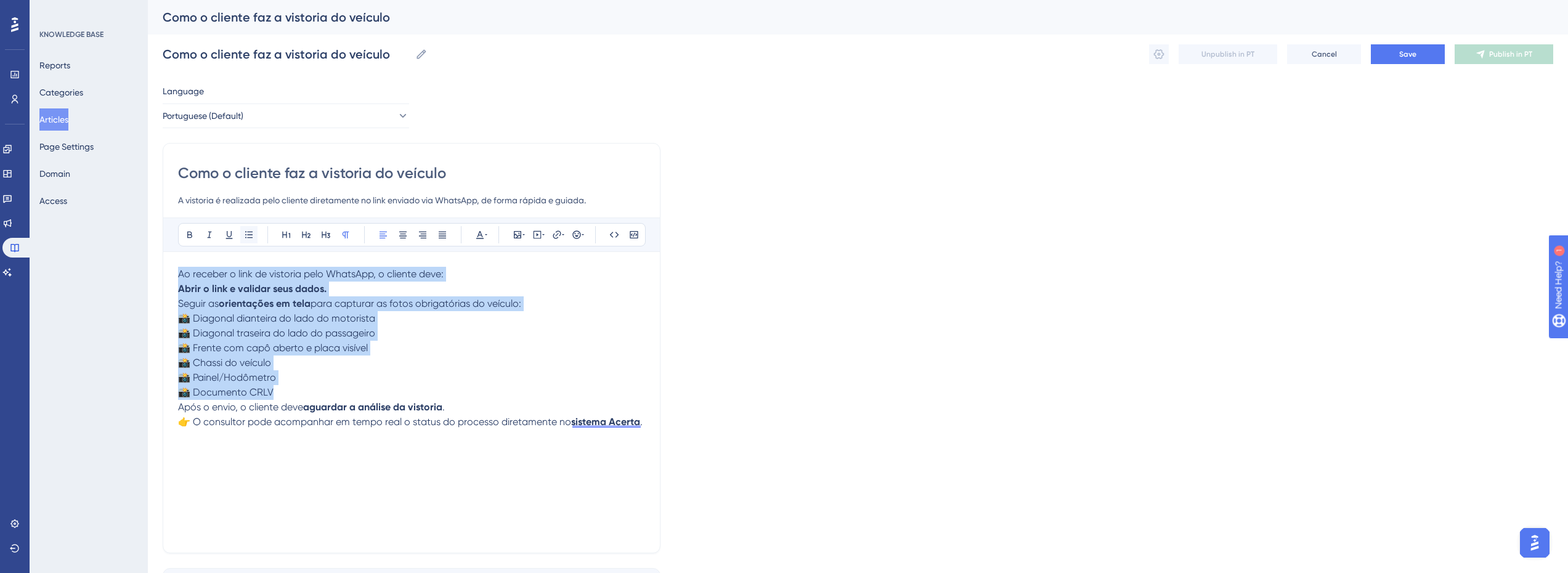
click at [249, 235] on icon at bounding box center [249, 234] width 8 height 7
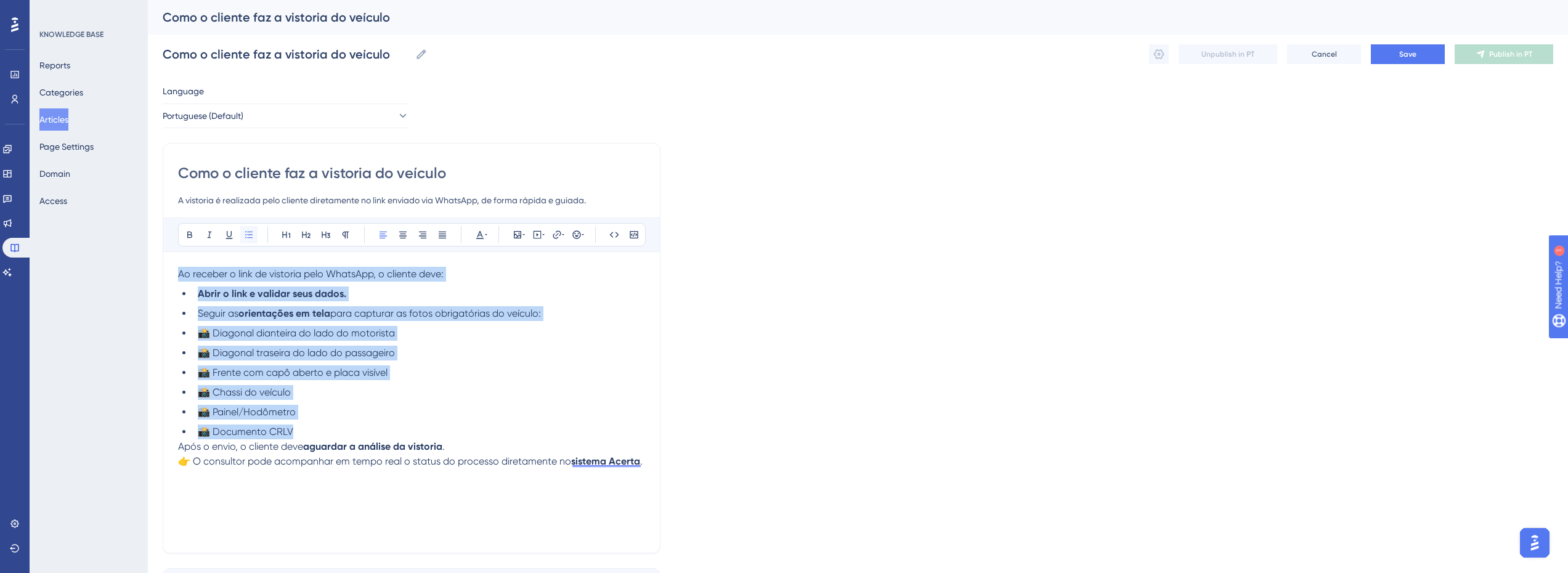
click at [249, 235] on icon at bounding box center [249, 234] width 8 height 7
click at [281, 300] on li "Abrir o link e validar seus dados." at bounding box center [419, 294] width 453 height 15
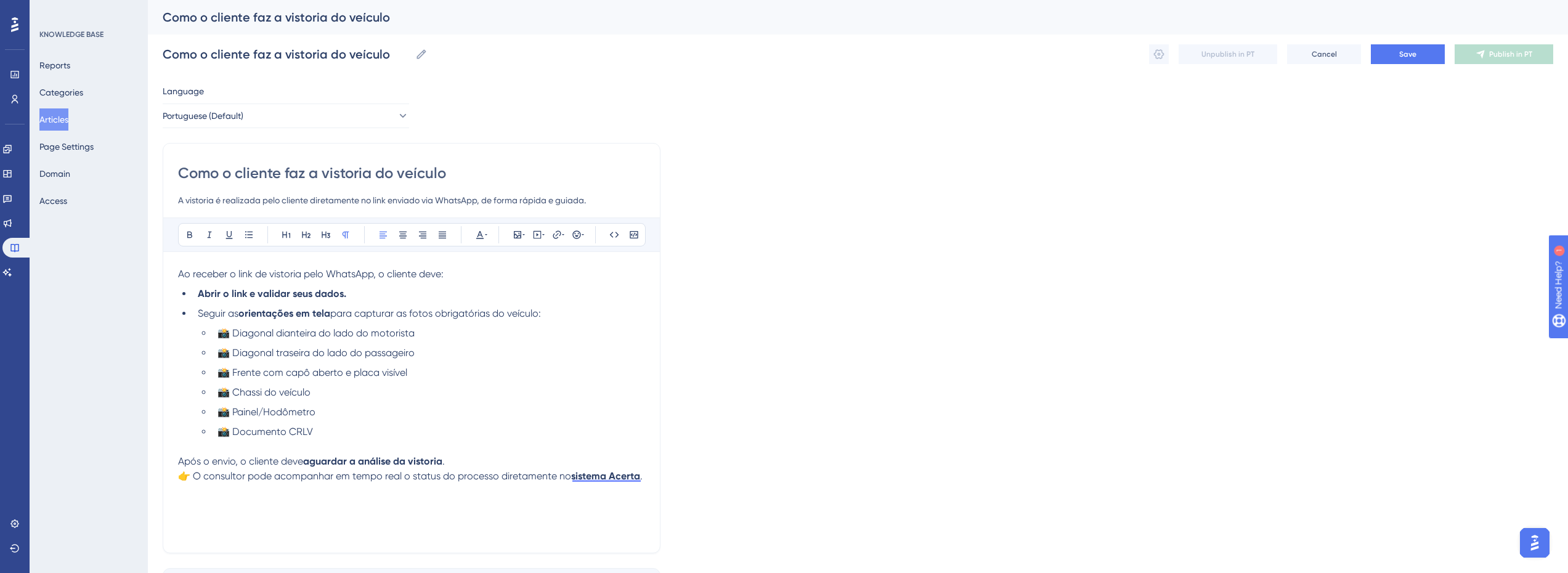
click at [304, 475] on span "👉 O consultor pode acompanhar em tempo real o status do processo diretamente no" at bounding box center [375, 475] width 394 height 11
click at [480, 484] on div "Ao receber o link de vistoria pelo WhatsApp, o cliente deve: Abrir o link e val…" at bounding box center [412, 402] width 467 height 271
click at [535, 462] on p "Após o envio, o cliente deve aguardar a análise da vistoria . 👉 O consultor pod…" at bounding box center [412, 468] width 467 height 30
click at [407, 431] on li "📸 Documento CRLV" at bounding box center [428, 432] width 433 height 15
click at [384, 289] on li "Abrir o link e validar seus dados." at bounding box center [419, 294] width 453 height 15
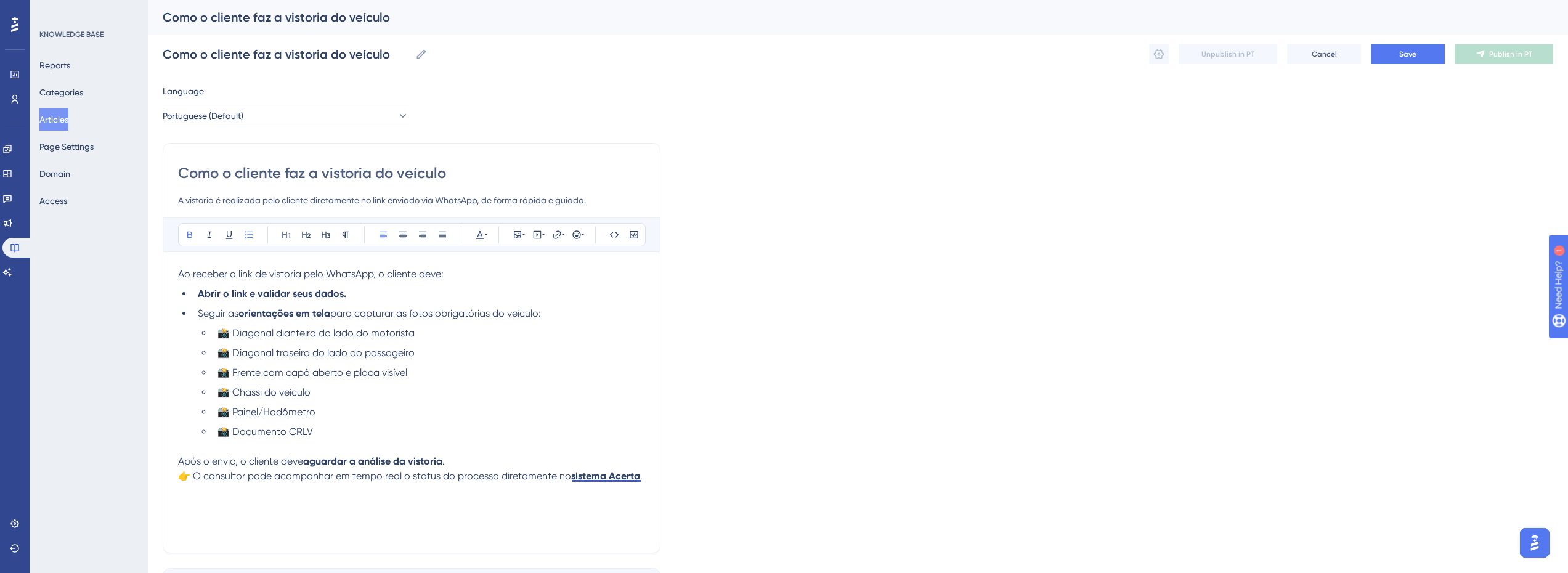
click at [367, 279] on p "Ao receber o link de vistoria pelo WhatsApp, o cliente deve:" at bounding box center [412, 274] width 467 height 15
click at [367, 278] on span "Ao receber o link de vistoria pelo WhatsApp, o cliente deve:" at bounding box center [311, 274] width 265 height 11
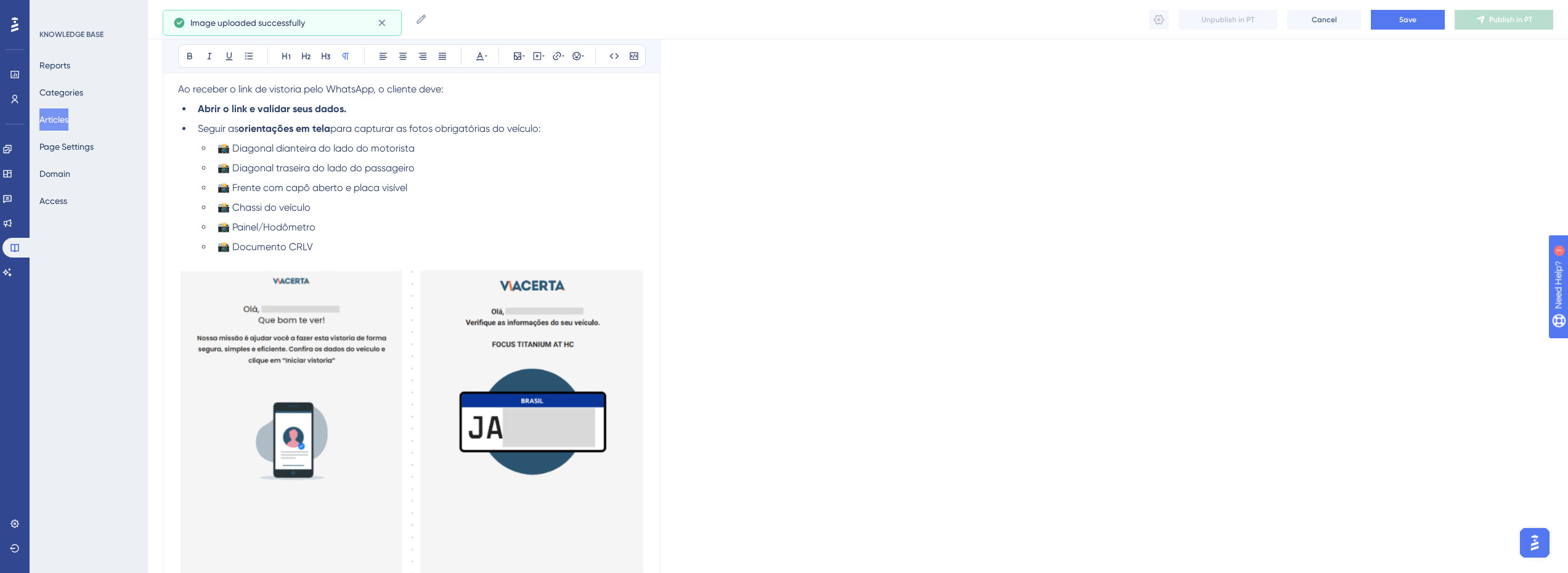
scroll to position [274, 0]
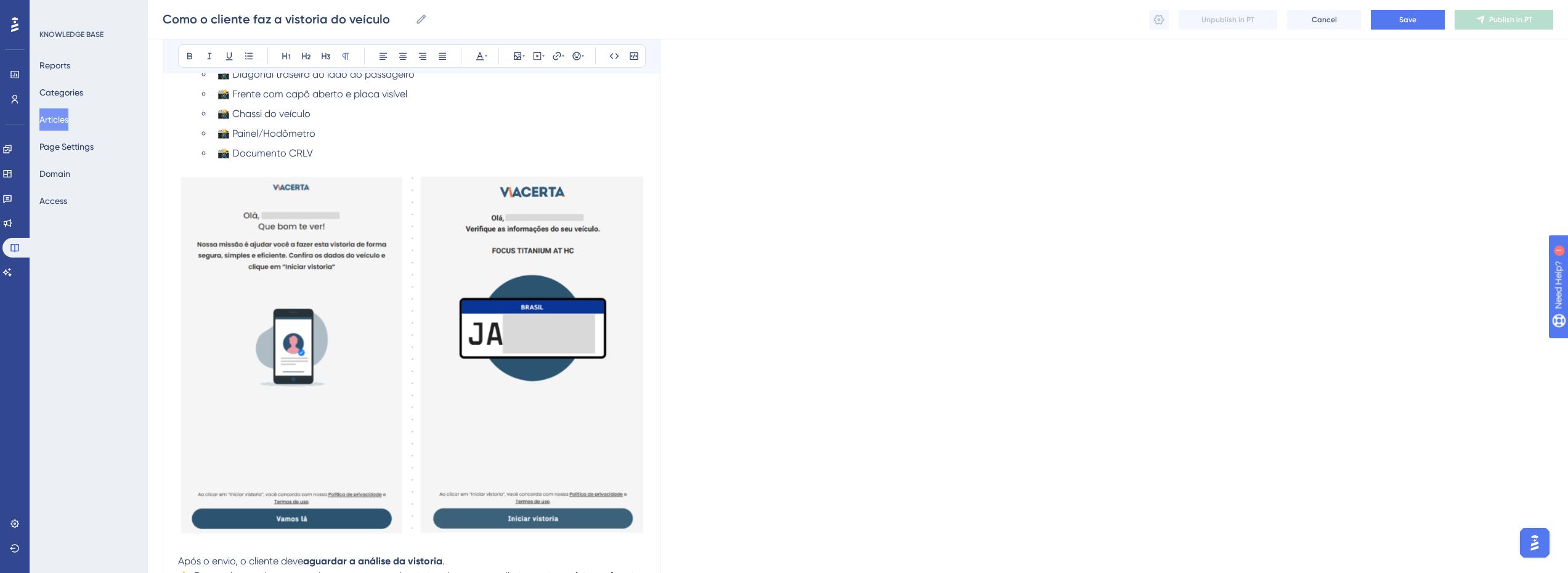
click at [452, 265] on img at bounding box center [412, 355] width 467 height 359
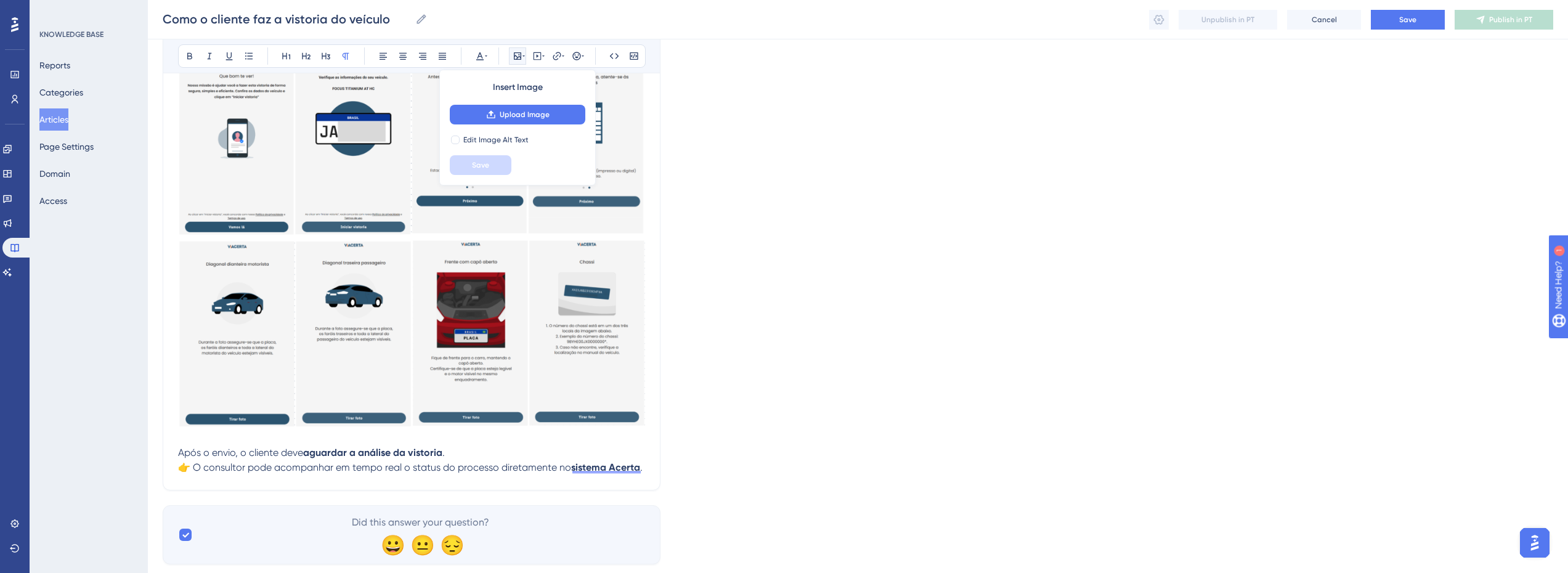
scroll to position [411, 9]
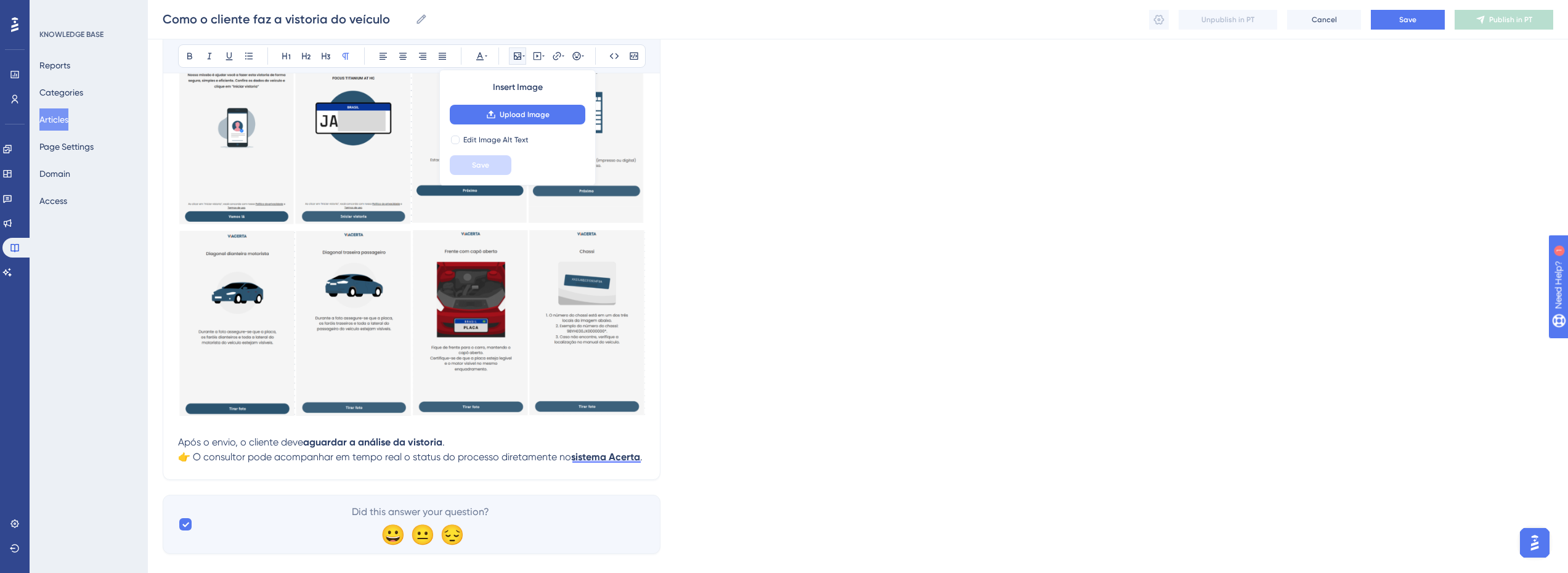
click at [542, 404] on img at bounding box center [412, 322] width 467 height 186
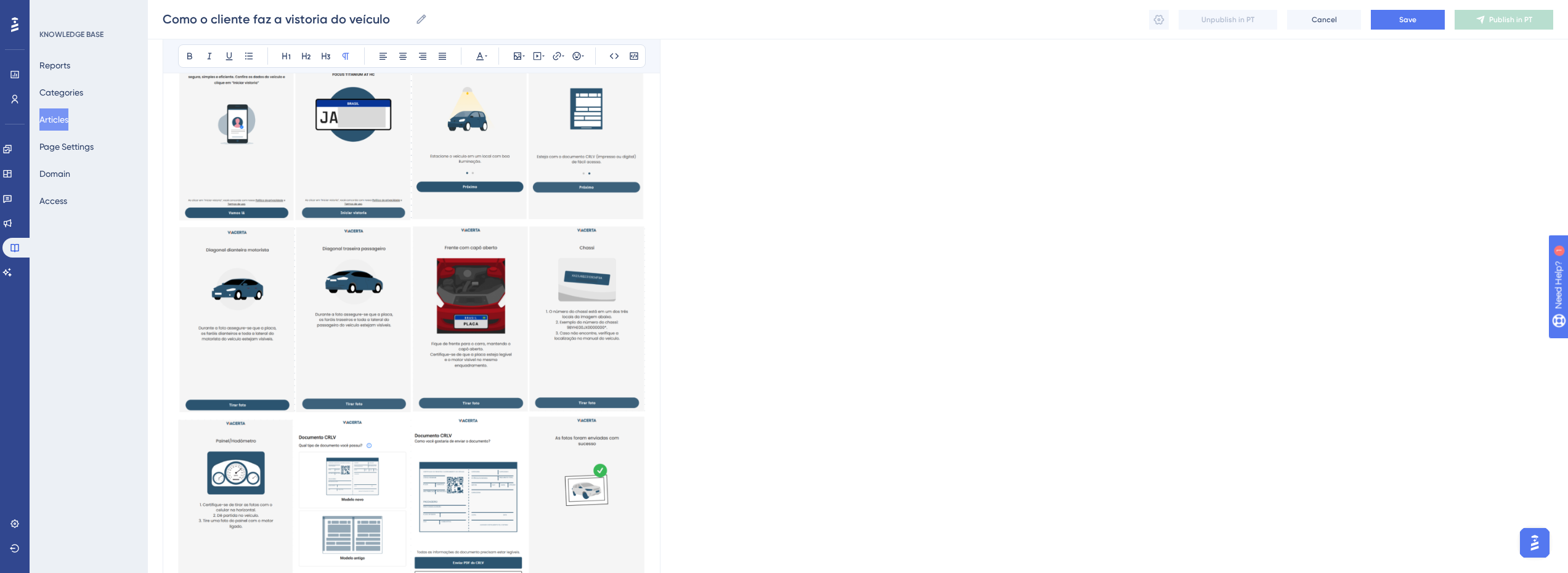
scroll to position [308, 9]
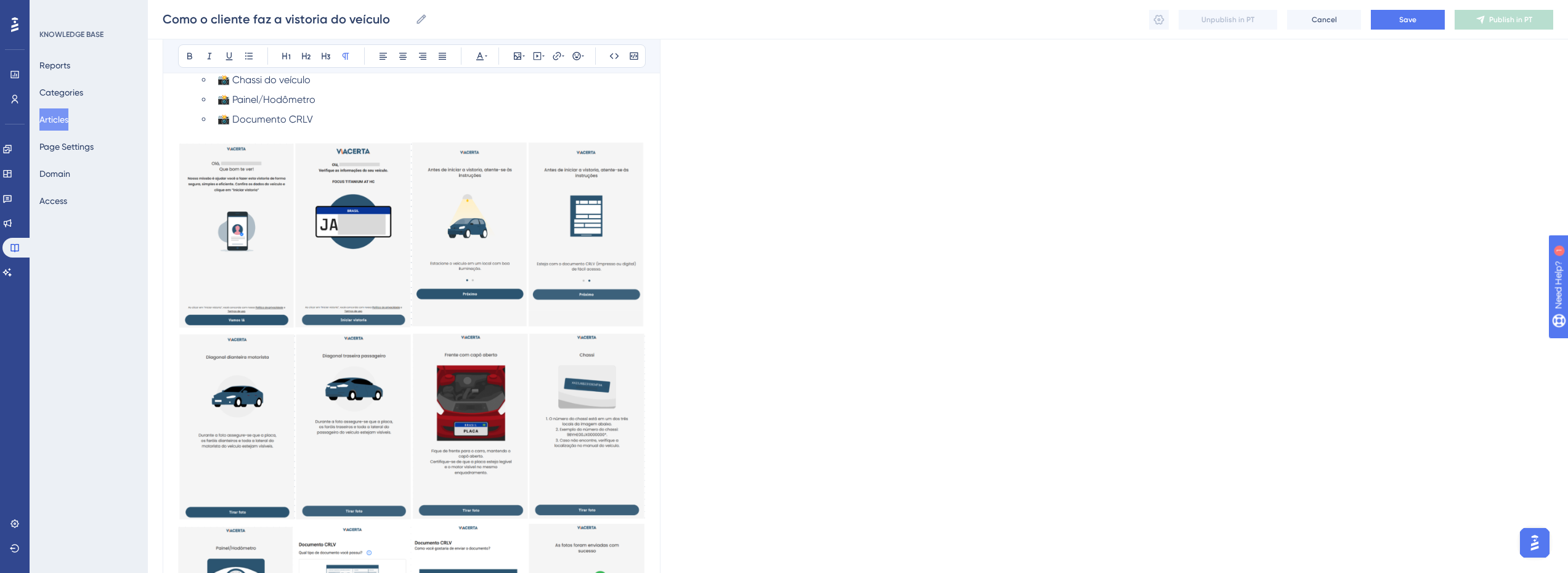
click at [516, 381] on img at bounding box center [412, 426] width 467 height 186
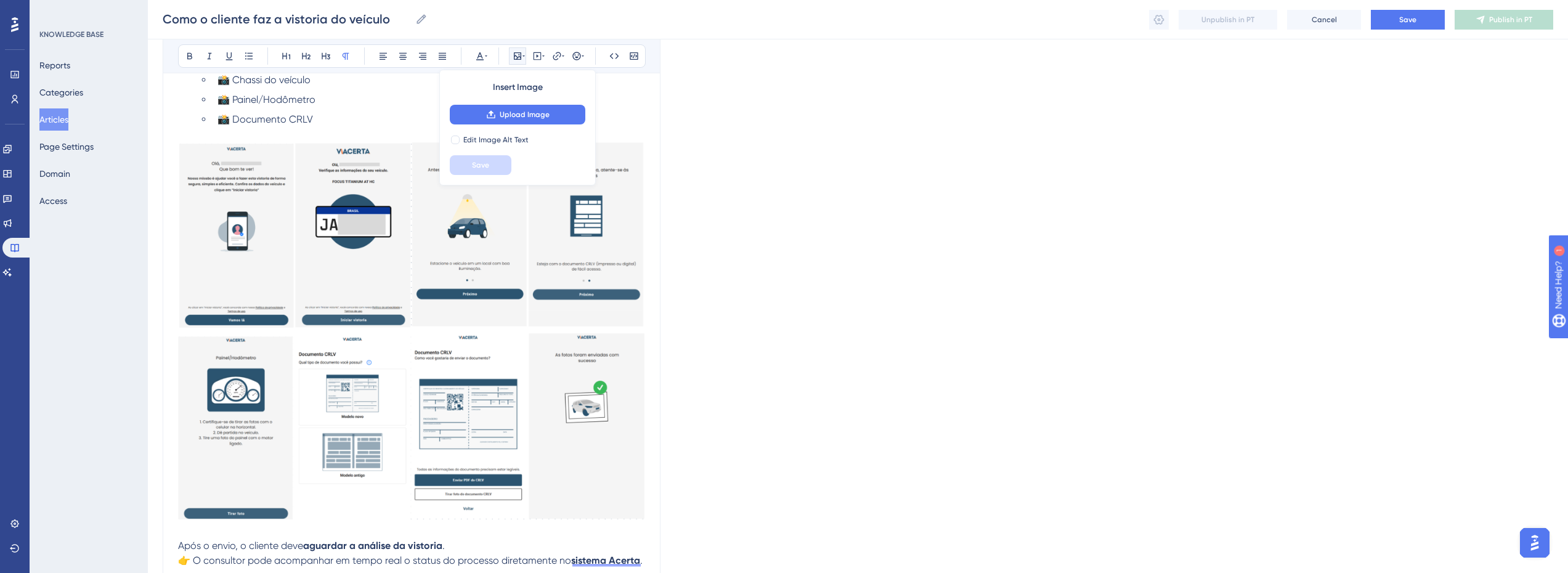
click at [483, 315] on img at bounding box center [412, 235] width 467 height 187
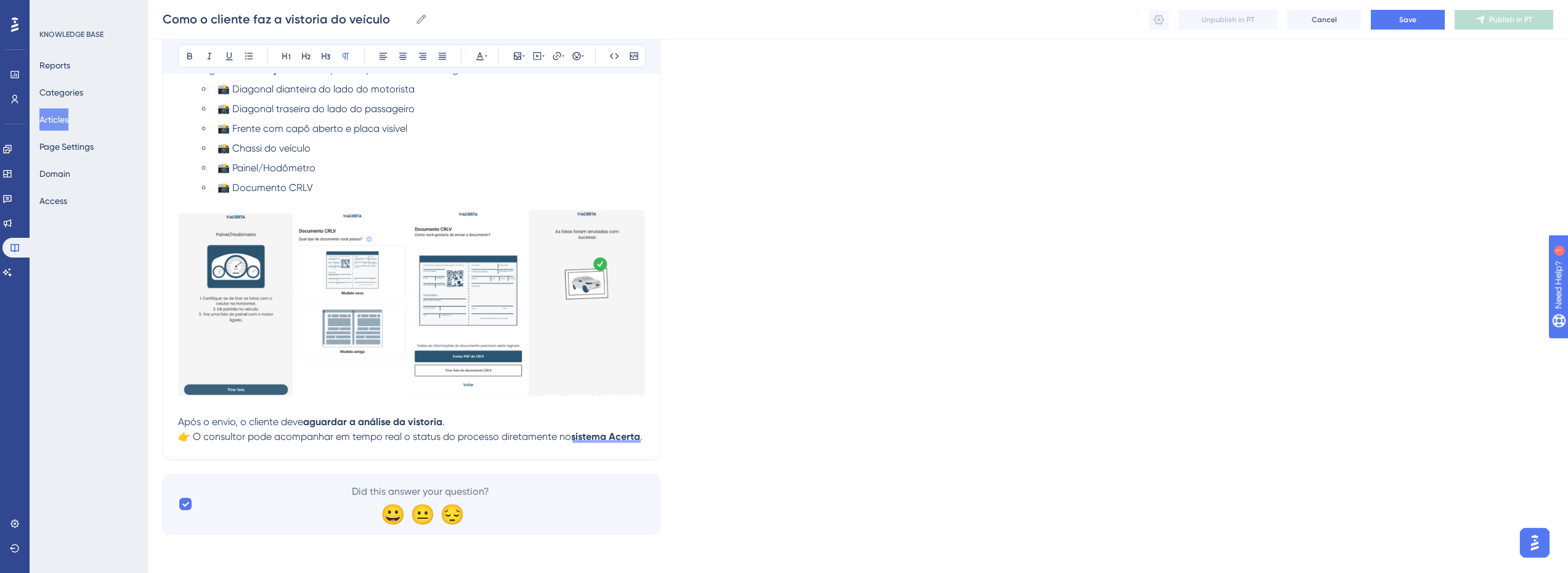
click at [443, 287] on img at bounding box center [412, 302] width 467 height 186
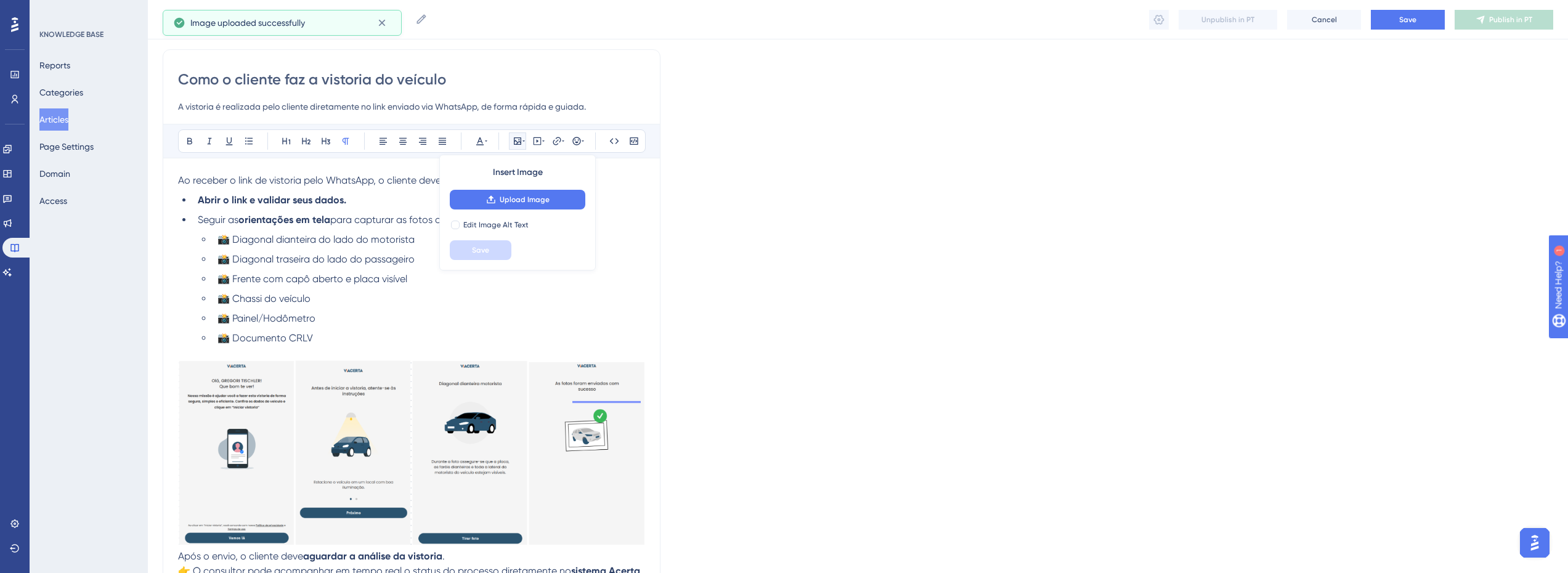
scroll to position [223, 9]
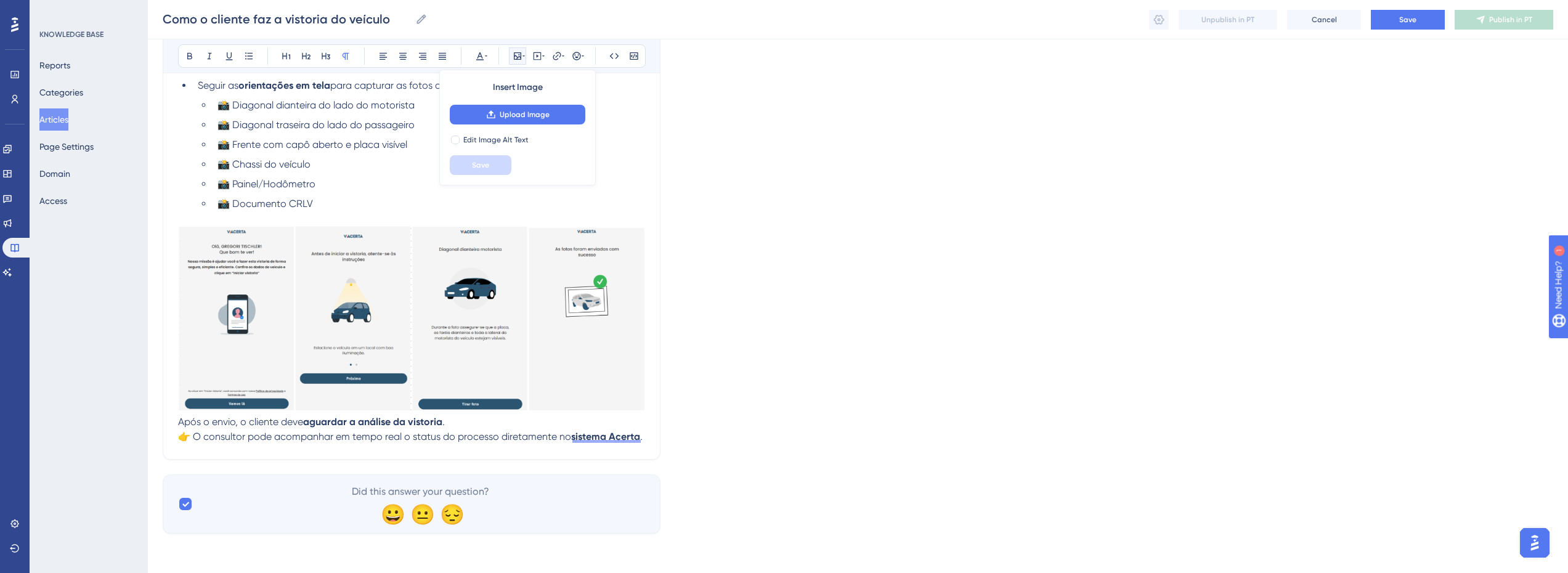
click at [515, 253] on img at bounding box center [412, 318] width 467 height 184
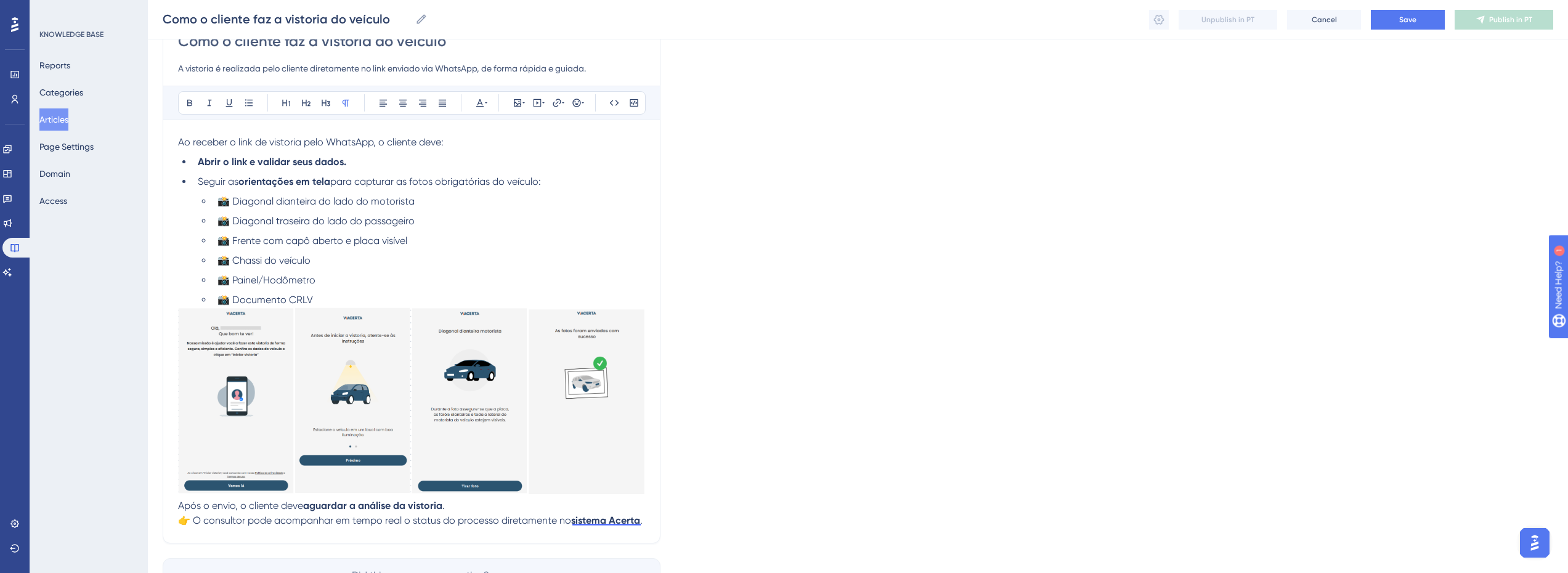
scroll to position [149, 9]
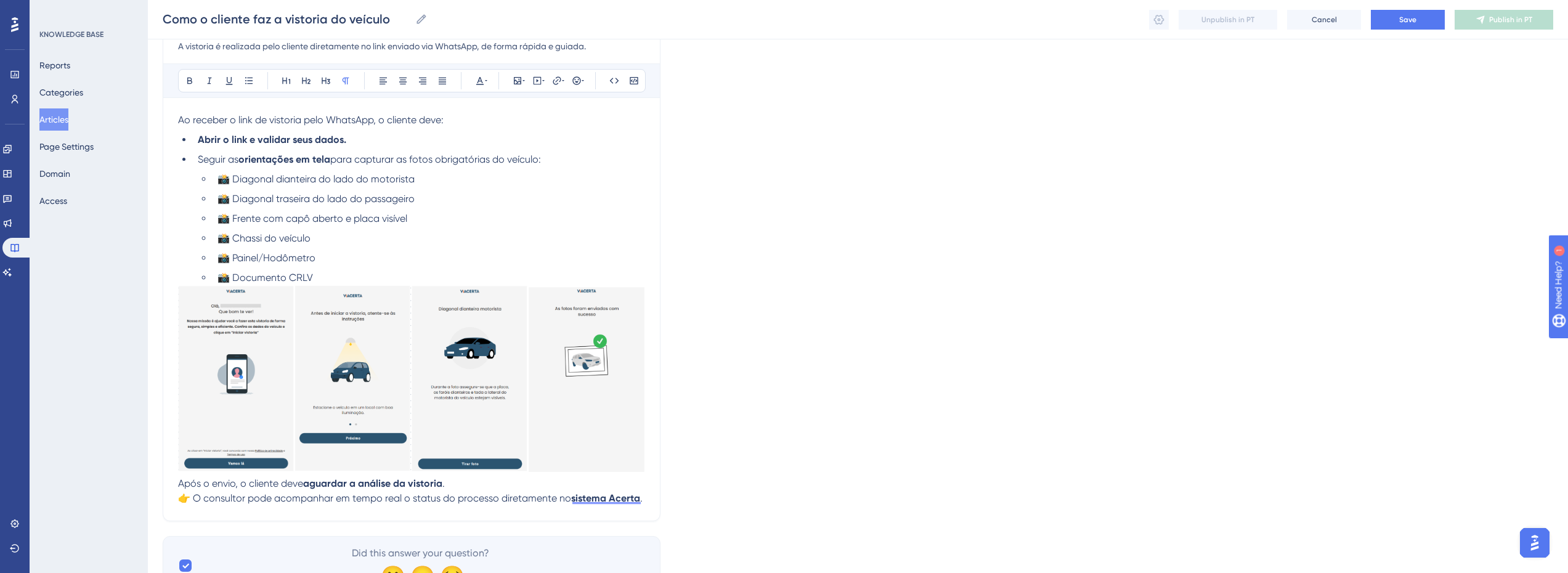
click at [213, 483] on span "Após o envio, o cliente deve" at bounding box center [240, 483] width 125 height 11
click at [213, 483] on span "Após finalizar, o cliente deve" at bounding box center [241, 483] width 127 height 11
drag, startPoint x: 213, startPoint y: 483, endPoint x: 278, endPoint y: 483, distance: 65.0
click at [742, 434] on div "Language Portuguese (Default) Como o cliente faz a vistoria do veículo A vistor…" at bounding box center [858, 262] width 1391 height 665
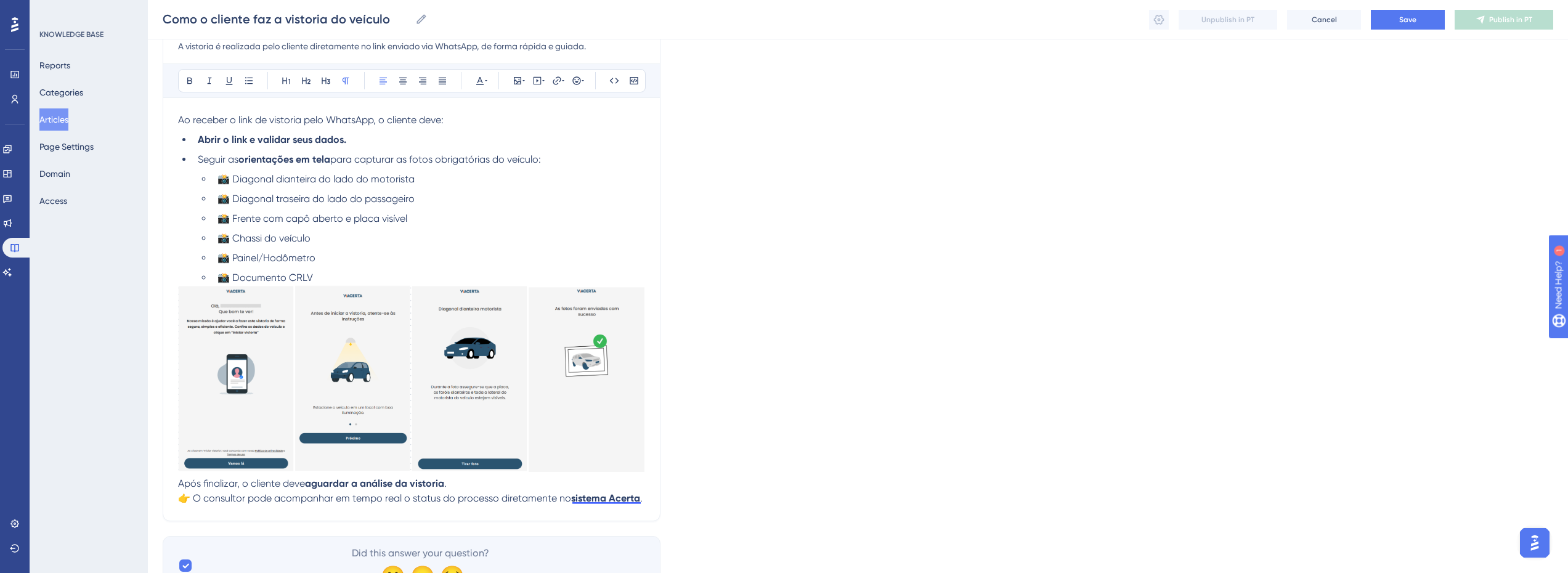
click at [223, 482] on span "Após finalizar, o cliente deve" at bounding box center [241, 483] width 127 height 11
click at [242, 502] on span "👉 O consultor pode acompanhar em tempo real o status do processo diretamente no" at bounding box center [375, 497] width 394 height 11
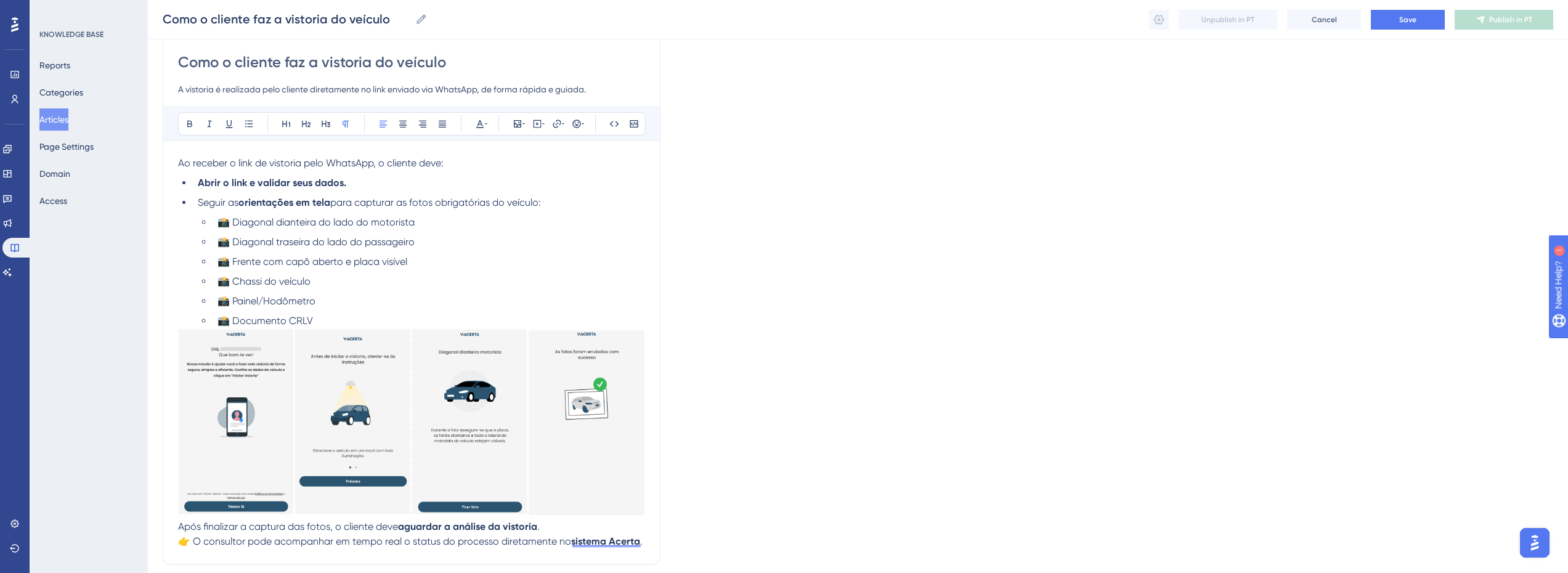
scroll to position [87, 9]
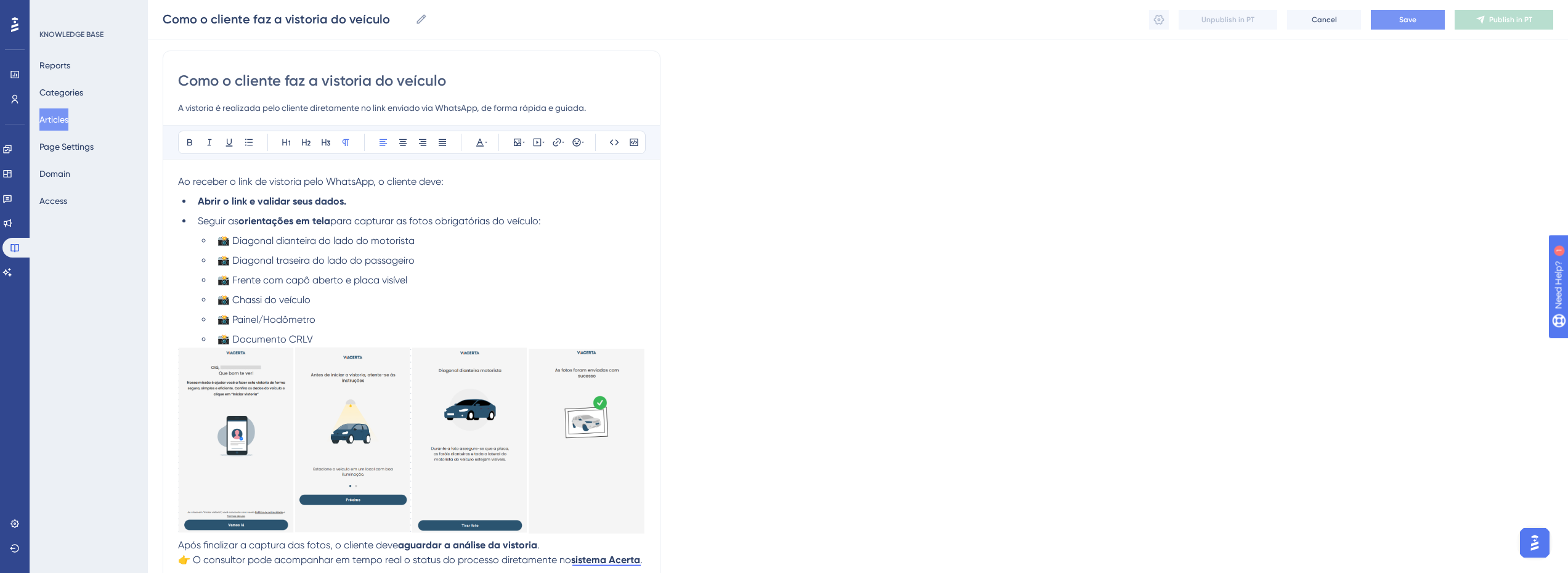
click at [1394, 18] on button "Save" at bounding box center [1408, 20] width 74 height 20
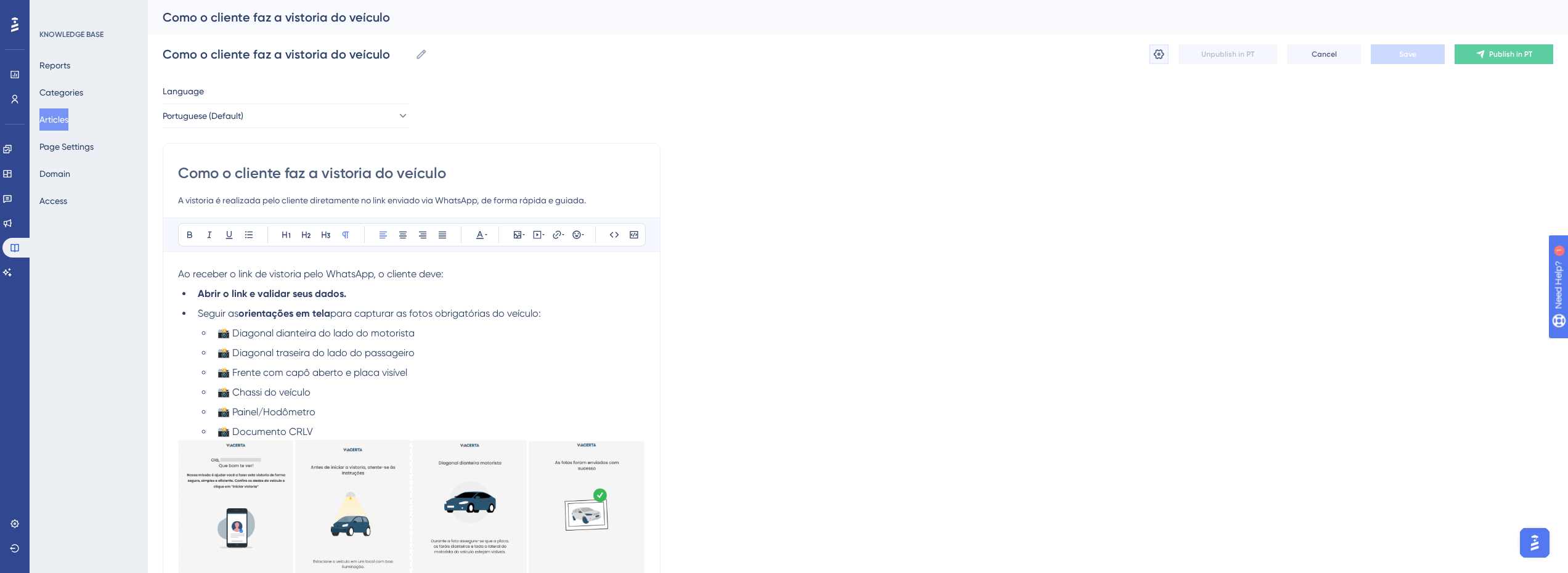
click at [1160, 63] on button at bounding box center [1159, 55] width 20 height 20
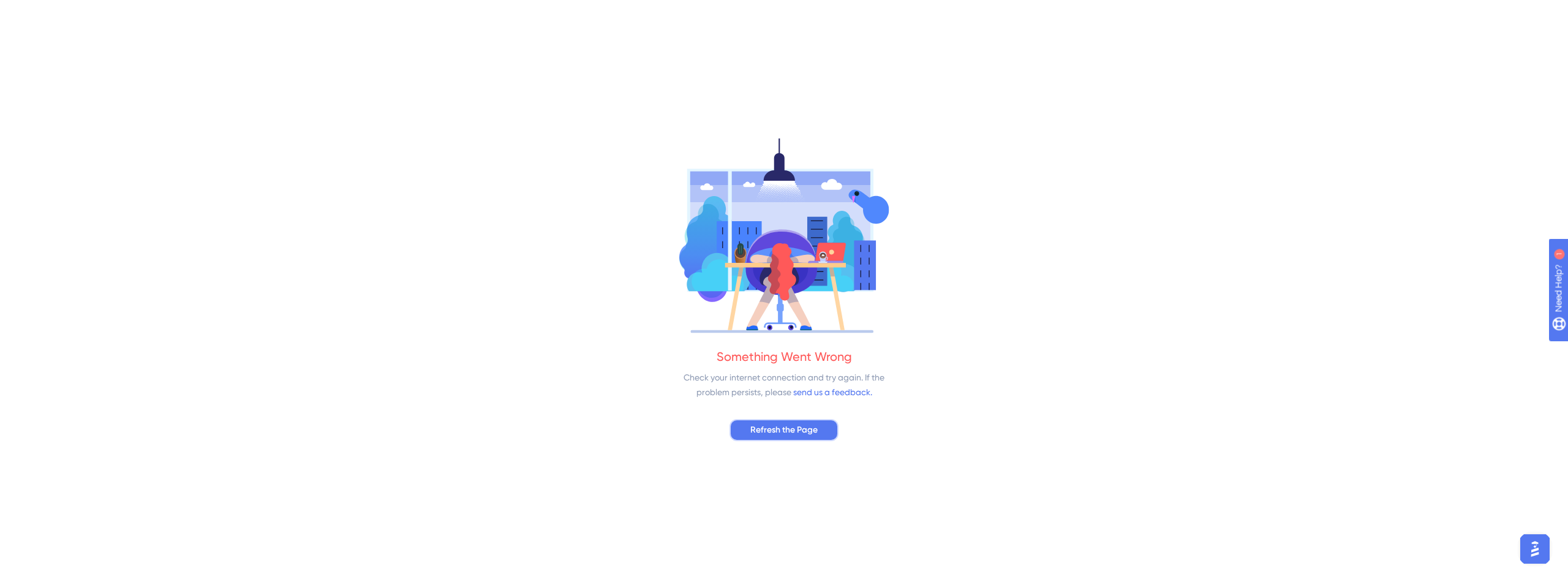
click at [757, 427] on span "Refresh the Page" at bounding box center [784, 430] width 67 height 15
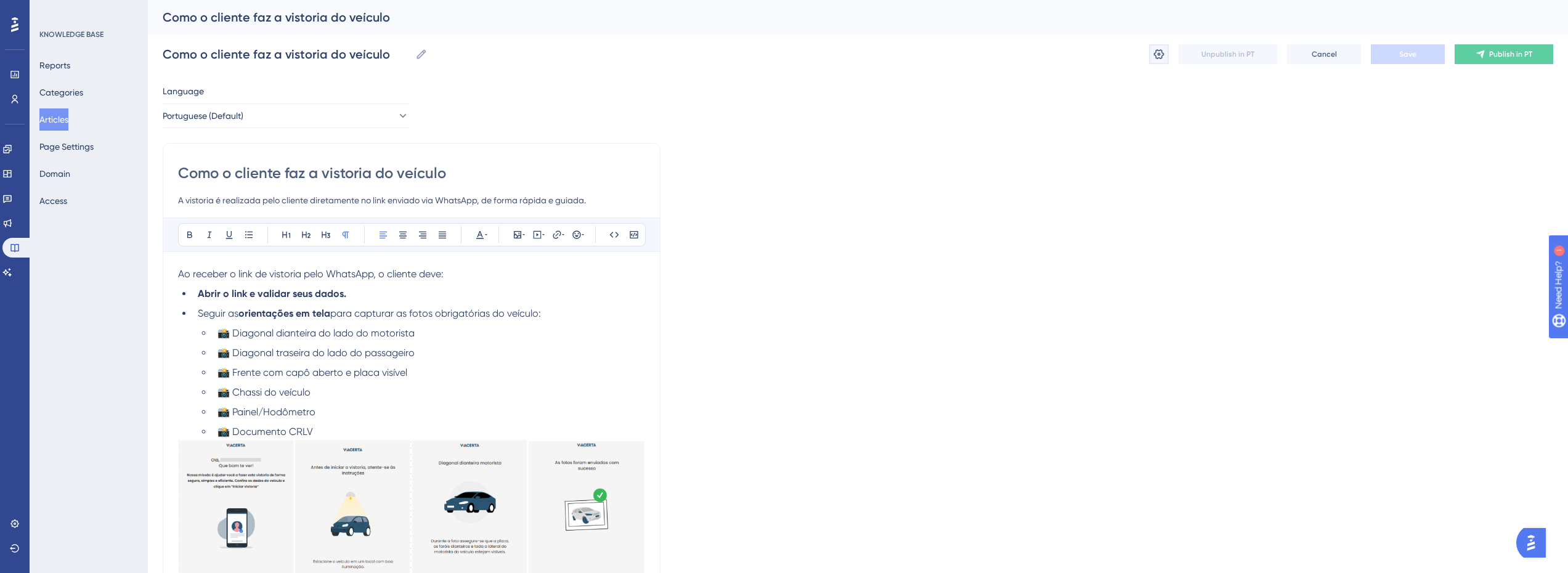
click at [1164, 52] on icon at bounding box center [1159, 54] width 12 height 12
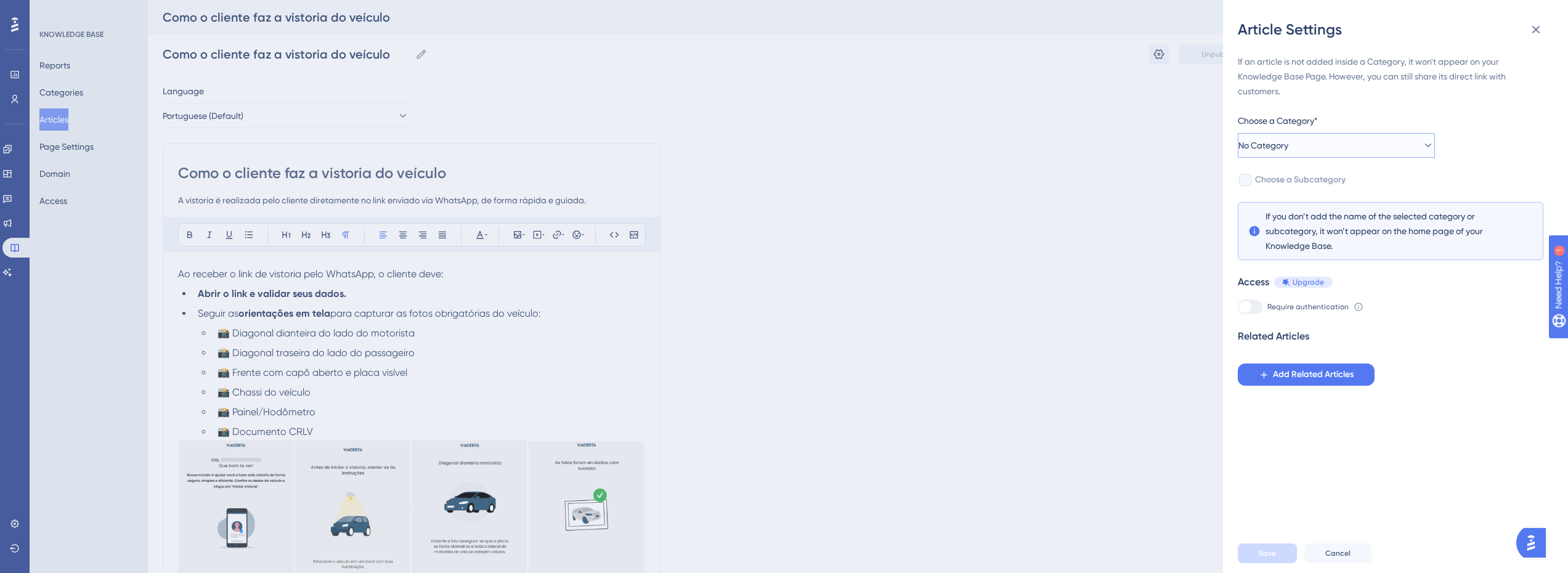
click at [1288, 152] on span "No Category" at bounding box center [1264, 146] width 50 height 15
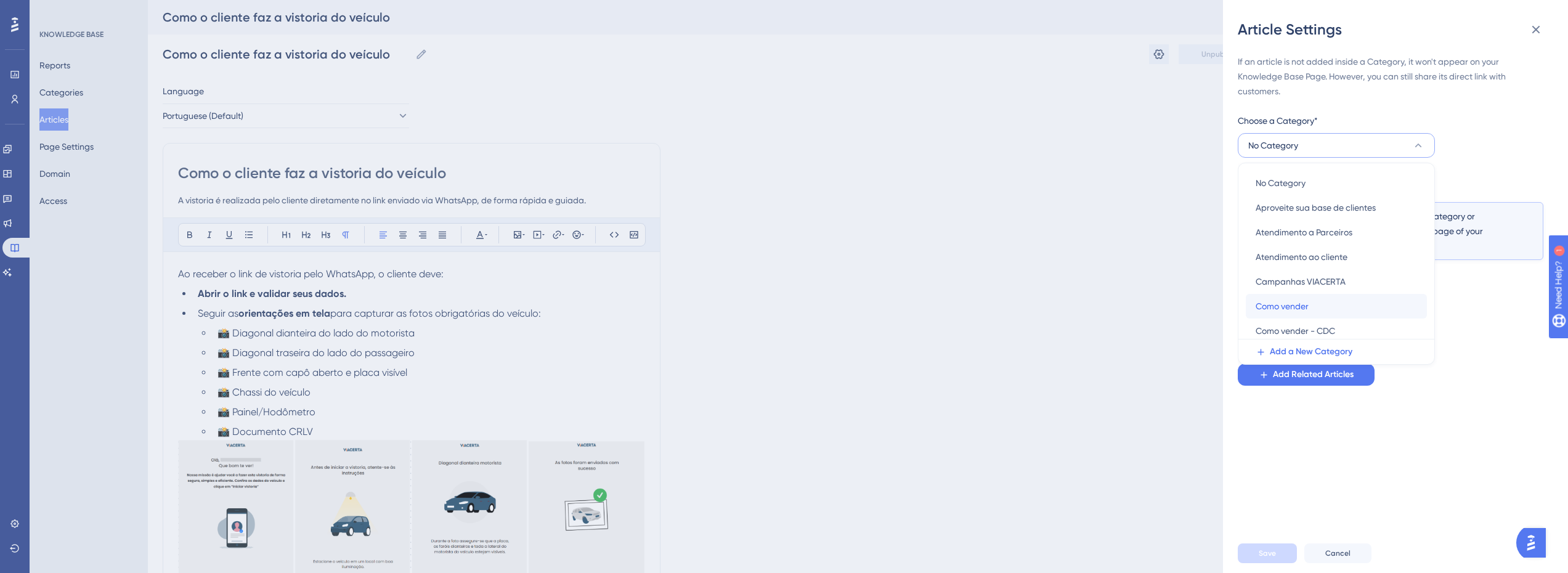
click at [1287, 304] on span "Como vender" at bounding box center [1282, 306] width 53 height 15
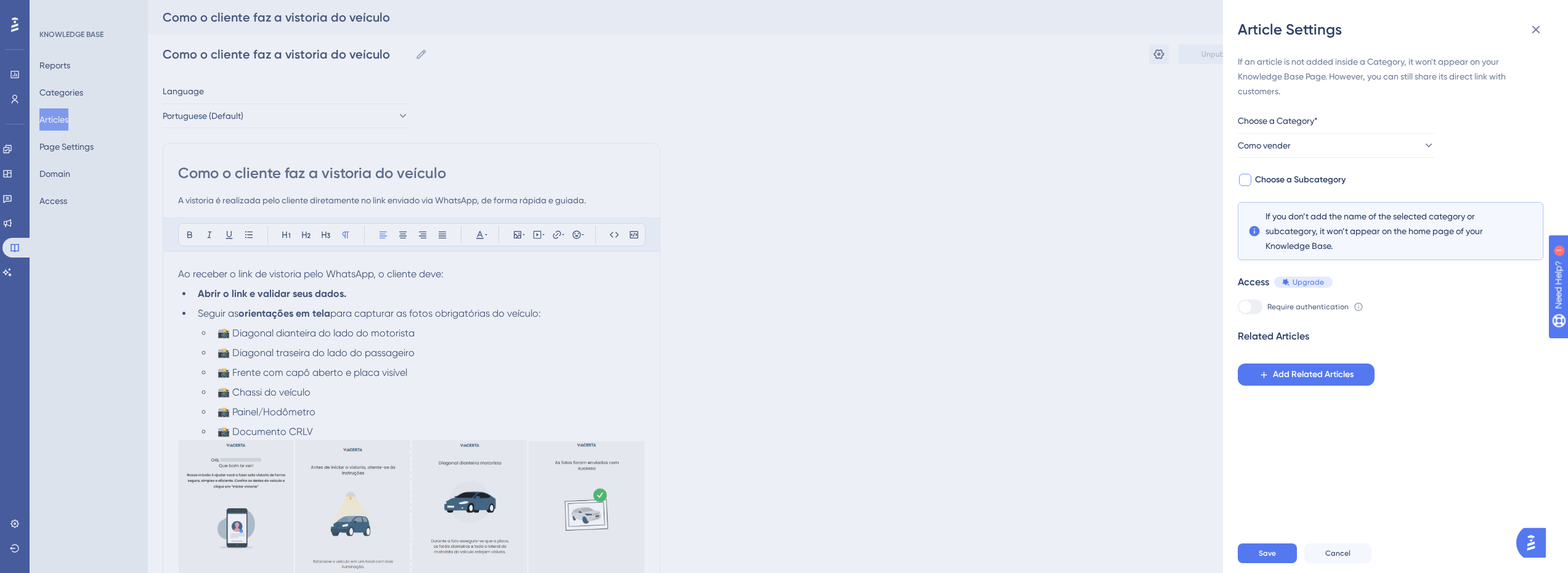
click at [1245, 179] on div at bounding box center [1245, 180] width 12 height 12
checkbox input "true"
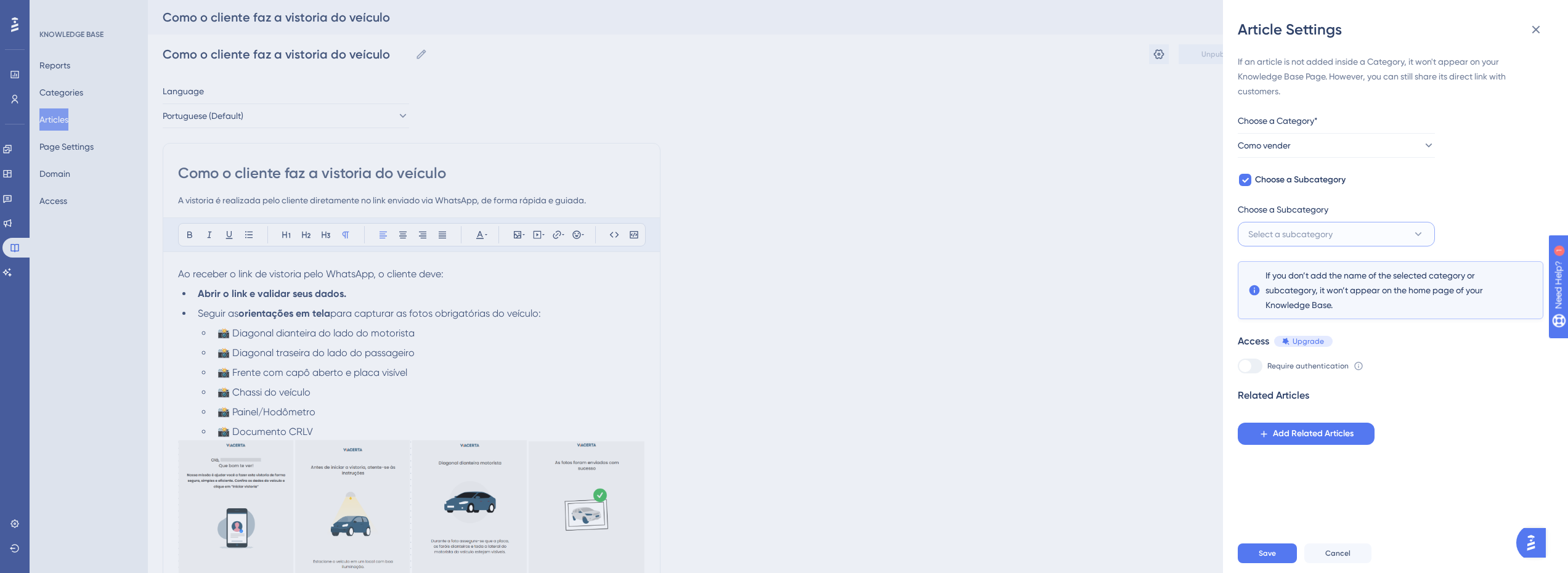
click at [1284, 228] on span "Select a subcategory" at bounding box center [1290, 234] width 84 height 15
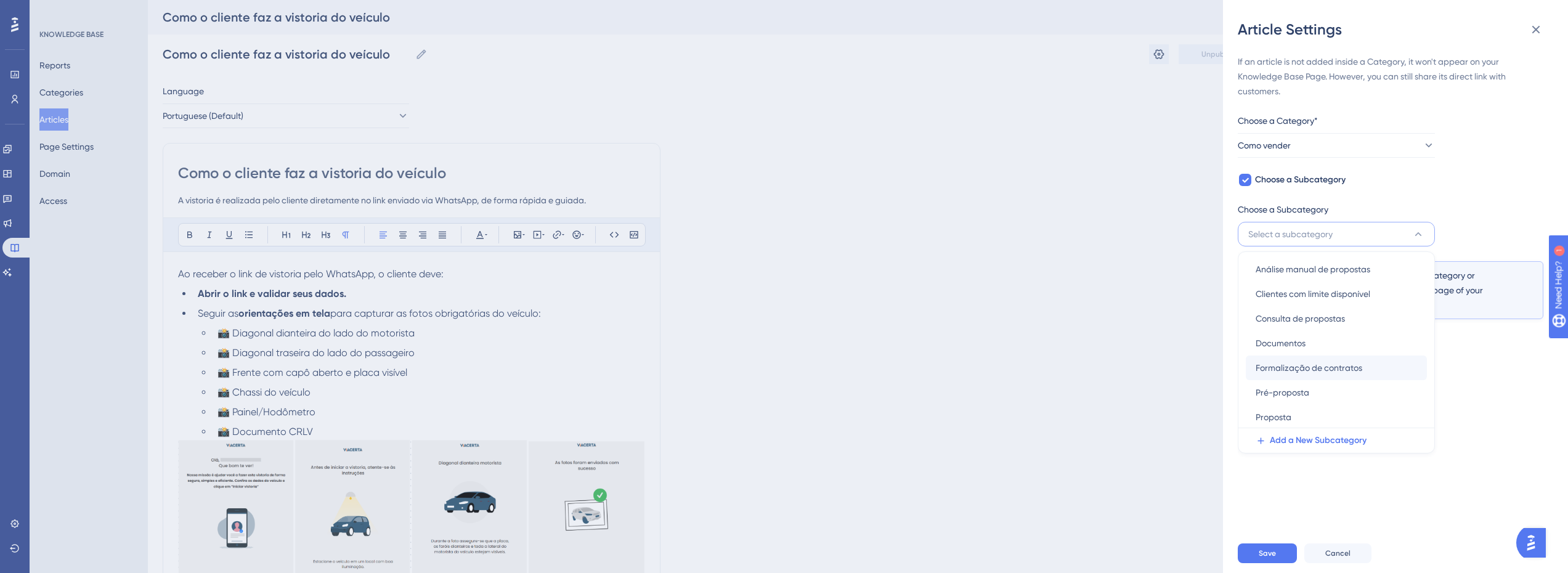
scroll to position [5, 0]
click at [1296, 413] on div "Proposta Proposta" at bounding box center [1336, 415] width 162 height 25
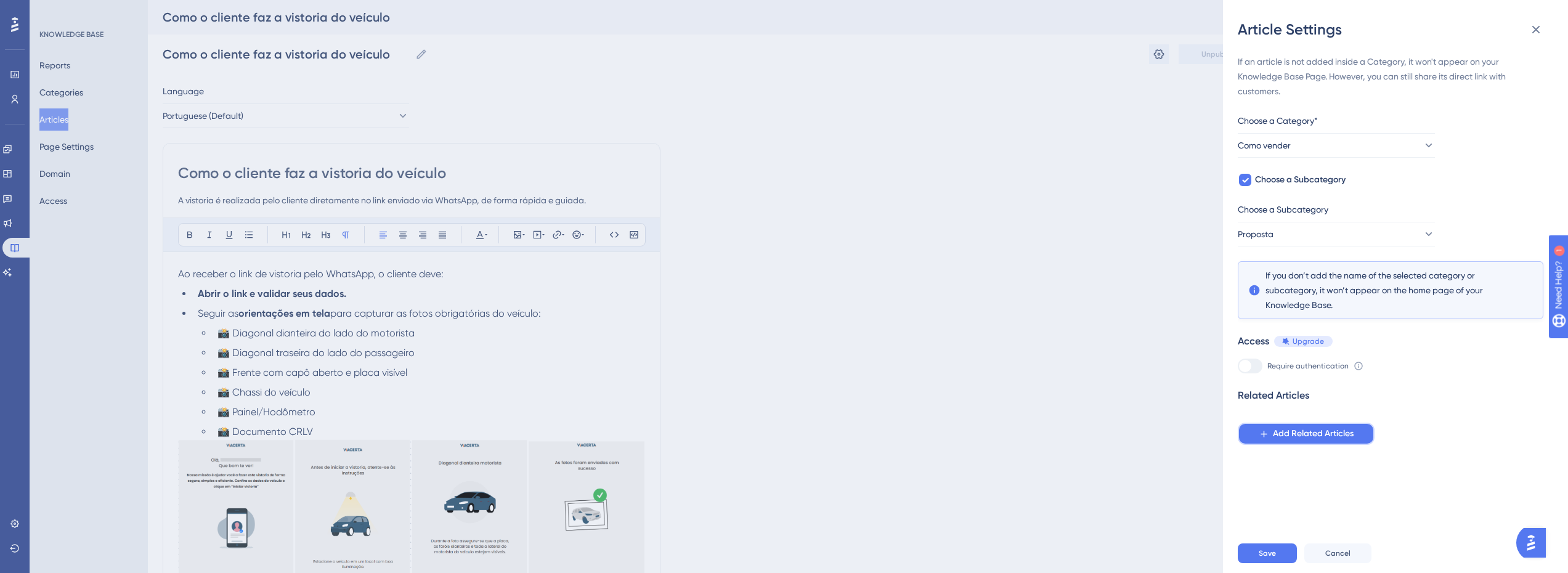
click at [1266, 426] on button "Add Related Articles" at bounding box center [1306, 434] width 136 height 22
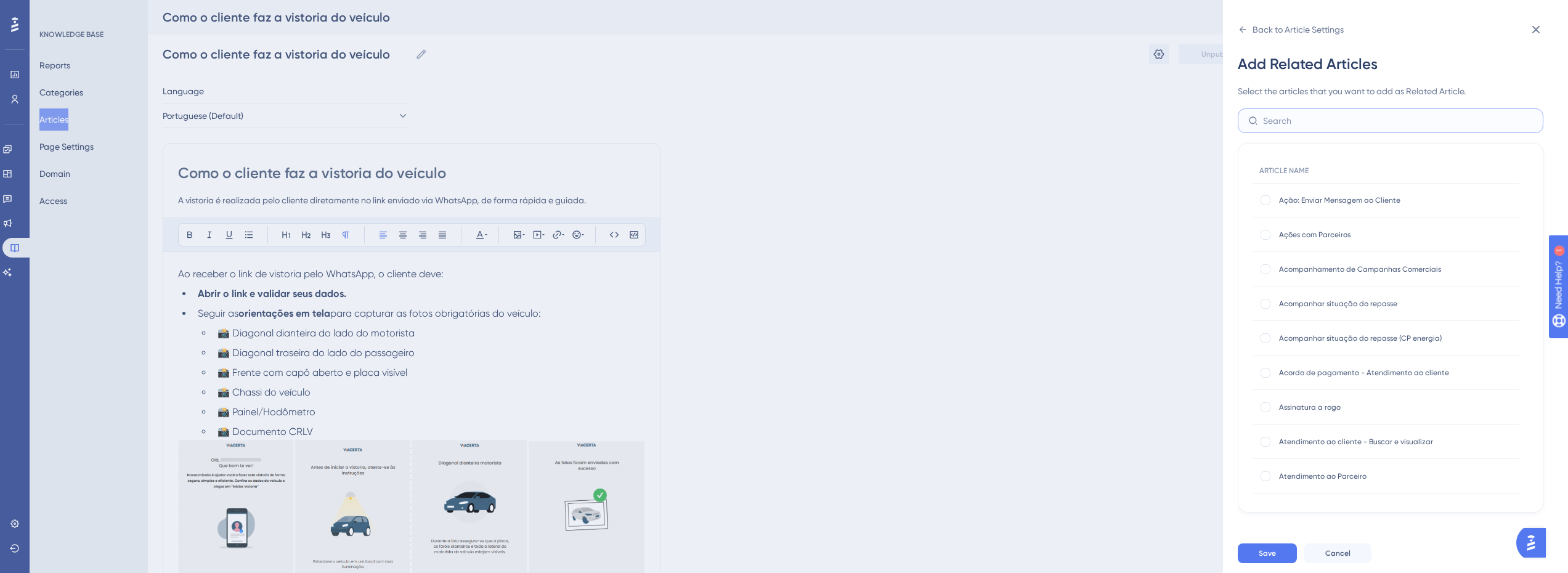
click at [1337, 125] on input "text" at bounding box center [1398, 121] width 270 height 14
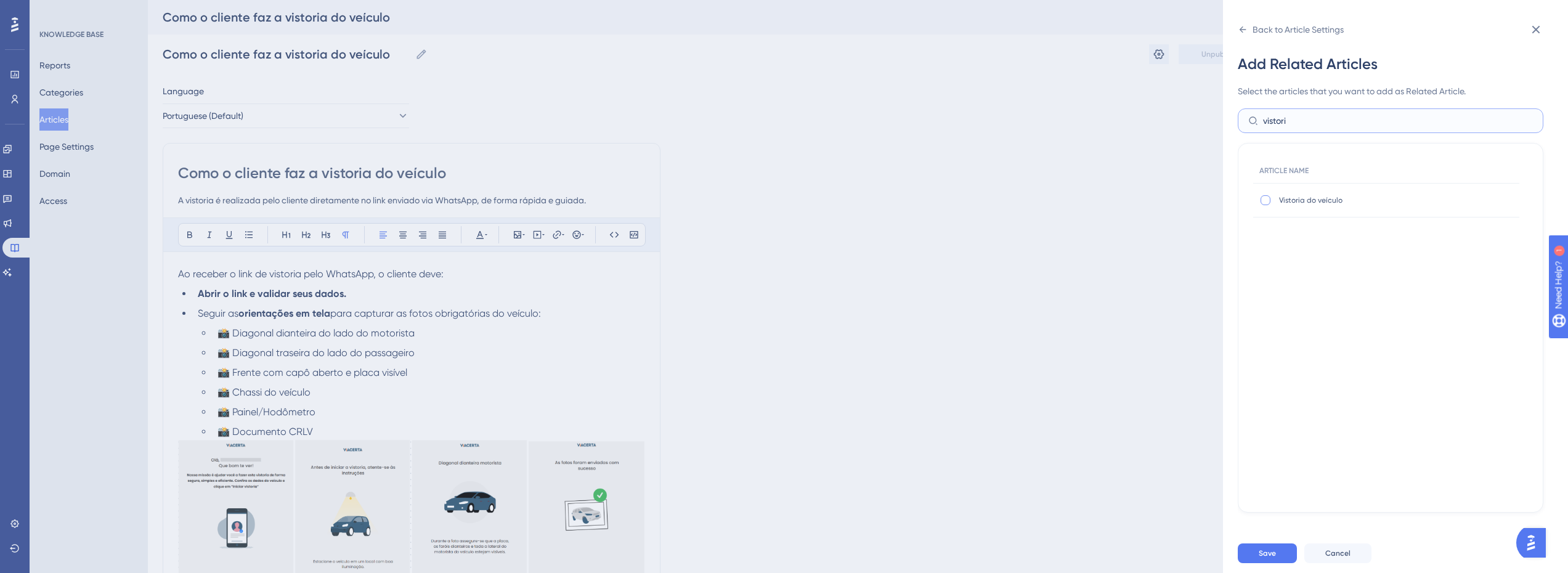
type input "vistori"
click at [1262, 197] on div at bounding box center [1265, 200] width 10 height 10
checkbox input "true"
click at [1267, 556] on button "Save" at bounding box center [1268, 553] width 59 height 20
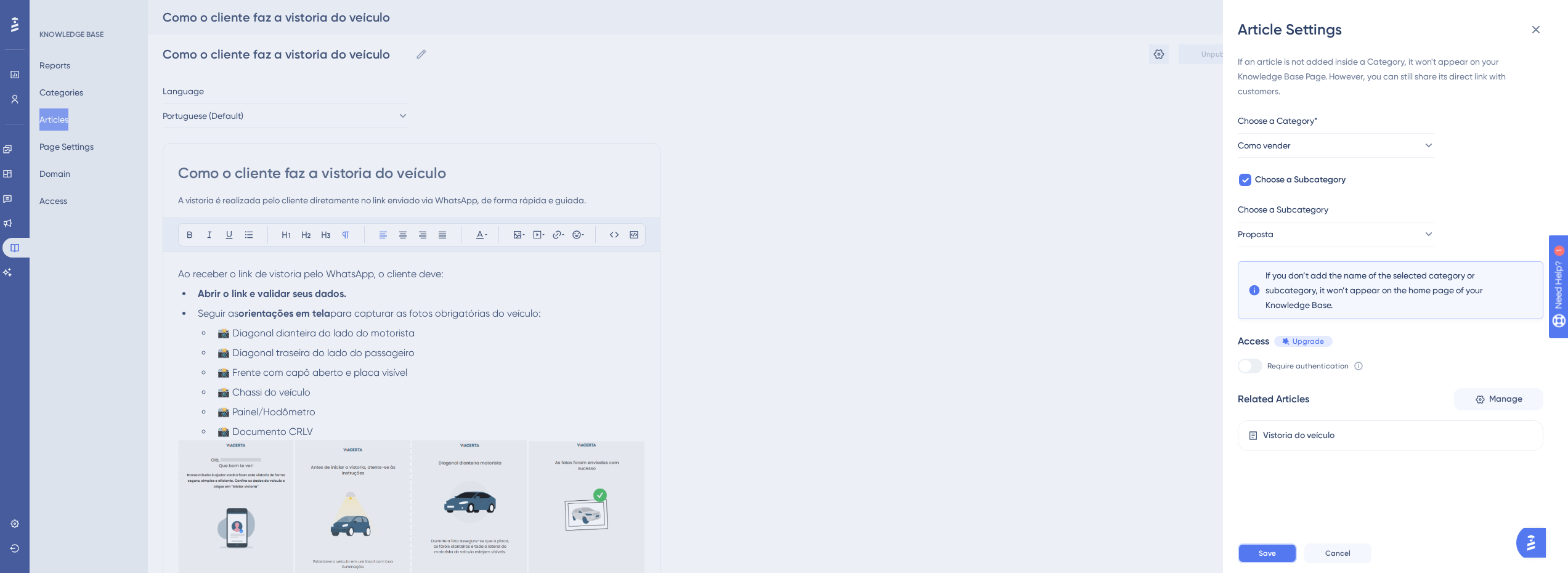
click at [1267, 563] on button "Save" at bounding box center [1268, 553] width 59 height 20
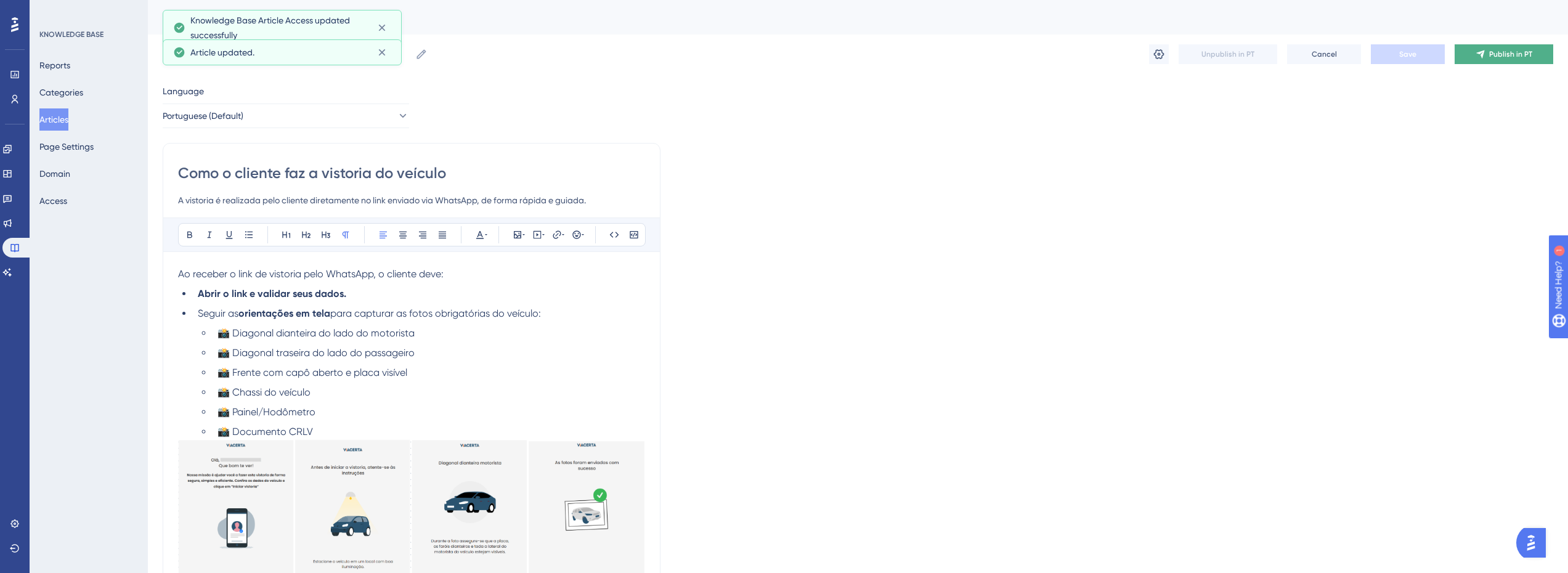
click at [1471, 52] on button "Publish in PT" at bounding box center [1504, 55] width 99 height 20
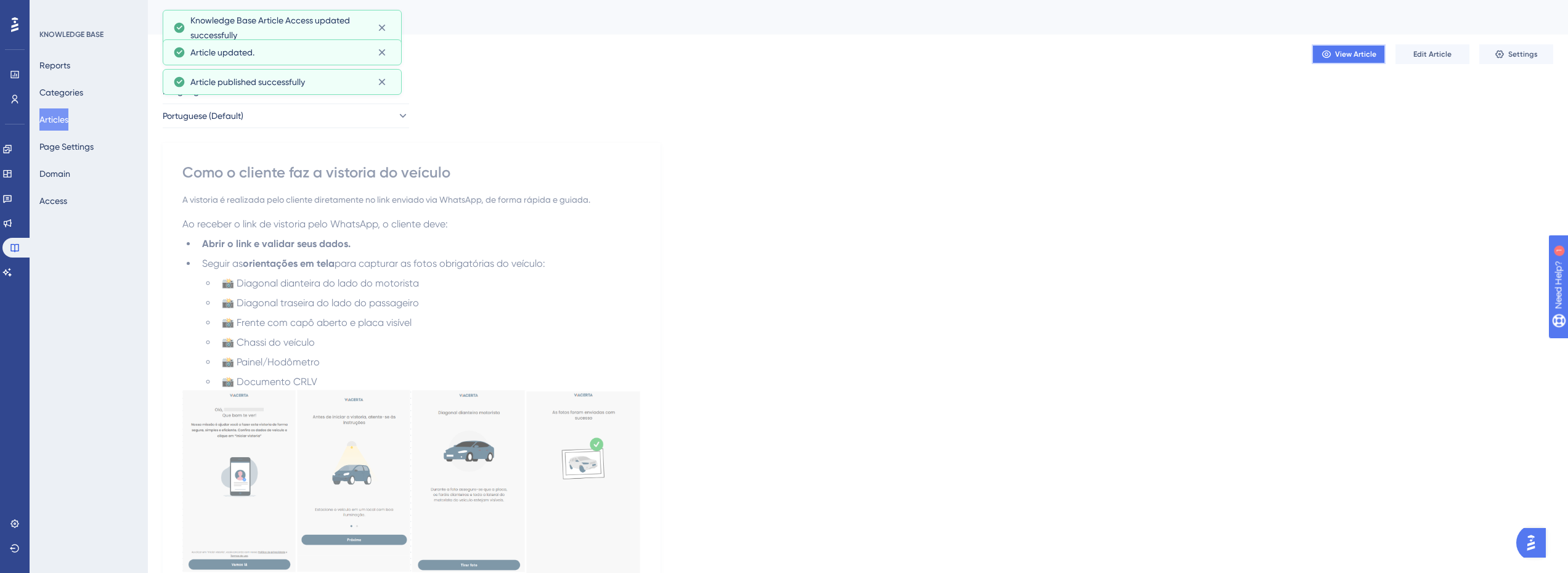
click at [1361, 55] on span "View Article" at bounding box center [1356, 54] width 41 height 10
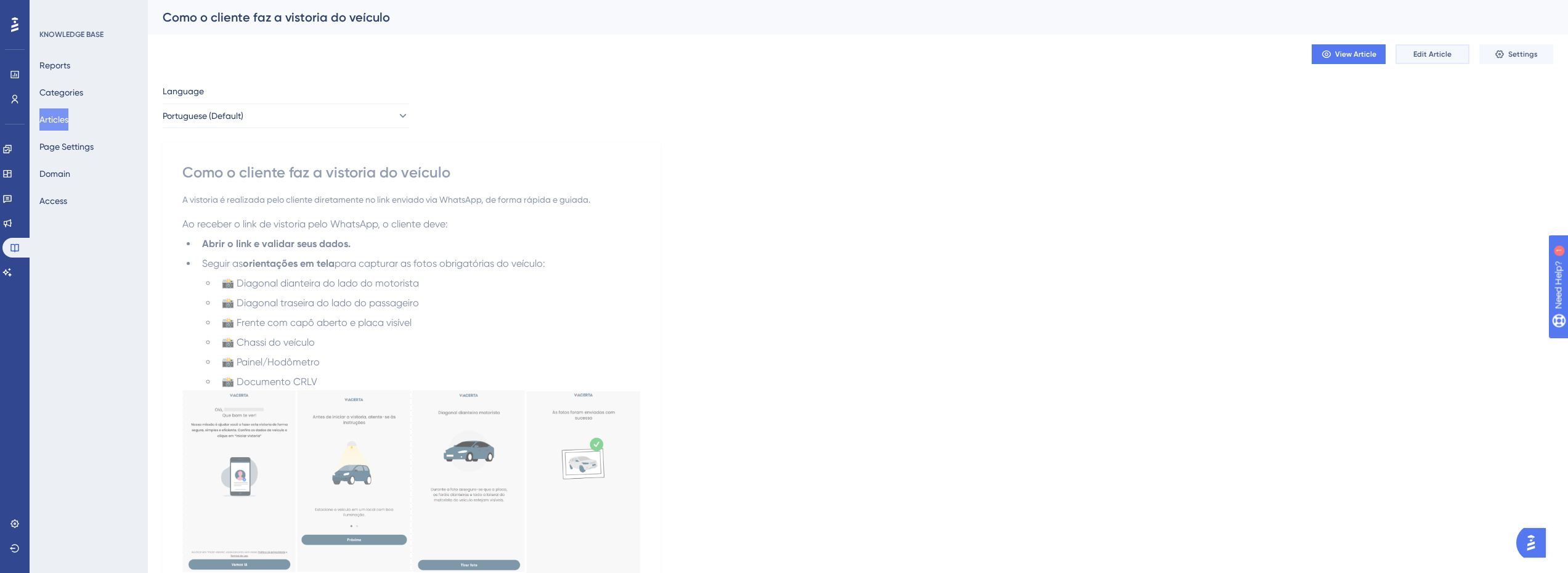
click at [1419, 52] on span "Edit Article" at bounding box center [1432, 54] width 38 height 10
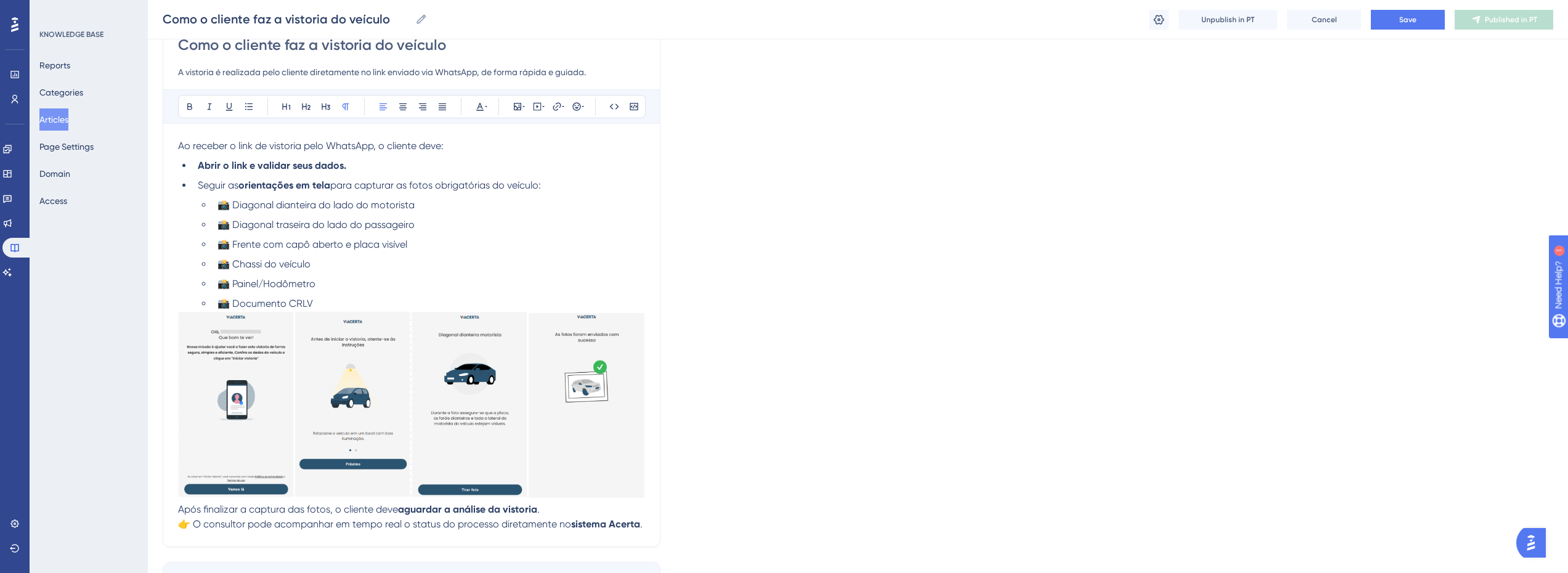
click at [462, 393] on img at bounding box center [412, 404] width 467 height 186
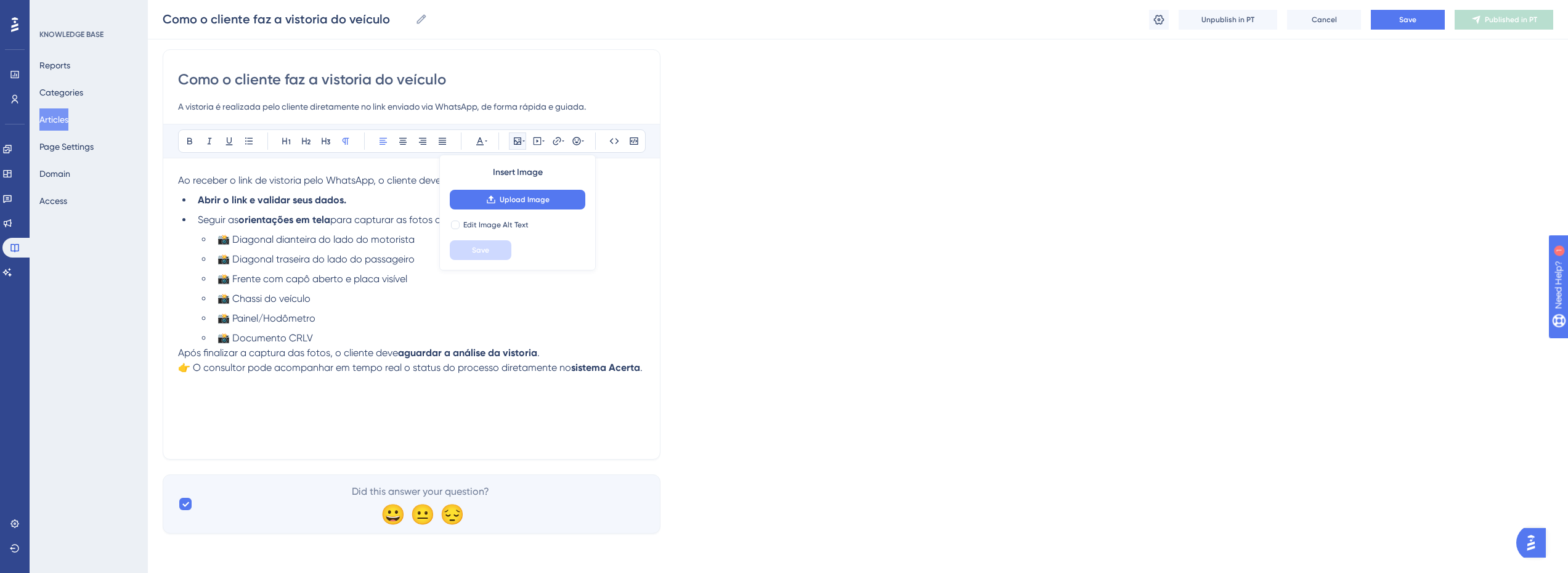
scroll to position [89, 0]
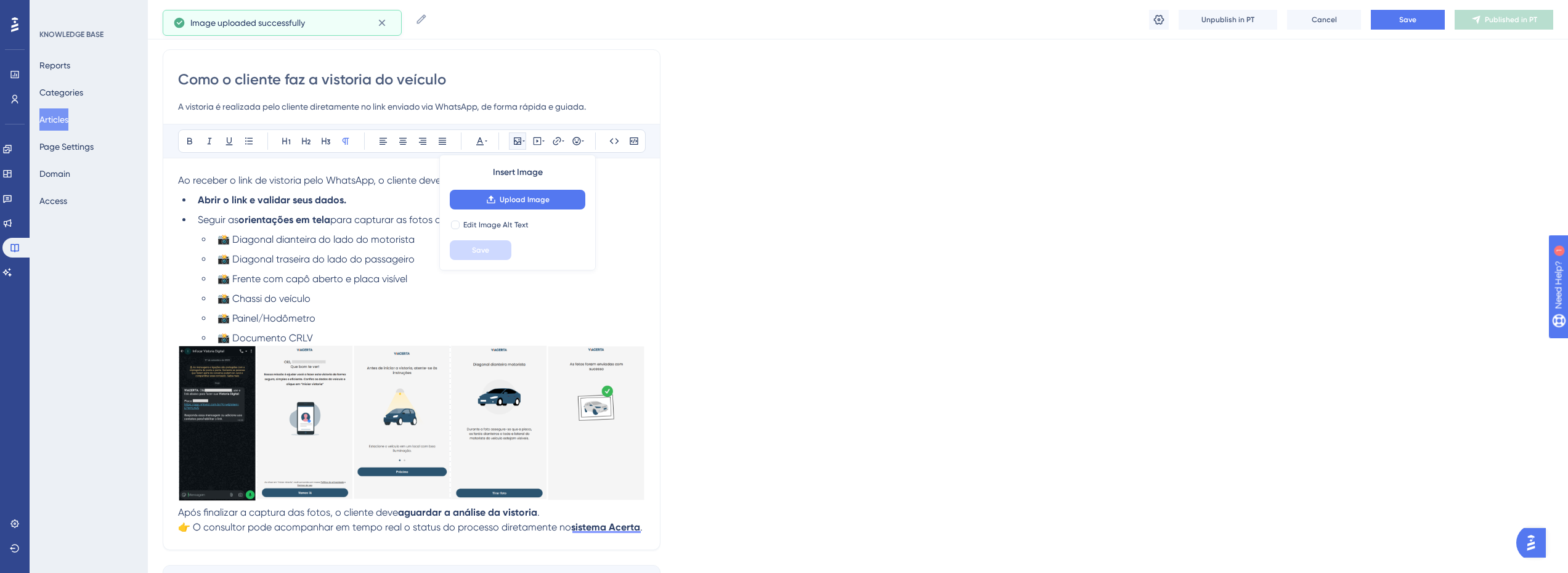
click at [860, 225] on div "Language Portuguese (Default) Como o cliente faz a vistoria do veículo A vistor…" at bounding box center [858, 307] width 1391 height 634
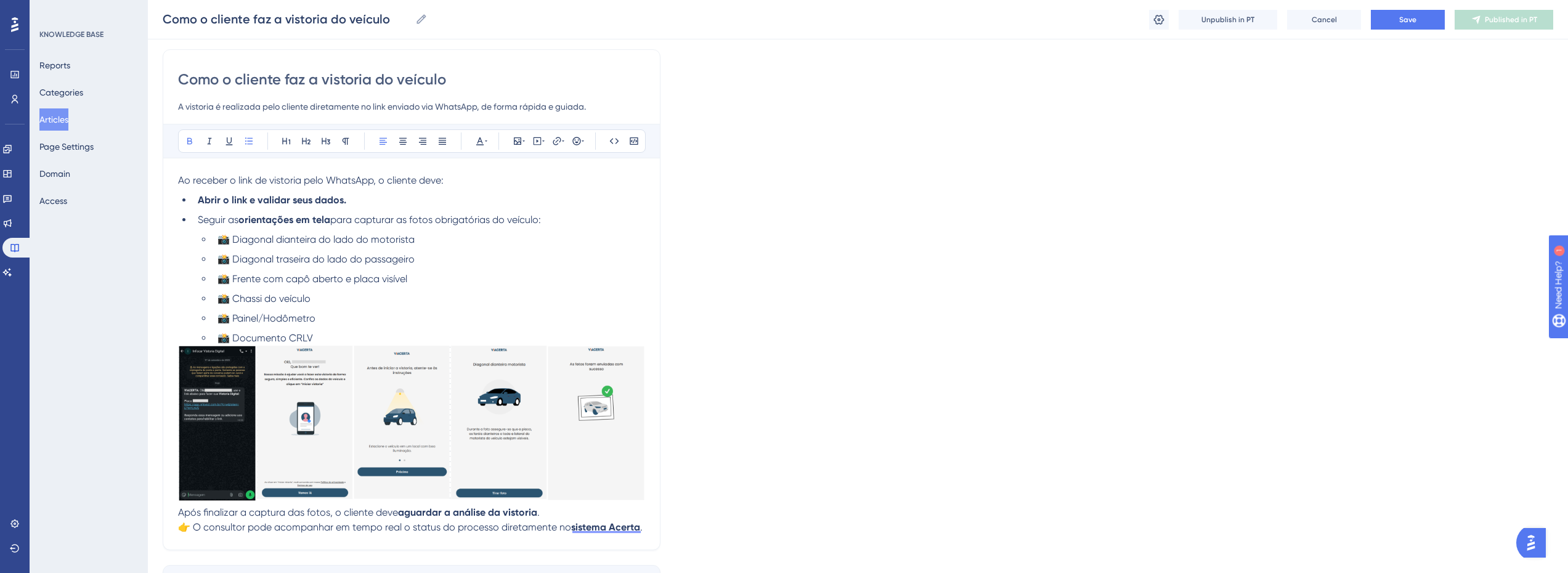
click at [359, 189] on div "Ao receber o link de vistoria pelo WhatsApp, o cliente deve: Abrir o link e val…" at bounding box center [412, 353] width 467 height 362
click at [368, 183] on span "Ao receber o link de vistoria pelo WhatsApp, o cliente deve:" at bounding box center [311, 180] width 265 height 11
click at [213, 176] on span "Cliente Ao receber o link de vistoria pelo WhatsApp, o cliente deve:" at bounding box center [328, 180] width 299 height 11
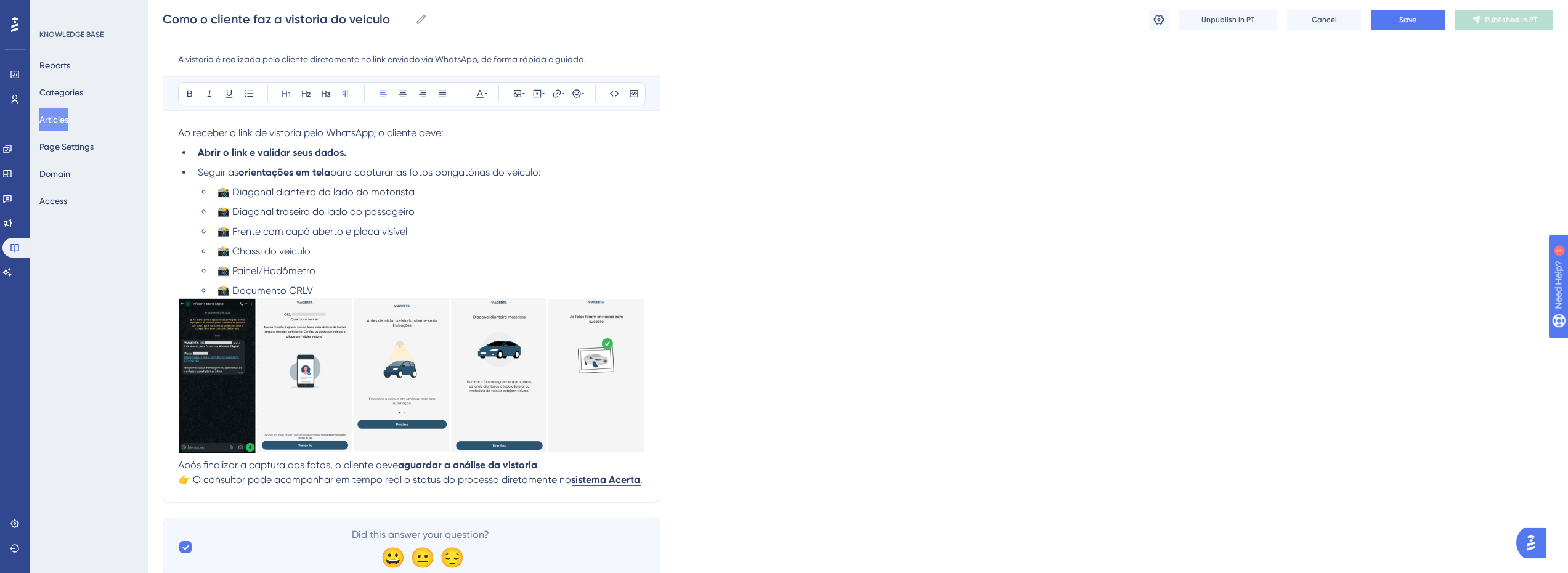
scroll to position [150, 0]
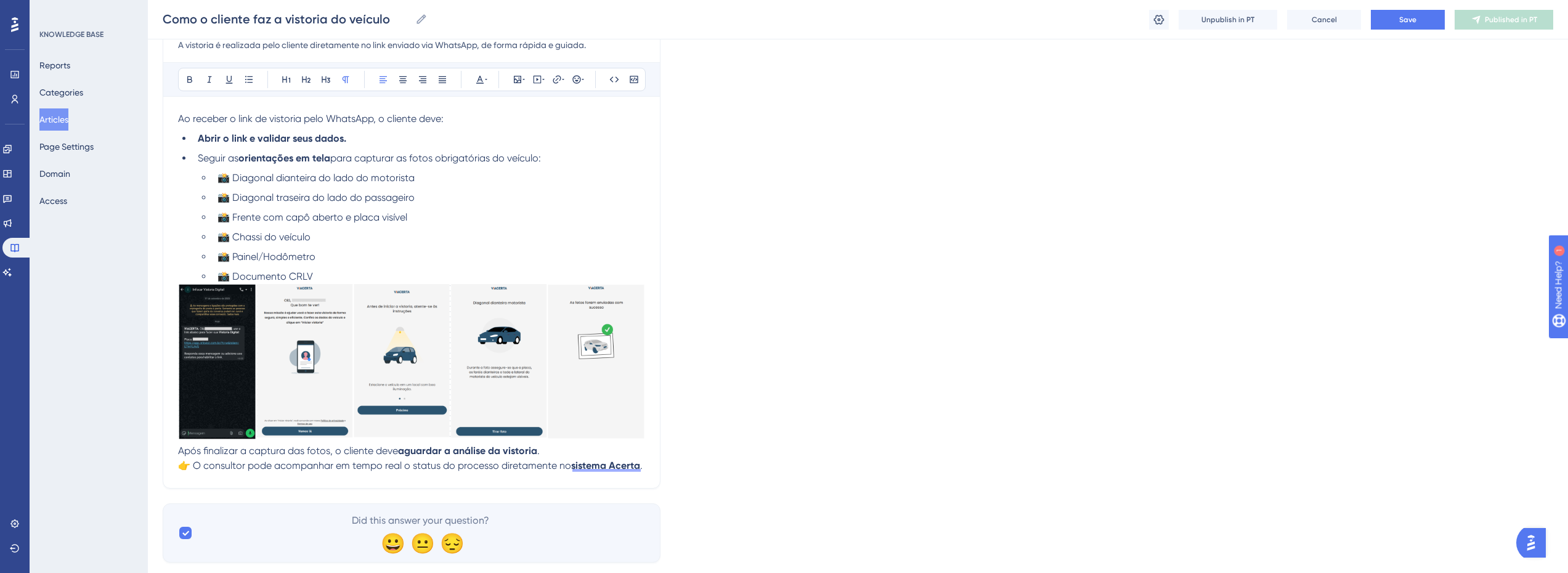
click at [234, 452] on span "Após finalizar a captura das fotos, o cliente deve" at bounding box center [288, 450] width 220 height 11
click at [1413, 10] on button "Save" at bounding box center [1408, 20] width 74 height 20
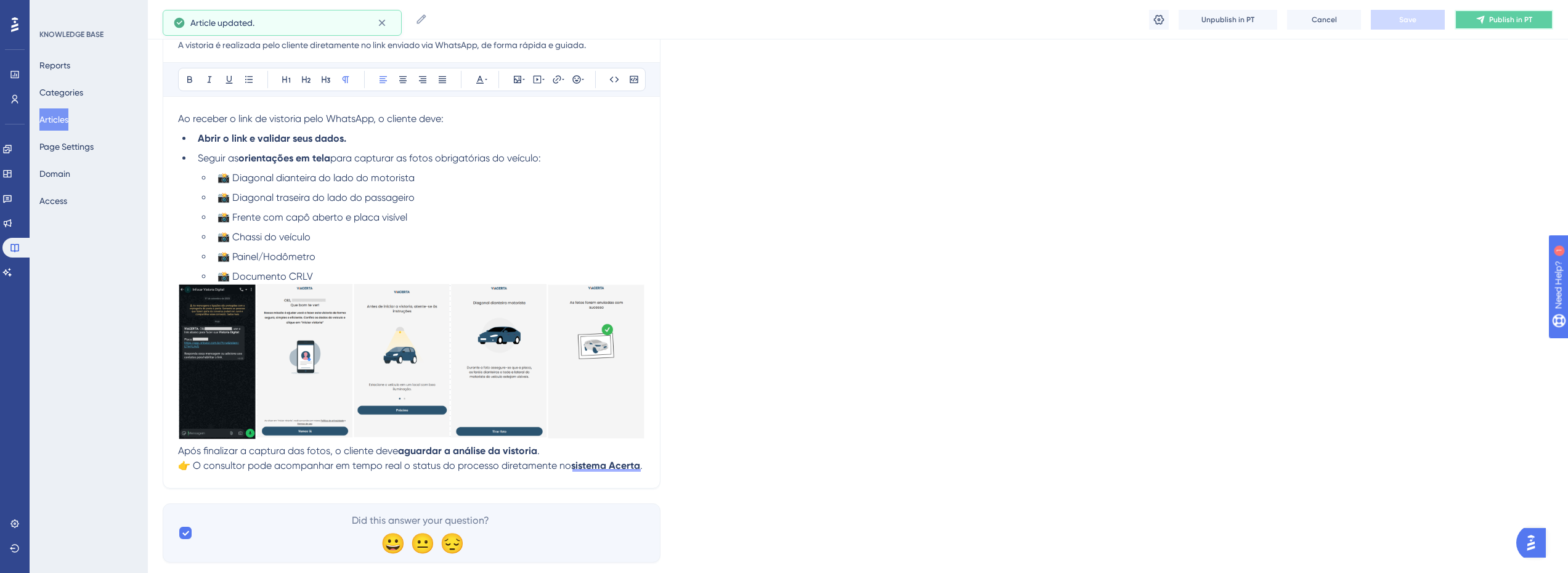
click at [1485, 25] on button "Publish in PT" at bounding box center [1504, 20] width 99 height 20
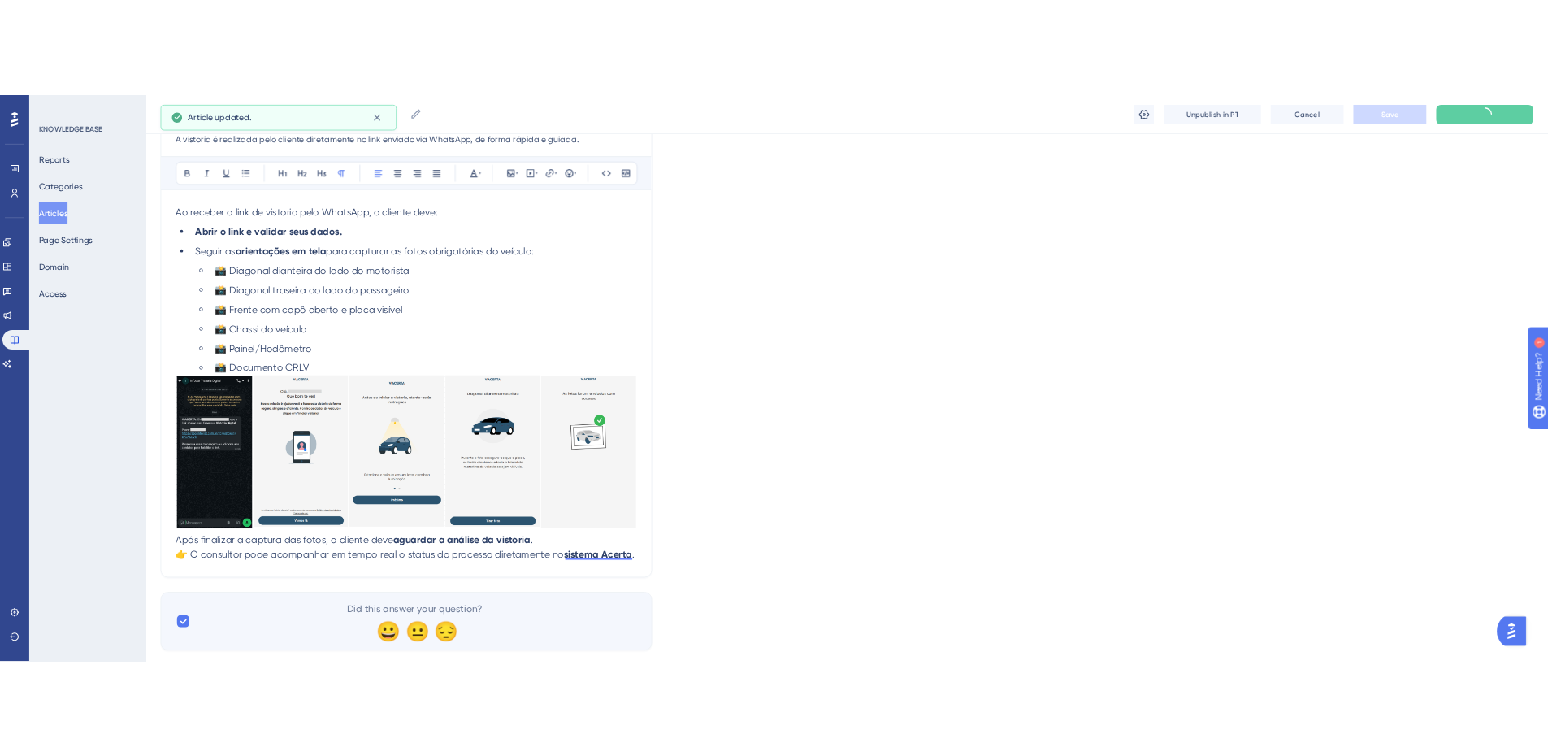
scroll to position [189, 0]
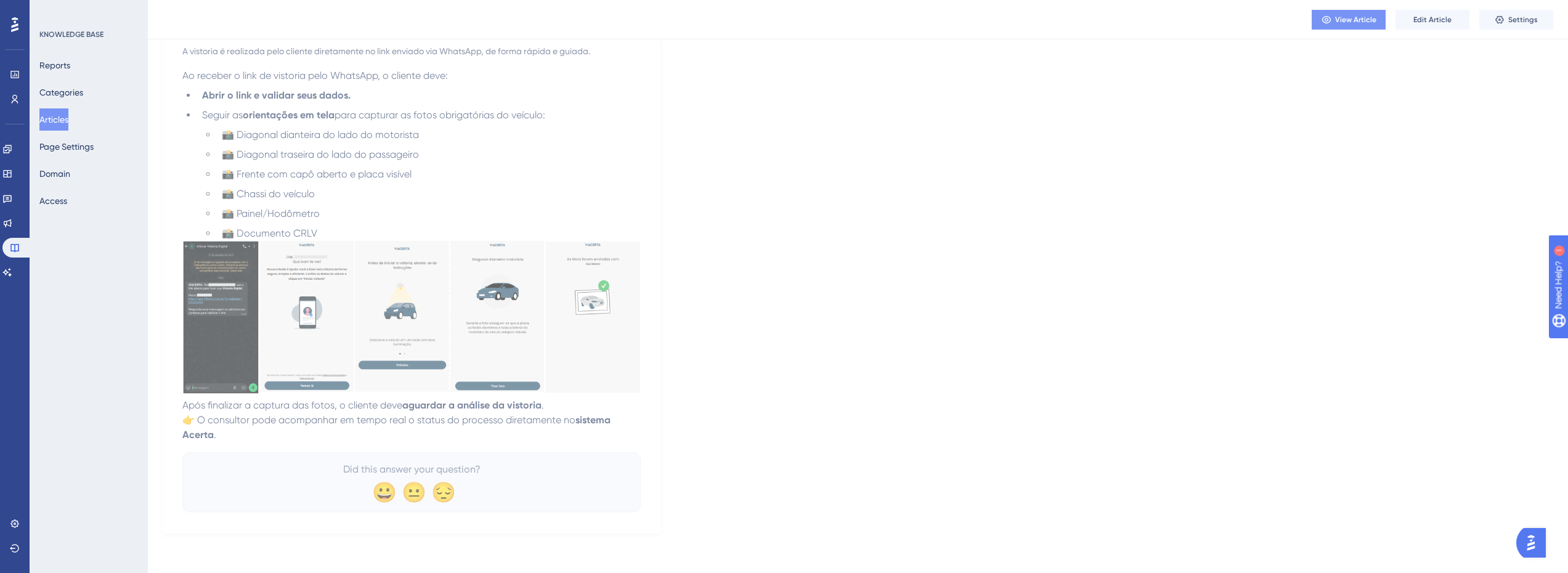
click at [1374, 23] on span "View Article" at bounding box center [1356, 20] width 41 height 10
click at [912, 321] on div "Language Portuguese (Default) Como o cliente faz a vistoria do veículo A vistor…" at bounding box center [858, 234] width 1391 height 598
